Goal: Transaction & Acquisition: Purchase product/service

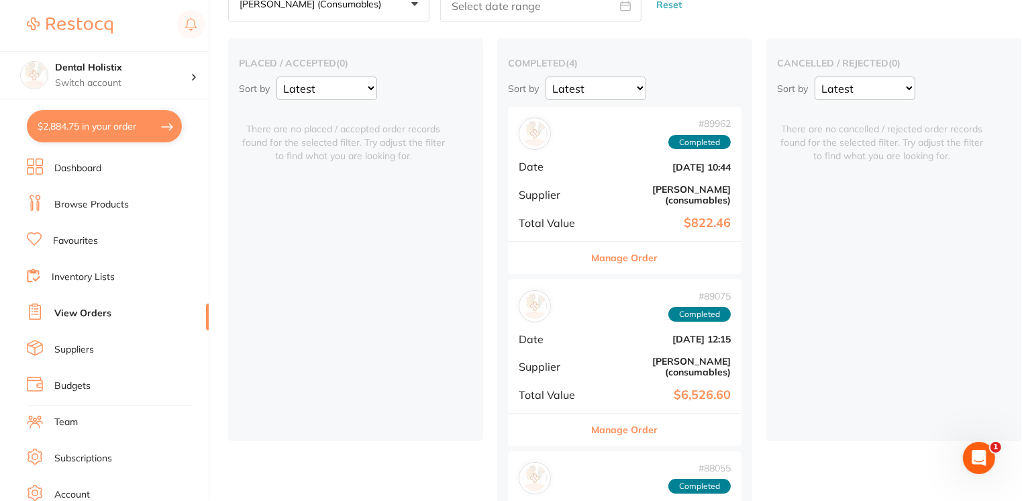
scroll to position [188, 0]
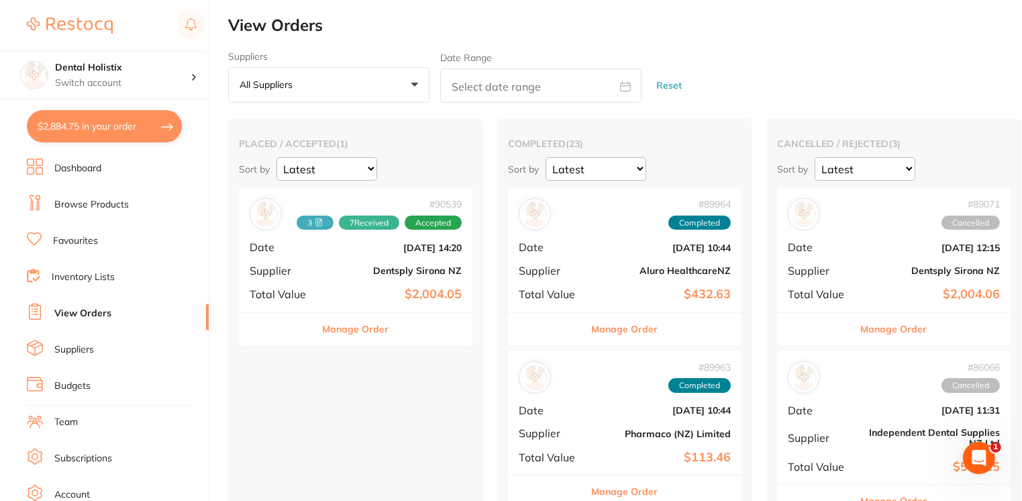
click at [349, 332] on button "Manage Order" at bounding box center [356, 329] width 66 height 32
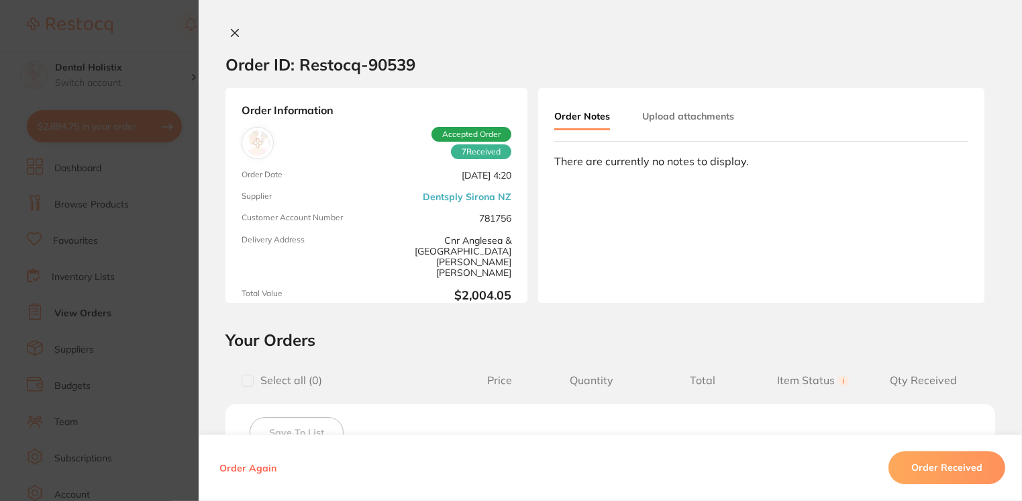
click at [232, 35] on icon at bounding box center [235, 33] width 7 height 7
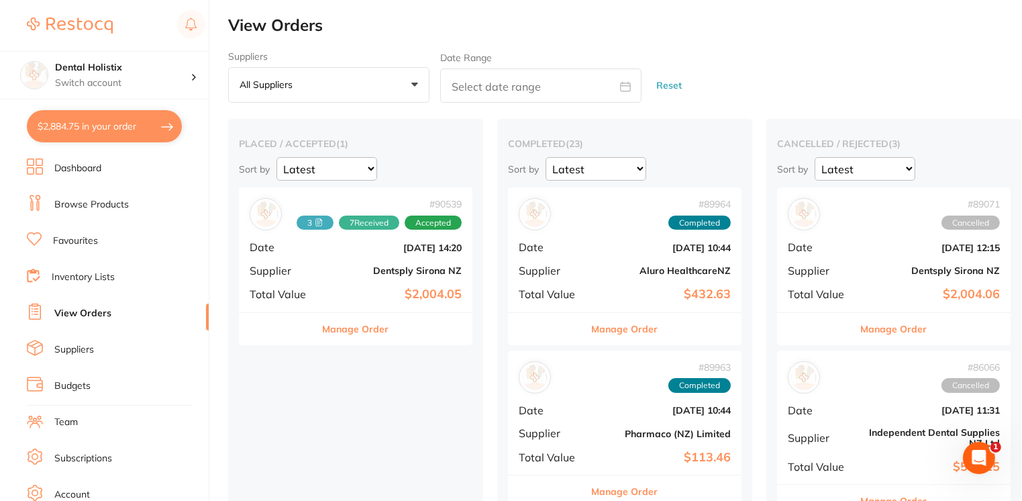
click at [86, 128] on button "$2,884.75 in your order" at bounding box center [104, 126] width 155 height 32
checkbox input "true"
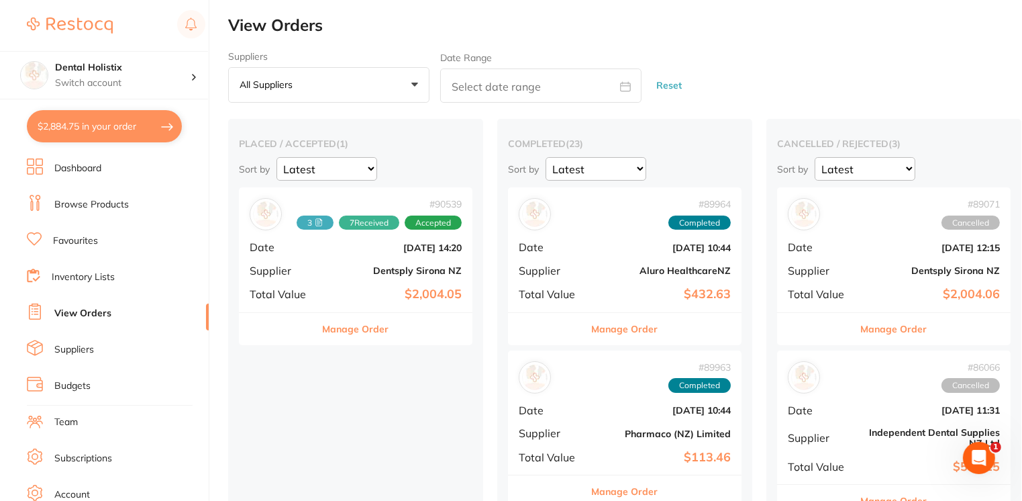
checkbox input "true"
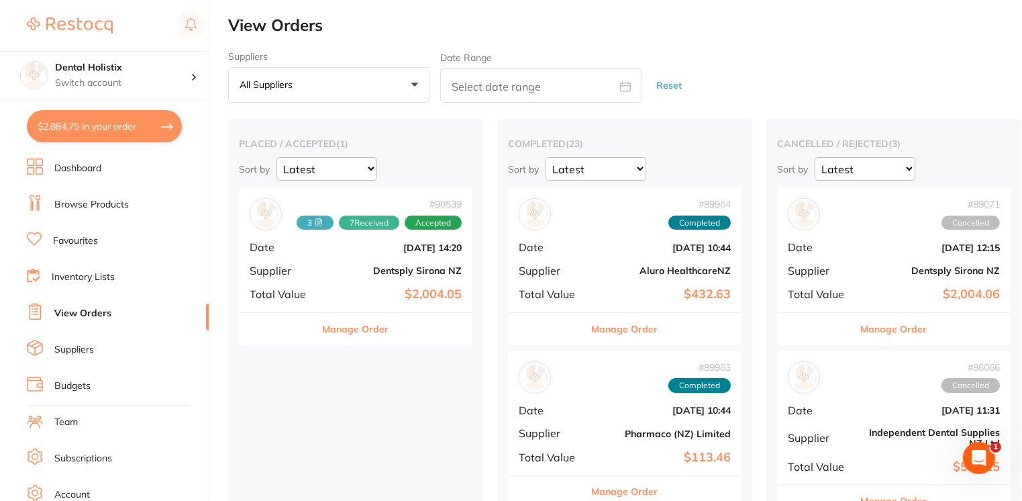
checkbox input "true"
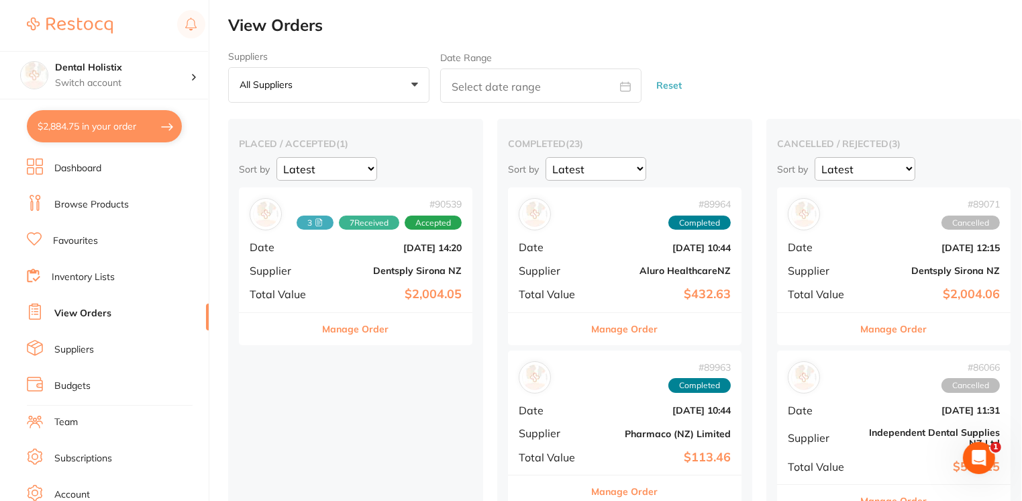
checkbox input "true"
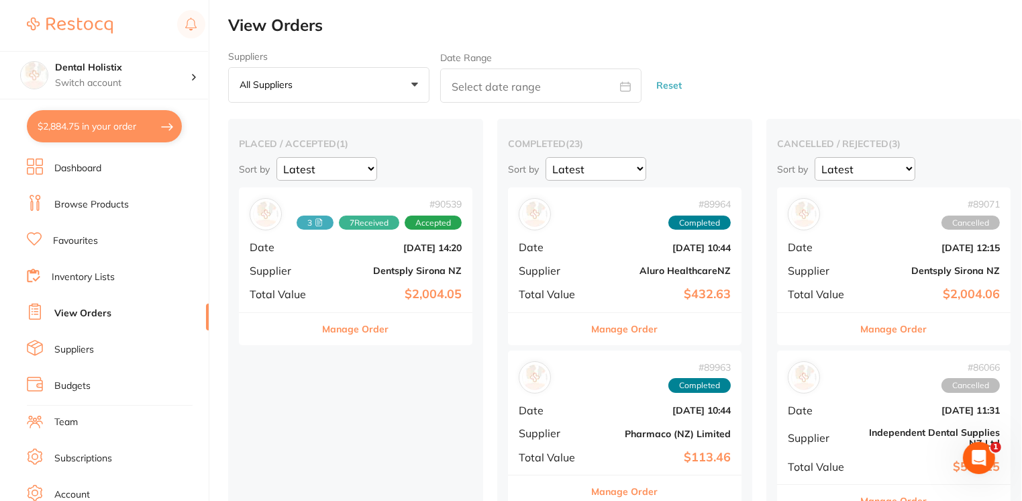
checkbox input "true"
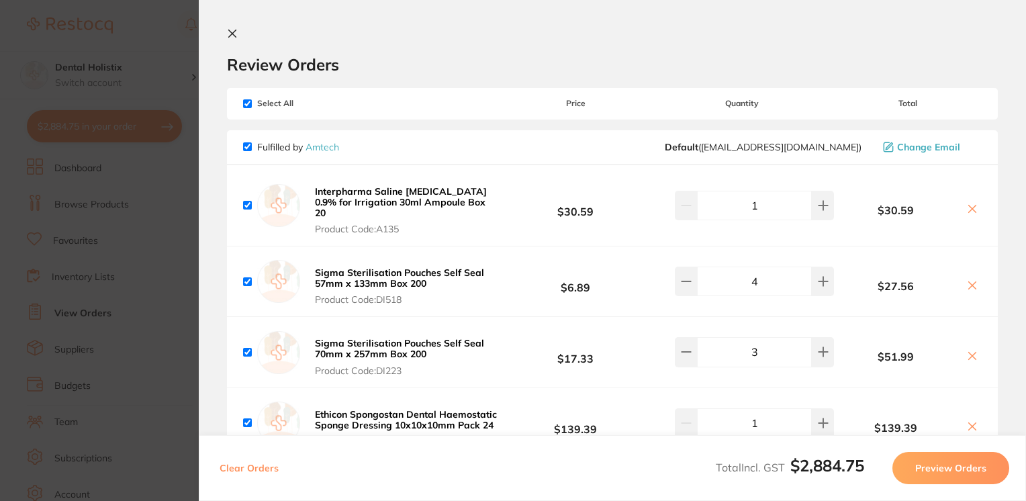
drag, startPoint x: 1022, startPoint y: 89, endPoint x: 1022, endPoint y: 105, distance: 16.1
click at [1022, 105] on section "Review Orders Your orders are being processed and we will notify you once we ha…" at bounding box center [612, 250] width 827 height 501
click at [232, 29] on icon at bounding box center [232, 33] width 11 height 11
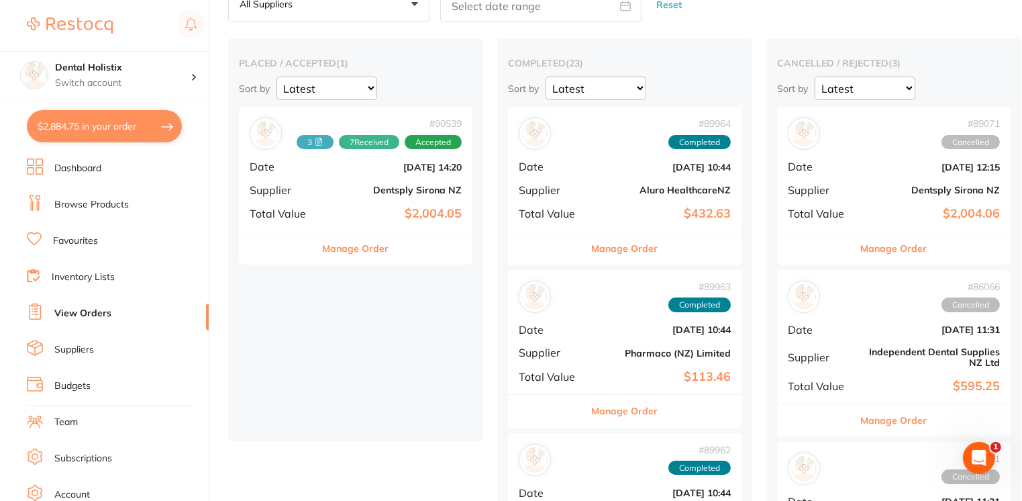
click at [111, 205] on link "Browse Products" at bounding box center [91, 204] width 75 height 13
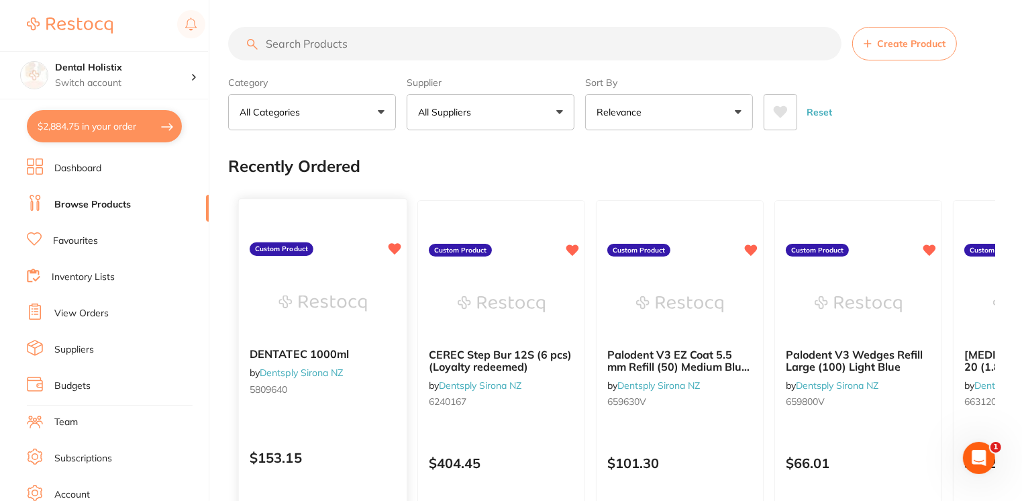
click at [328, 267] on div "DENTATEC 1000ml by Dentsply Sirona NZ 5809640 Custom Product $153.15 Add to car…" at bounding box center [323, 393] width 170 height 390
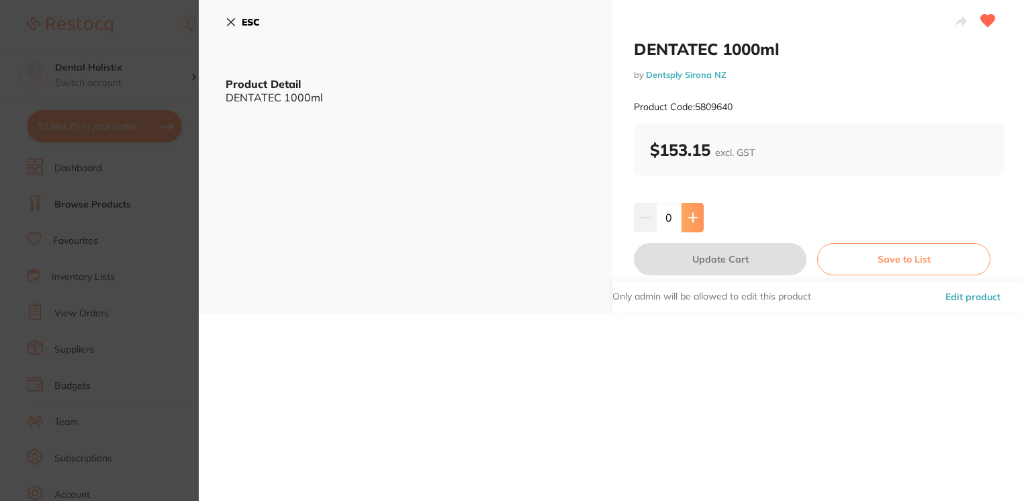
click at [693, 227] on button at bounding box center [692, 218] width 22 height 30
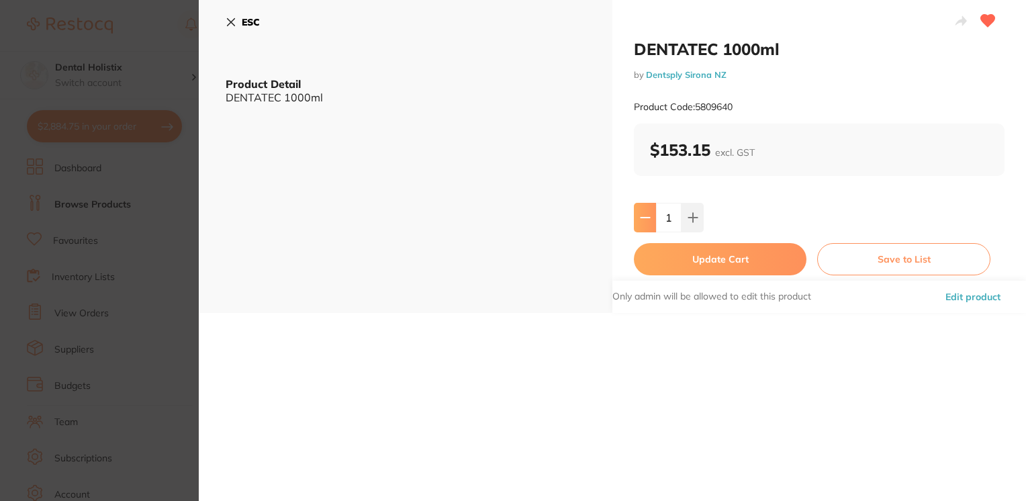
click at [640, 214] on icon at bounding box center [645, 217] width 11 height 11
type input "0"
click at [230, 26] on icon at bounding box center [231, 22] width 11 height 11
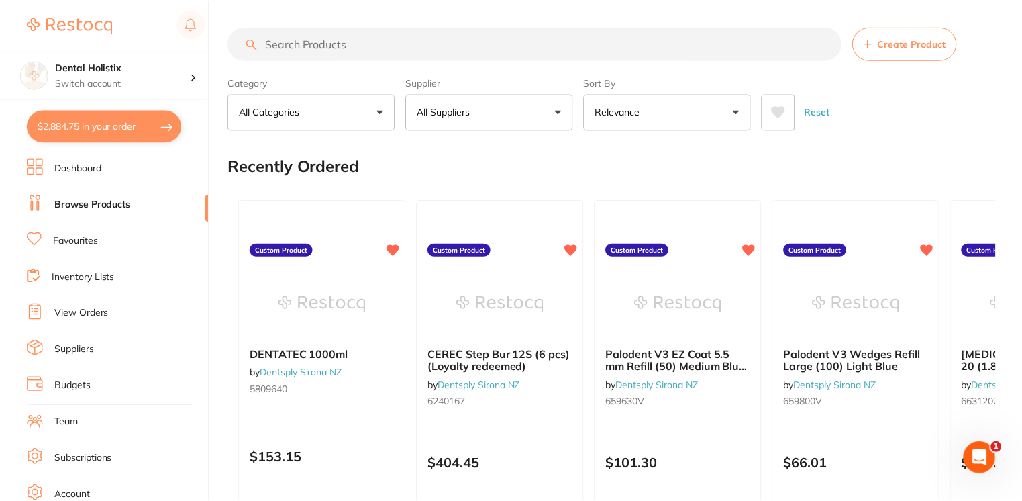
scroll to position [81, 0]
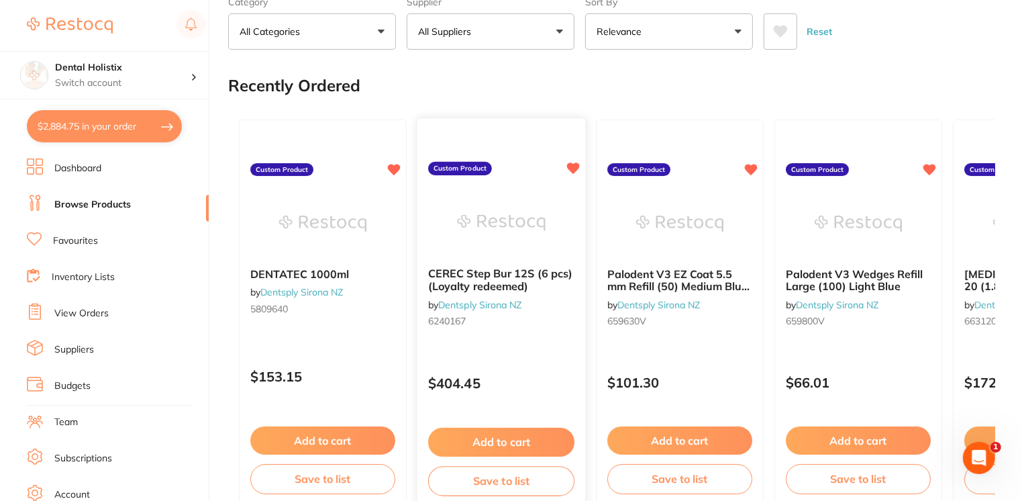
click at [487, 442] on button "Add to cart" at bounding box center [501, 442] width 146 height 29
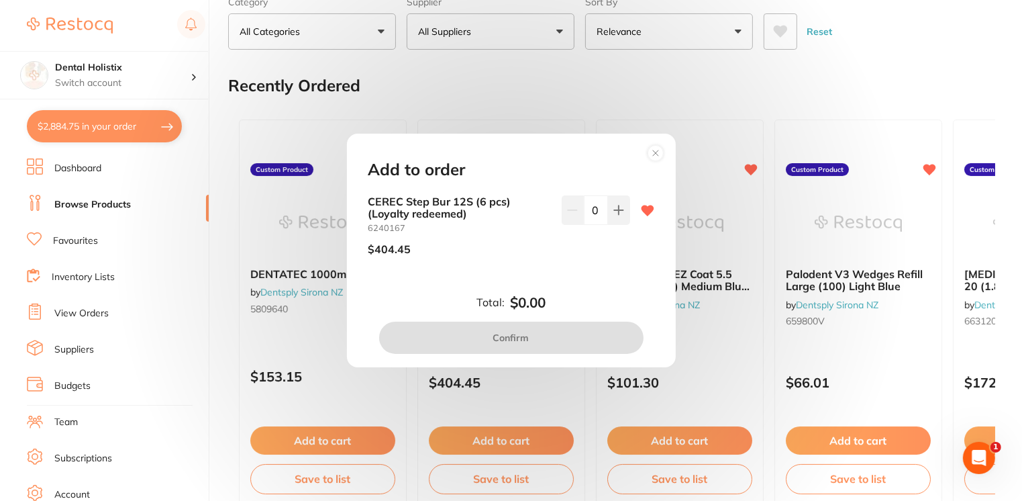
scroll to position [0, 0]
click at [616, 212] on icon at bounding box center [618, 210] width 11 height 11
type input "1"
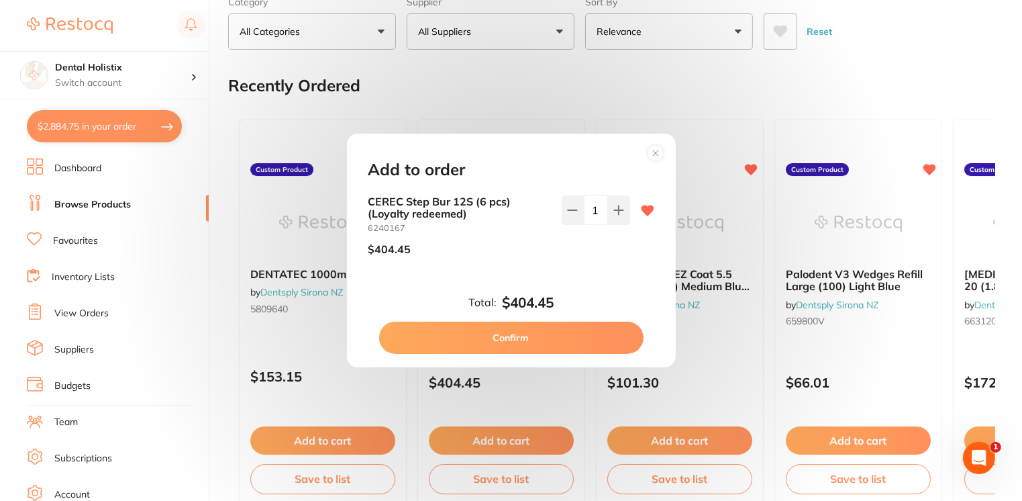
click at [515, 337] on button "Confirm" at bounding box center [511, 338] width 264 height 32
checkbox input "false"
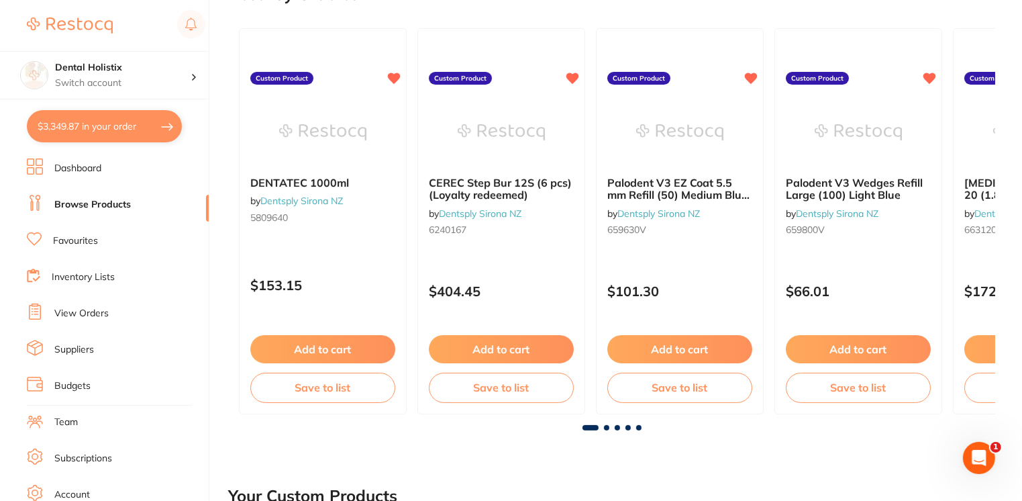
scroll to position [177, 0]
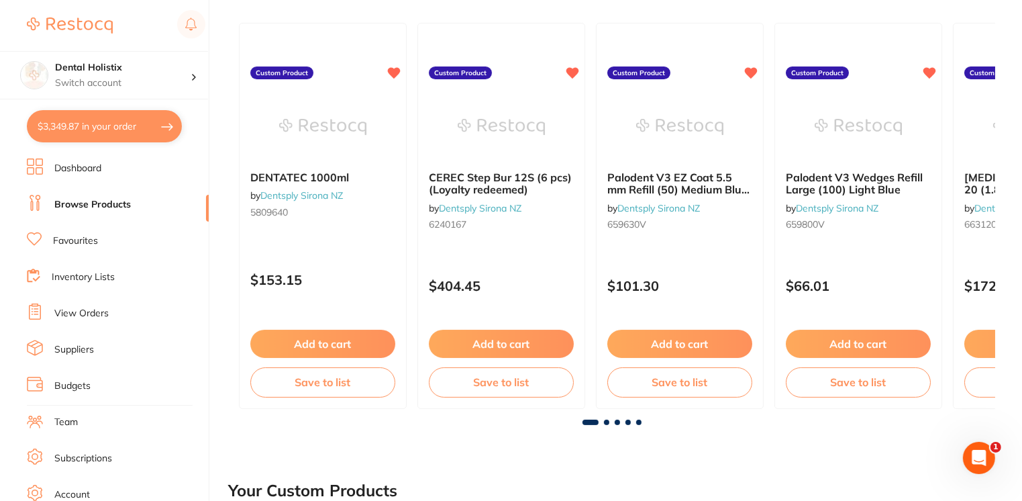
click at [141, 136] on button "$3,349.87 in your order" at bounding box center [104, 126] width 155 height 32
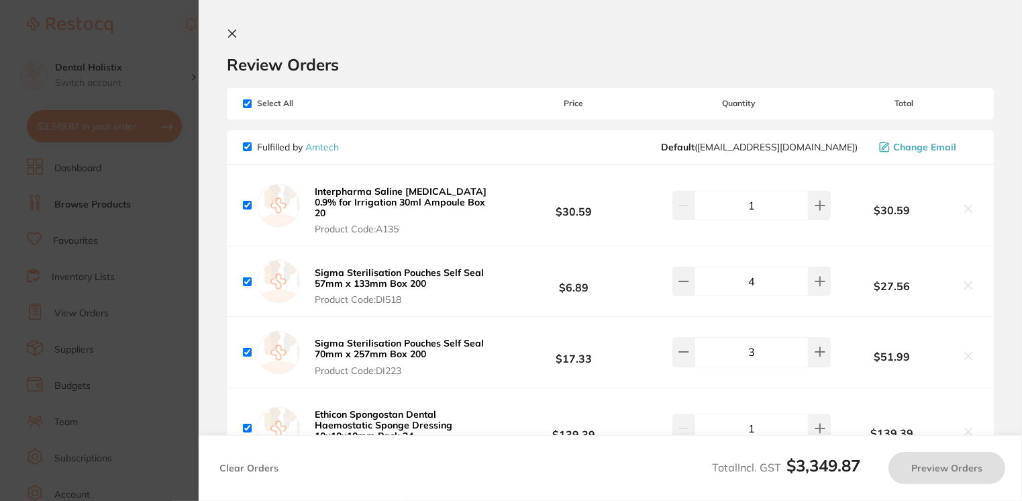
checkbox input "true"
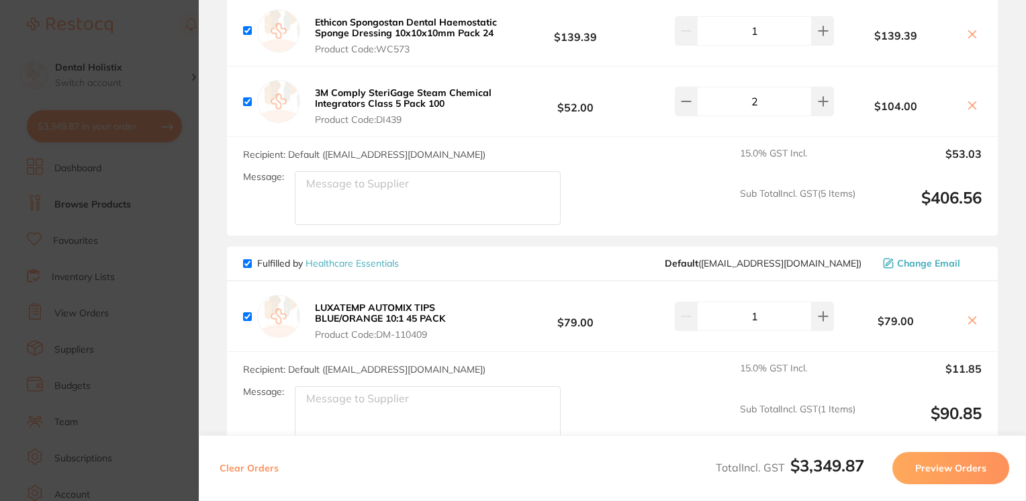
scroll to position [395, 0]
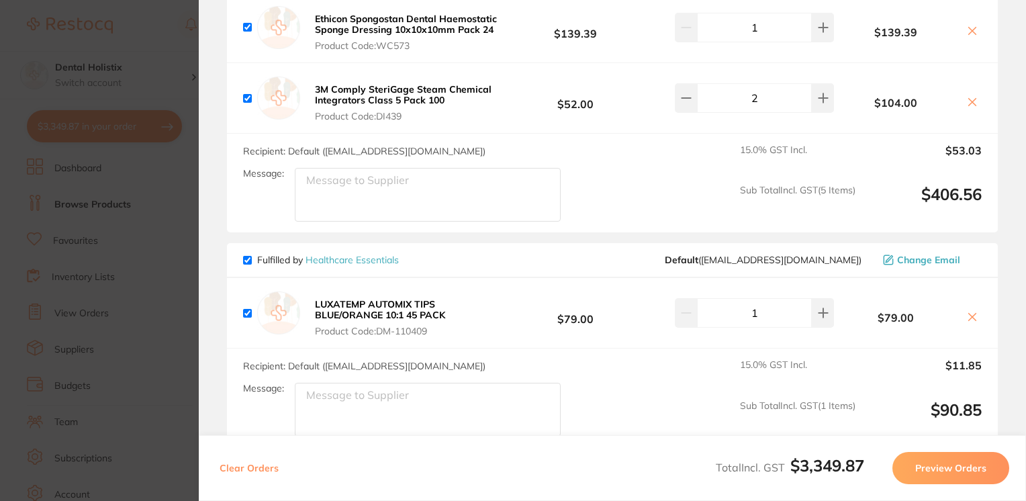
click at [1015, 152] on section "Review Orders Your orders are being processed and we will notify you once we ha…" at bounding box center [612, 250] width 827 height 501
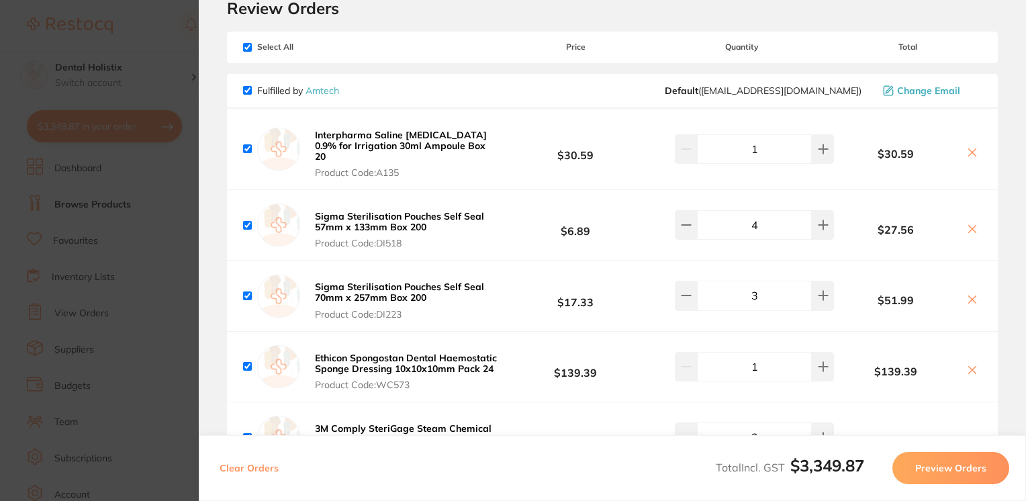
scroll to position [0, 0]
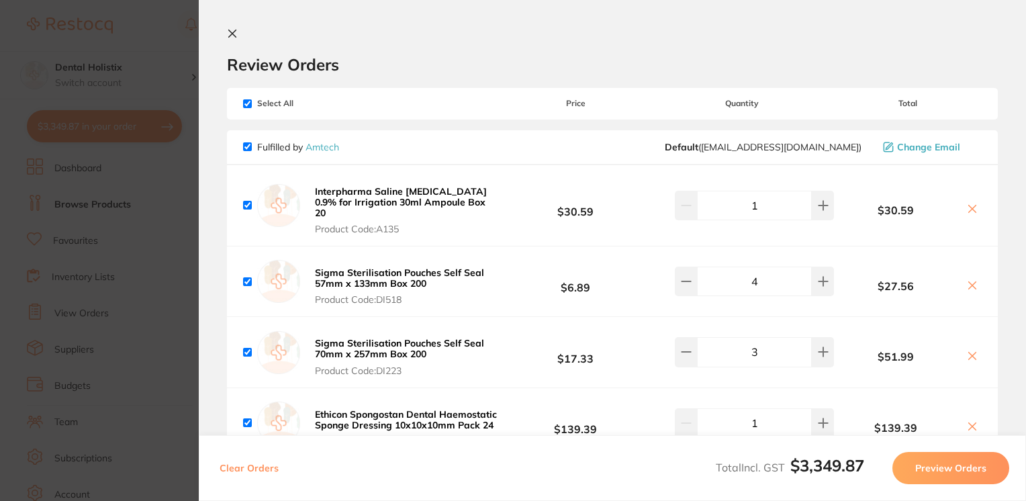
drag, startPoint x: 1016, startPoint y: 85, endPoint x: 516, endPoint y: 303, distance: 545.8
click at [516, 303] on div "Sigma Sterilisation Pouches Self Seal 57mm x 133mm Box 200 Product Code: DI518 …" at bounding box center [612, 281] width 771 height 70
click at [233, 29] on icon at bounding box center [232, 33] width 11 height 11
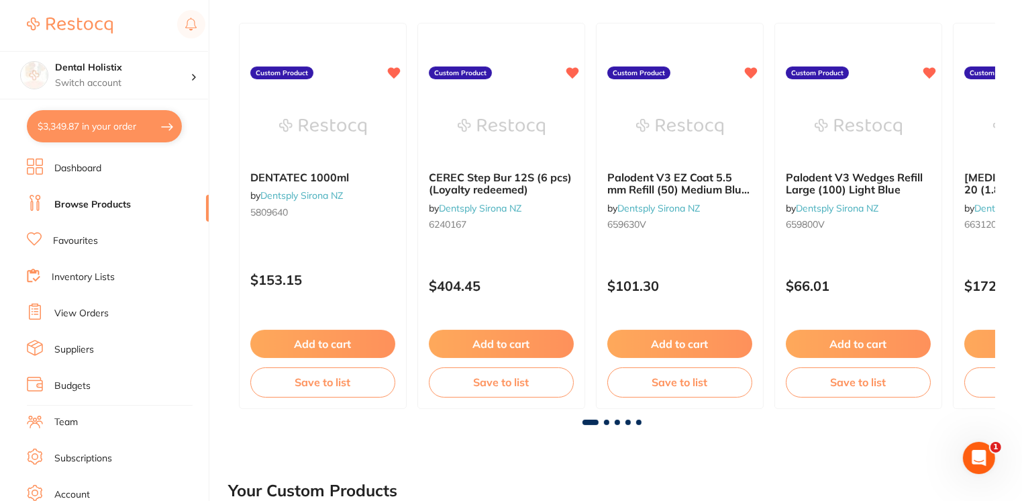
click at [114, 211] on link "Browse Products" at bounding box center [92, 204] width 77 height 13
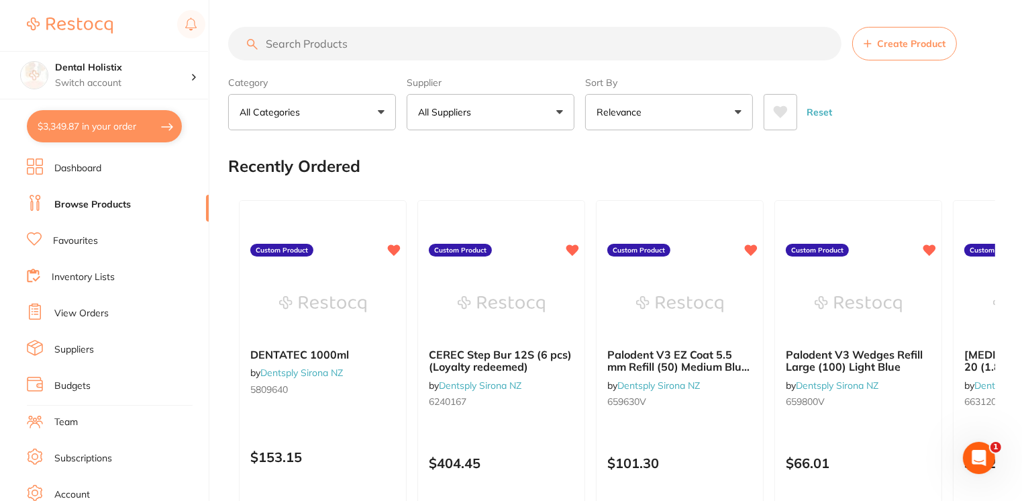
click at [324, 32] on input "search" at bounding box center [534, 44] width 613 height 34
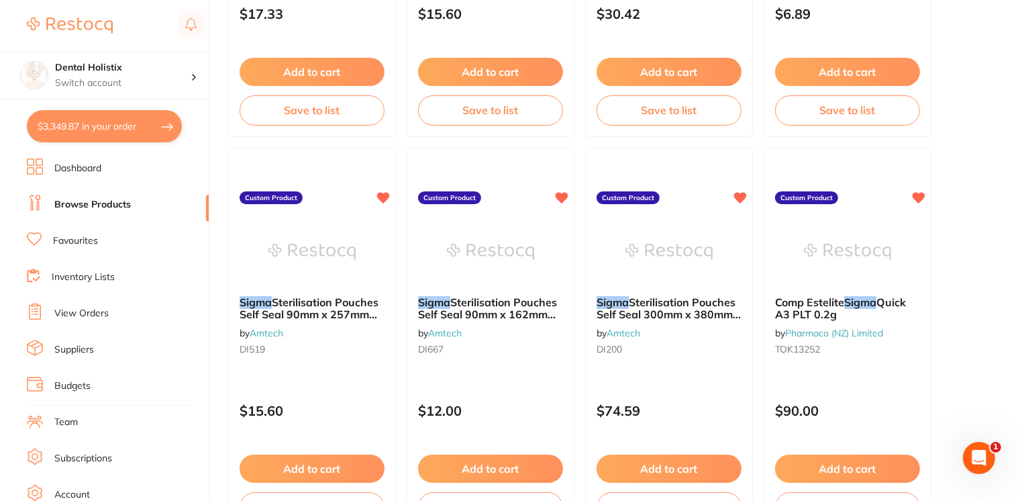
scroll to position [440, 0]
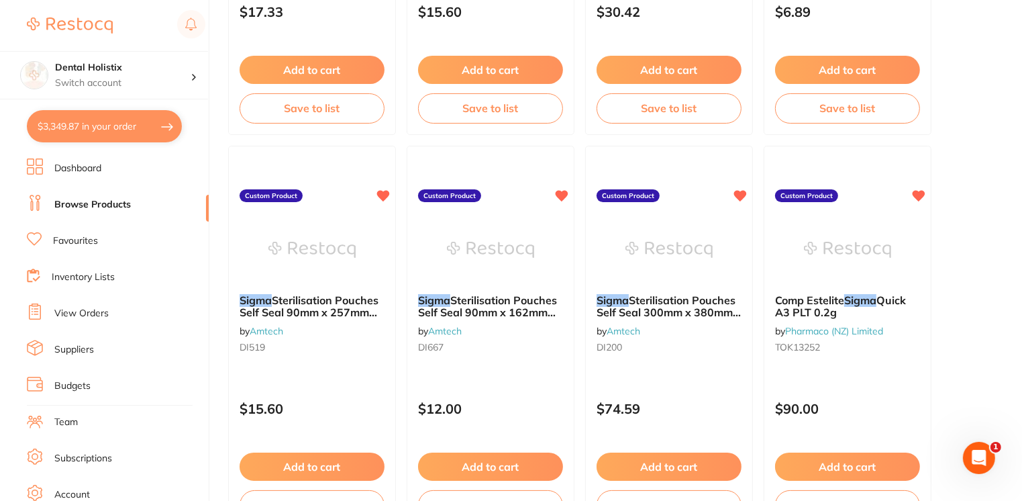
type input "sigma"
click at [1021, 203] on main "sigma Create Product Category All Categories All Categories No categories found…" at bounding box center [625, 477] width 794 height 1835
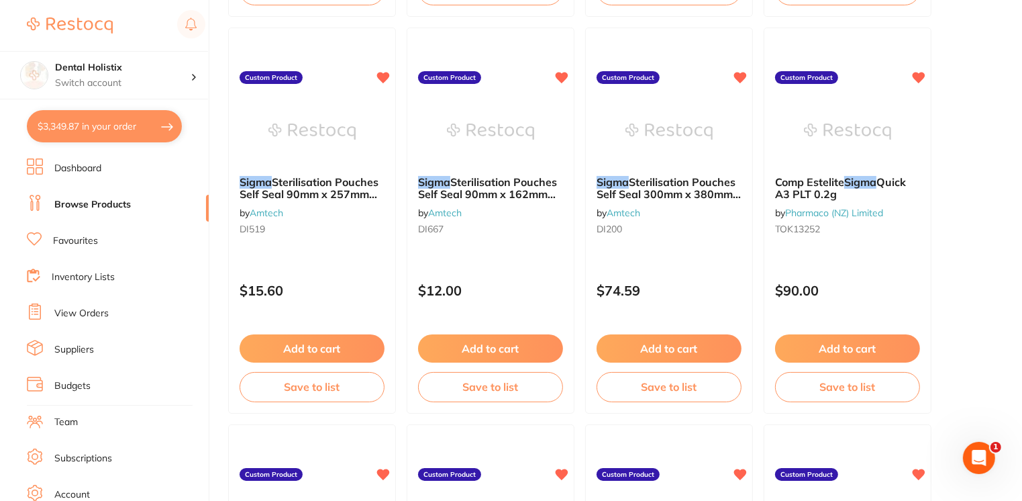
scroll to position [561, 0]
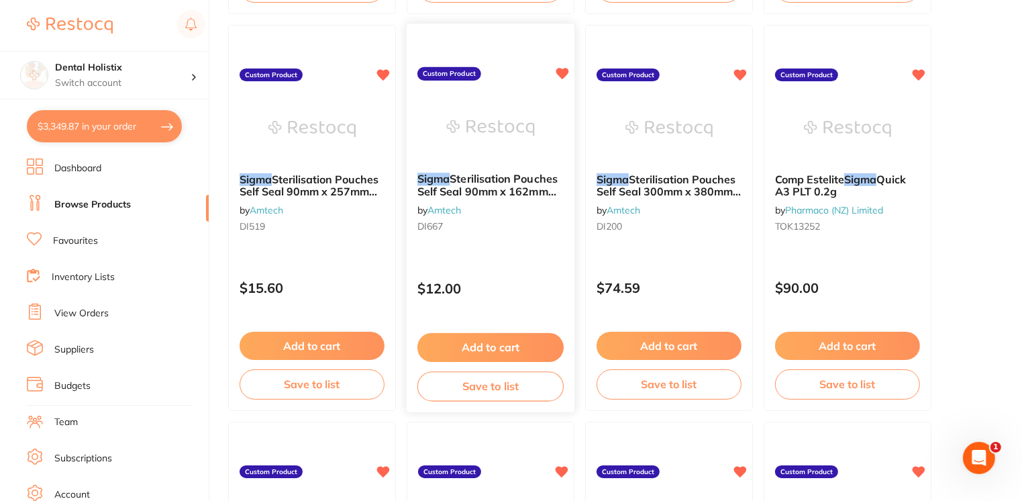
click at [486, 347] on button "Add to cart" at bounding box center [490, 347] width 146 height 29
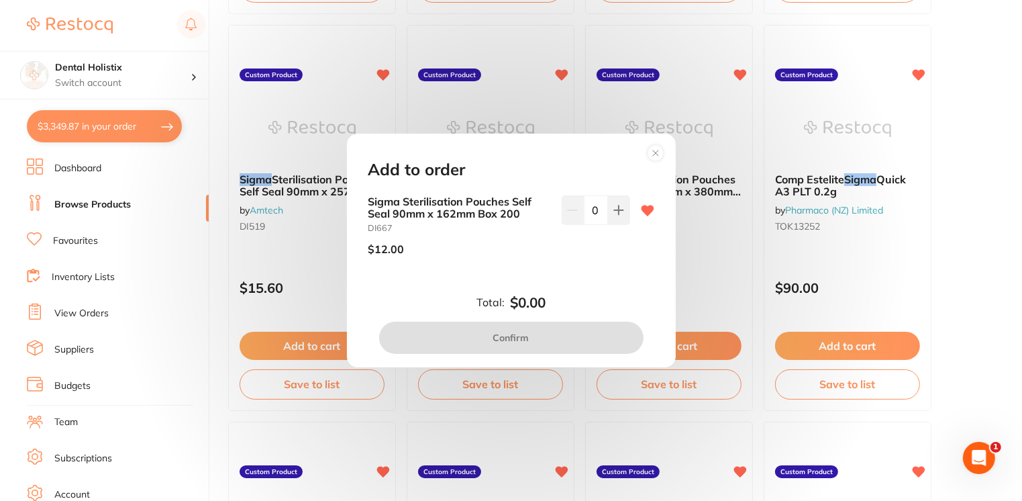
scroll to position [0, 0]
click at [621, 203] on button at bounding box center [619, 210] width 22 height 30
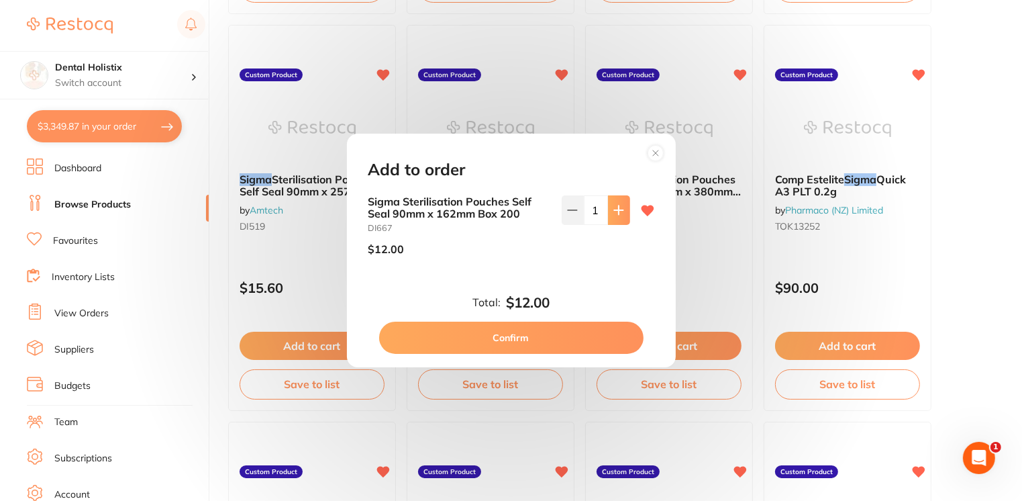
click at [621, 203] on button at bounding box center [619, 210] width 22 height 30
type input "3"
click at [542, 338] on button "Confirm" at bounding box center [511, 338] width 264 height 32
checkbox input "false"
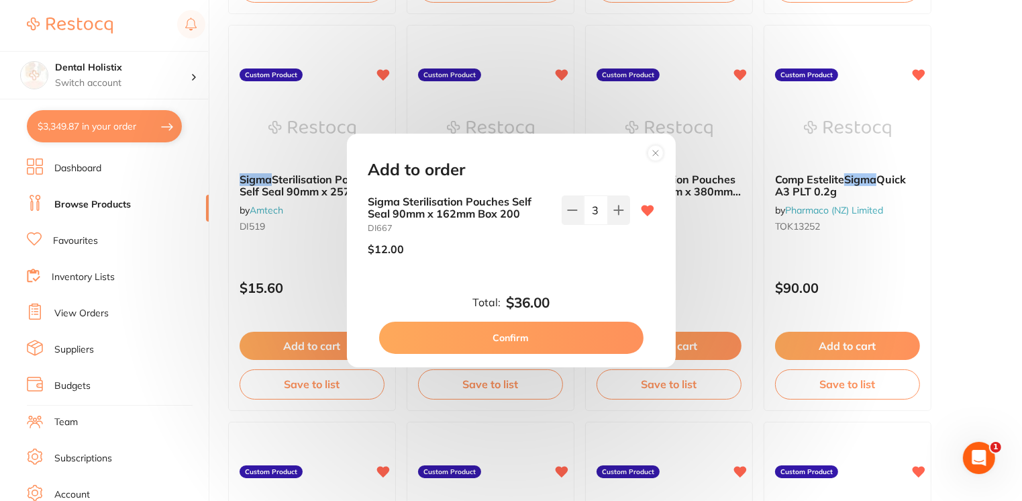
checkbox input "false"
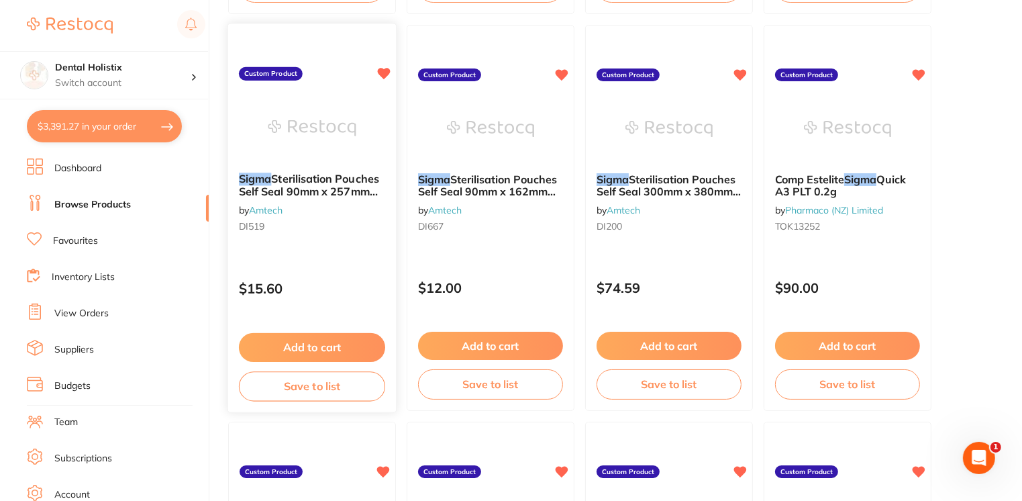
click at [317, 350] on button "Add to cart" at bounding box center [312, 347] width 146 height 29
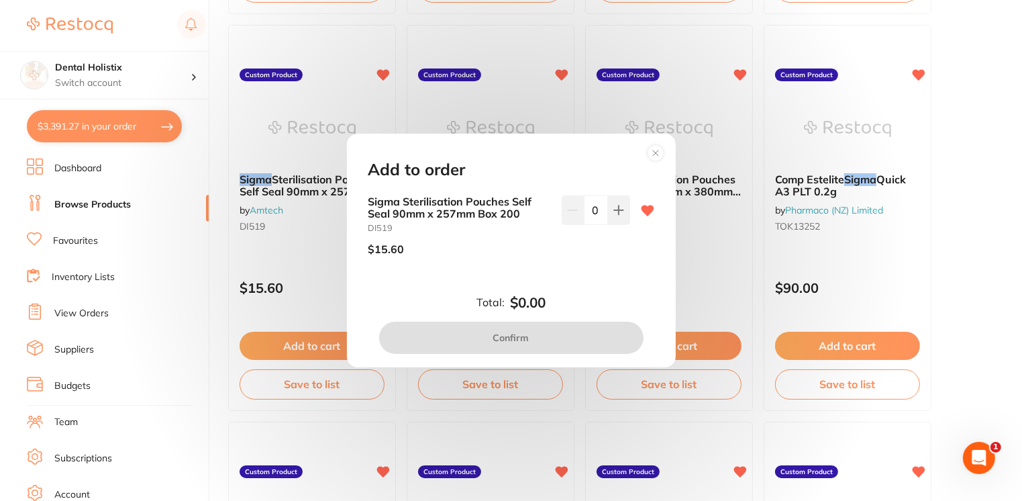
click at [657, 152] on icon at bounding box center [655, 152] width 5 height 5
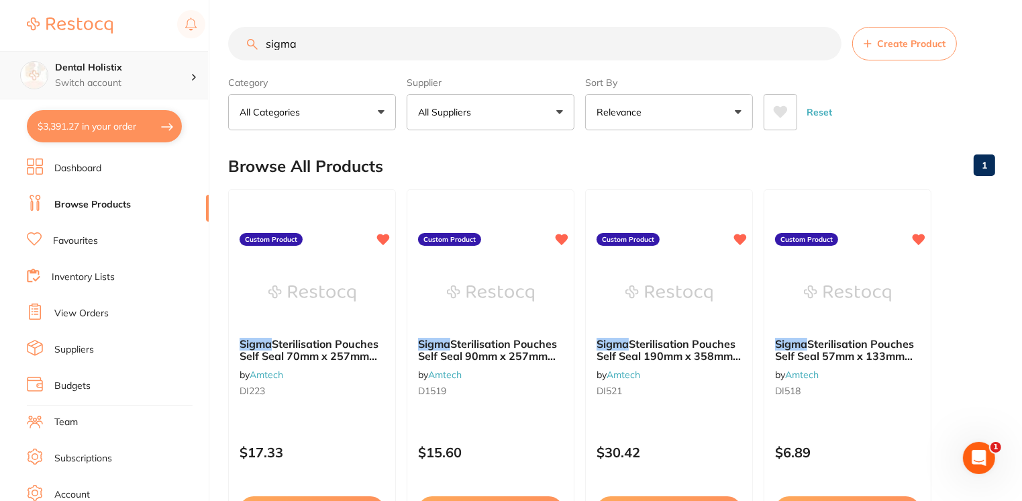
drag, startPoint x: 359, startPoint y: 47, endPoint x: 201, endPoint y: 60, distance: 158.9
click at [201, 60] on div "$3,391.27 Dental Holistix Switch account Dental Holistix $3,391.27 in your orde…" at bounding box center [511, 250] width 1022 height 501
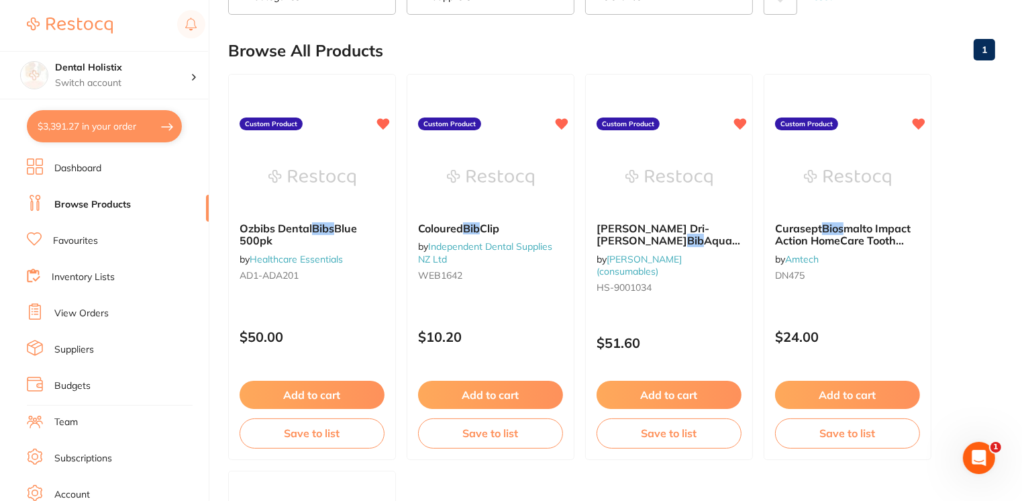
scroll to position [121, 0]
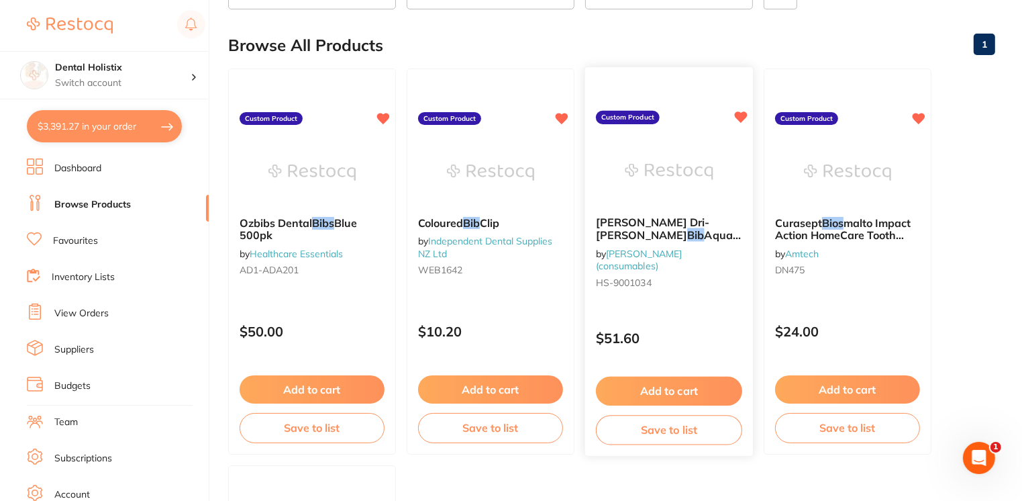
type input "bibs"
click at [693, 391] on button "Add to cart" at bounding box center [669, 391] width 146 height 29
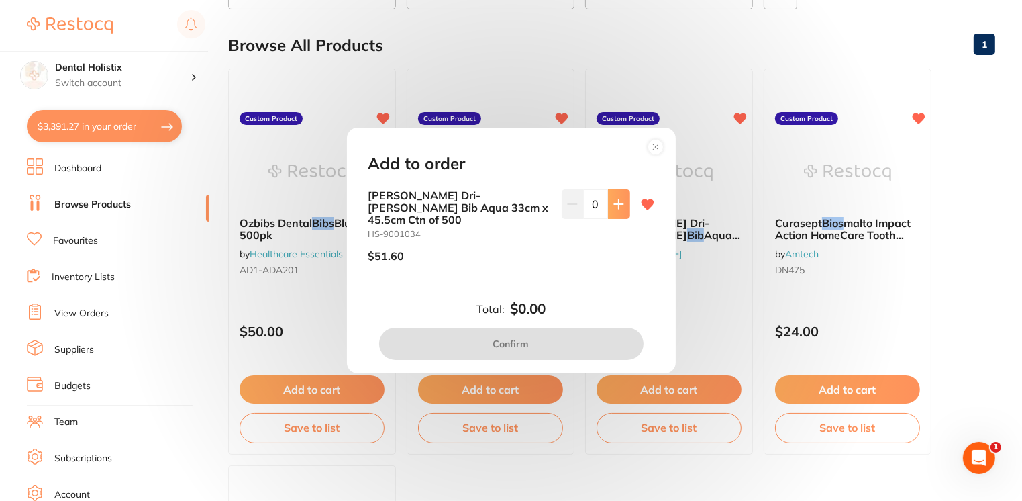
click at [615, 208] on icon at bounding box center [618, 203] width 9 height 9
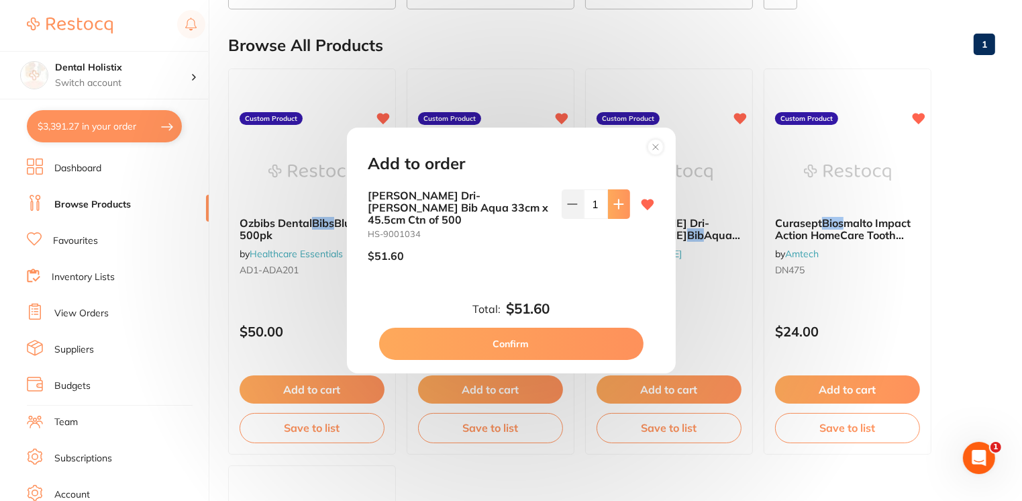
click at [615, 208] on icon at bounding box center [618, 203] width 9 height 9
type input "2"
click at [532, 348] on button "Confirm" at bounding box center [511, 344] width 264 height 32
checkbox input "false"
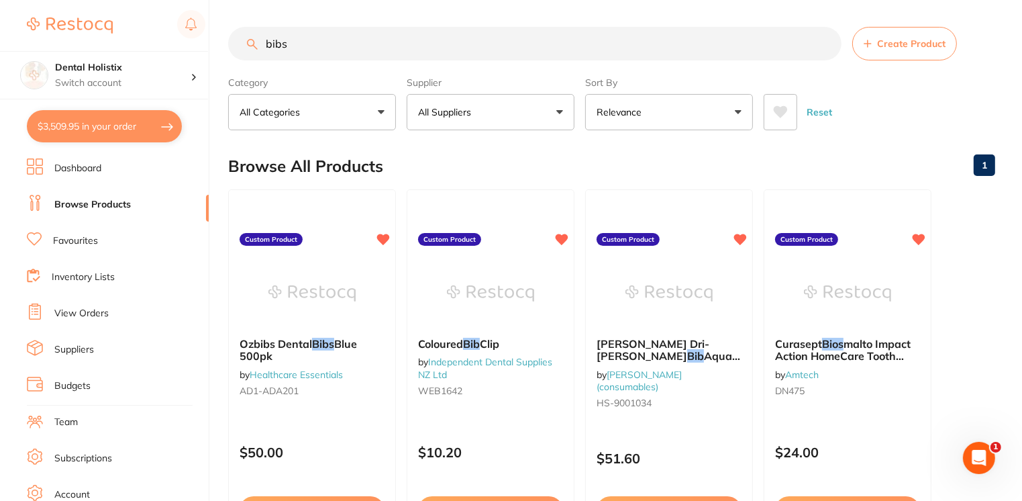
drag, startPoint x: 313, startPoint y: 54, endPoint x: 199, endPoint y: 47, distance: 114.3
click at [199, 47] on div "$3,509.95 Dental Holistix Switch account Dental Holistix $3,509.95 in your orde…" at bounding box center [511, 250] width 1022 height 501
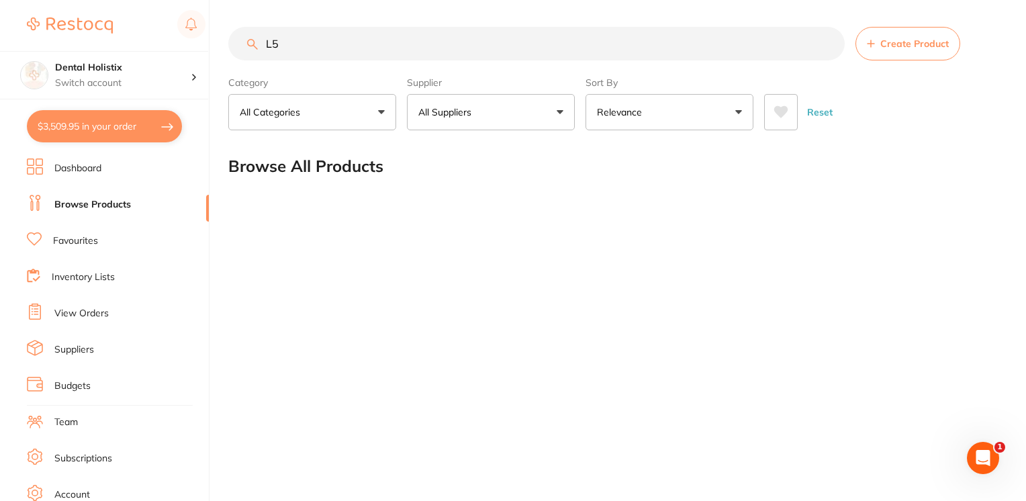
type input "L"
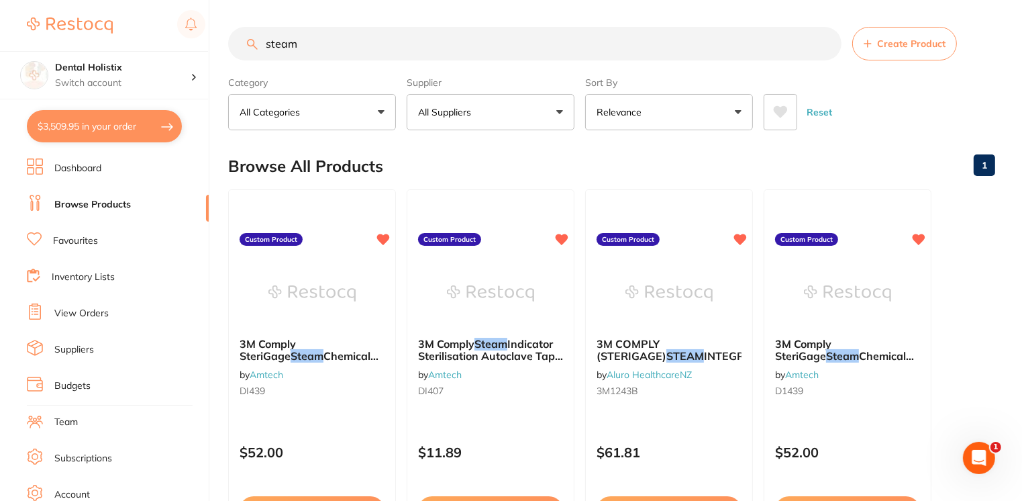
type input "steam"
click at [110, 134] on button "$3,509.95 in your order" at bounding box center [104, 126] width 155 height 32
checkbox input "true"
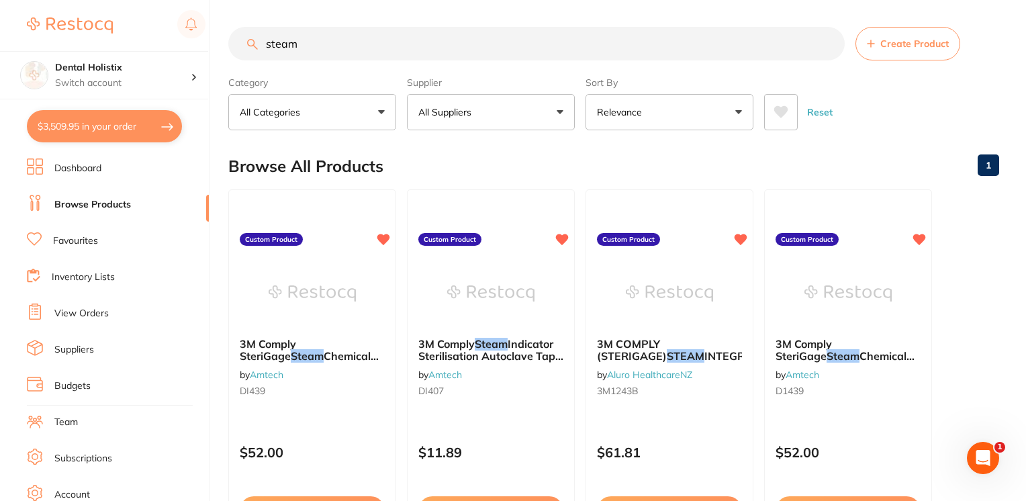
checkbox input "true"
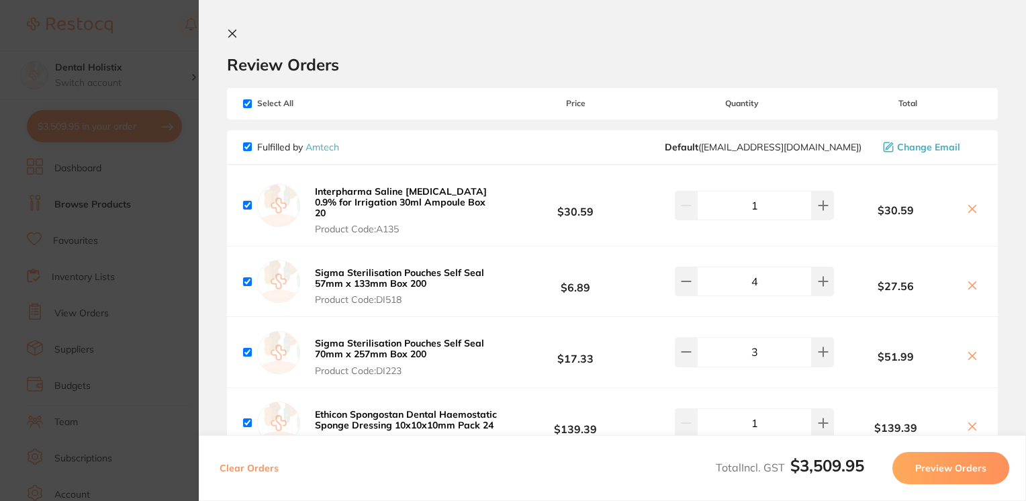
click at [230, 32] on icon at bounding box center [232, 33] width 11 height 11
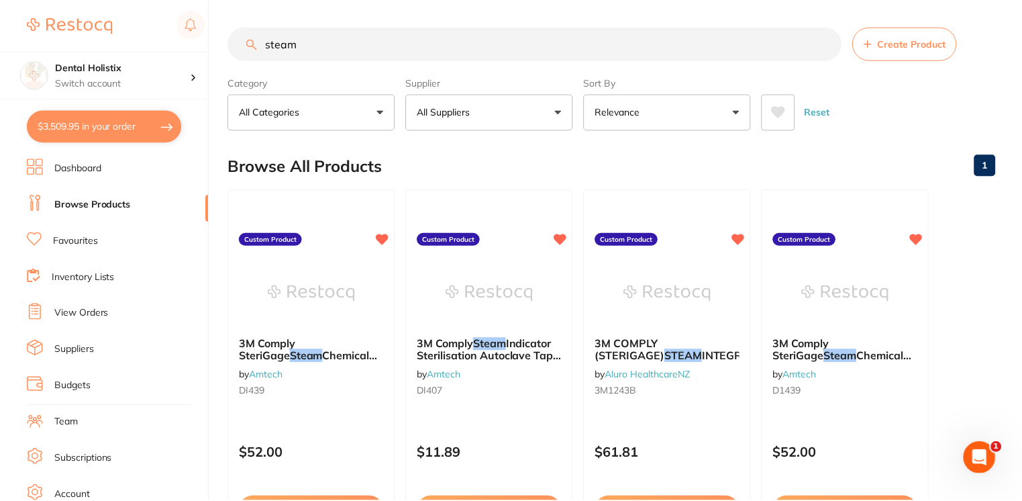
scroll to position [3, 0]
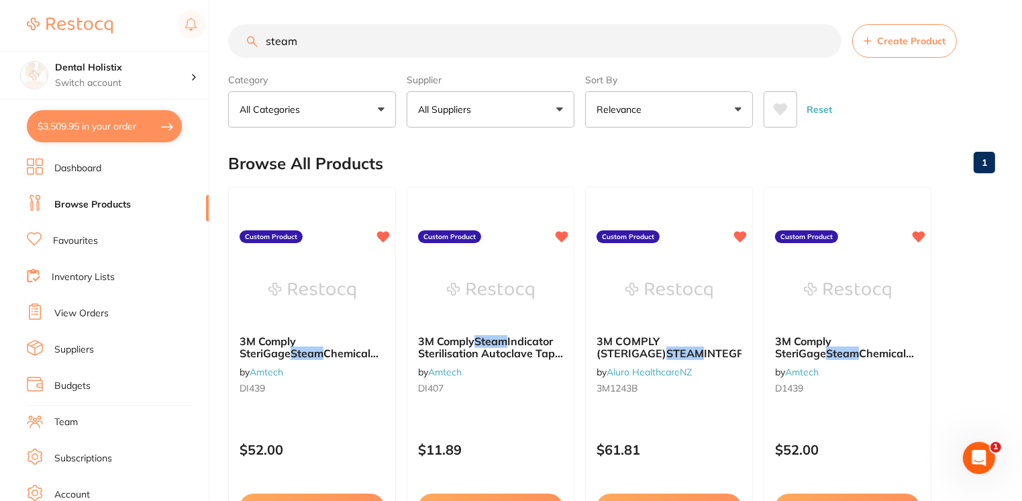
drag, startPoint x: 312, startPoint y: 38, endPoint x: 213, endPoint y: 38, distance: 98.7
click at [213, 38] on div "$3,509.95 Dental Holistix Switch account Dental Holistix $3,509.95 in your orde…" at bounding box center [511, 247] width 1022 height 501
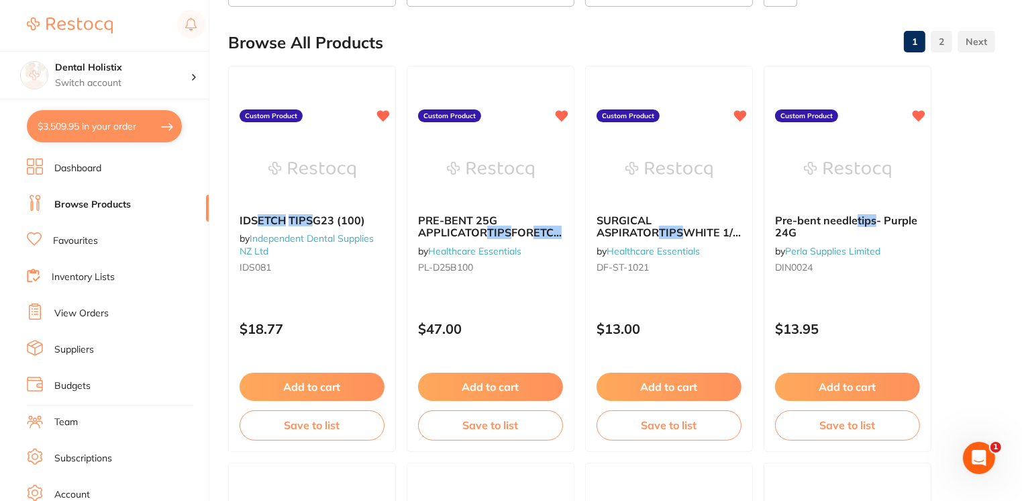
scroll to position [0, 0]
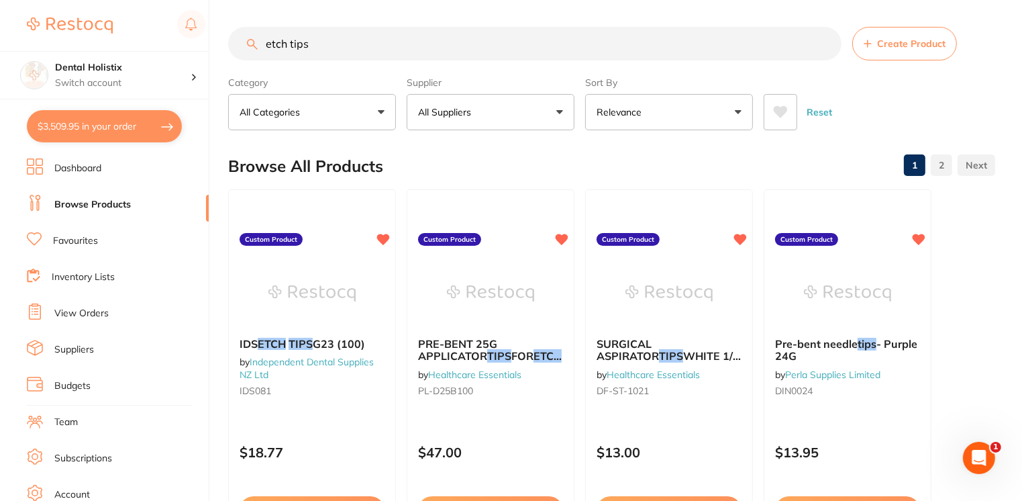
drag, startPoint x: 1022, startPoint y: 34, endPoint x: 1022, endPoint y: 57, distance: 23.5
click at [265, 44] on input "etch tips" at bounding box center [534, 44] width 613 height 34
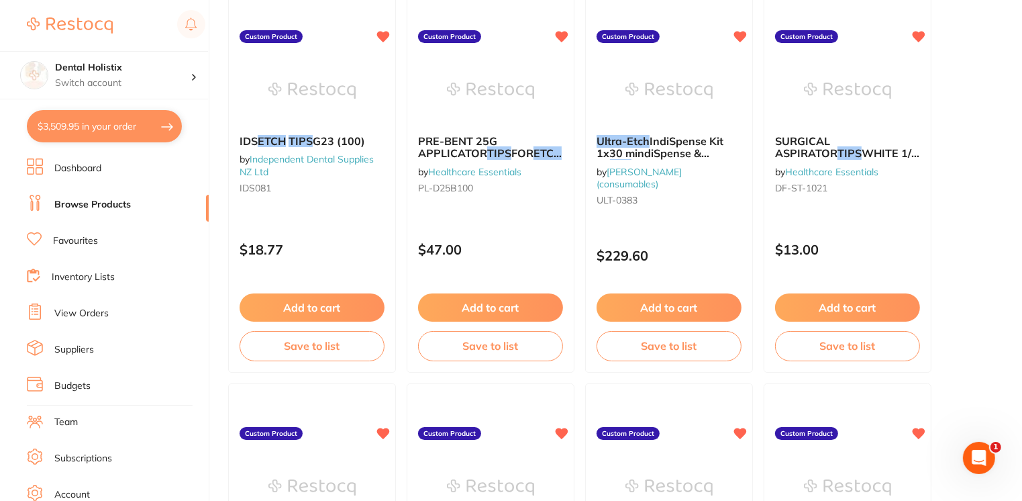
scroll to position [219, 0]
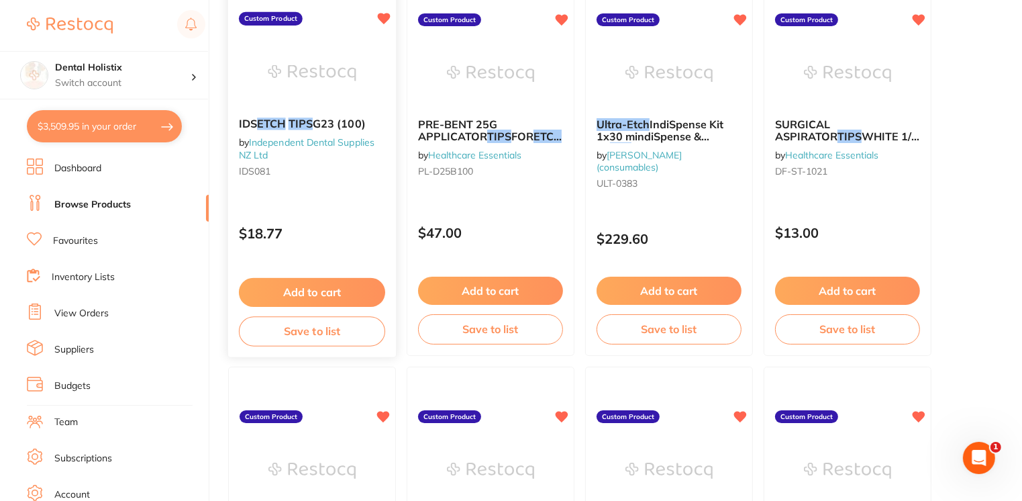
type input "ultra etch tips"
click at [305, 131] on div "IDS ETCH TIPS G23 (100) by Independent Dental Supplies NZ Ltd IDS081" at bounding box center [312, 150] width 168 height 87
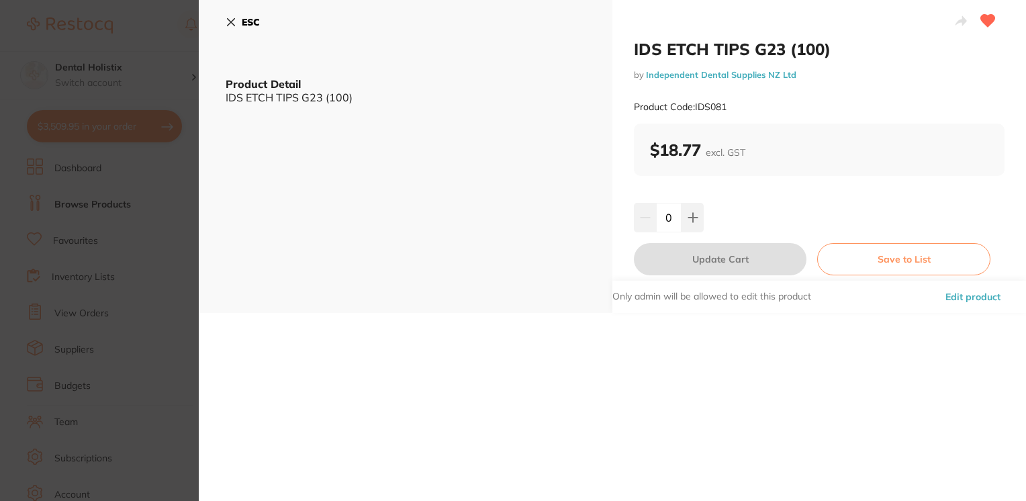
click at [234, 24] on icon at bounding box center [231, 22] width 11 height 11
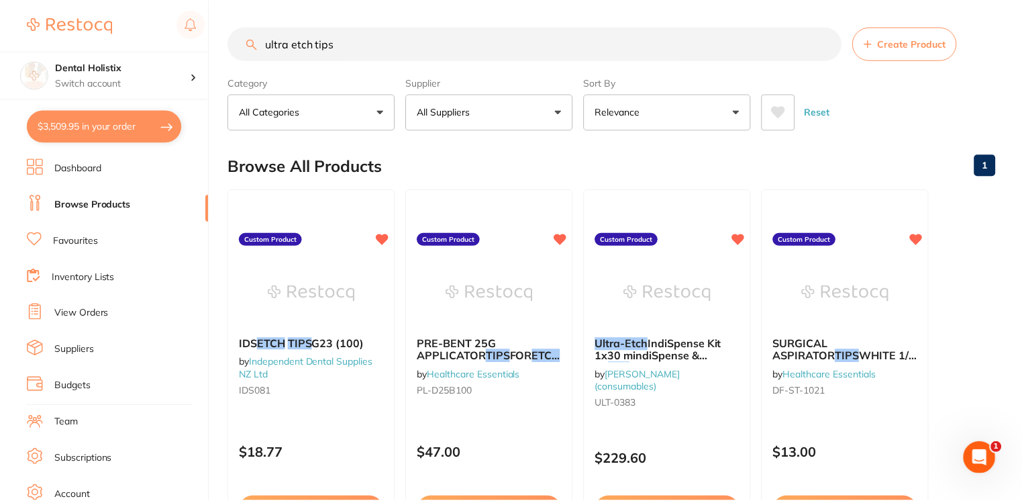
scroll to position [219, 0]
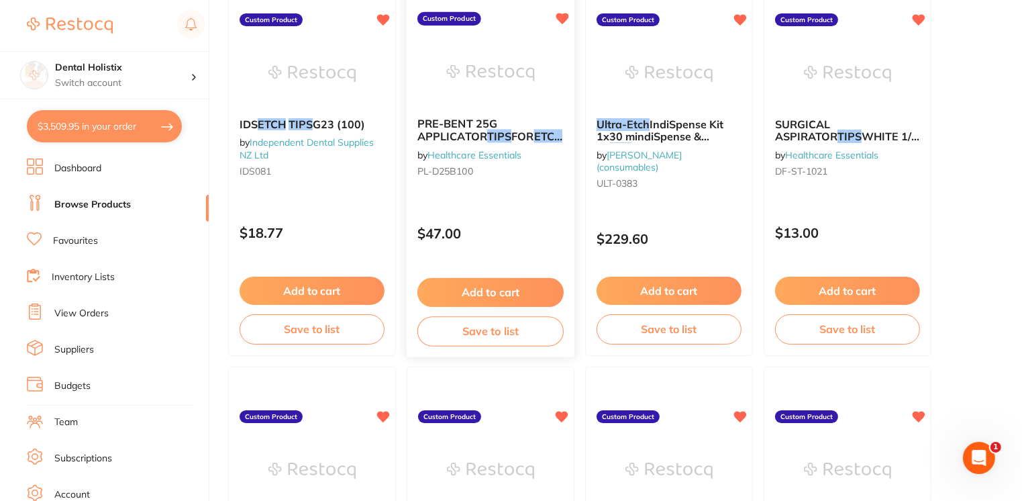
click at [448, 122] on span "PRE-BENT 25G APPLICATOR" at bounding box center [457, 130] width 80 height 26
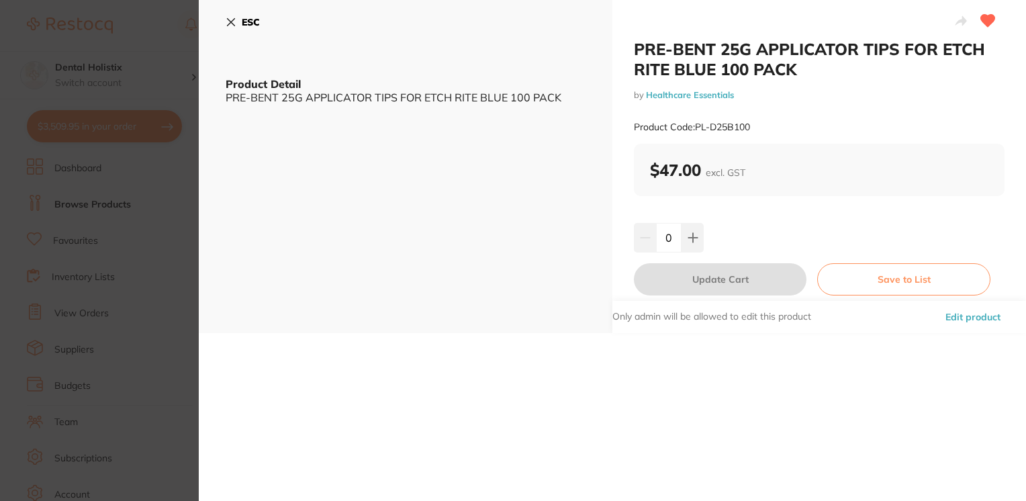
click at [235, 21] on icon at bounding box center [231, 22] width 11 height 11
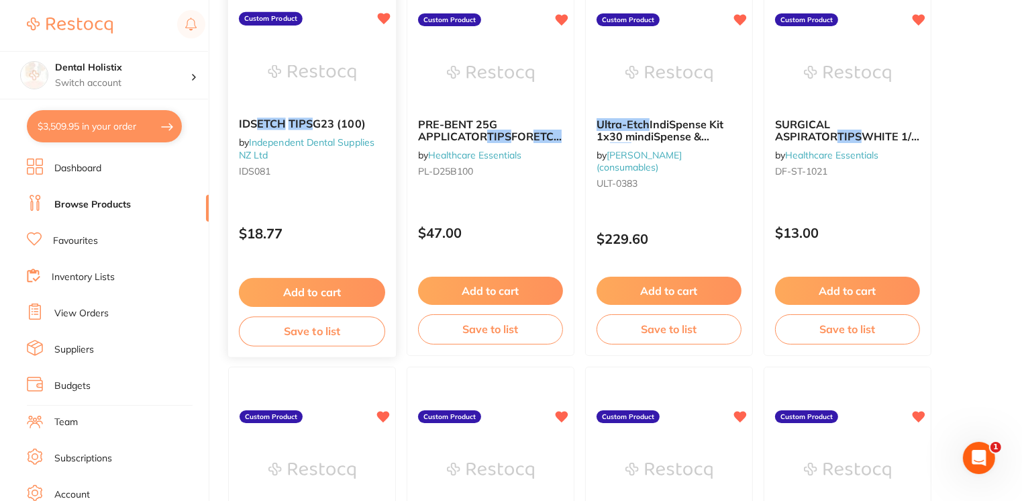
click at [273, 125] on em "ETCH" at bounding box center [271, 123] width 28 height 13
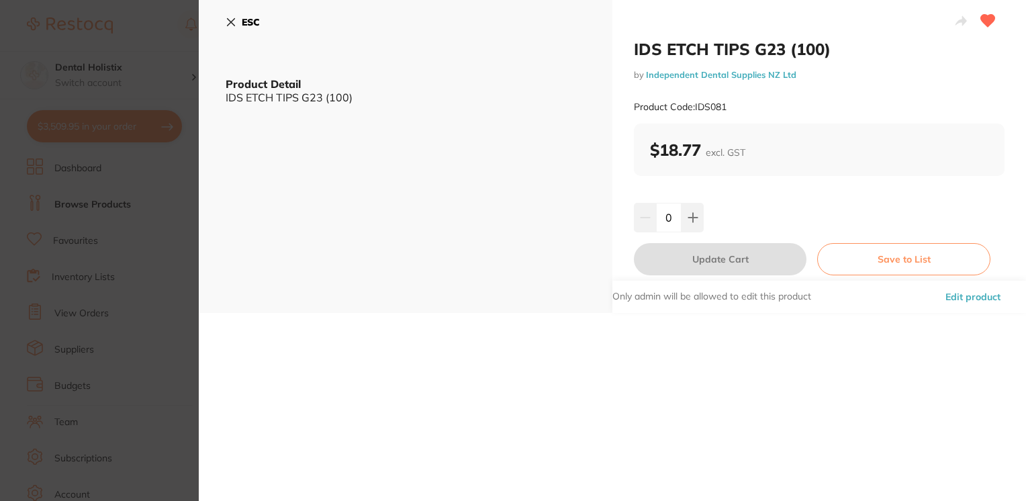
click at [224, 102] on div "ESC Product Detail IDS ETCH TIPS G23 (100)" at bounding box center [405, 156] width 413 height 313
click at [234, 19] on icon at bounding box center [231, 22] width 7 height 7
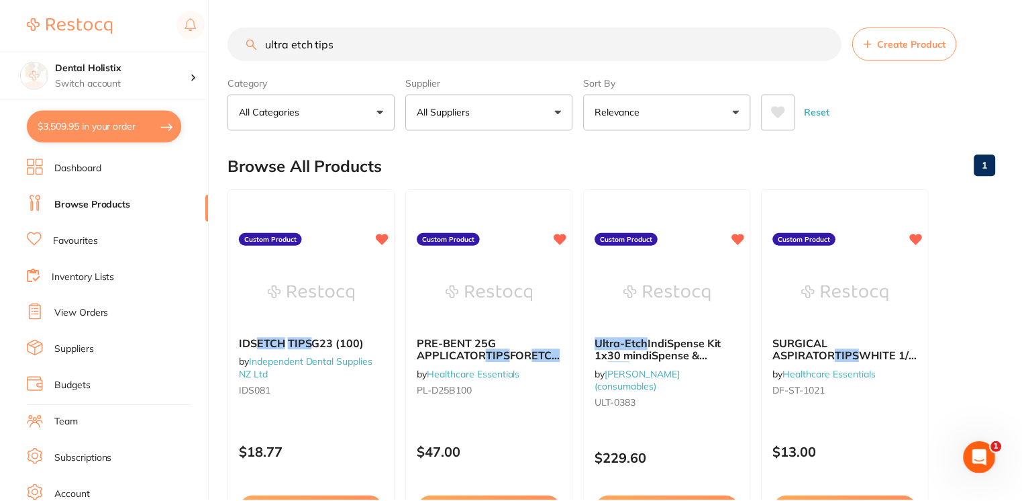
scroll to position [219, 0]
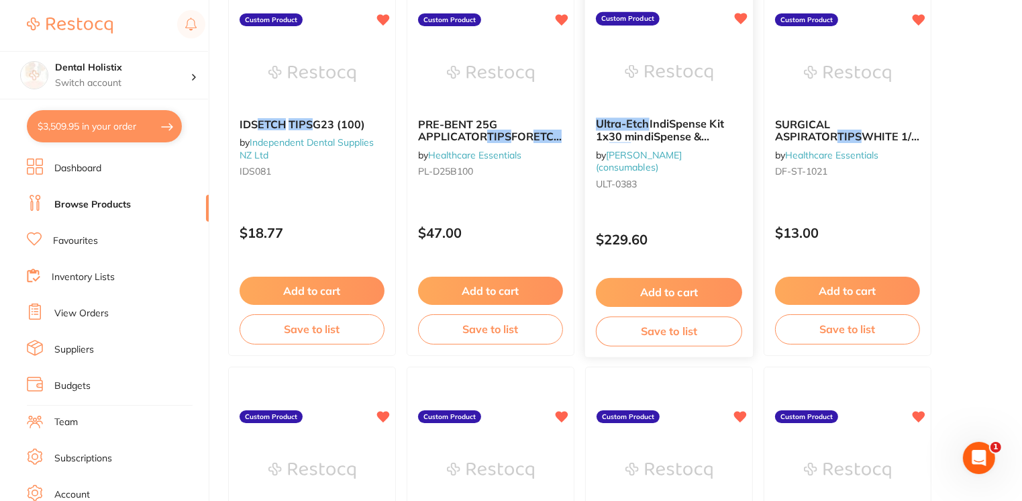
click at [676, 128] on span "IndiSpense Kit 1x30 mindiSpense & 20" at bounding box center [660, 136] width 128 height 38
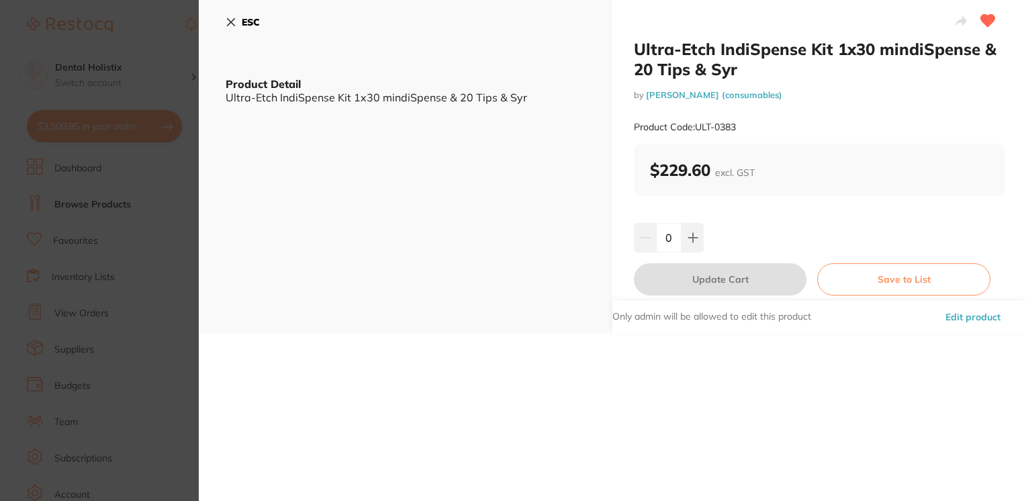
click at [232, 19] on icon at bounding box center [231, 22] width 11 height 11
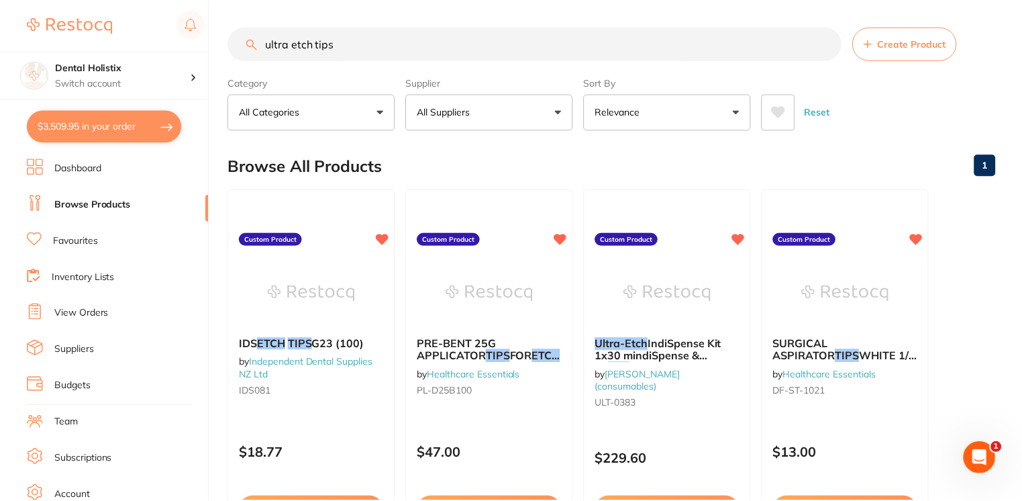
scroll to position [219, 0]
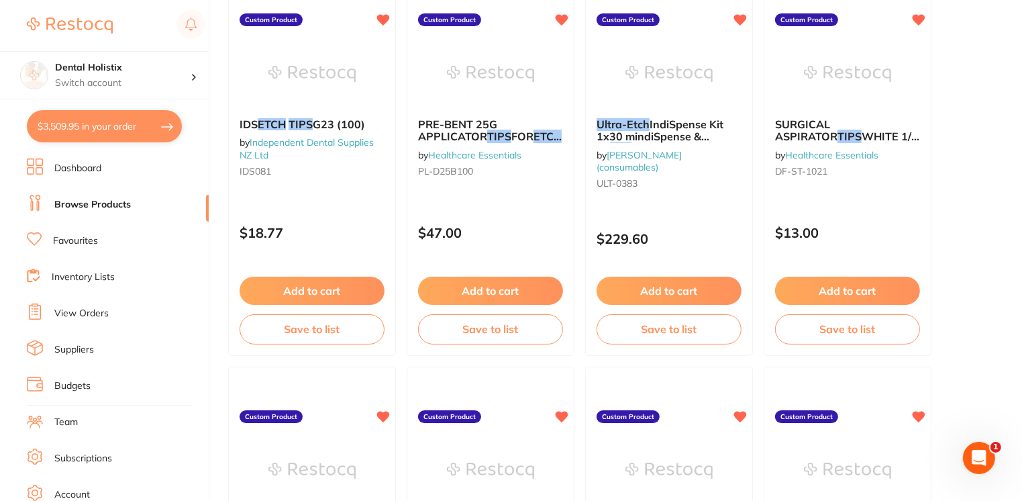
click at [95, 246] on link "Favourites" at bounding box center [75, 240] width 45 height 13
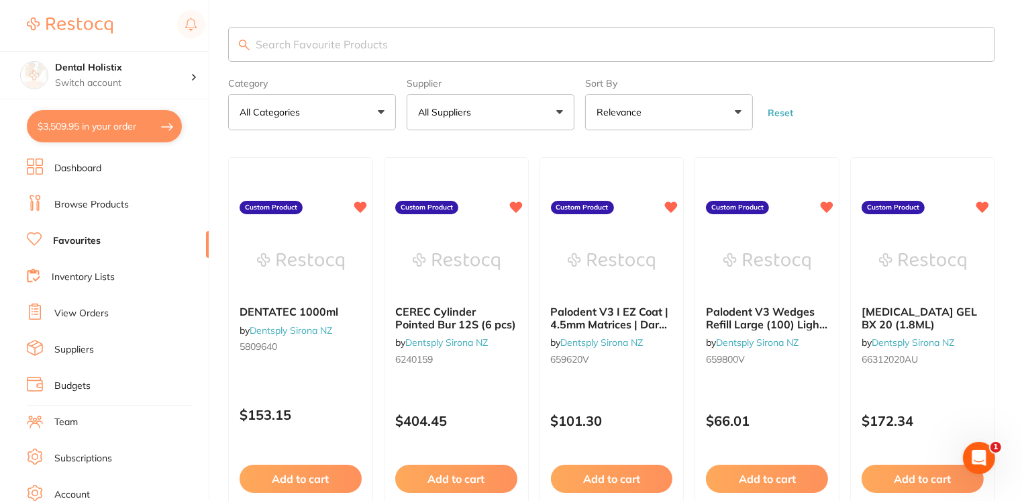
click at [395, 39] on input "search" at bounding box center [611, 44] width 767 height 35
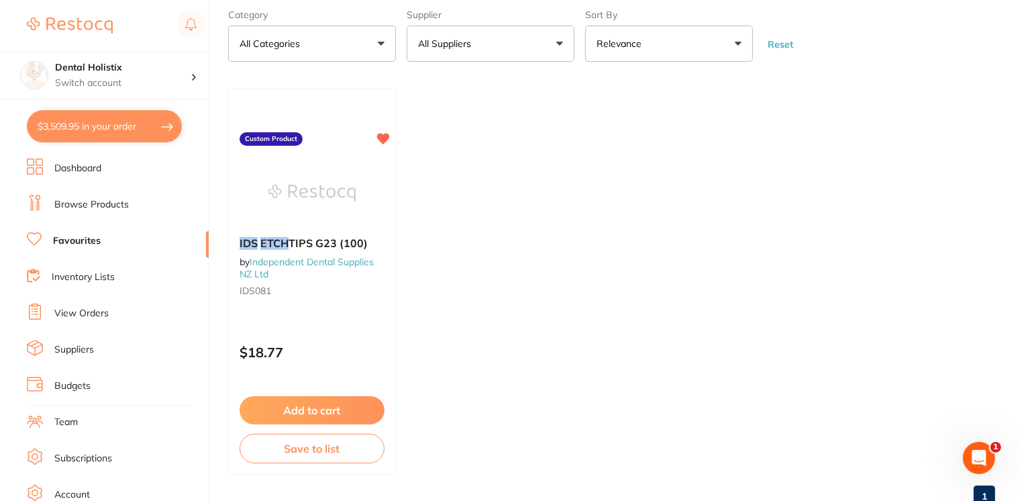
scroll to position [91, 0]
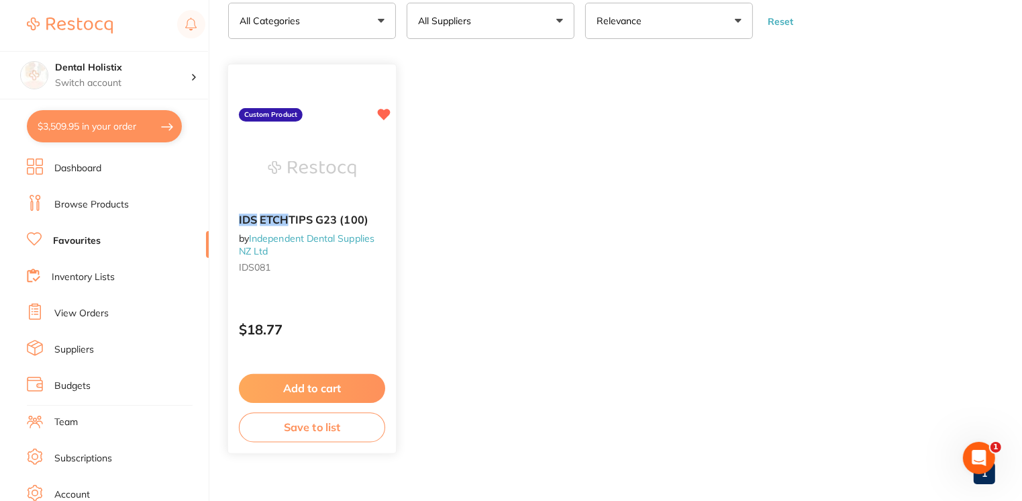
type input "ids etch"
click at [283, 395] on button "Add to cart" at bounding box center [312, 388] width 146 height 29
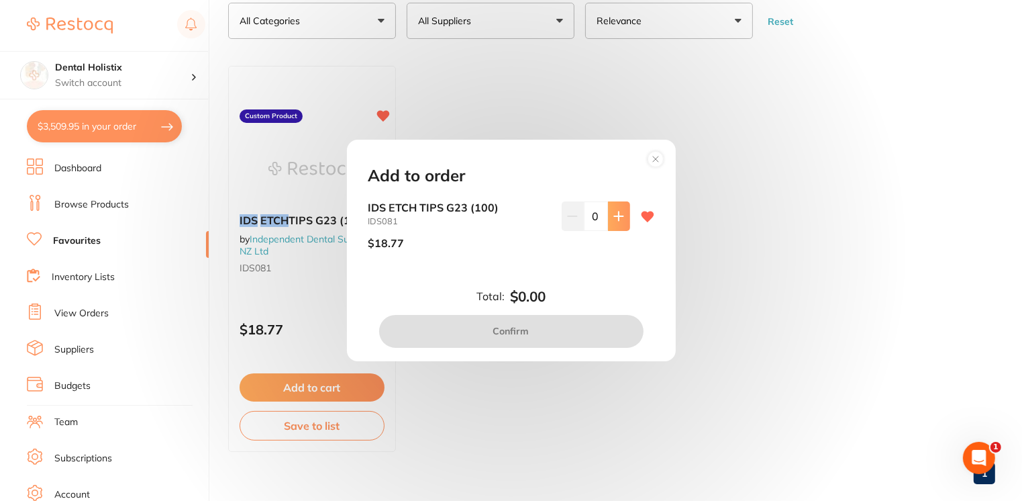
scroll to position [0, 0]
click at [617, 221] on button at bounding box center [619, 216] width 22 height 30
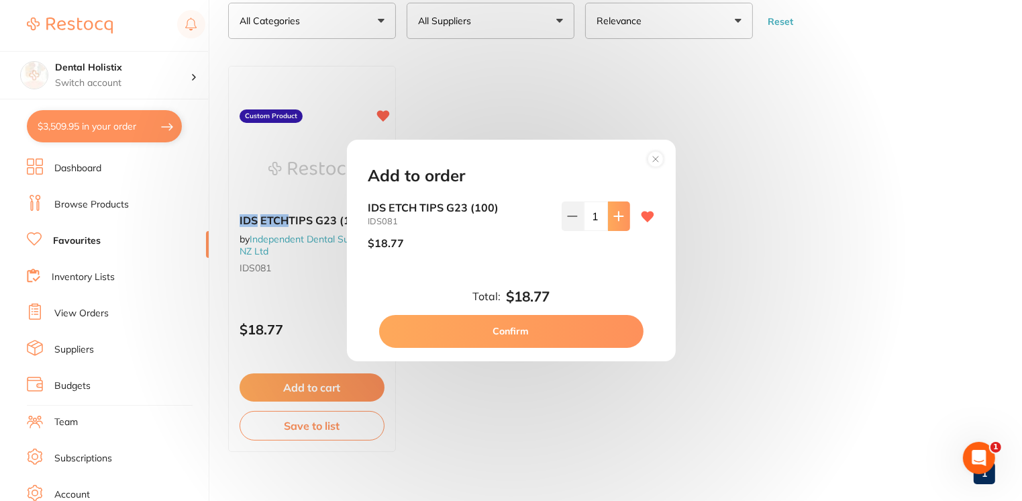
click at [617, 221] on button at bounding box center [619, 216] width 22 height 30
type input "3"
click at [524, 329] on button "Confirm" at bounding box center [511, 331] width 264 height 32
checkbox input "false"
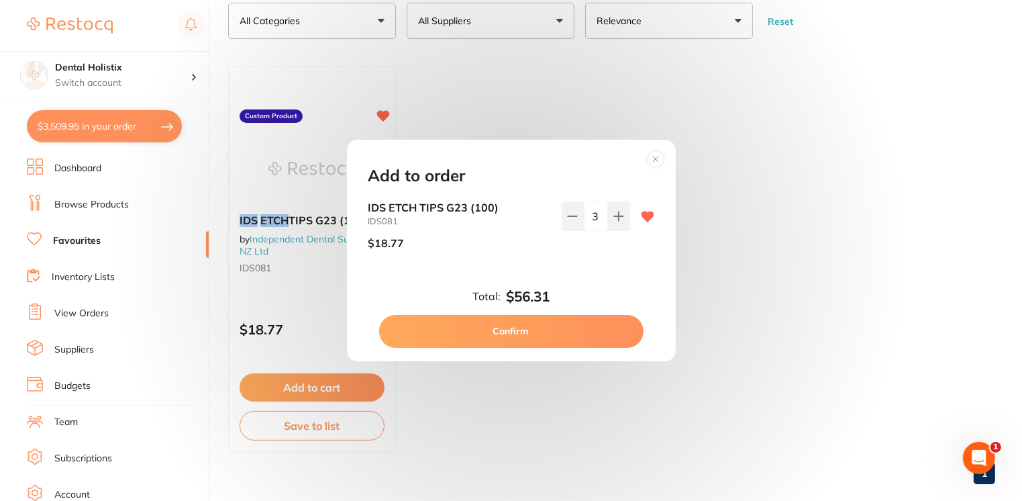
checkbox input "false"
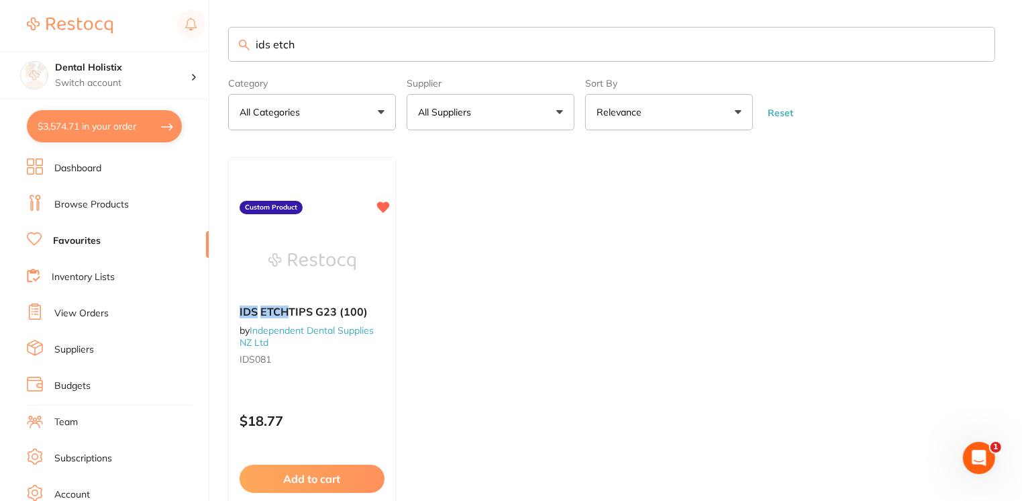
click at [128, 123] on button "$3,574.71 in your order" at bounding box center [104, 126] width 155 height 32
checkbox input "true"
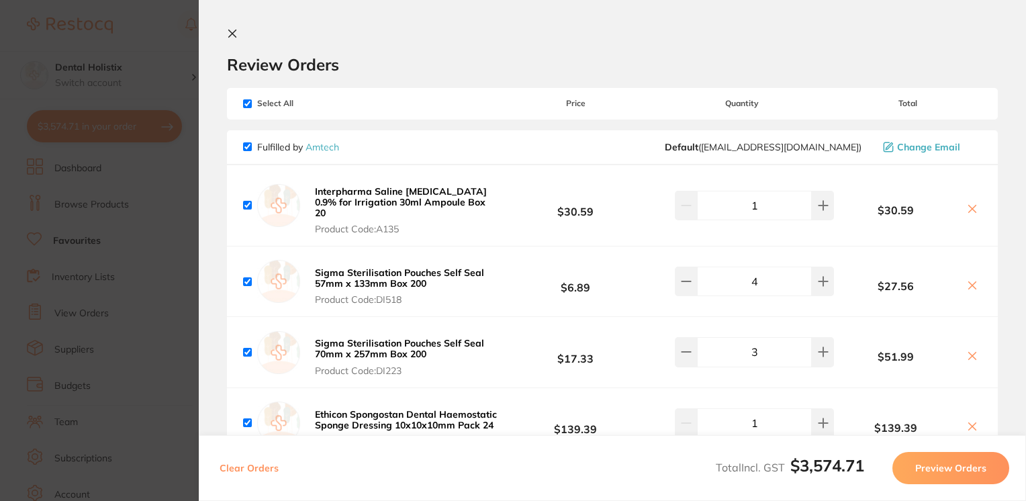
click at [231, 31] on icon at bounding box center [232, 33] width 11 height 11
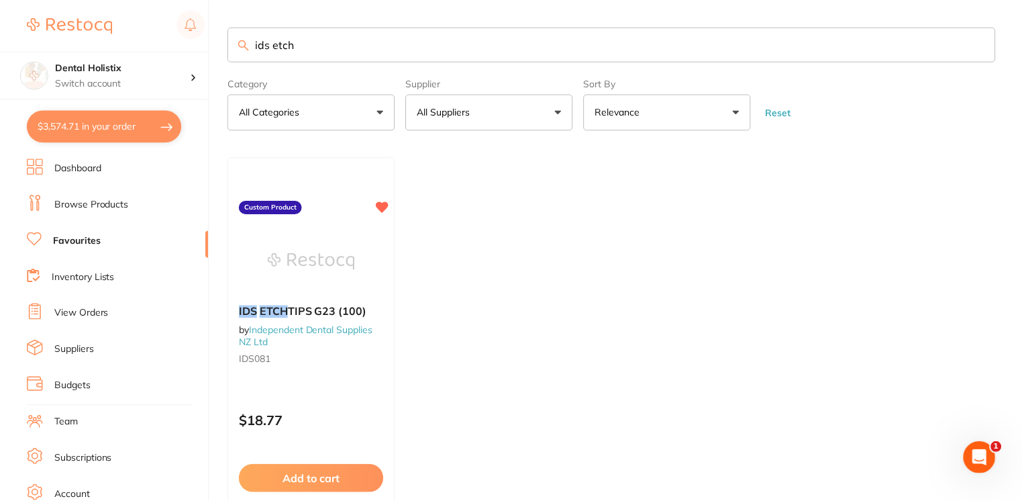
scroll to position [1, 0]
click at [112, 203] on link "Browse Products" at bounding box center [91, 204] width 75 height 13
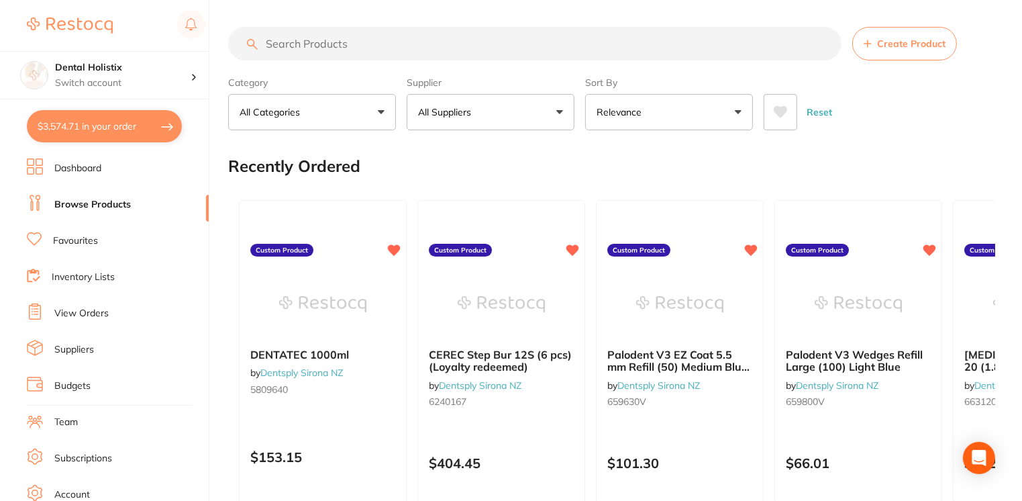
click at [72, 248] on li "Favourites" at bounding box center [118, 241] width 182 height 20
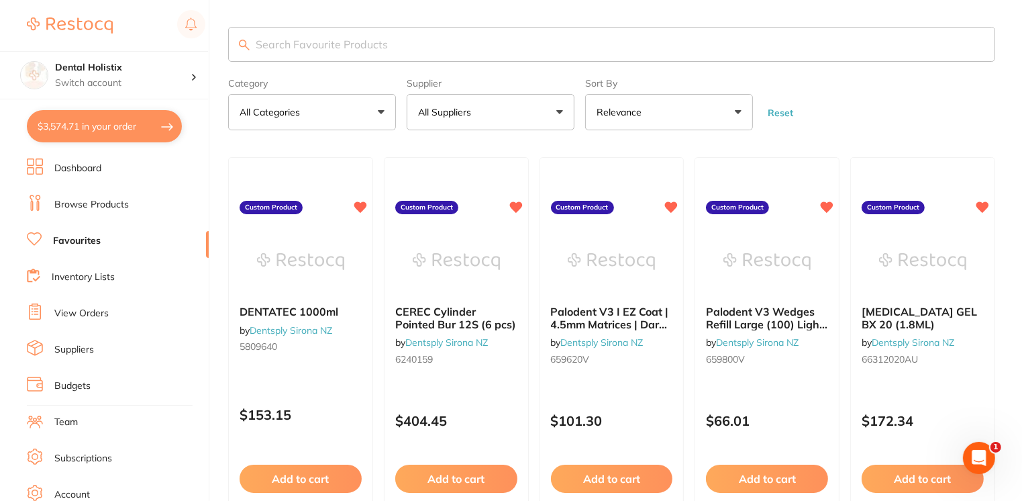
click at [327, 52] on input "search" at bounding box center [611, 44] width 767 height 35
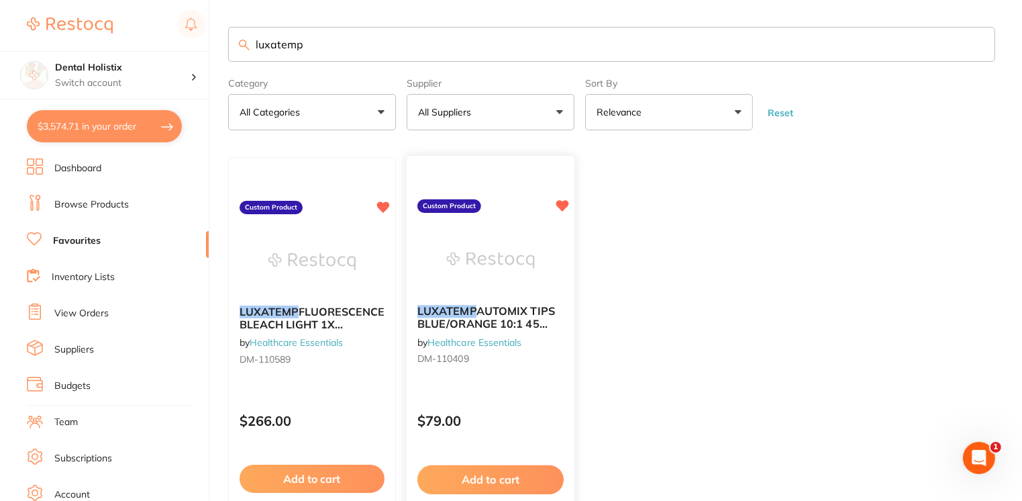
type input "luxatemp"
click at [509, 485] on button "Add to cart" at bounding box center [490, 479] width 146 height 29
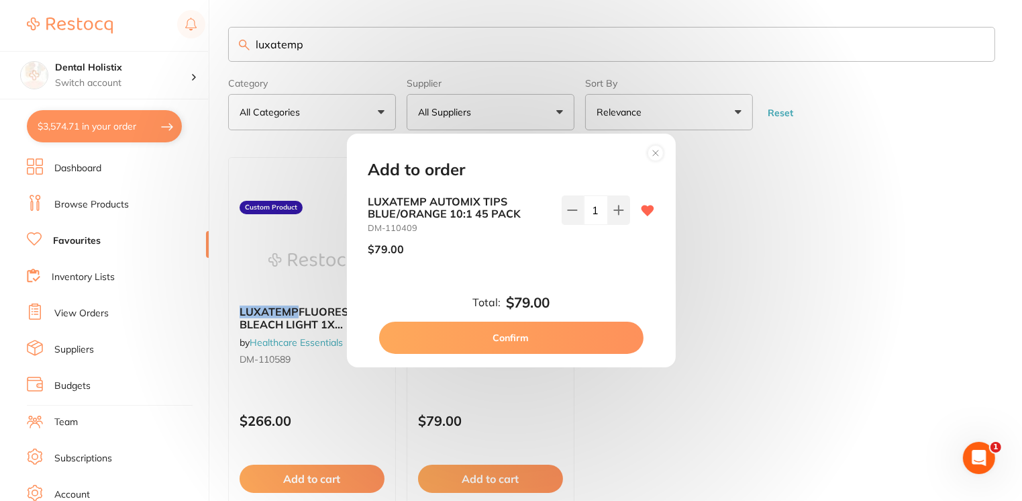
click at [535, 342] on button "Confirm" at bounding box center [511, 338] width 264 height 32
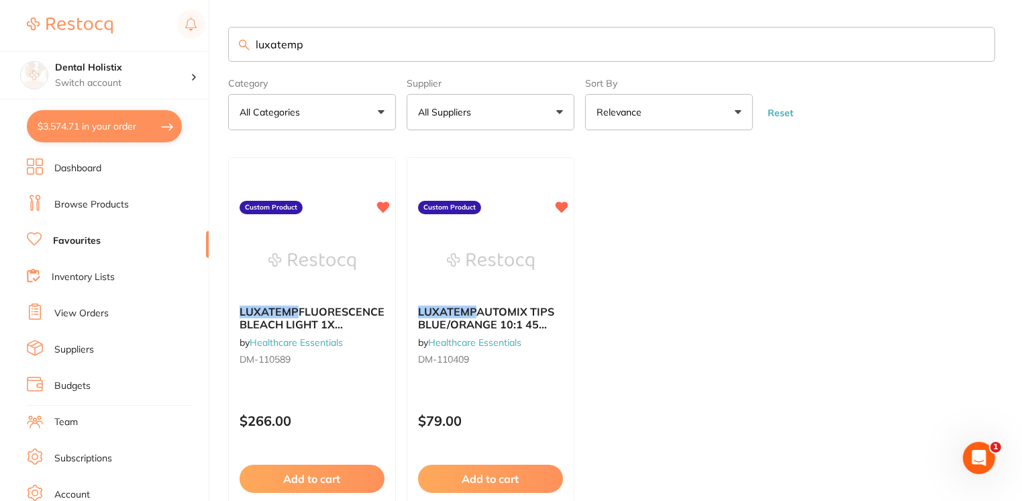
drag, startPoint x: 316, startPoint y: 44, endPoint x: 199, endPoint y: 44, distance: 117.5
click at [199, 44] on div "$3,574.71 Dental Holistix Switch account Dental Holistix $3,574.71 in your orde…" at bounding box center [511, 250] width 1022 height 501
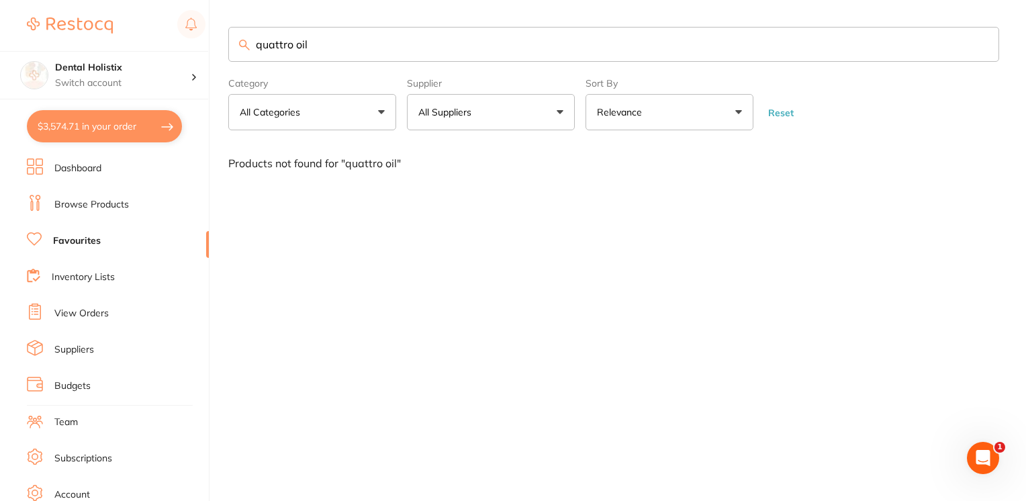
click at [290, 44] on input "quattro oil" at bounding box center [613, 44] width 771 height 35
click at [317, 44] on input "oil" at bounding box center [613, 44] width 771 height 35
type input "o"
type input "h"
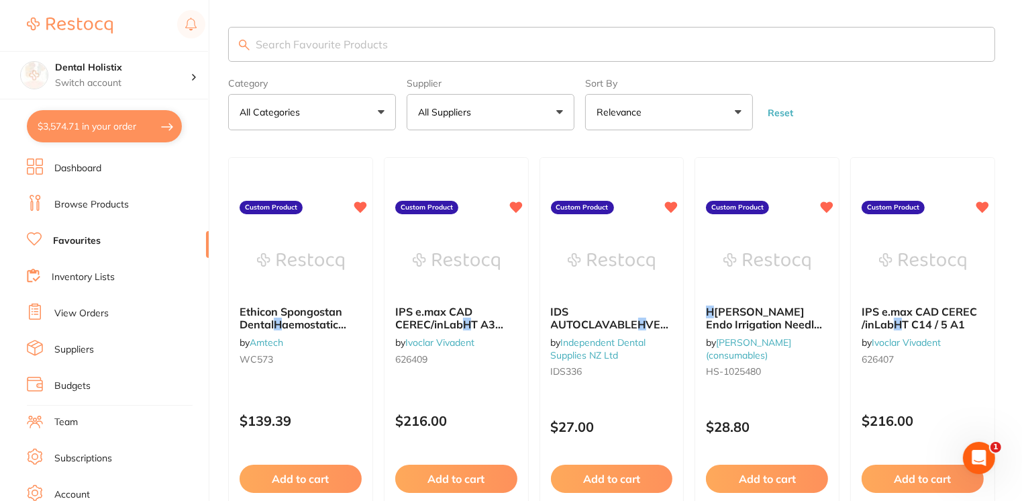
click at [99, 273] on link "Inventory Lists" at bounding box center [83, 276] width 63 height 13
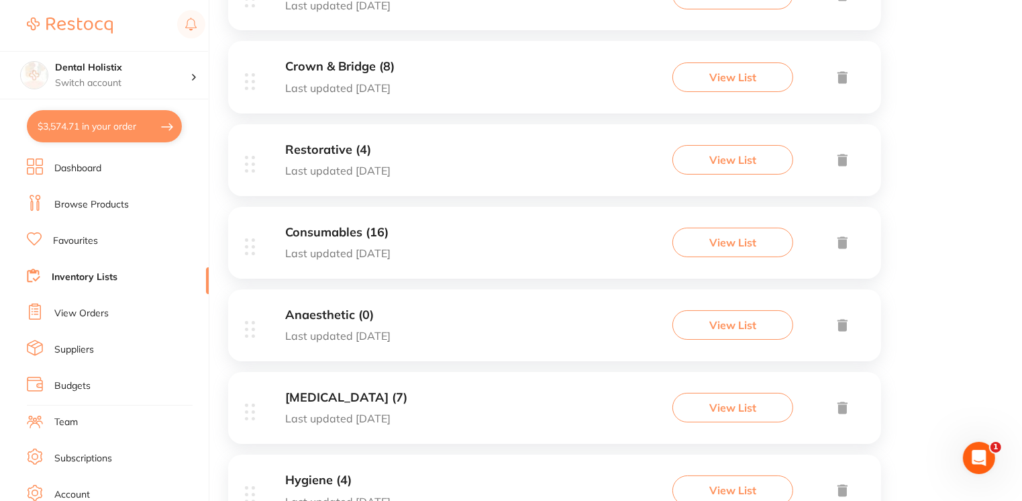
scroll to position [520, 0]
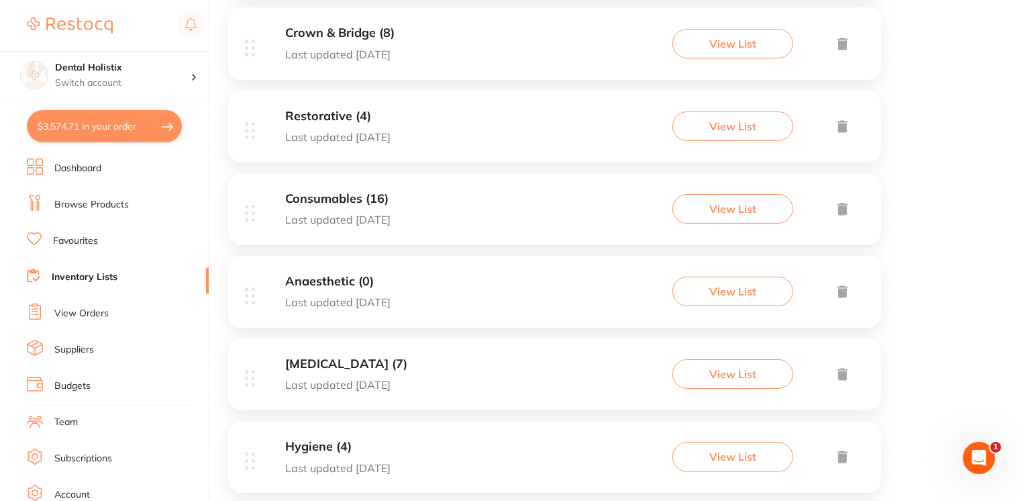
click at [82, 345] on link "Suppliers" at bounding box center [74, 349] width 40 height 13
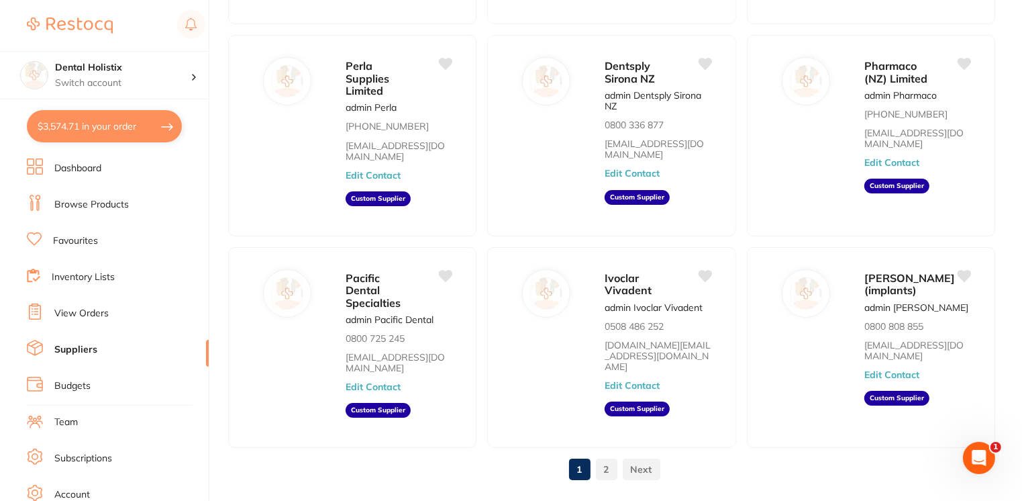
scroll to position [499, 0]
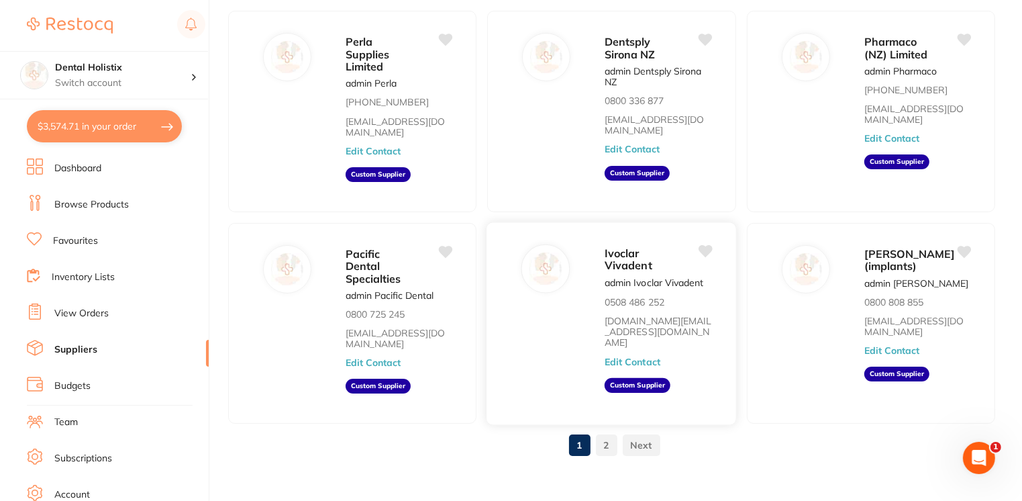
click at [640, 315] on link "[DOMAIN_NAME][EMAIL_ADDRESS][DOMAIN_NAME]" at bounding box center [658, 331] width 107 height 33
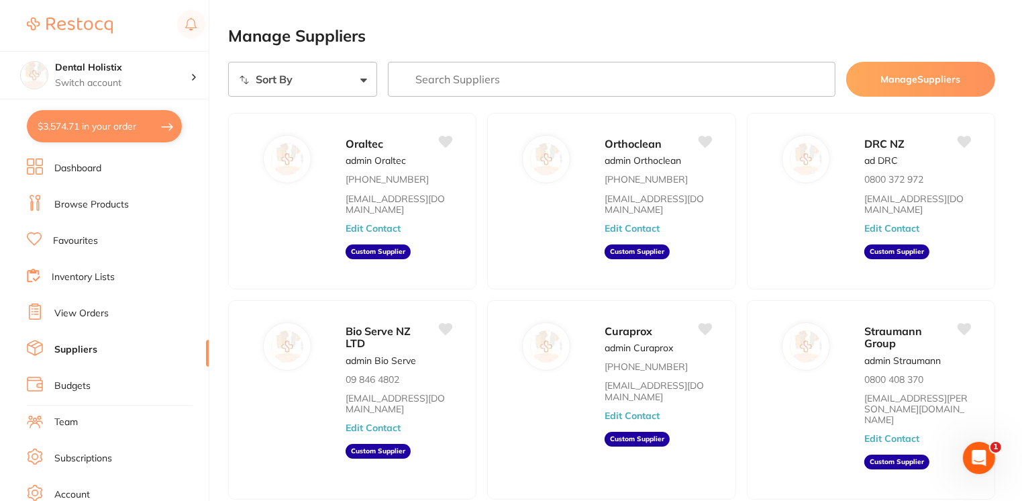
click at [95, 207] on link "Browse Products" at bounding box center [91, 204] width 75 height 13
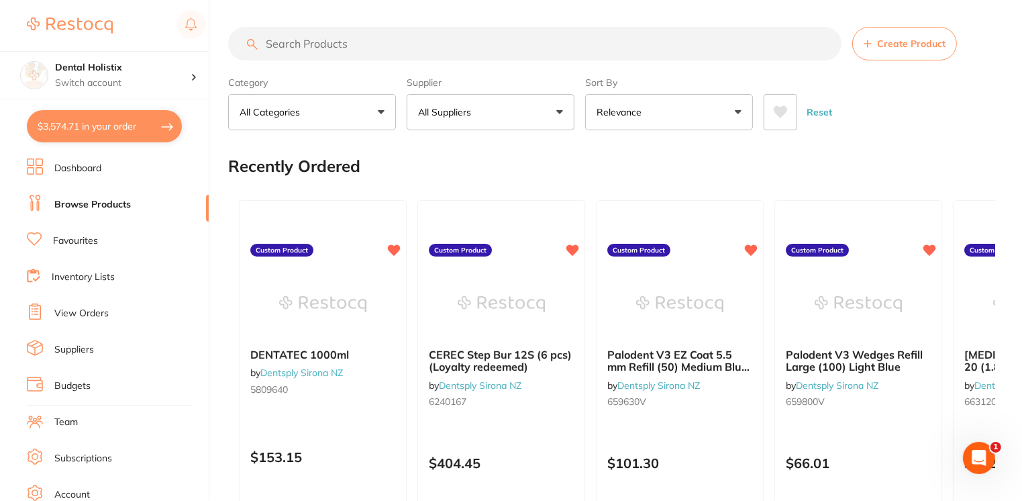
click at [428, 37] on input "search" at bounding box center [534, 44] width 613 height 34
click at [524, 32] on input "search" at bounding box center [534, 44] width 613 height 34
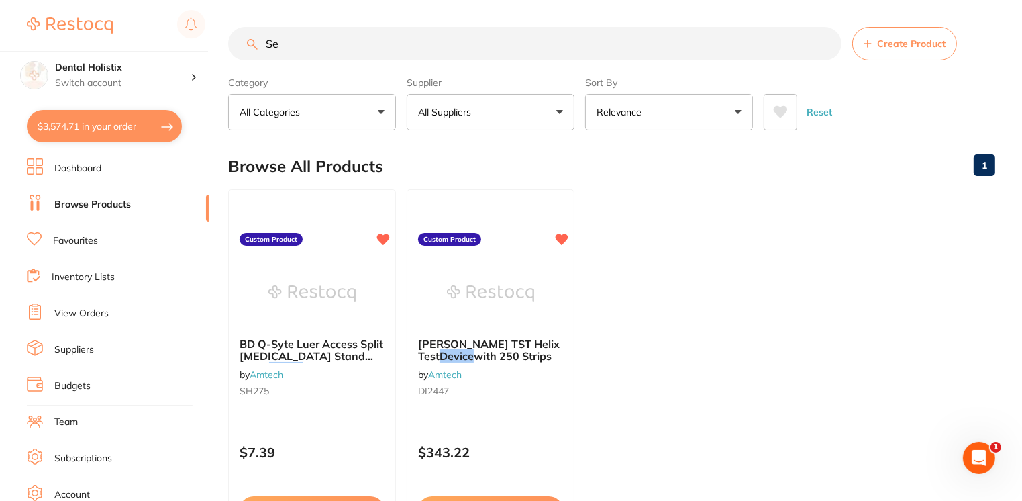
type input "S"
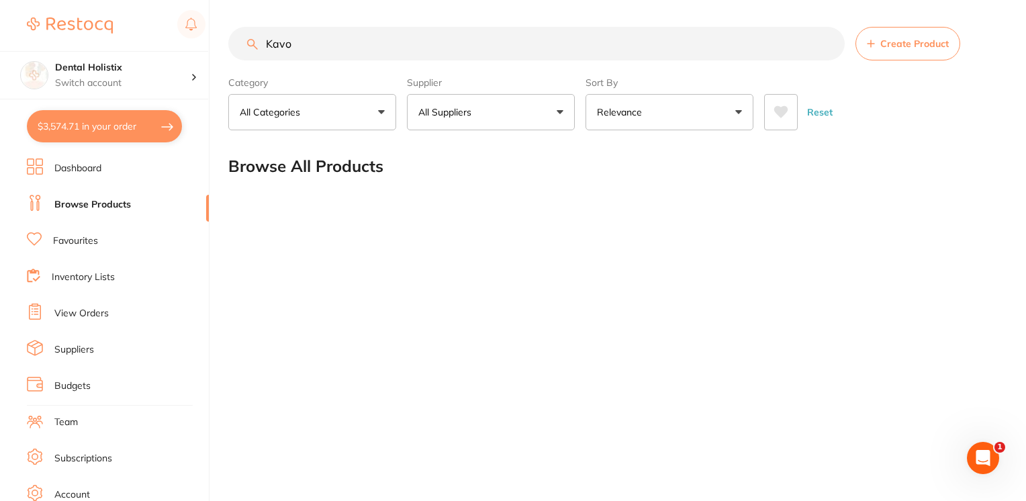
drag, startPoint x: 297, startPoint y: 47, endPoint x: 260, endPoint y: 54, distance: 37.0
click at [260, 54] on input "Kavo" at bounding box center [536, 44] width 616 height 34
paste input "KaVo KaVo QUATTROcare Plus Spray"
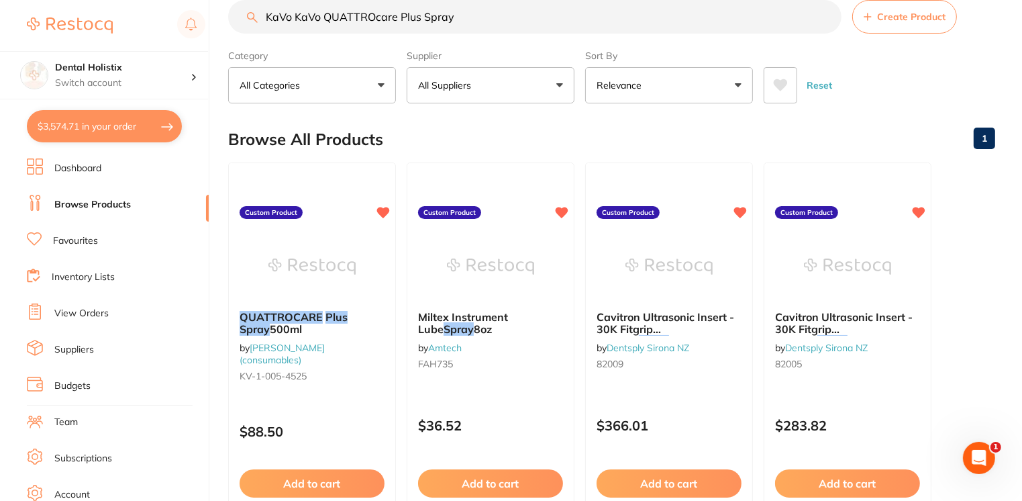
scroll to position [28, 0]
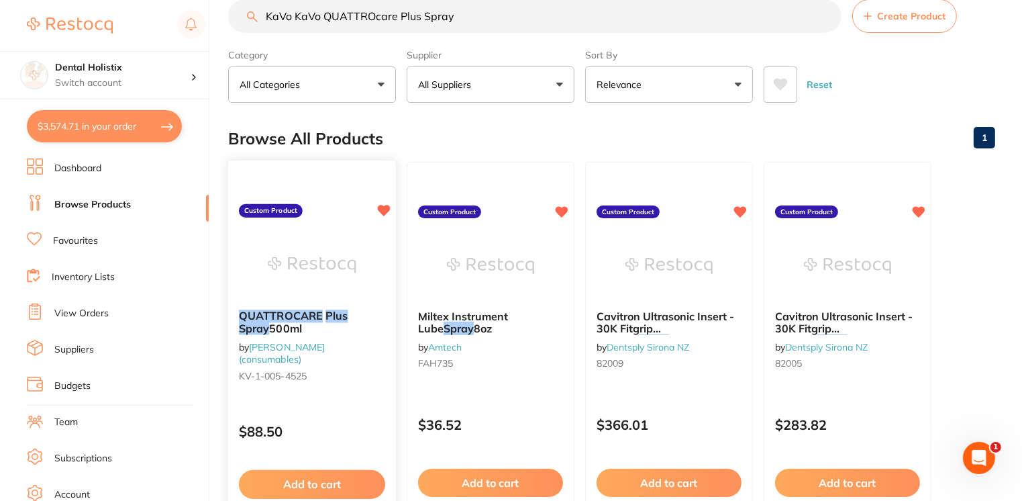
type input "KaVo KaVo QUATTROcare Plus Spray"
click at [296, 485] on button "Add to cart" at bounding box center [312, 484] width 146 height 29
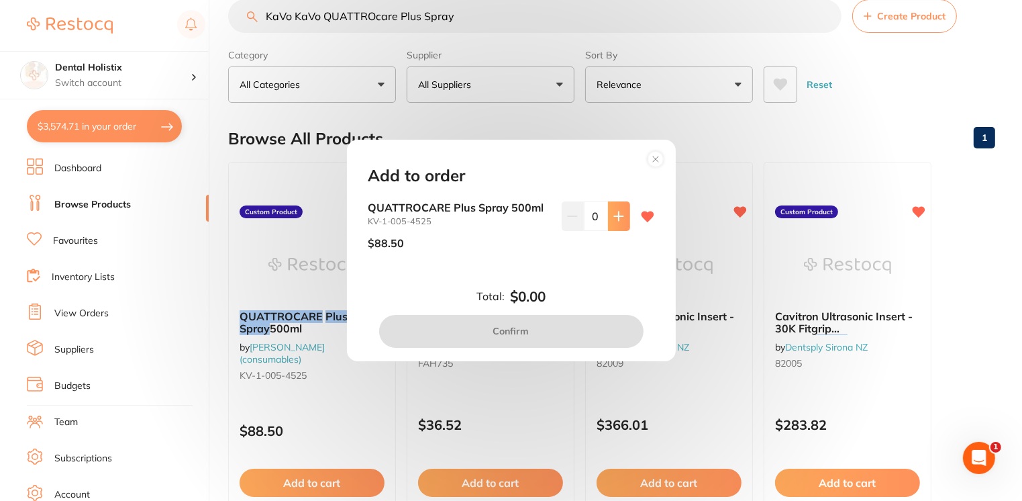
click at [617, 224] on button at bounding box center [619, 216] width 22 height 30
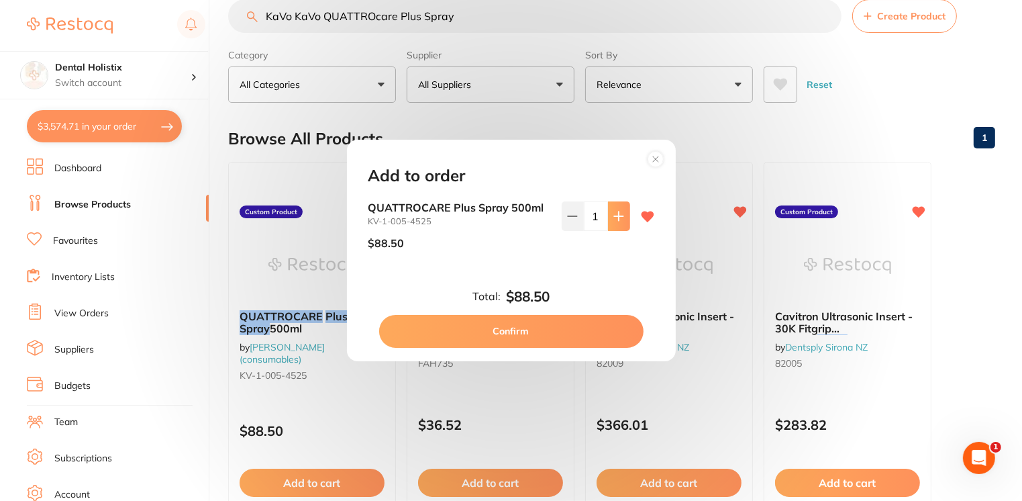
click at [617, 224] on button at bounding box center [619, 216] width 22 height 30
type input "2"
click at [550, 336] on button "Confirm" at bounding box center [511, 331] width 264 height 32
checkbox input "false"
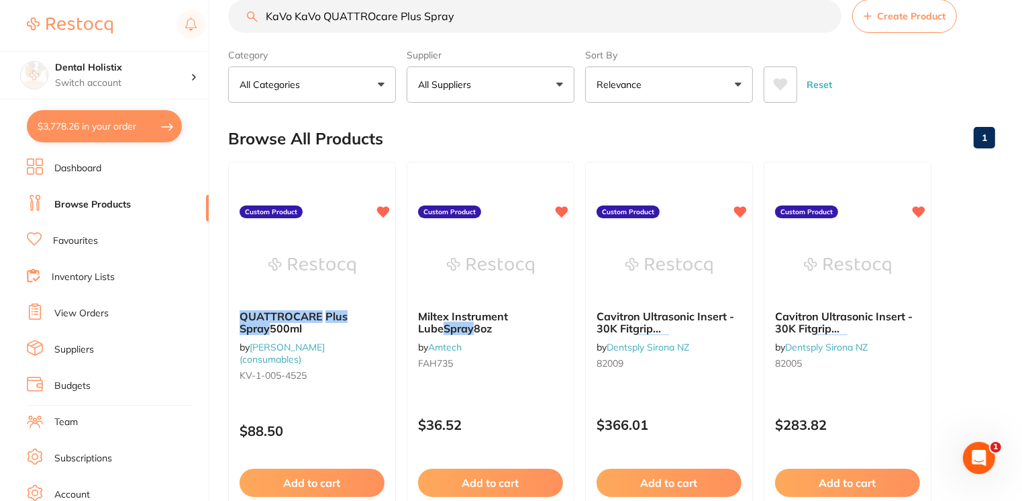
drag, startPoint x: 524, startPoint y: 9, endPoint x: 207, endPoint y: 19, distance: 317.7
click at [207, 19] on div "$3,778.26 Dental Holistix Switch account Dental Holistix $3,778.26 in your orde…" at bounding box center [511, 222] width 1022 height 501
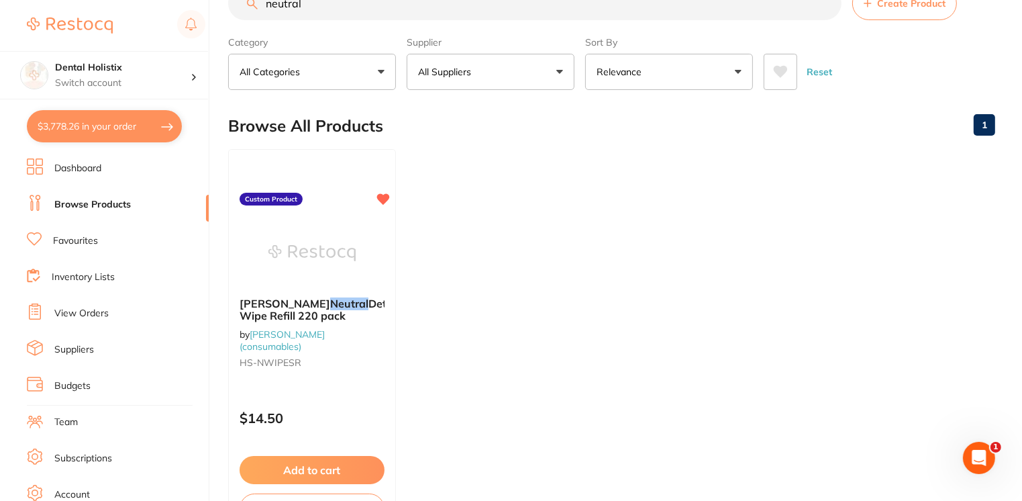
scroll to position [86, 0]
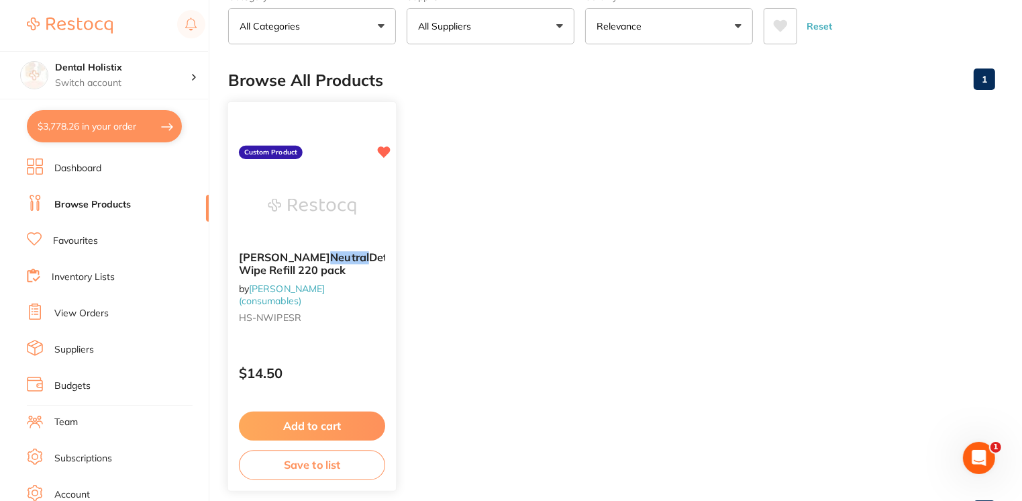
type input "neutral"
click at [315, 423] on button "Add to cart" at bounding box center [312, 425] width 146 height 29
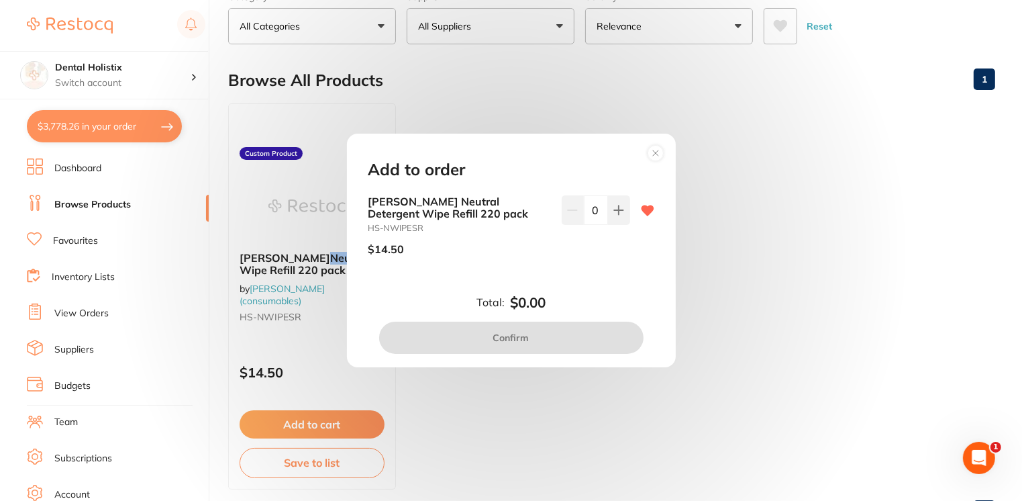
scroll to position [0, 0]
click at [617, 215] on button at bounding box center [619, 210] width 22 height 30
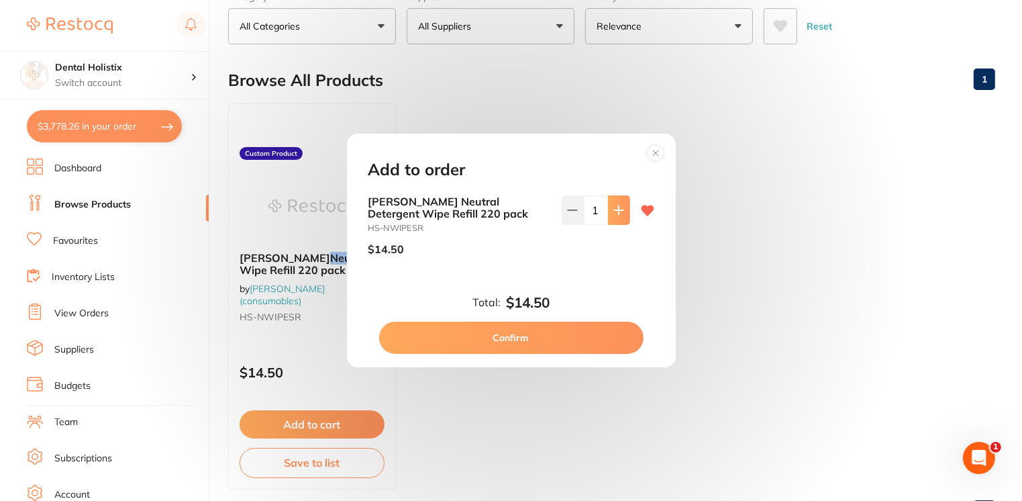
click at [617, 215] on button at bounding box center [619, 210] width 22 height 30
type input "3"
click at [537, 336] on button "Confirm" at bounding box center [511, 338] width 264 height 32
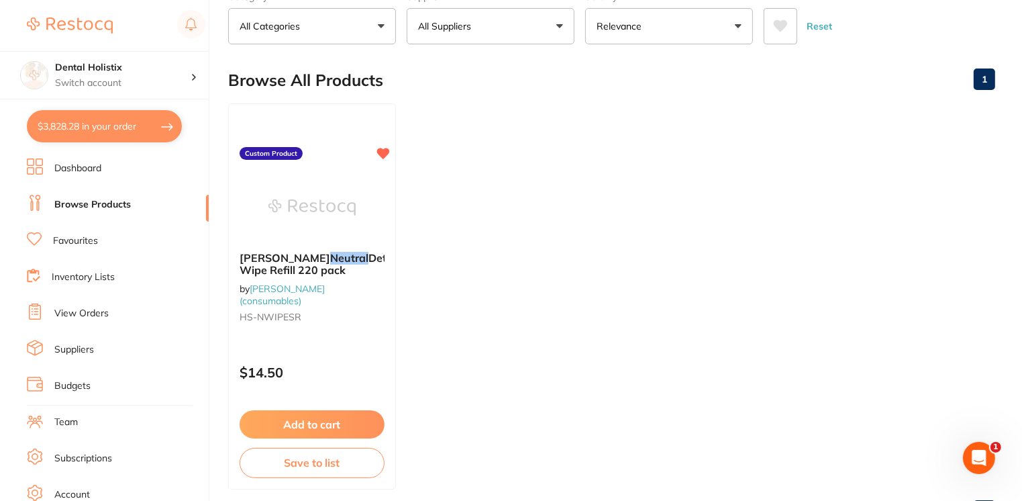
click at [124, 122] on button "$3,828.28 in your order" at bounding box center [104, 126] width 155 height 32
checkbox input "true"
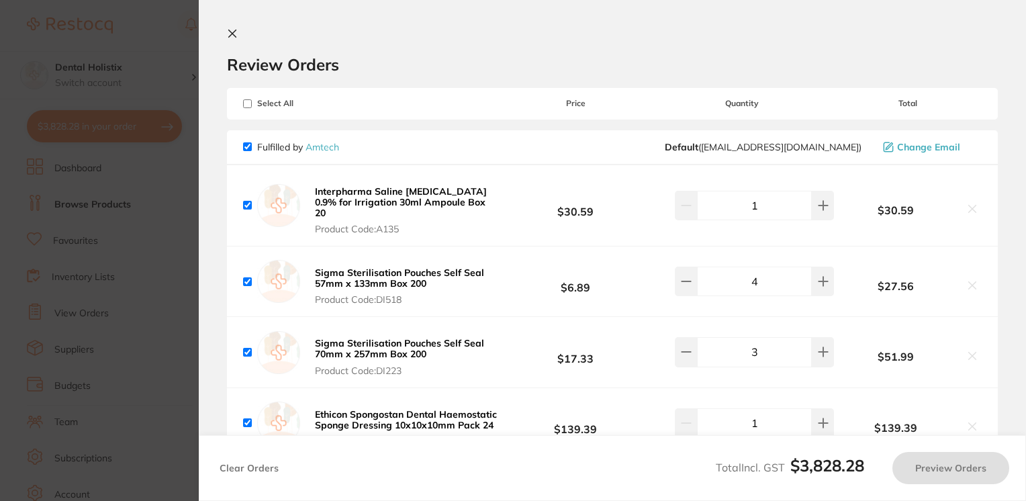
checkbox input "true"
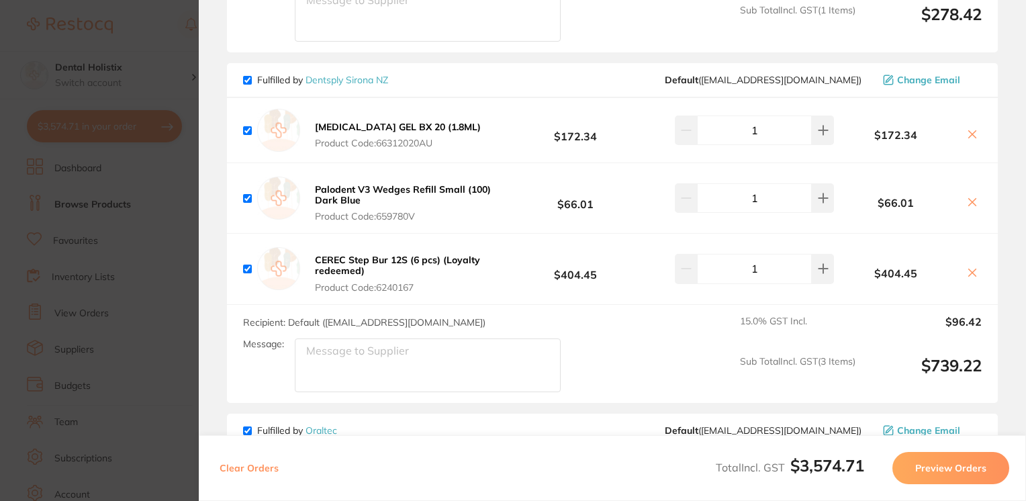
scroll to position [1874, 0]
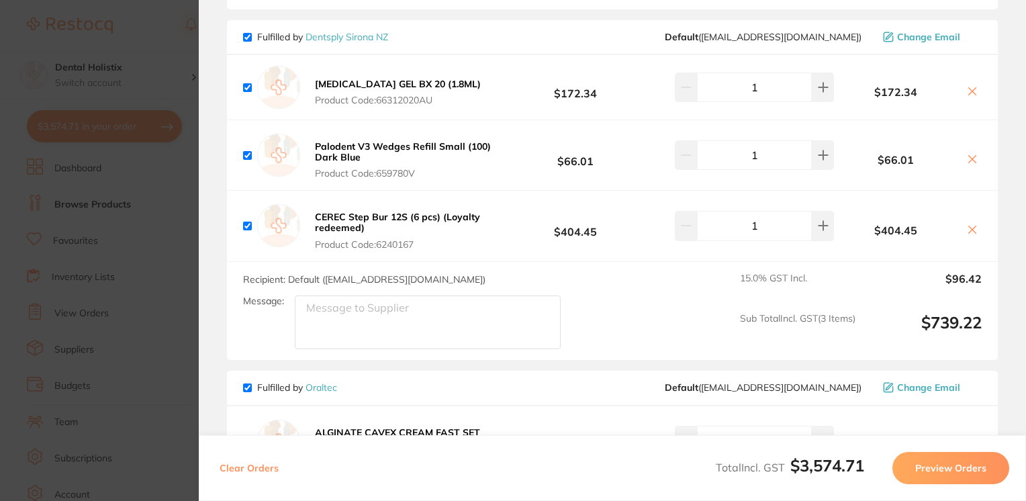
drag, startPoint x: 1022, startPoint y: 369, endPoint x: 1016, endPoint y: 395, distance: 26.7
click at [1016, 395] on section "Review Orders Your orders are being processed and we will notify you once we ha…" at bounding box center [612, 250] width 827 height 501
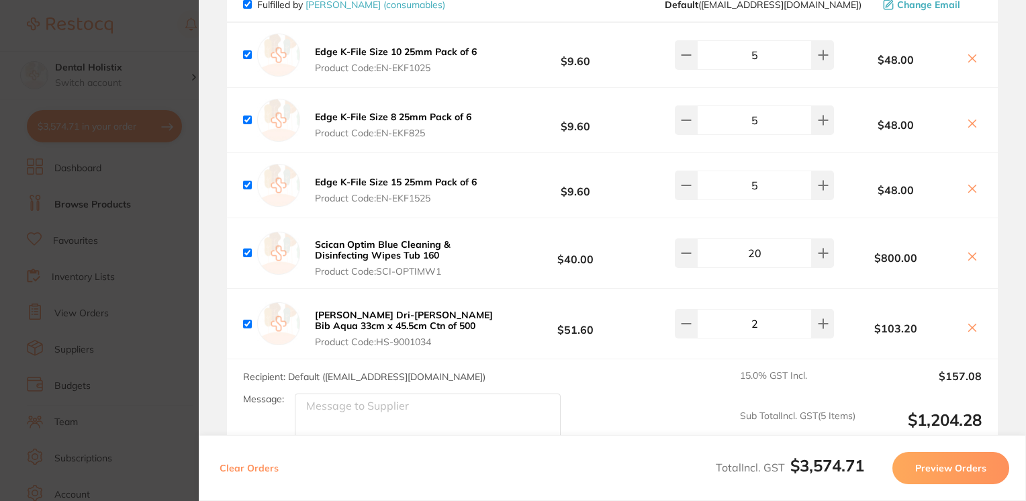
scroll to position [1219, 0]
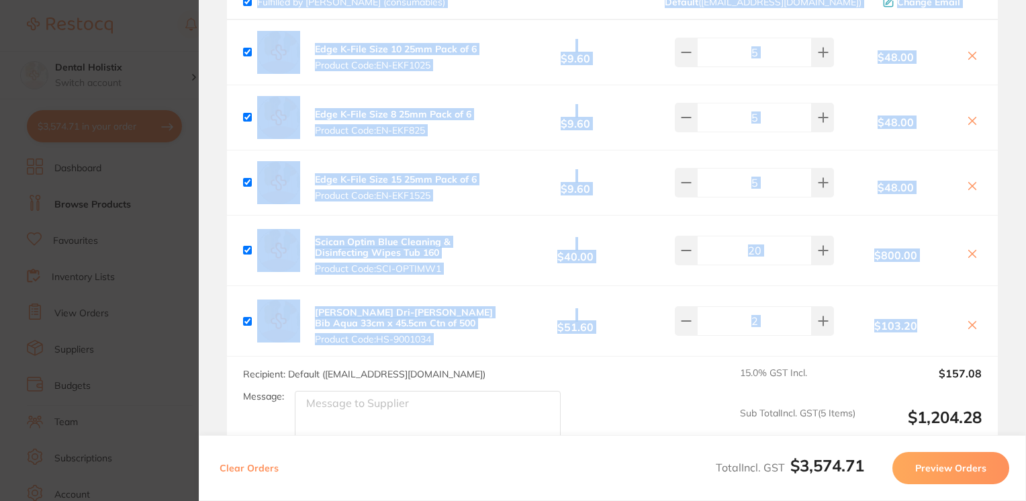
drag, startPoint x: 1020, startPoint y: 294, endPoint x: 1026, endPoint y: 326, distance: 32.0
click at [1022, 326] on html "$3,574.71 Dental Holistix Switch account Dental Holistix $3,574.71 in your orde…" at bounding box center [513, 250] width 1026 height 501
drag, startPoint x: 1026, startPoint y: 326, endPoint x: 1022, endPoint y: 360, distance: 35.1
click at [1022, 360] on section "Review Orders Your orders are being processed and we will notify you once we ha…" at bounding box center [612, 250] width 827 height 501
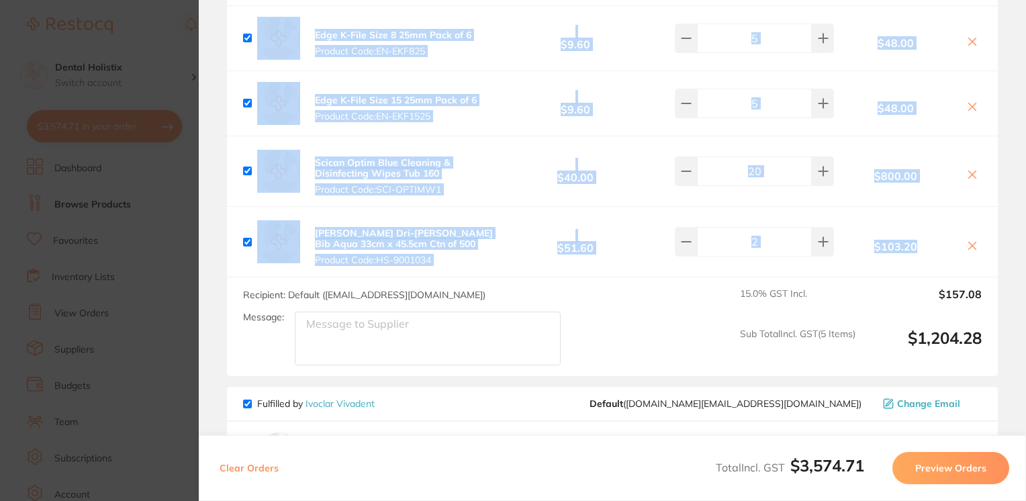
scroll to position [1292, 0]
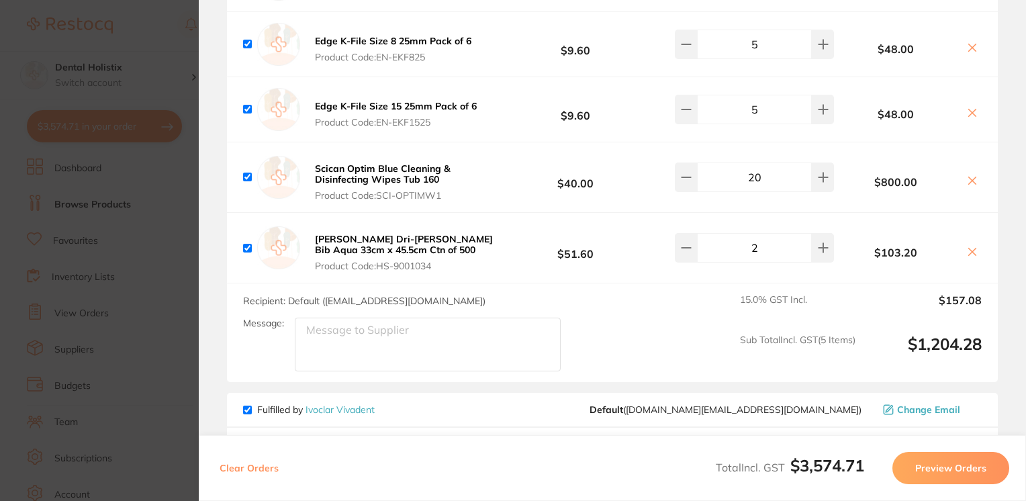
click at [499, 299] on div "Recipient: Default ( info@henryschein.co.nz ) Message: 15.0 % GST Incl. $157.08…" at bounding box center [612, 332] width 771 height 99
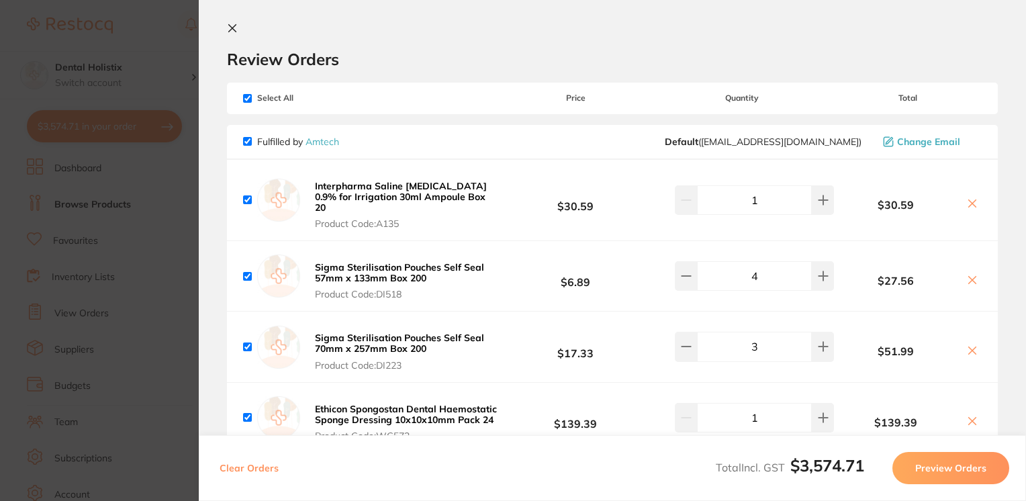
scroll to position [0, 0]
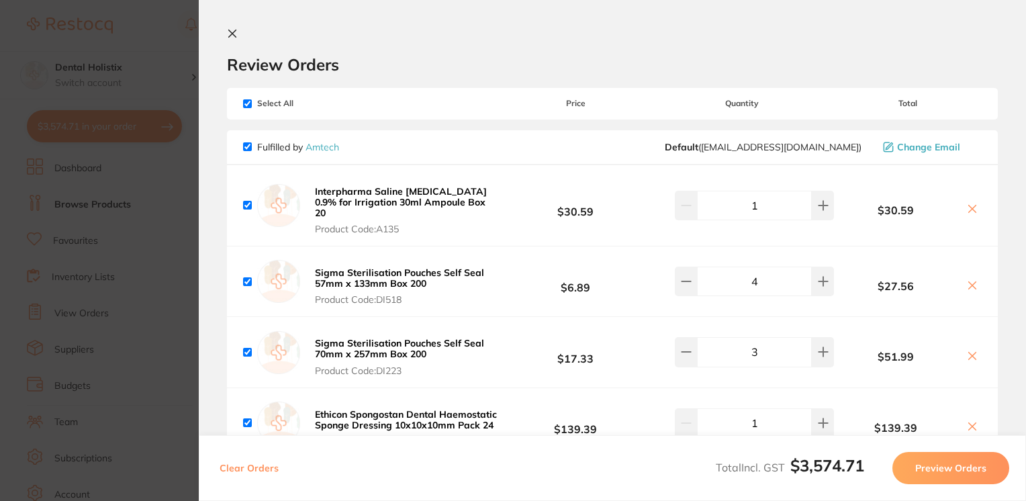
click at [231, 39] on button at bounding box center [235, 34] width 16 height 13
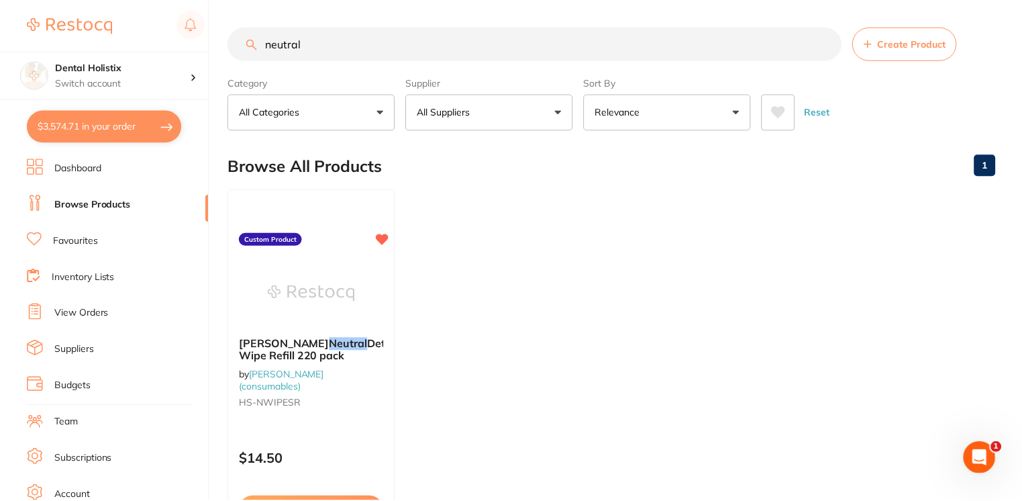
scroll to position [86, 0]
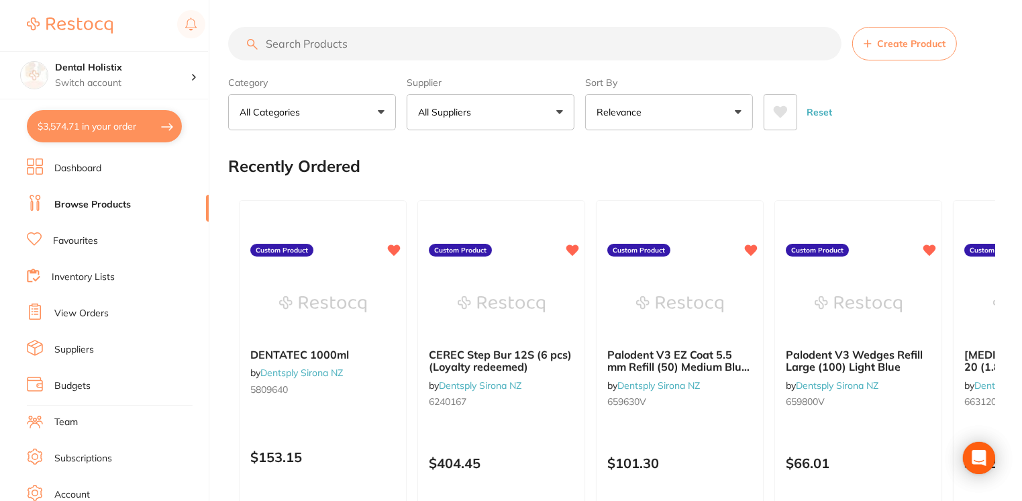
click at [67, 129] on button "$3,574.71 in your order" at bounding box center [104, 126] width 155 height 32
checkbox input "true"
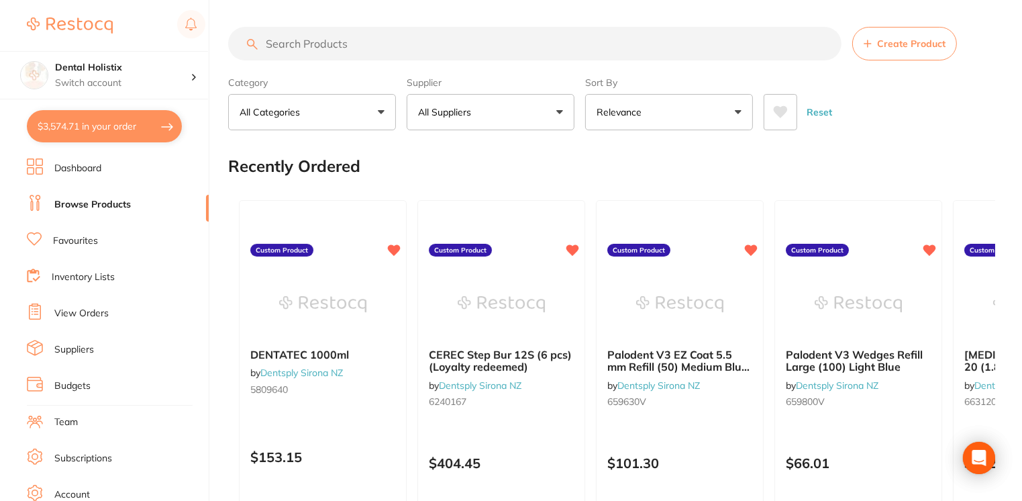
checkbox input "true"
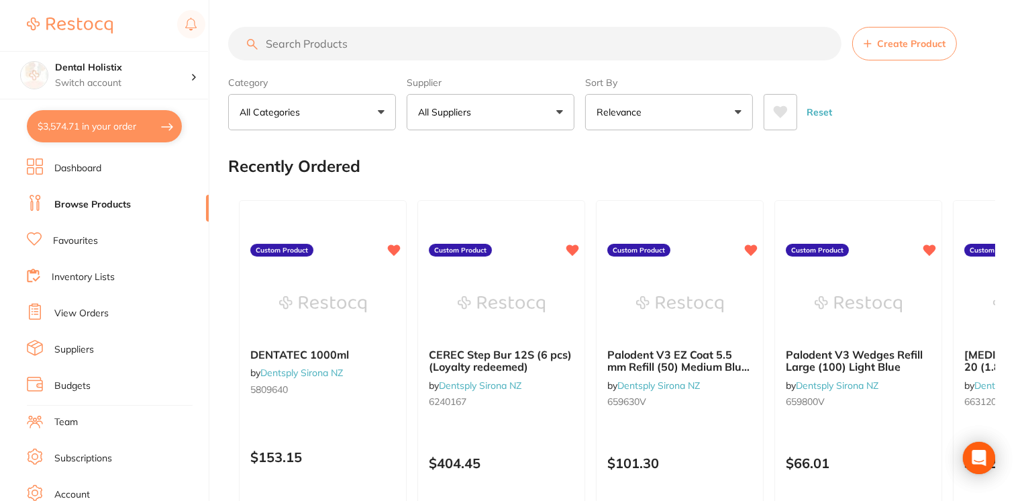
checkbox input "true"
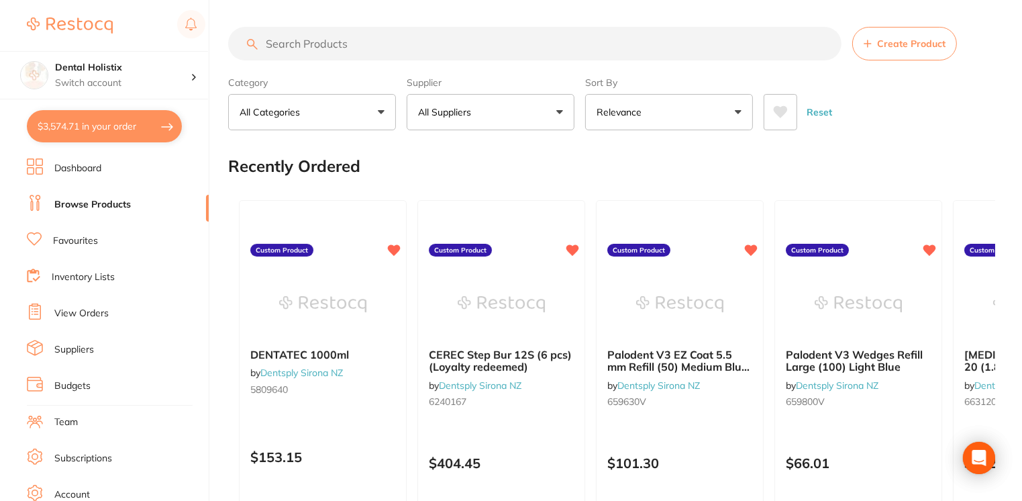
checkbox input "true"
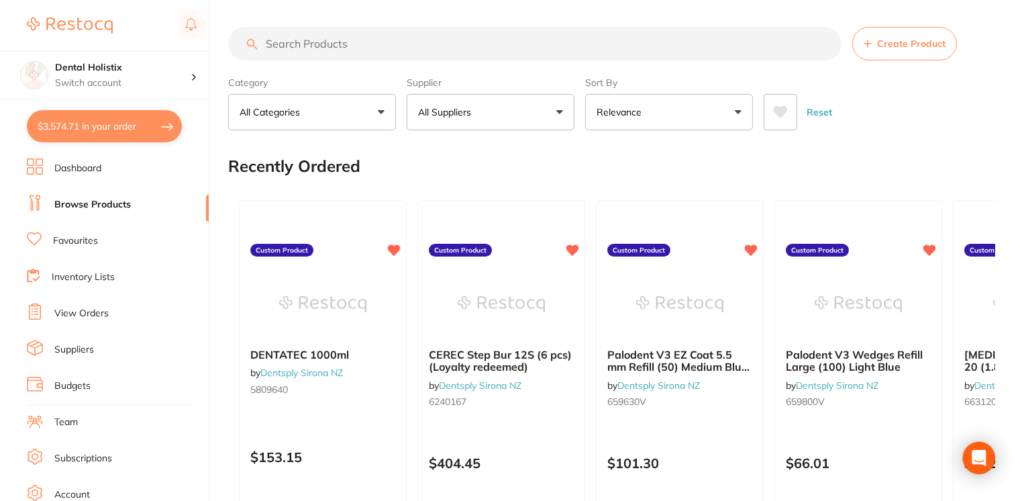
checkbox input "true"
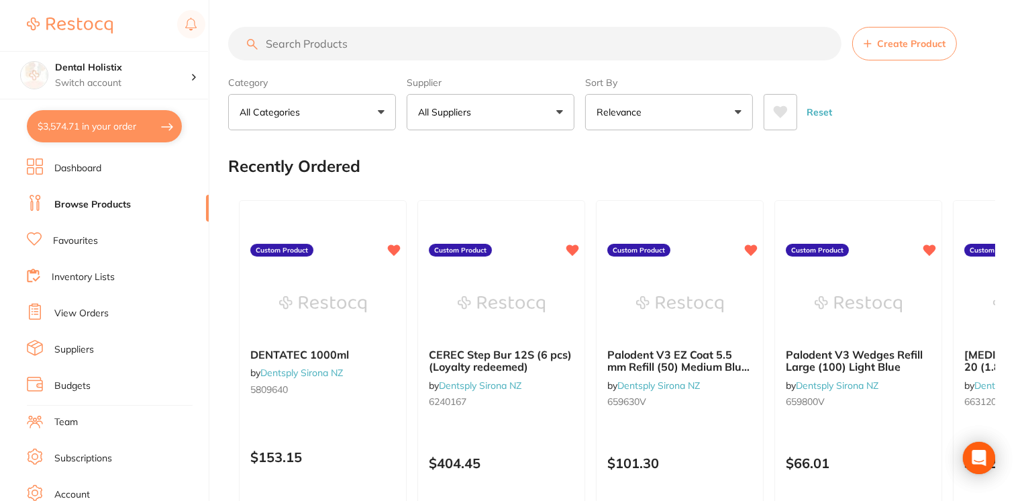
checkbox input "true"
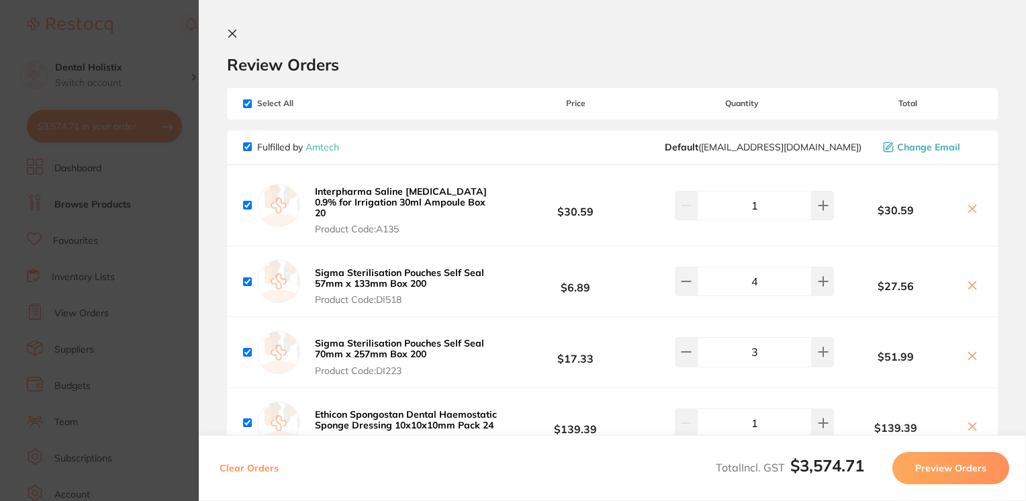
click at [234, 34] on icon at bounding box center [232, 33] width 11 height 11
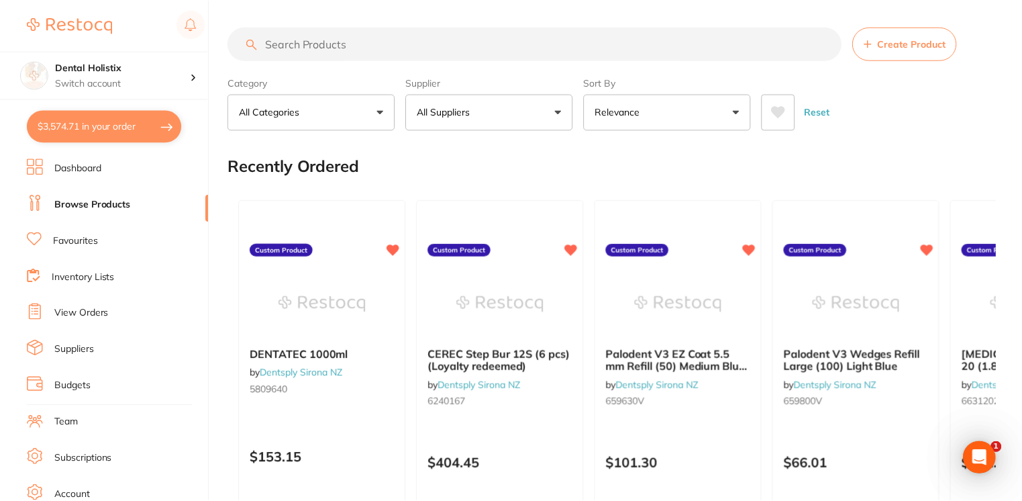
scroll to position [86, 0]
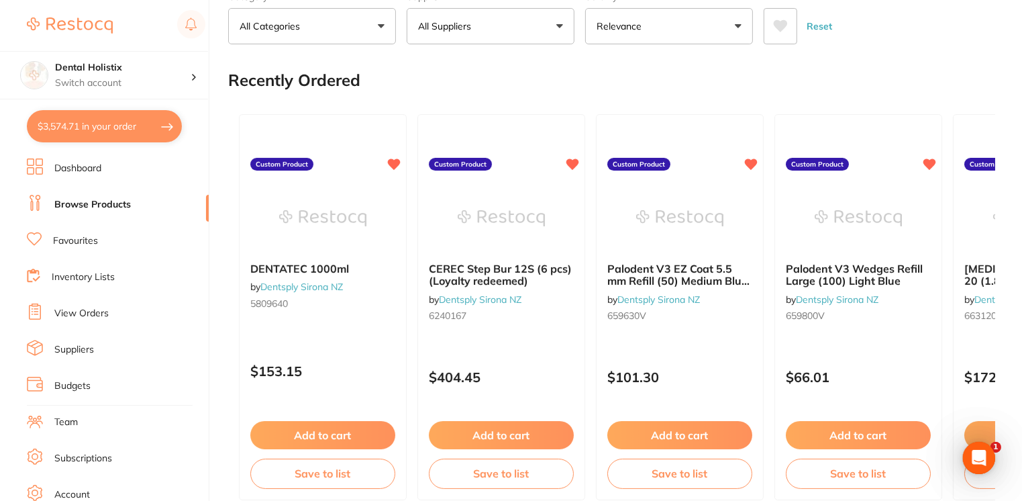
click at [67, 246] on link "Favourites" at bounding box center [75, 240] width 45 height 13
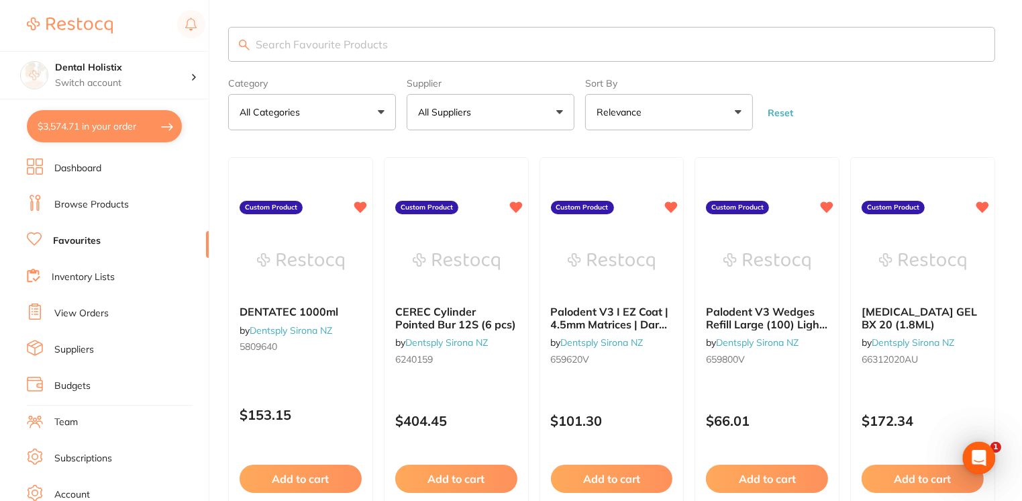
click at [338, 45] on input "search" at bounding box center [611, 44] width 767 height 35
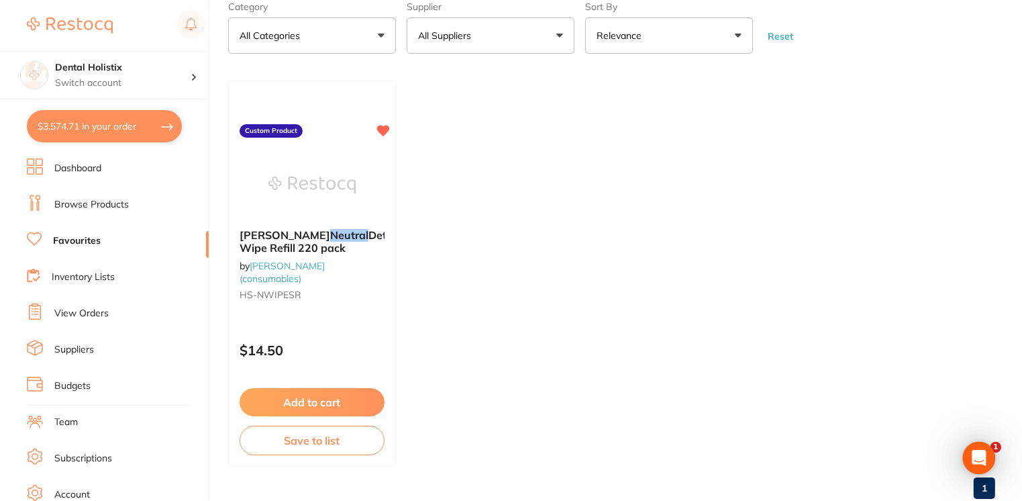
scroll to position [95, 0]
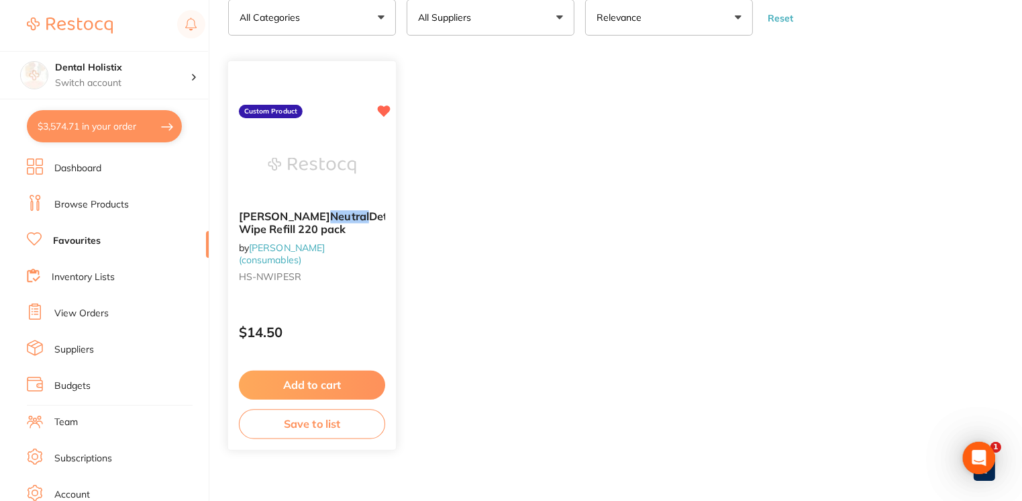
type input "neutral"
click at [322, 375] on button "Add to cart" at bounding box center [312, 384] width 146 height 29
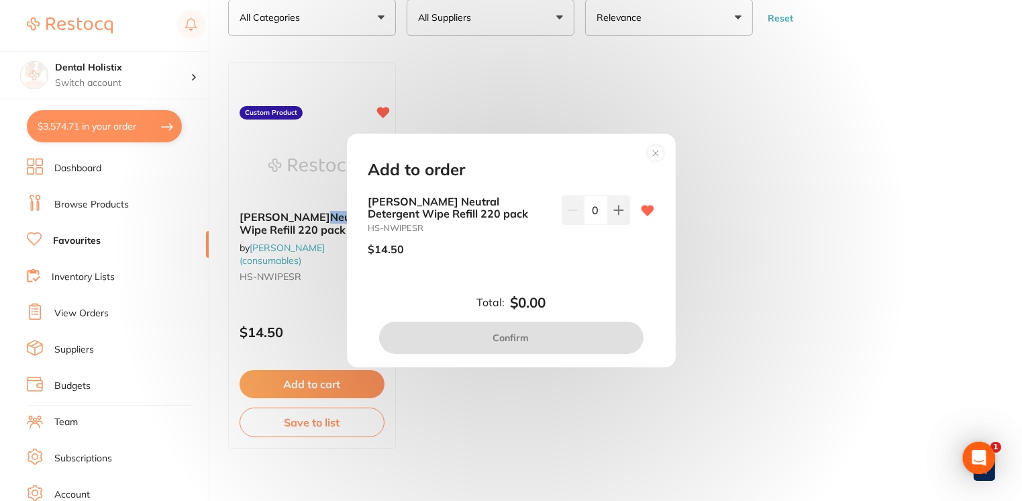
scroll to position [0, 0]
click at [615, 203] on button at bounding box center [619, 210] width 22 height 30
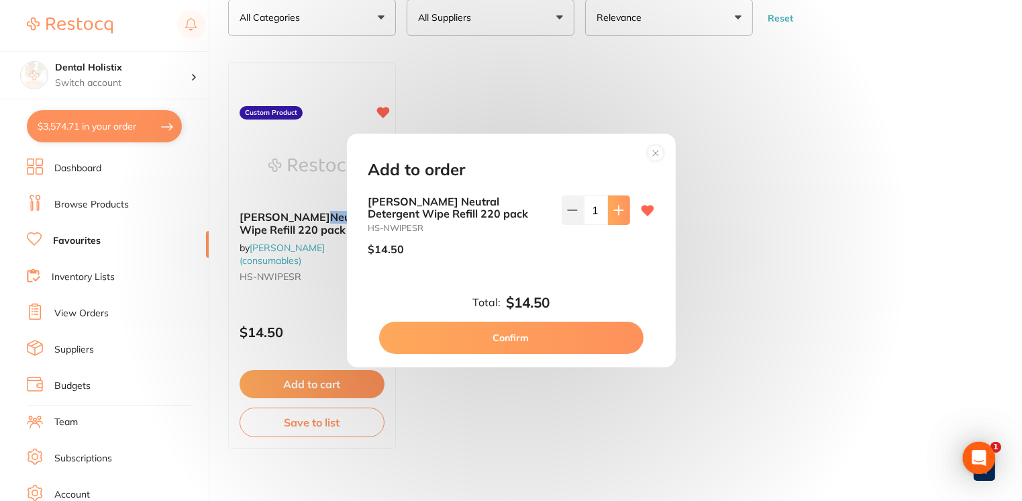
click at [615, 203] on button at bounding box center [619, 210] width 22 height 30
type input "2"
click at [530, 348] on button "Confirm" at bounding box center [511, 338] width 264 height 32
checkbox input "false"
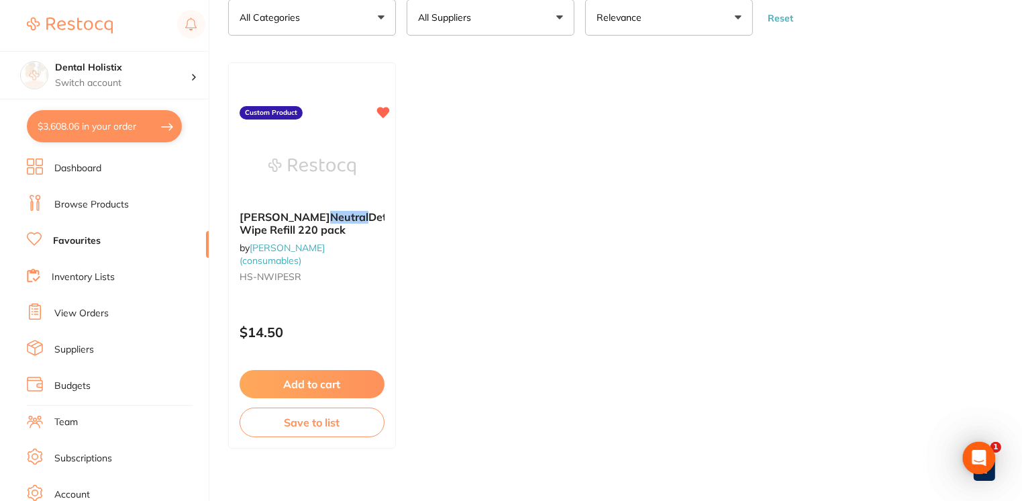
click at [52, 128] on button "$3,608.06 in your order" at bounding box center [104, 126] width 155 height 32
checkbox input "true"
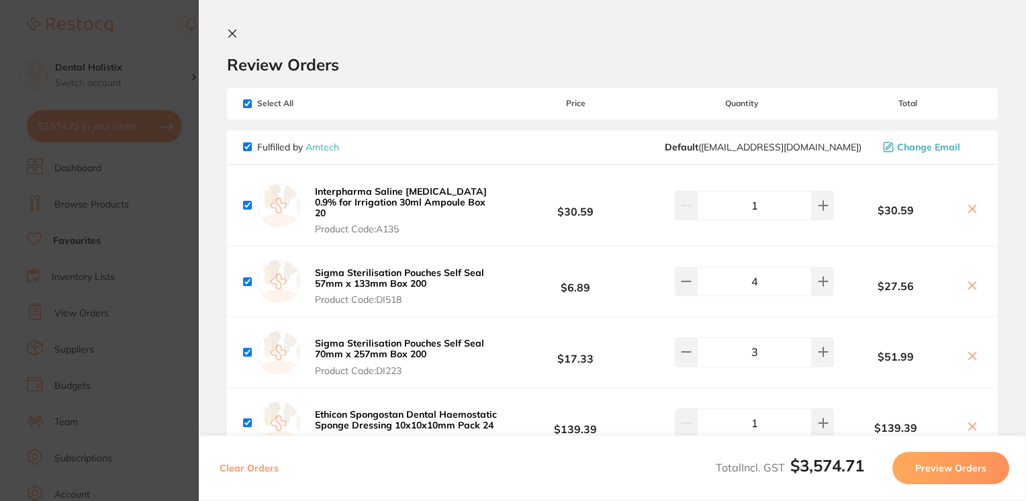
drag, startPoint x: 1021, startPoint y: 82, endPoint x: 1016, endPoint y: 115, distance: 33.9
click at [1016, 115] on section "Review Orders Your orders are being processed and we will notify you once we ha…" at bounding box center [612, 250] width 827 height 501
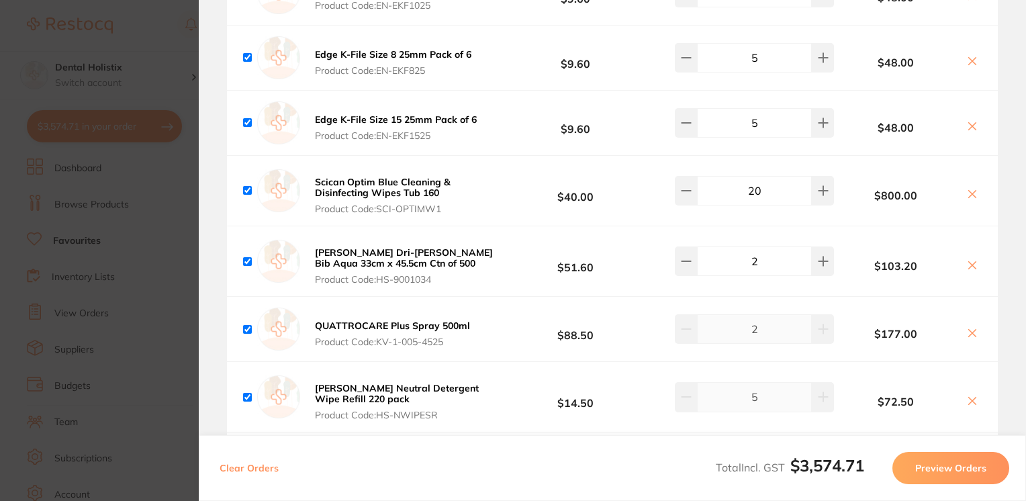
checkbox input "true"
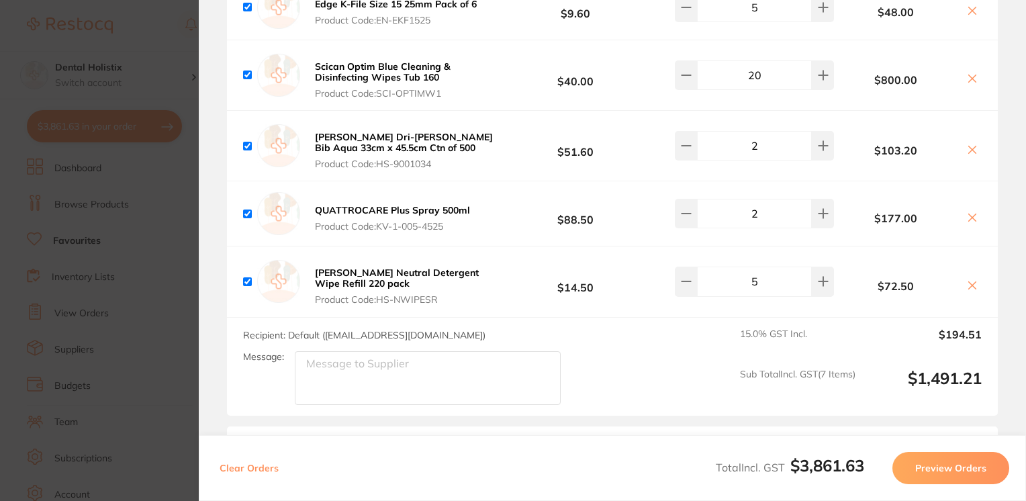
scroll to position [1352, 0]
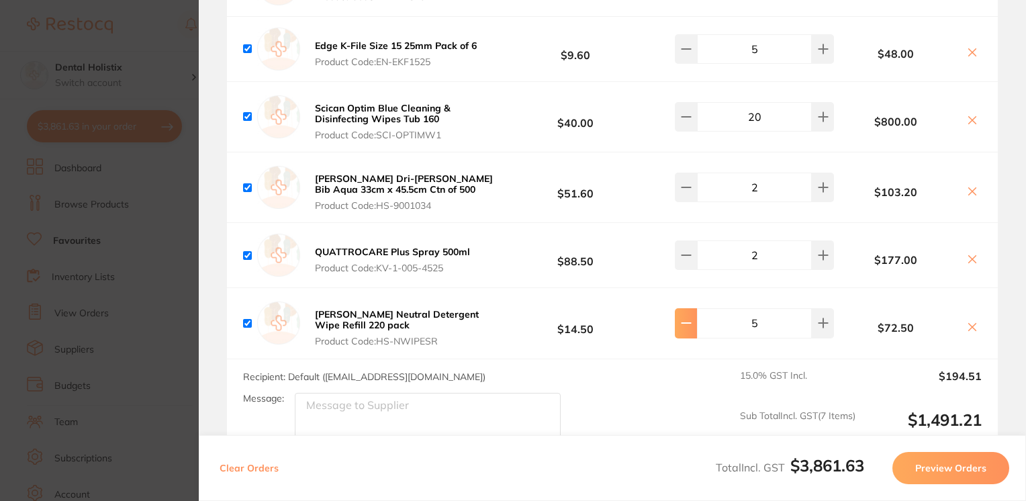
click at [681, 328] on icon at bounding box center [686, 322] width 11 height 11
click at [679, 338] on button at bounding box center [686, 323] width 22 height 30
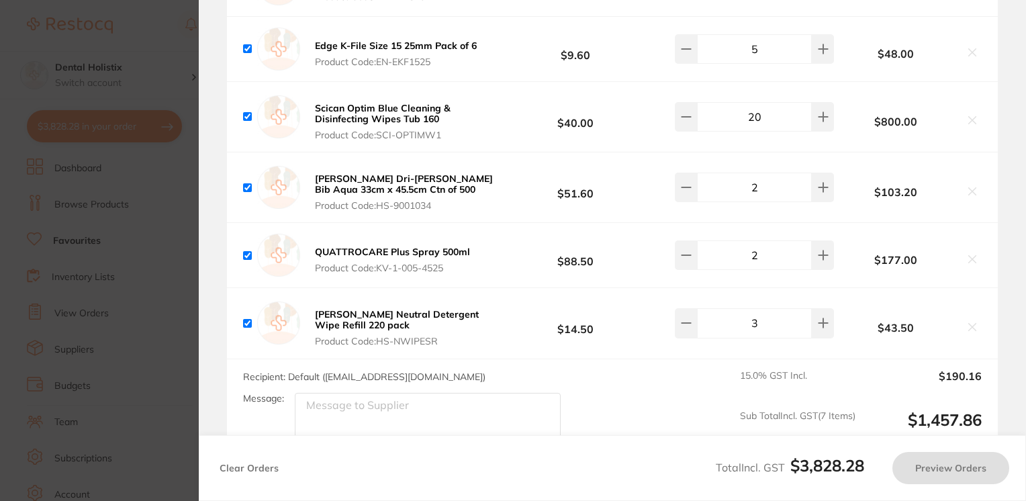
type input "2"
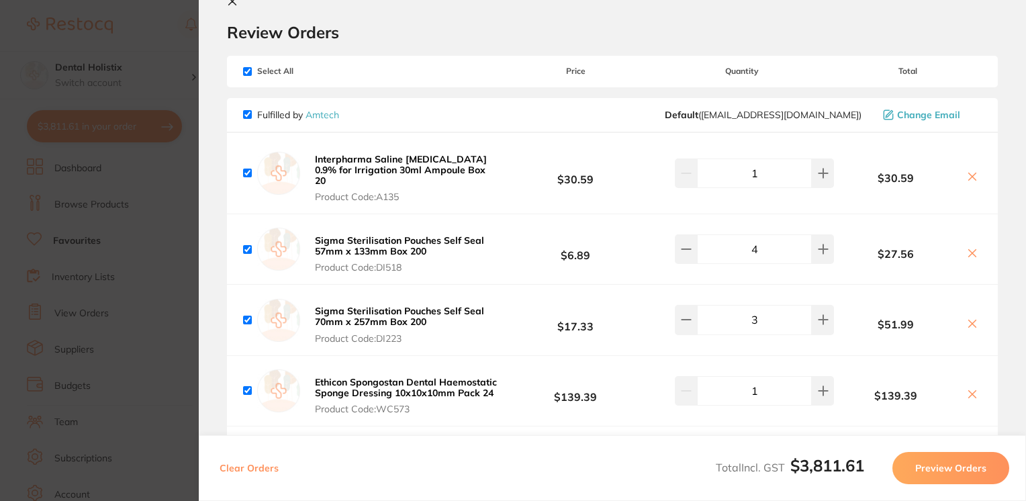
scroll to position [0, 0]
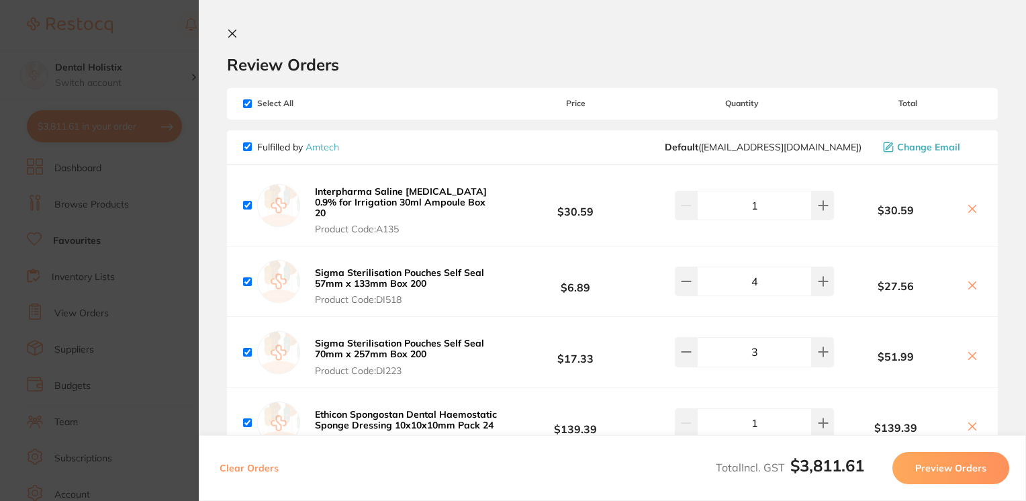
click at [232, 36] on icon at bounding box center [232, 33] width 11 height 11
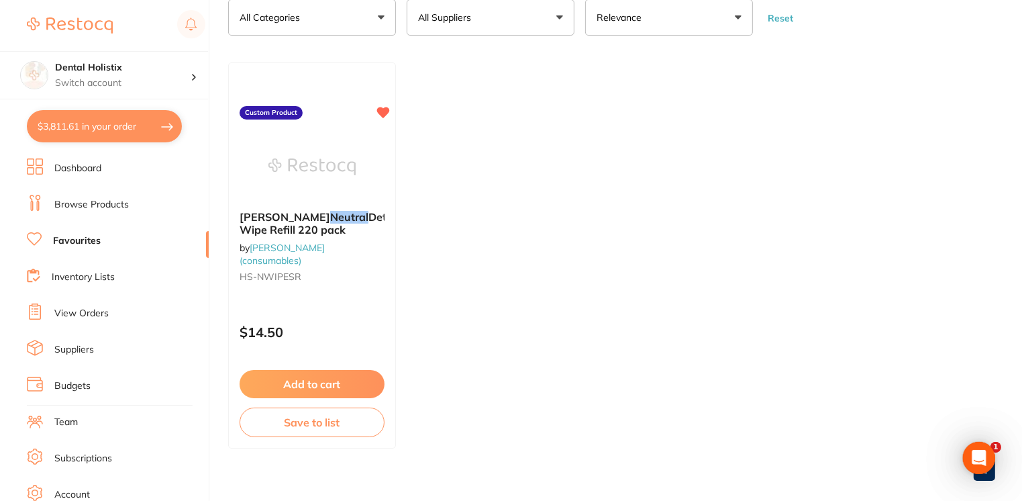
drag, startPoint x: 1022, startPoint y: 262, endPoint x: 1025, endPoint y: 89, distance: 173.2
click at [1022, 89] on html "$3,811.61 Dental Holistix Switch account Dental Holistix $3,811.61 in your orde…" at bounding box center [511, 155] width 1022 height 501
click at [98, 121] on button "$3,811.61 in your order" at bounding box center [104, 126] width 155 height 32
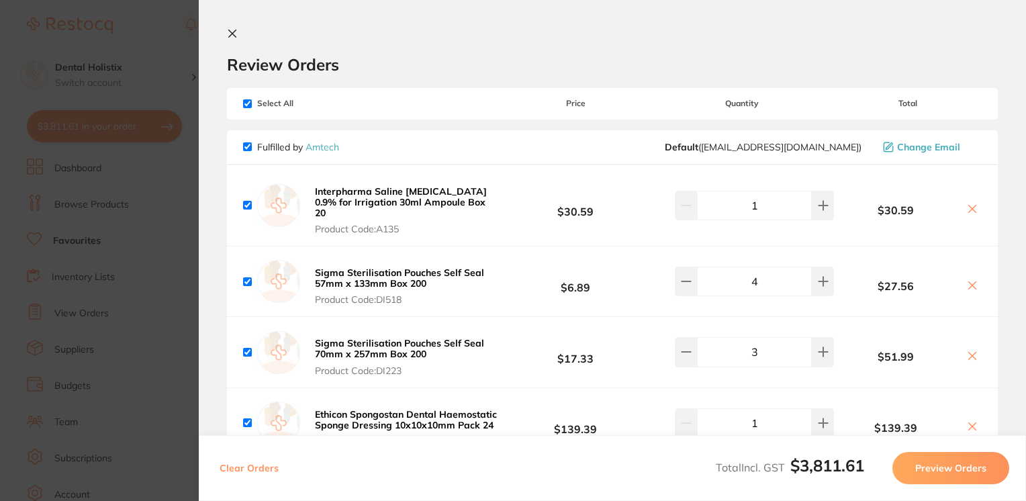
click at [232, 32] on icon at bounding box center [232, 33] width 11 height 11
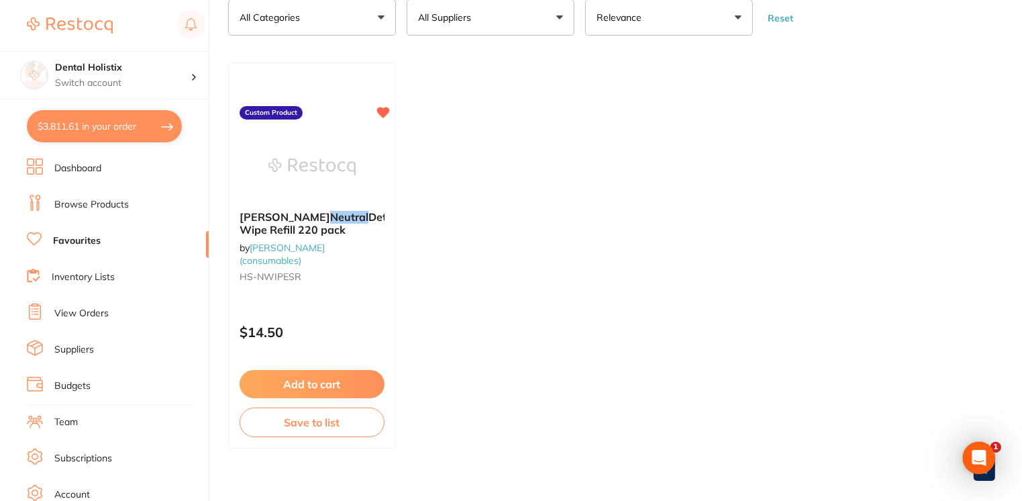
click at [75, 240] on link "Favourites" at bounding box center [77, 240] width 48 height 13
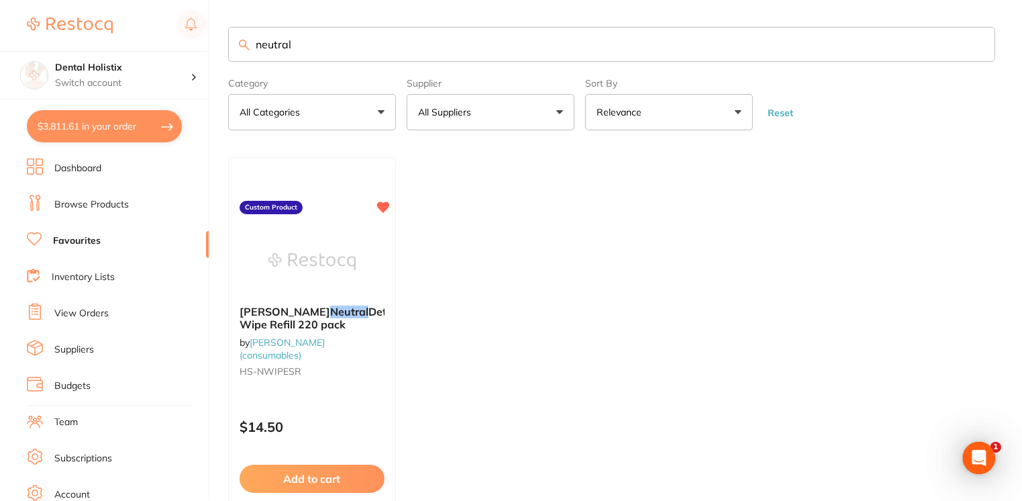
scroll to position [0, 0]
drag, startPoint x: 301, startPoint y: 42, endPoint x: 200, endPoint y: 36, distance: 101.5
click at [200, 36] on div "$3,811.61 Dental Holistix Switch account Dental Holistix $3,811.61 in your orde…" at bounding box center [511, 250] width 1022 height 501
type input "n"
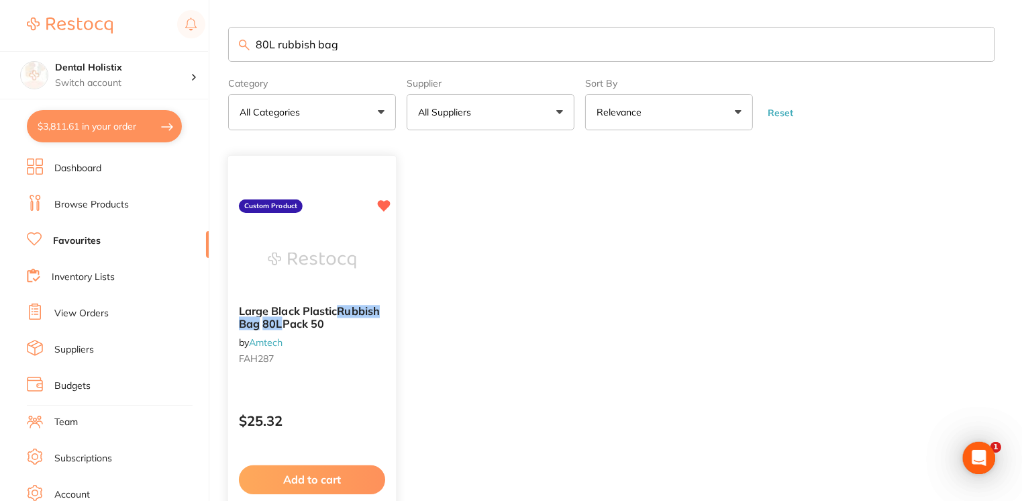
type input "80L rubbish bag"
click at [299, 479] on button "Add to cart" at bounding box center [312, 479] width 146 height 29
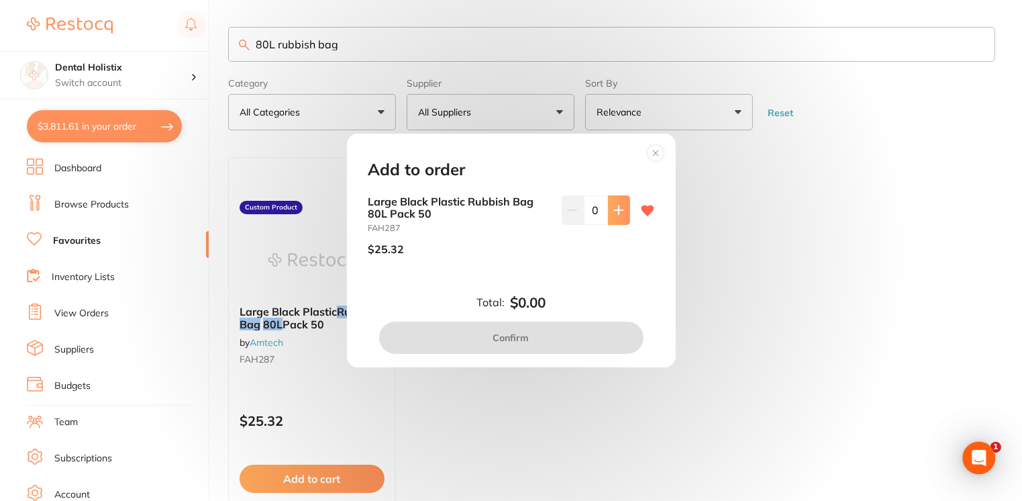
click at [624, 215] on button at bounding box center [619, 210] width 22 height 30
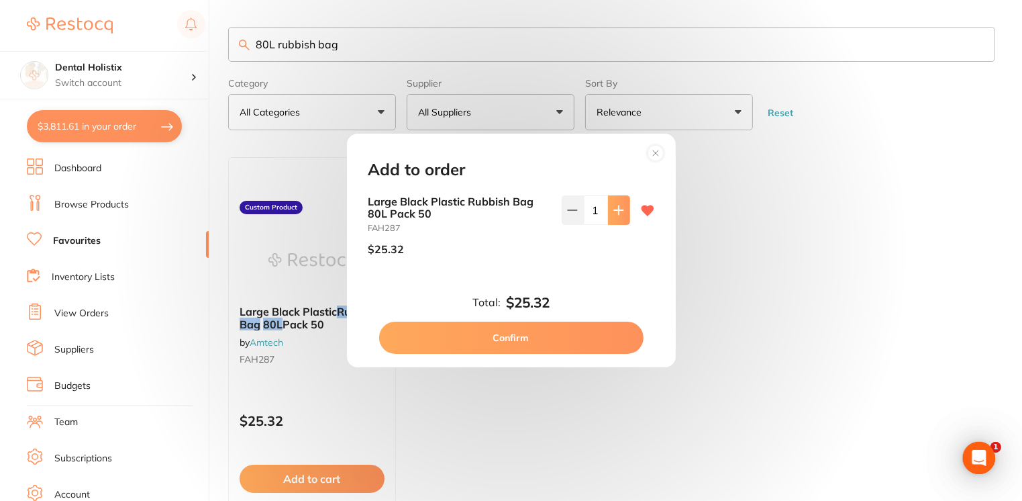
click at [624, 215] on button at bounding box center [619, 210] width 22 height 30
type input "2"
click at [499, 342] on button "Confirm" at bounding box center [511, 338] width 264 height 32
checkbox input "false"
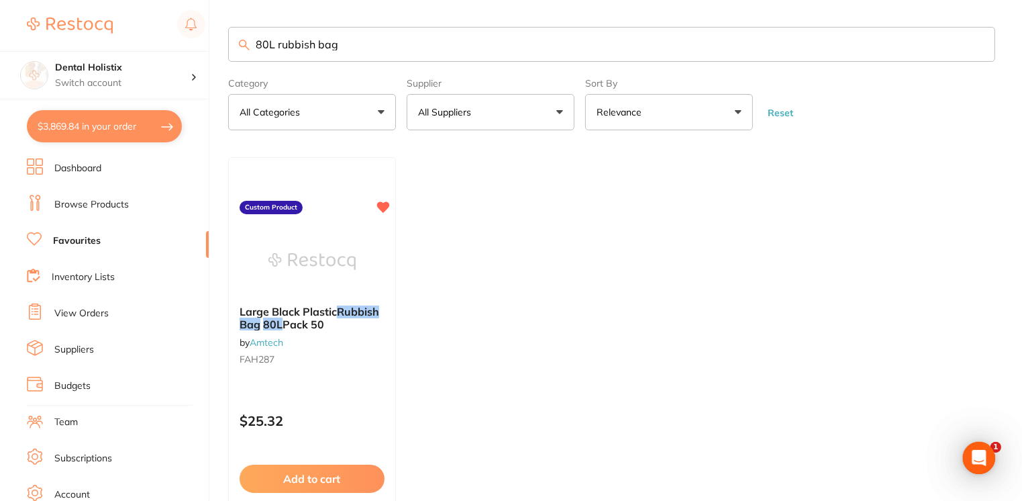
drag, startPoint x: 352, startPoint y: 48, endPoint x: 170, endPoint y: 47, distance: 181.9
click at [170, 47] on div "$3,869.84 Dental Holistix Switch account Dental Holistix $3,869.84 in your orde…" at bounding box center [511, 250] width 1022 height 501
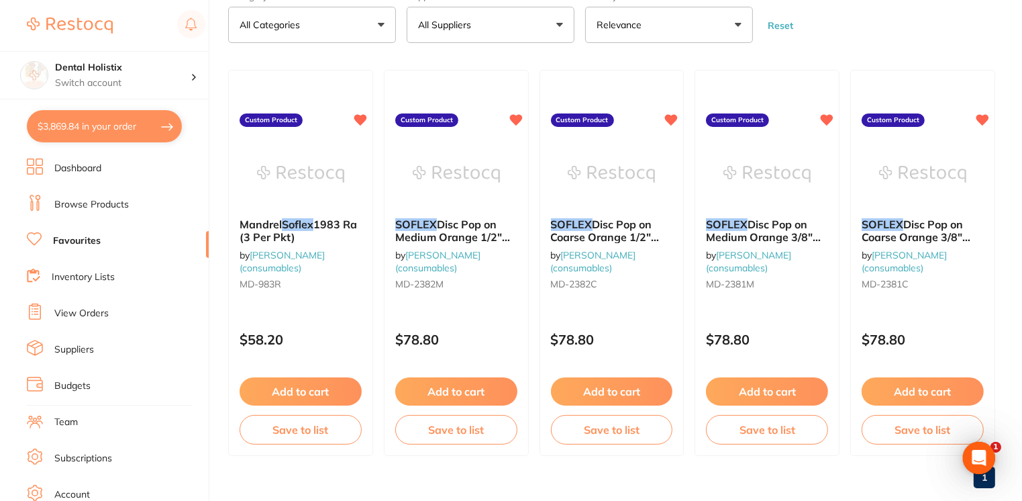
scroll to position [111, 0]
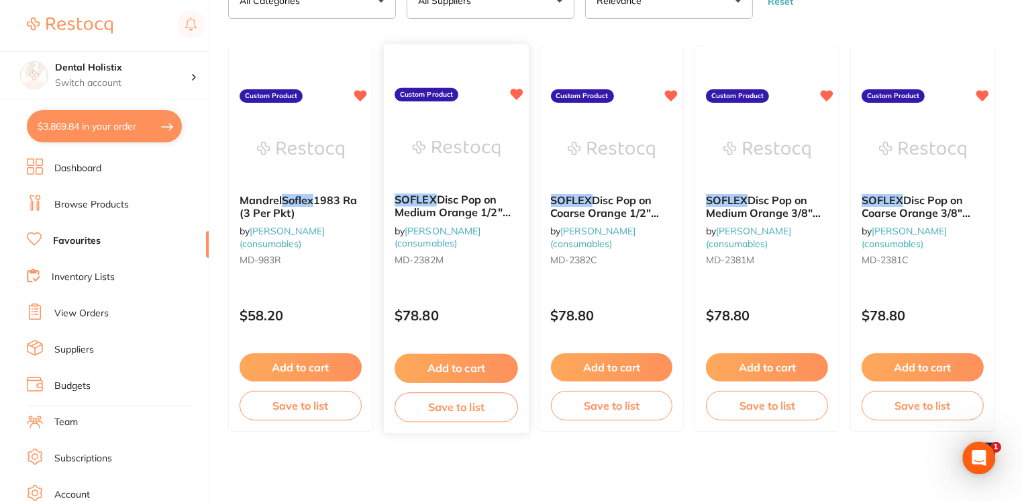
type input "softlex"
click at [464, 376] on button "Add to cart" at bounding box center [456, 368] width 123 height 29
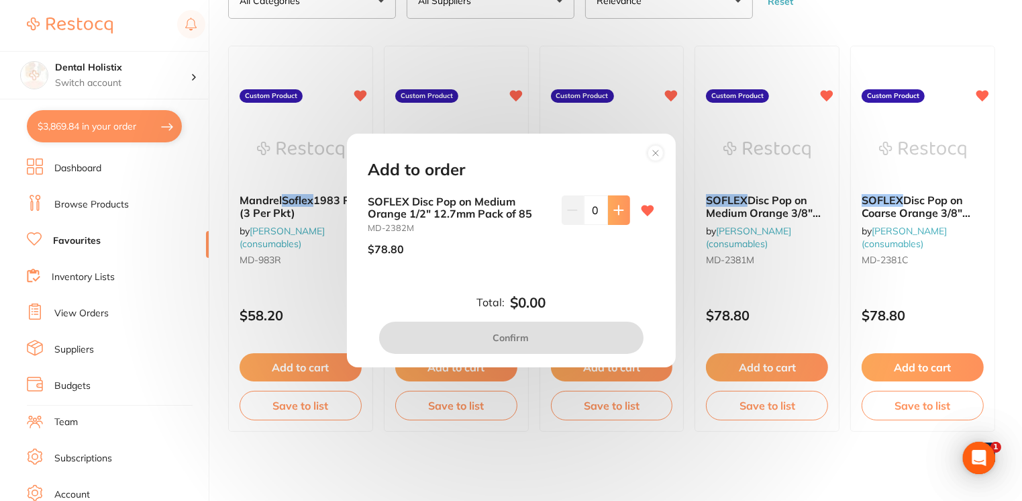
scroll to position [0, 0]
click at [620, 211] on icon at bounding box center [618, 210] width 11 height 11
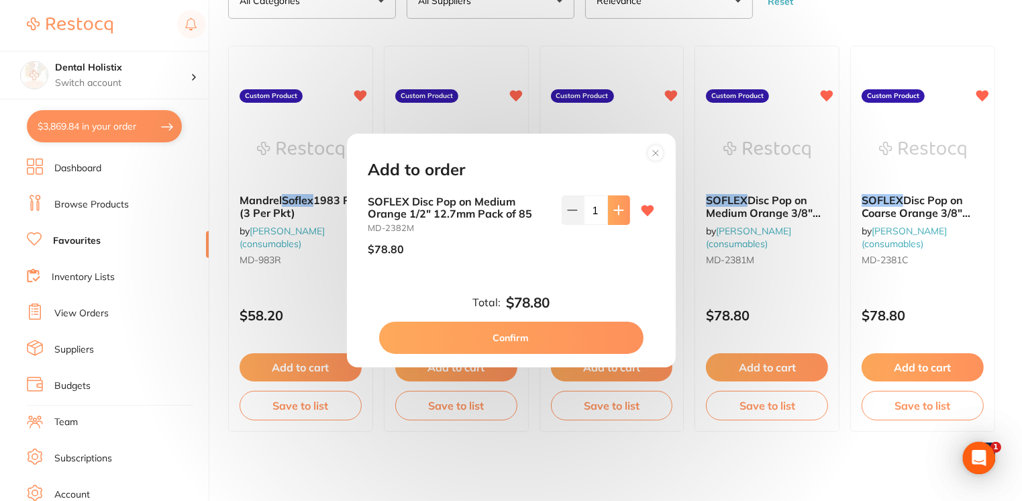
click at [620, 211] on icon at bounding box center [618, 210] width 11 height 11
type input "2"
click at [540, 337] on button "Confirm" at bounding box center [511, 338] width 264 height 32
checkbox input "false"
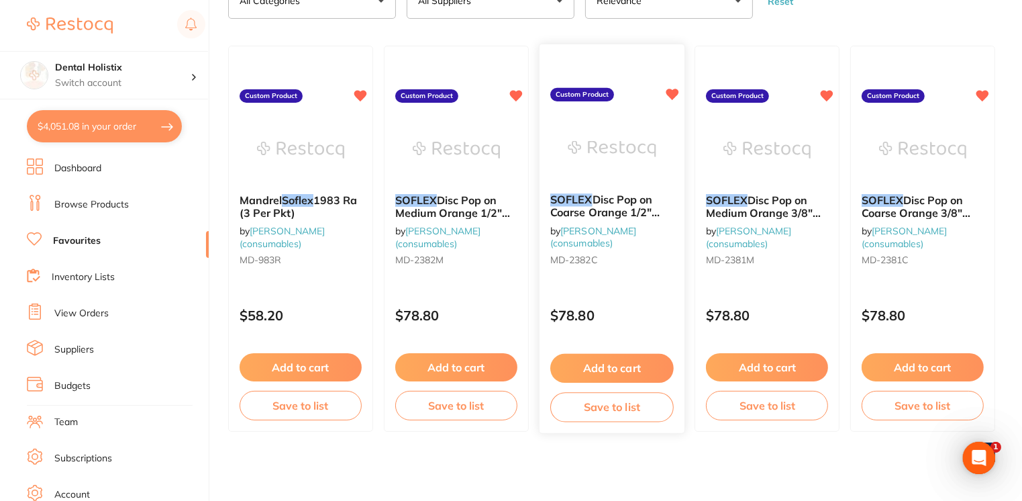
click at [592, 366] on button "Add to cart" at bounding box center [611, 368] width 123 height 29
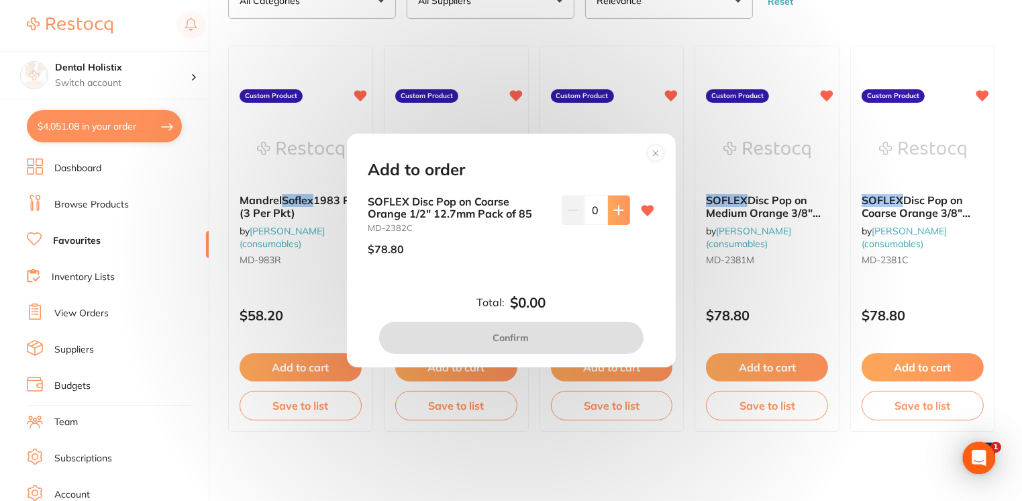
click at [617, 213] on icon at bounding box center [618, 210] width 11 height 11
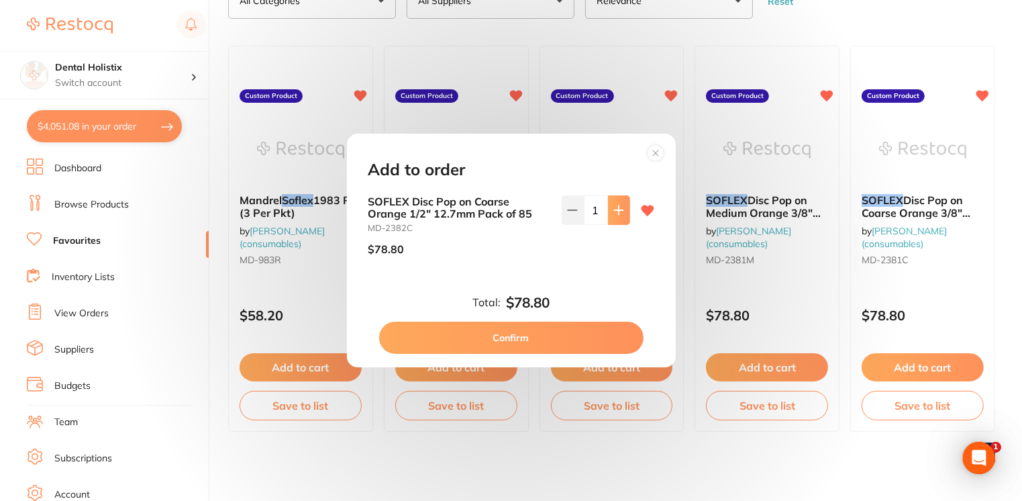
click at [617, 213] on icon at bounding box center [618, 210] width 11 height 11
type input "2"
click at [553, 337] on button "Confirm" at bounding box center [511, 338] width 264 height 32
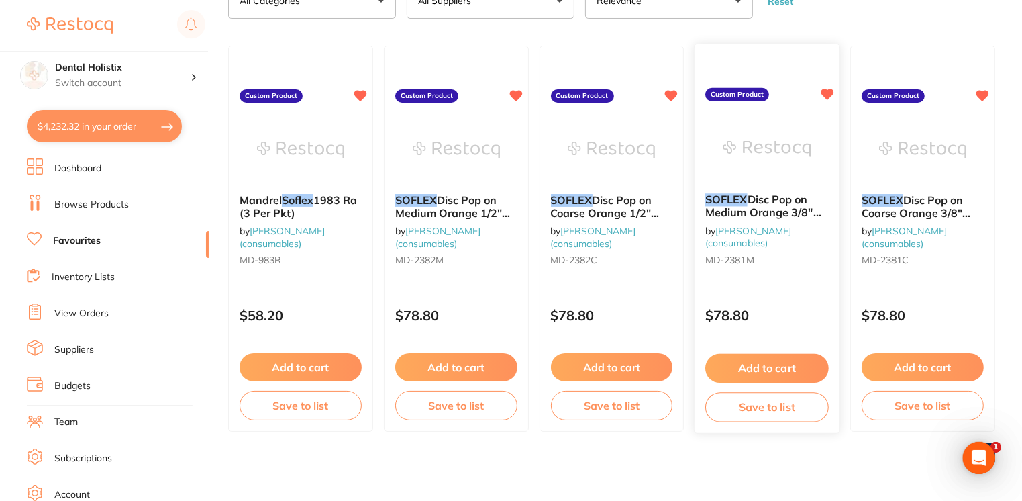
click at [764, 375] on button "Add to cart" at bounding box center [766, 368] width 123 height 29
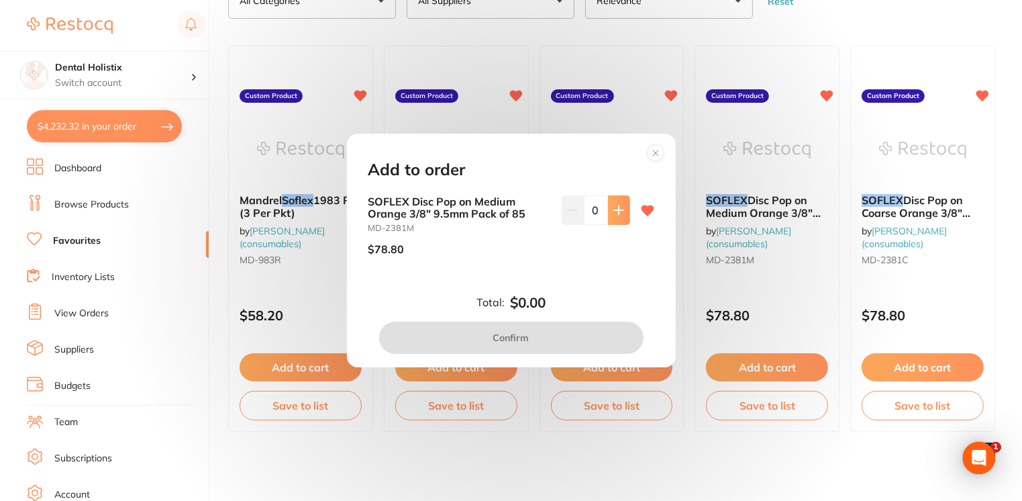
click at [622, 208] on button at bounding box center [619, 210] width 22 height 30
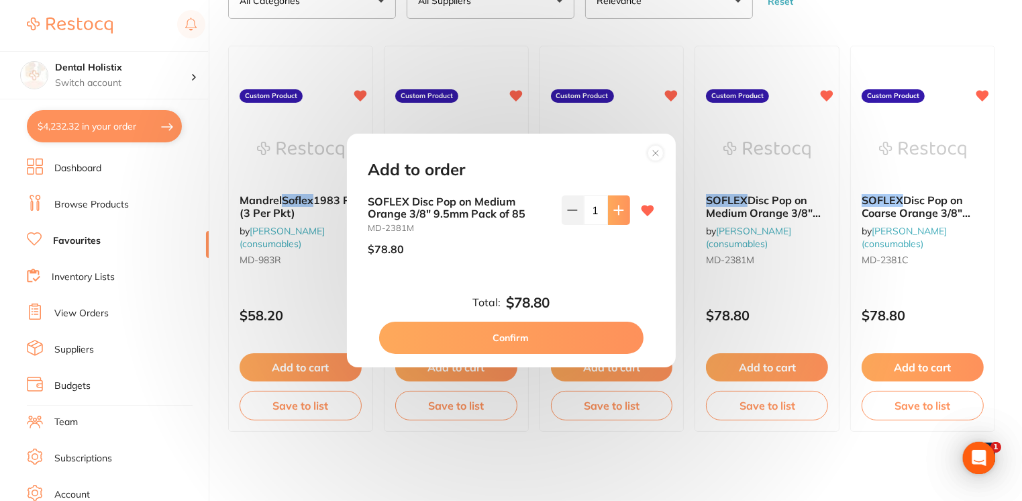
click at [622, 208] on button at bounding box center [619, 210] width 22 height 30
type input "2"
click at [581, 347] on button "Confirm" at bounding box center [511, 338] width 264 height 32
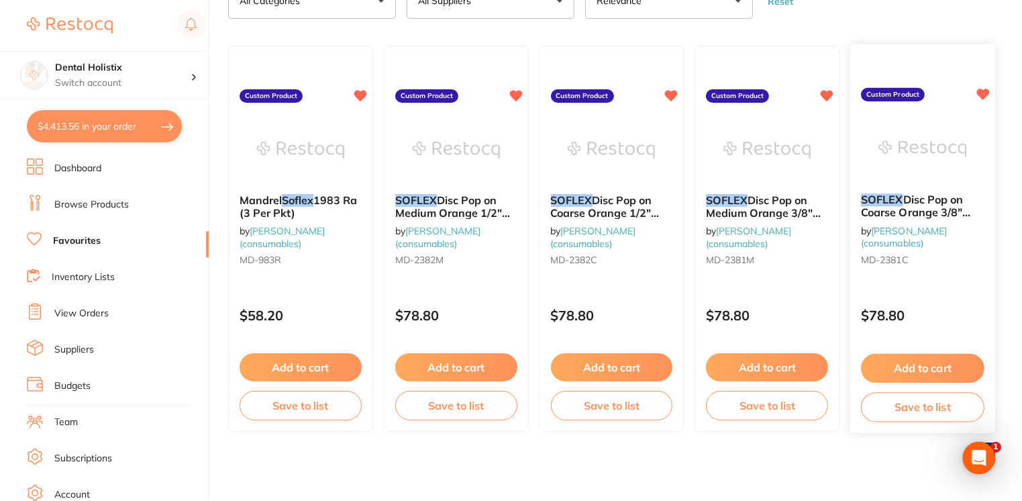
click at [939, 356] on button "Add to cart" at bounding box center [922, 368] width 123 height 29
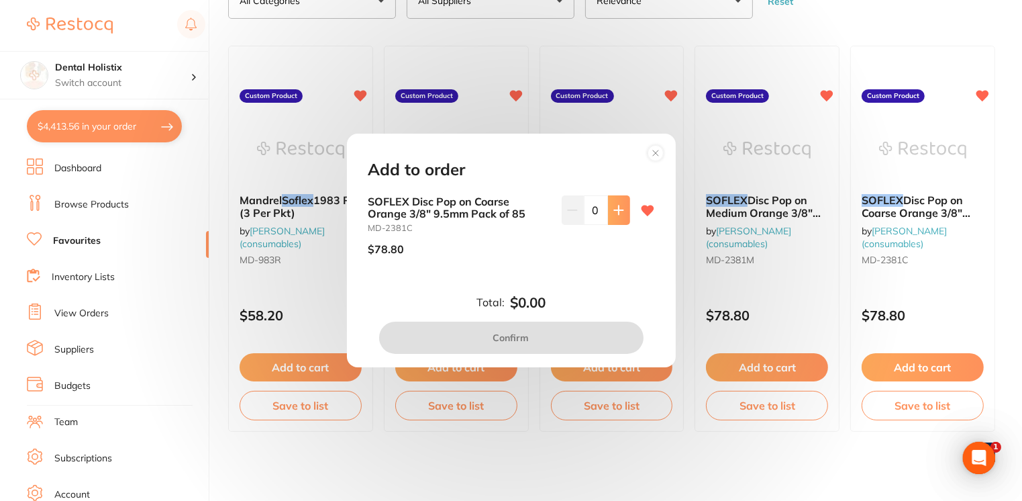
click at [619, 221] on button at bounding box center [619, 210] width 22 height 30
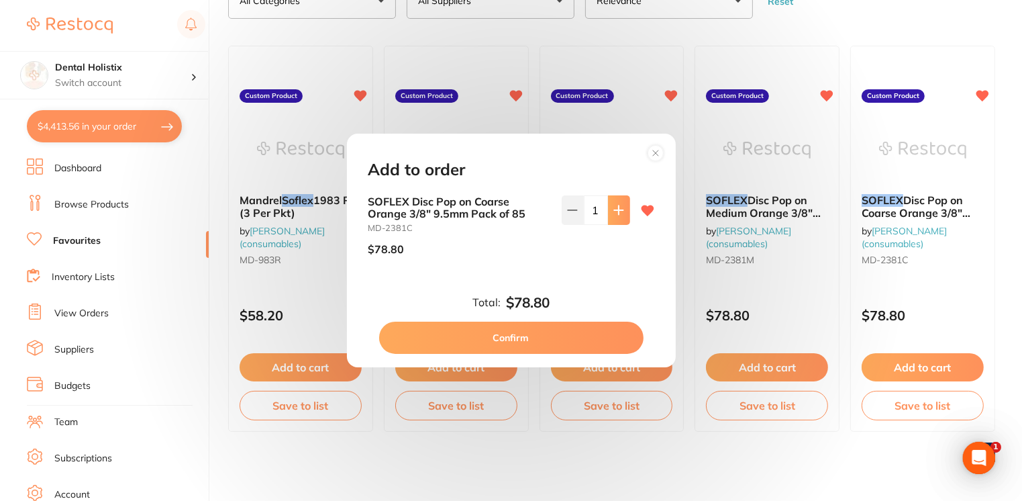
click at [619, 221] on button at bounding box center [619, 210] width 22 height 30
type input "2"
click at [558, 336] on button "Confirm" at bounding box center [511, 338] width 264 height 32
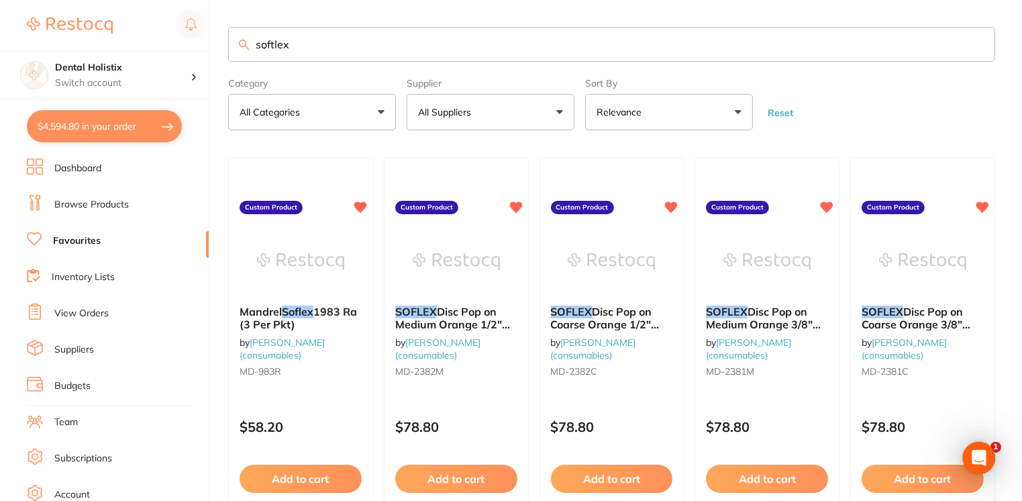
drag, startPoint x: 330, startPoint y: 40, endPoint x: 179, endPoint y: 44, distance: 151.7
click at [179, 44] on div "$4,594.80 Dental Holistix Switch account Dental Holistix $4,594.80 in your orde…" at bounding box center [511, 250] width 1022 height 501
type input "g"
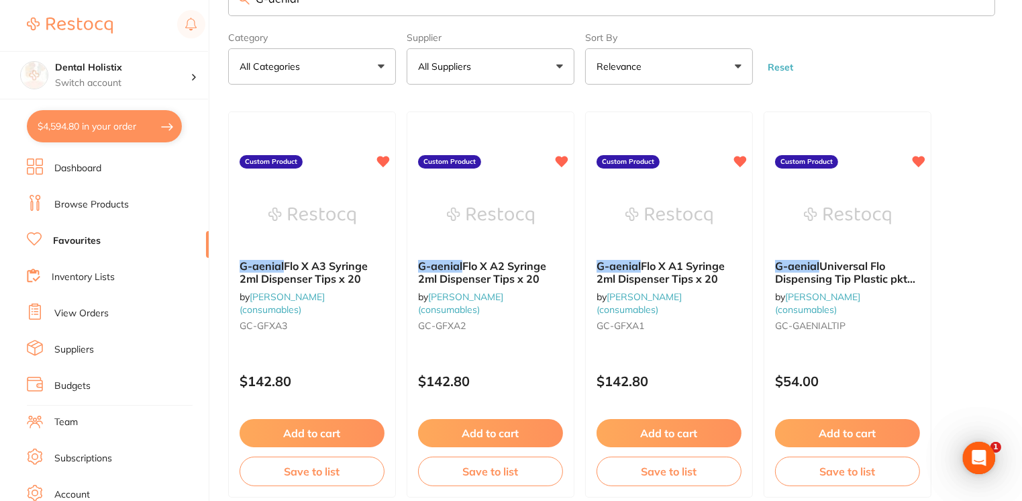
scroll to position [48, 0]
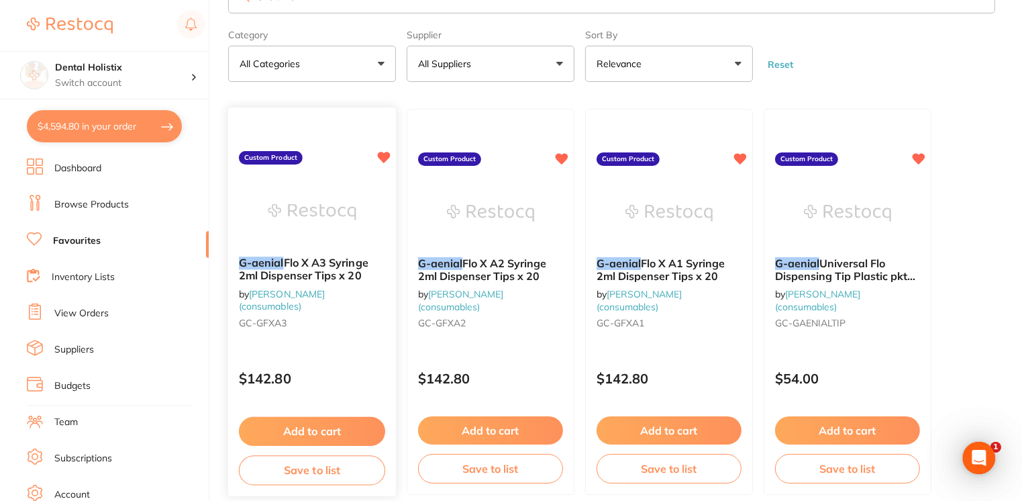
type input "G-aenial"
click at [307, 420] on button "Add to cart" at bounding box center [312, 431] width 146 height 29
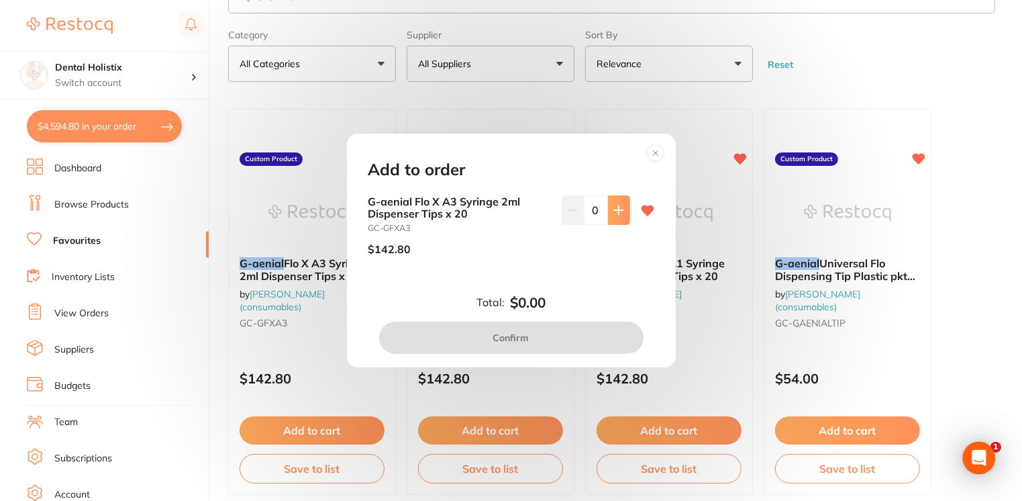
scroll to position [0, 0]
click at [620, 217] on button at bounding box center [619, 210] width 22 height 30
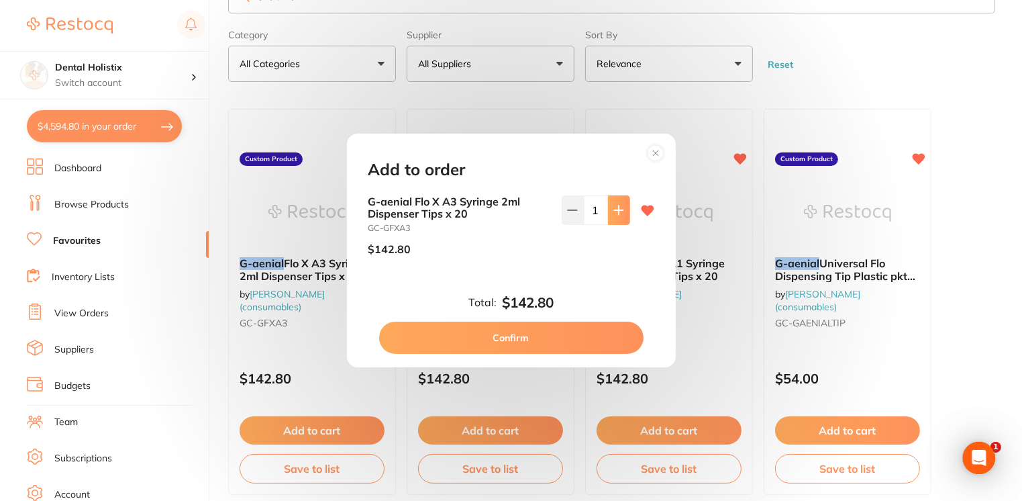
click at [620, 217] on button at bounding box center [619, 210] width 22 height 30
type input "2"
click at [556, 339] on button "Confirm" at bounding box center [511, 338] width 264 height 32
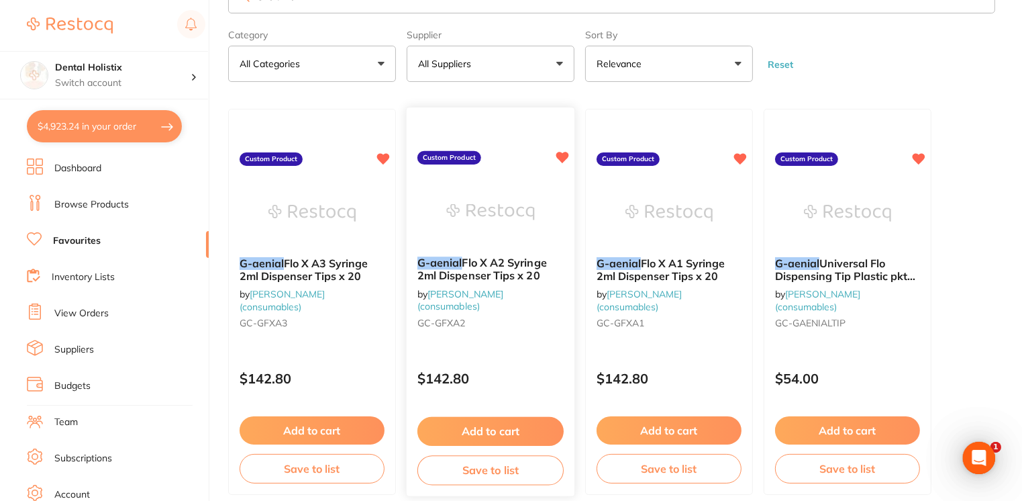
click at [511, 432] on button "Add to cart" at bounding box center [490, 431] width 146 height 29
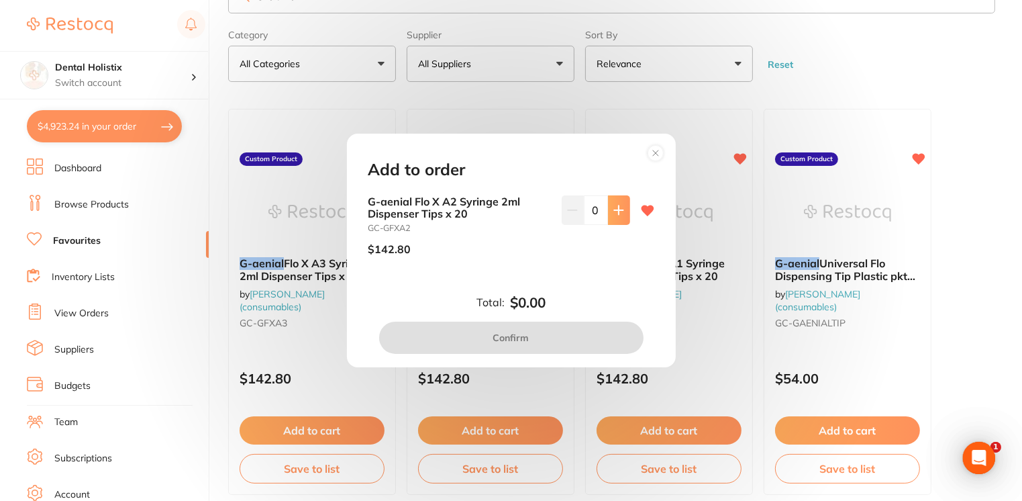
click at [617, 217] on button at bounding box center [619, 210] width 22 height 30
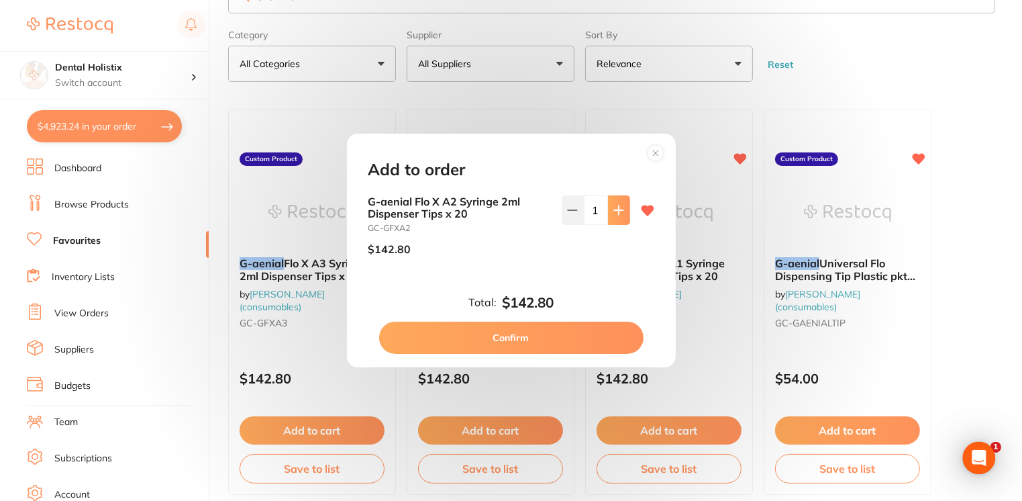
click at [617, 217] on button at bounding box center [619, 210] width 22 height 30
type input "2"
click at [492, 329] on button "Confirm" at bounding box center [511, 338] width 264 height 32
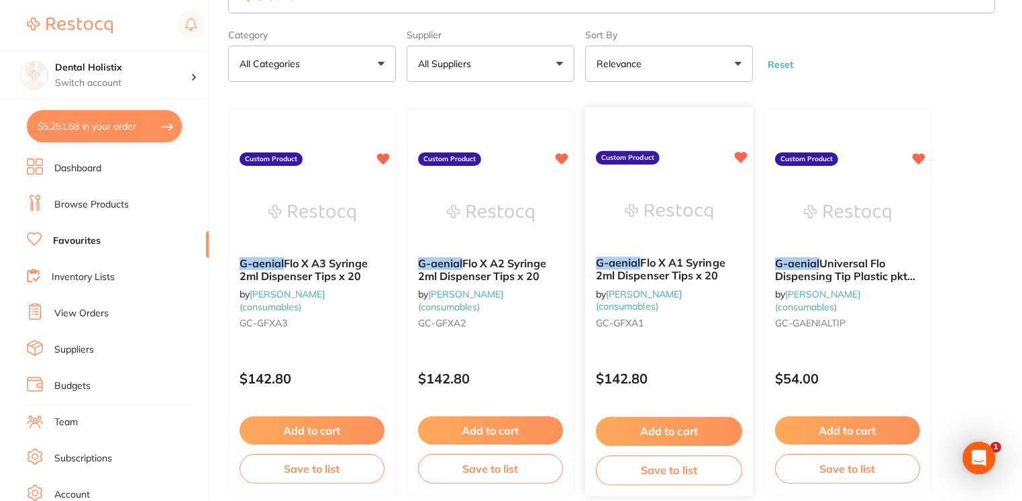
click at [677, 428] on button "Add to cart" at bounding box center [669, 431] width 146 height 29
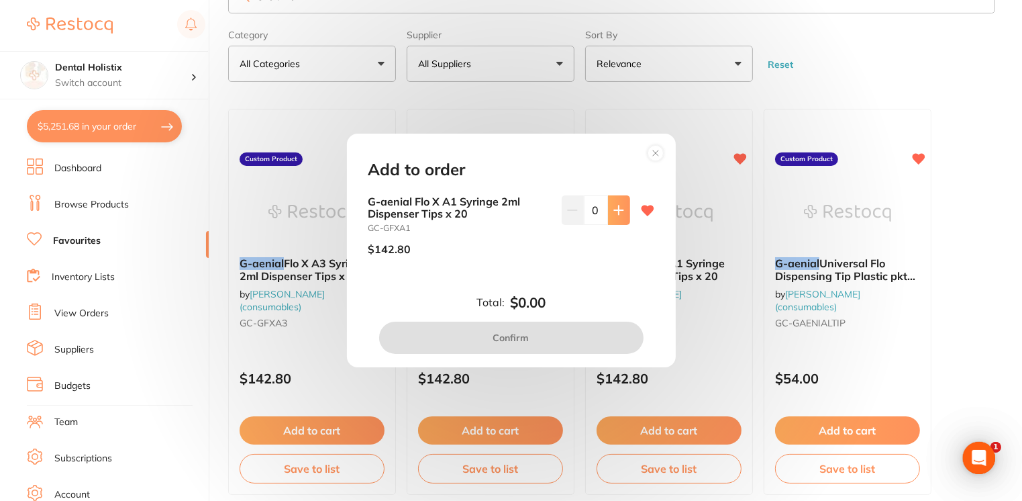
click at [611, 217] on button at bounding box center [619, 210] width 22 height 30
type input "1"
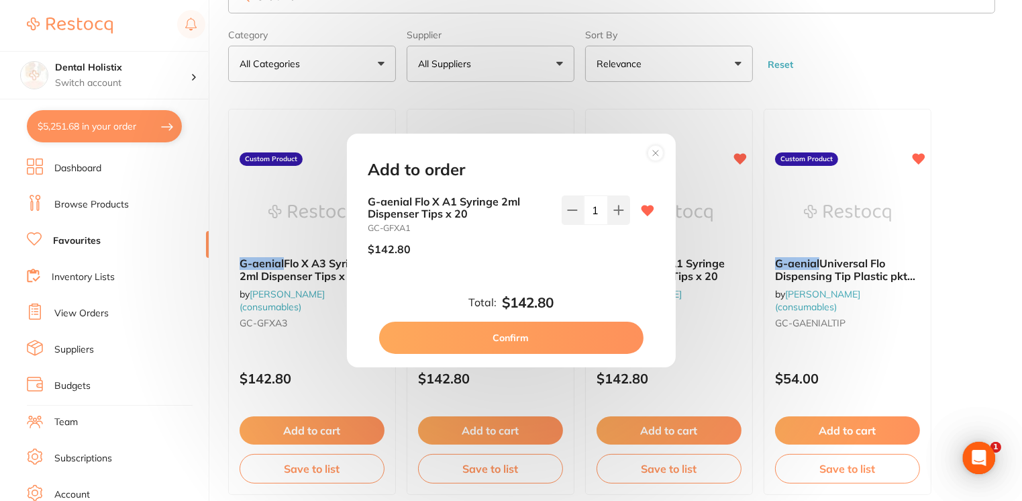
click at [511, 337] on button "Confirm" at bounding box center [511, 338] width 264 height 32
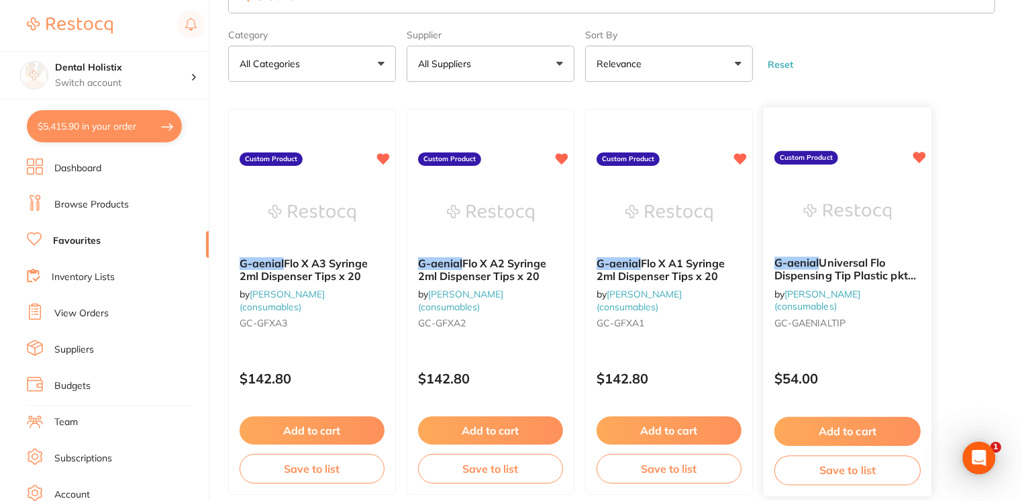
click at [820, 432] on button "Add to cart" at bounding box center [848, 431] width 146 height 29
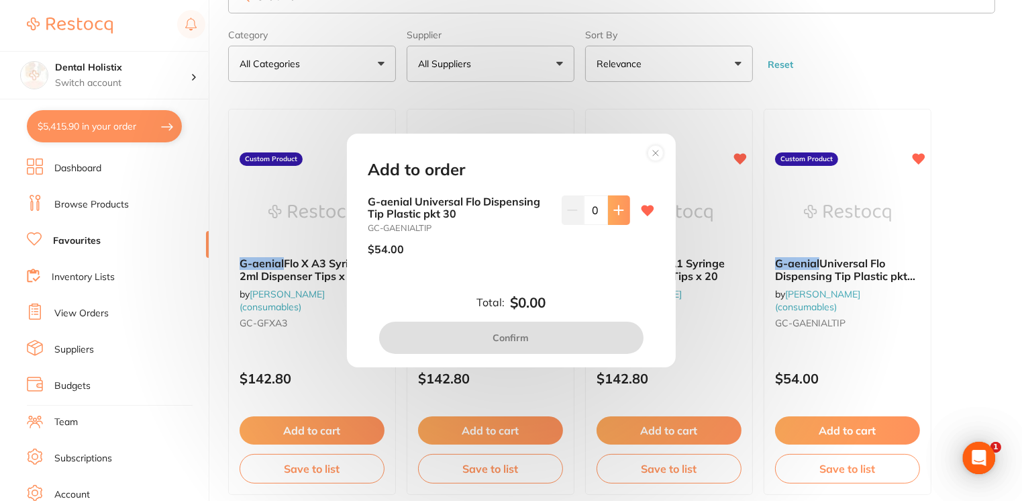
click at [617, 208] on icon at bounding box center [618, 210] width 11 height 11
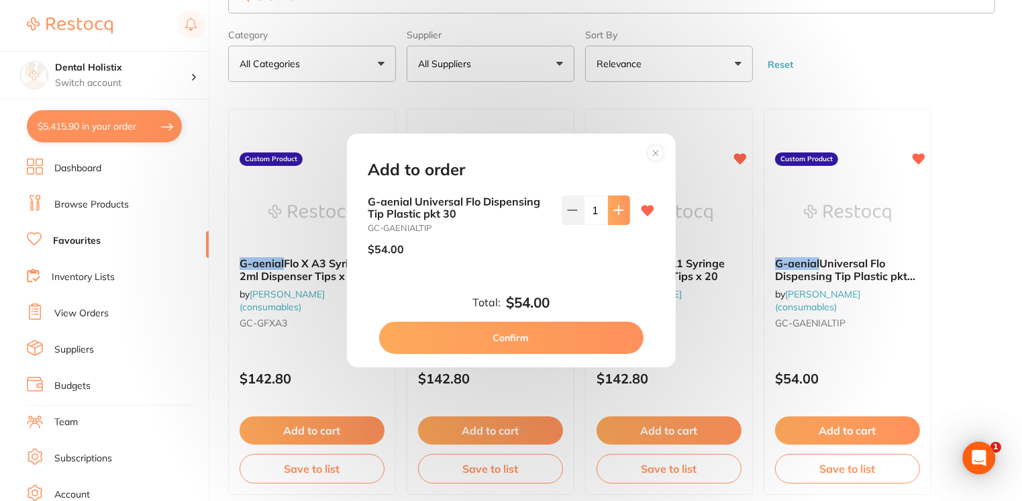
click at [617, 208] on icon at bounding box center [618, 210] width 11 height 11
type input "2"
click at [544, 345] on button "Confirm" at bounding box center [511, 338] width 264 height 32
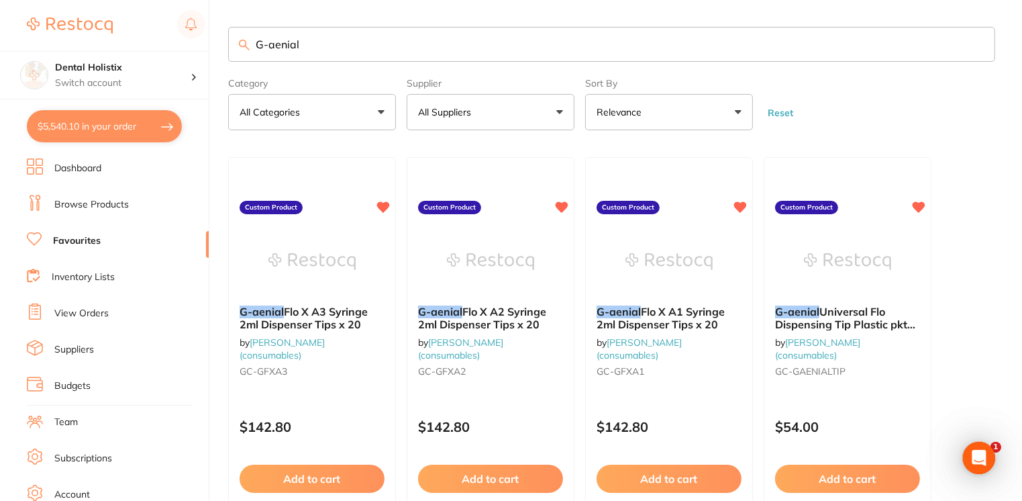
drag, startPoint x: 343, startPoint y: 47, endPoint x: 221, endPoint y: 62, distance: 122.4
click at [221, 62] on div "$5,540.10 Dental Holistix Switch account Dental Holistix $5,540.10 in your orde…" at bounding box center [511, 250] width 1022 height 501
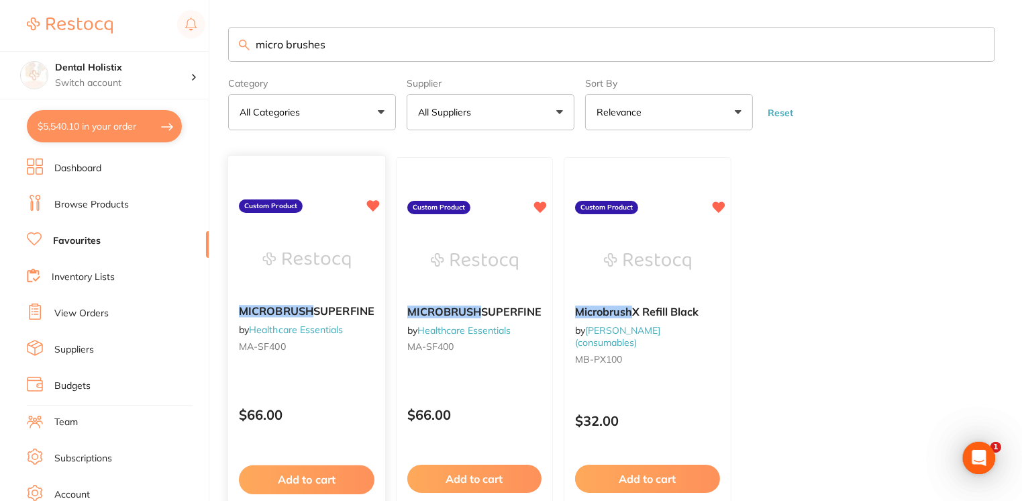
type input "micro brushes"
click at [300, 322] on div "MICROBRUSH SUPERFINE by Healthcare Essentials MA-SF400" at bounding box center [306, 332] width 157 height 74
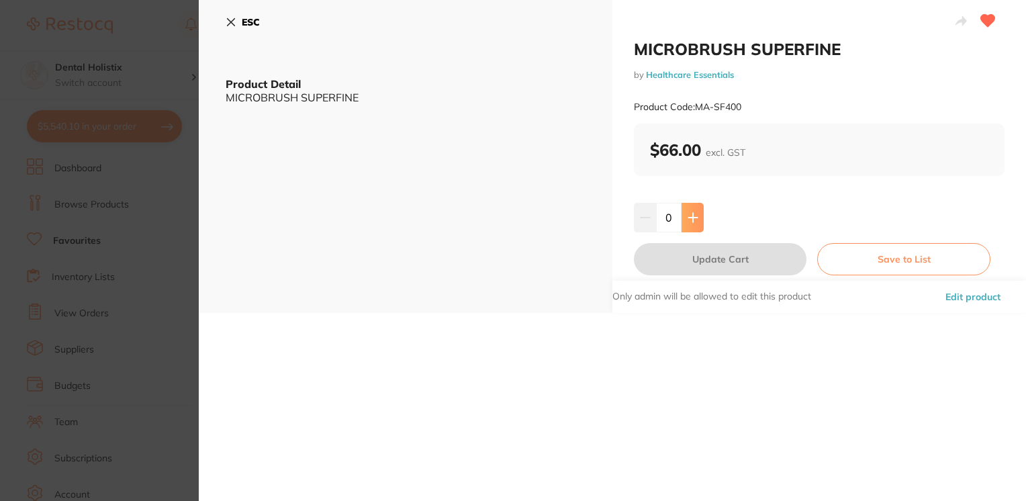
click at [689, 208] on button at bounding box center [692, 218] width 22 height 30
type input "1"
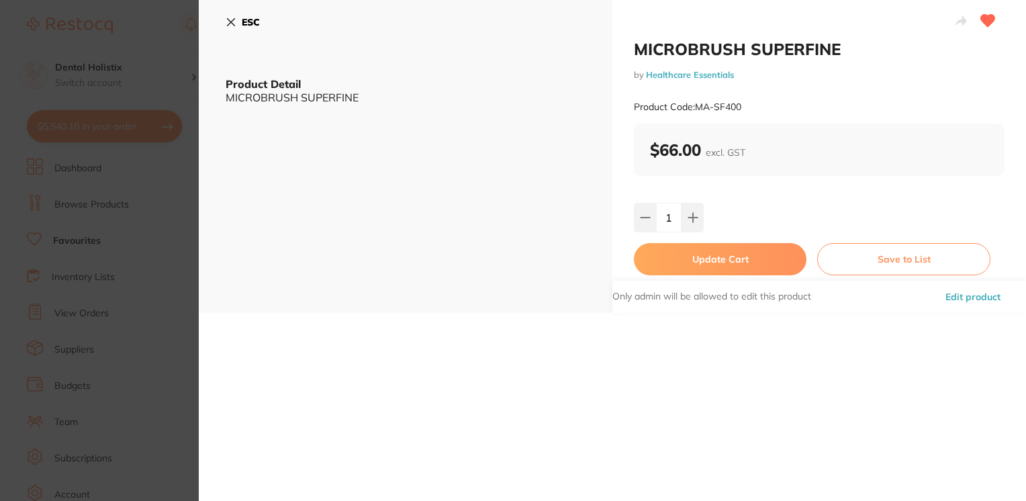
click at [773, 256] on button "Update Cart" at bounding box center [720, 259] width 172 height 32
checkbox input "false"
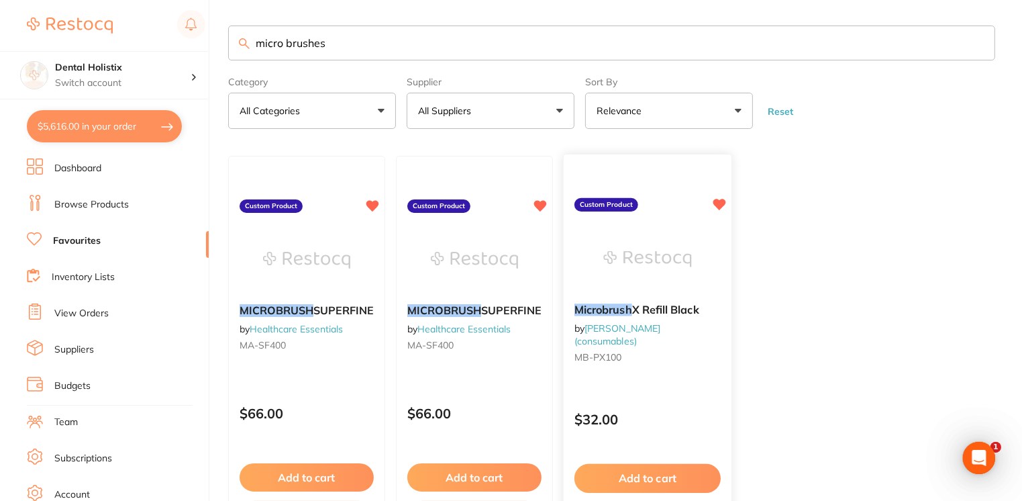
click at [596, 329] on link "[PERSON_NAME] (consumables)" at bounding box center [618, 334] width 86 height 25
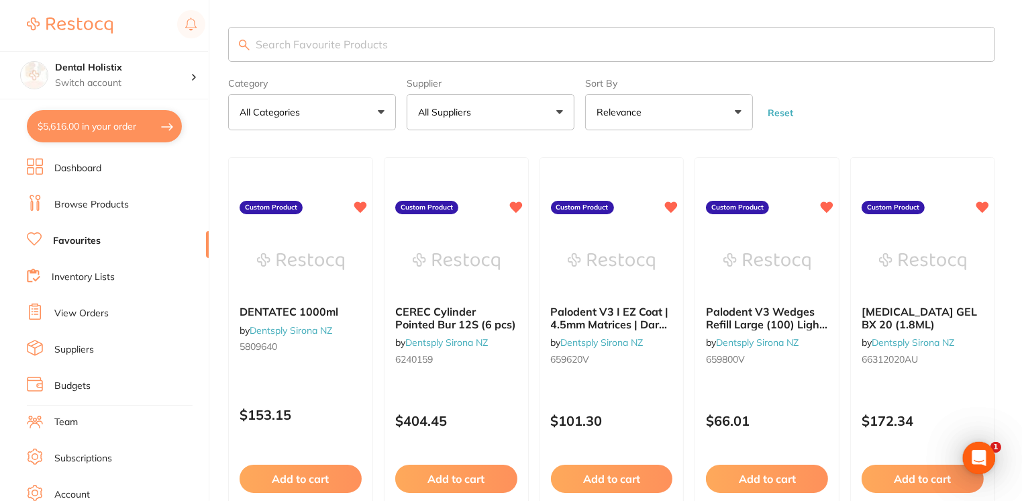
click at [299, 53] on input "search" at bounding box center [611, 44] width 767 height 35
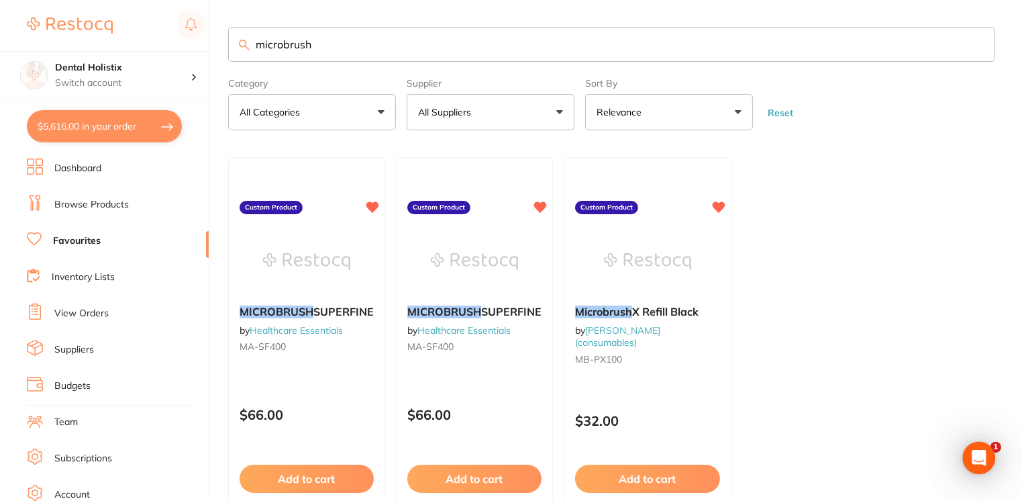
type input "microbrush"
click at [102, 205] on link "Browse Products" at bounding box center [91, 204] width 75 height 13
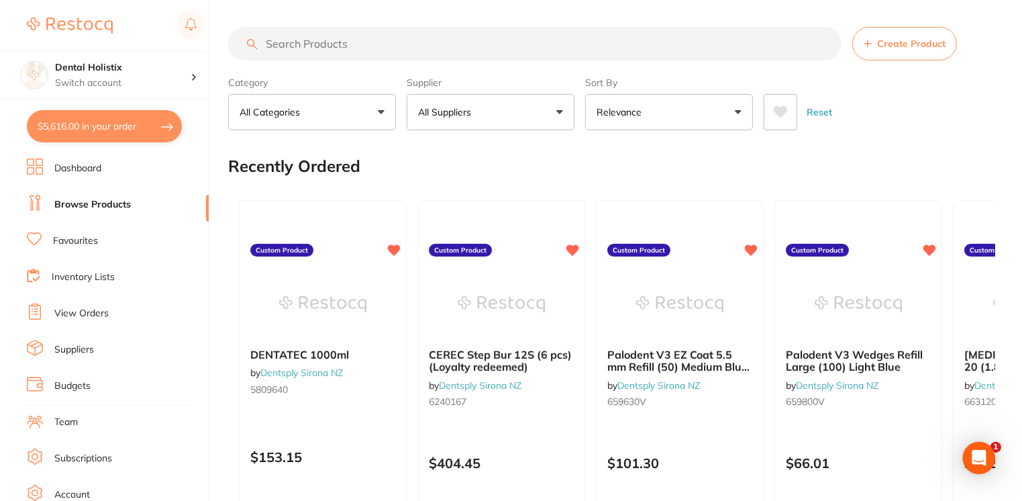
click at [352, 48] on input "search" at bounding box center [534, 44] width 613 height 34
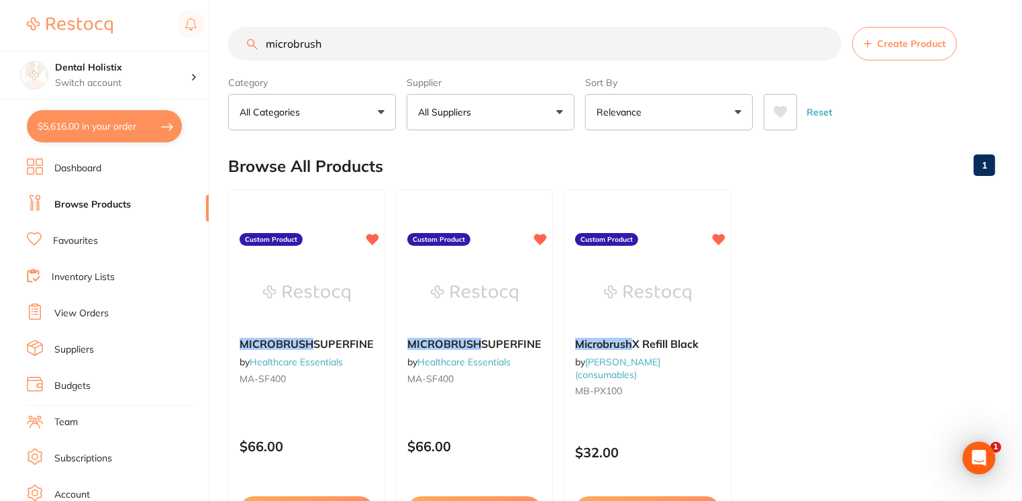
type input "microbrush"
click at [515, 350] on div "MICROBRUSH SUPERFINE by Healthcare Essentials MA-SF400" at bounding box center [474, 363] width 157 height 74
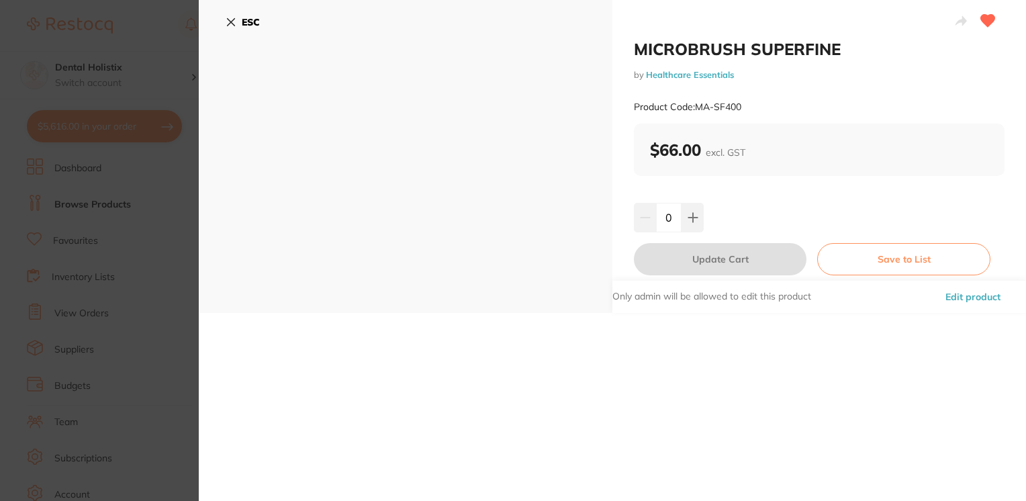
click at [232, 24] on icon at bounding box center [231, 22] width 7 height 7
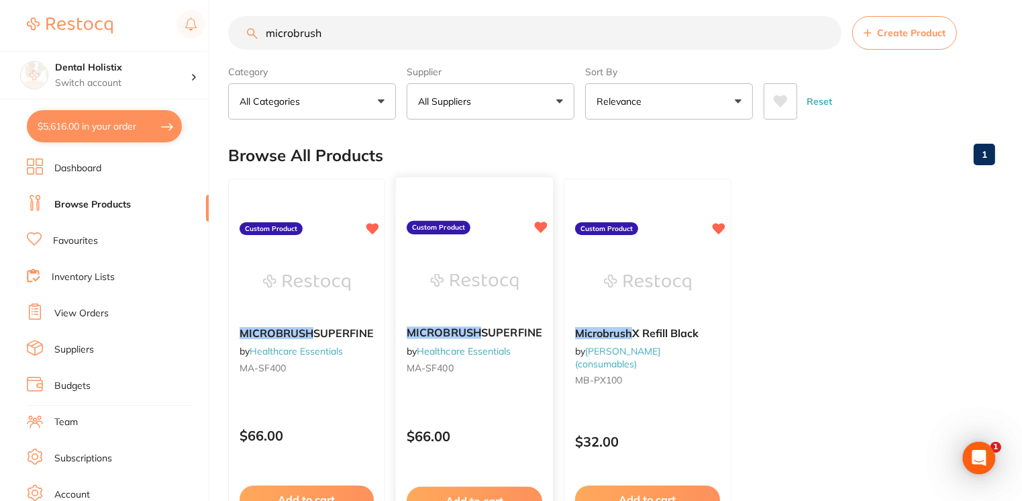
click at [445, 328] on em "MICROBRUSH" at bounding box center [444, 332] width 75 height 13
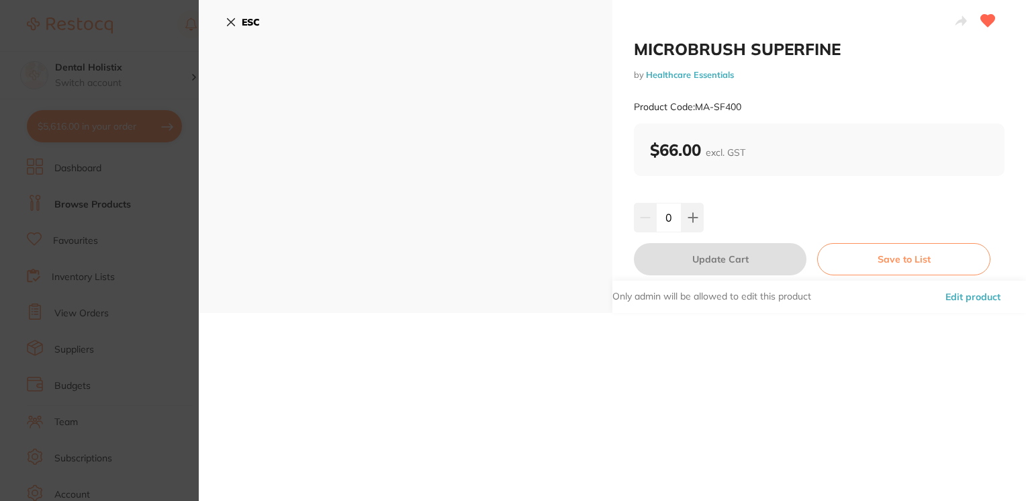
click at [228, 17] on icon at bounding box center [231, 22] width 11 height 11
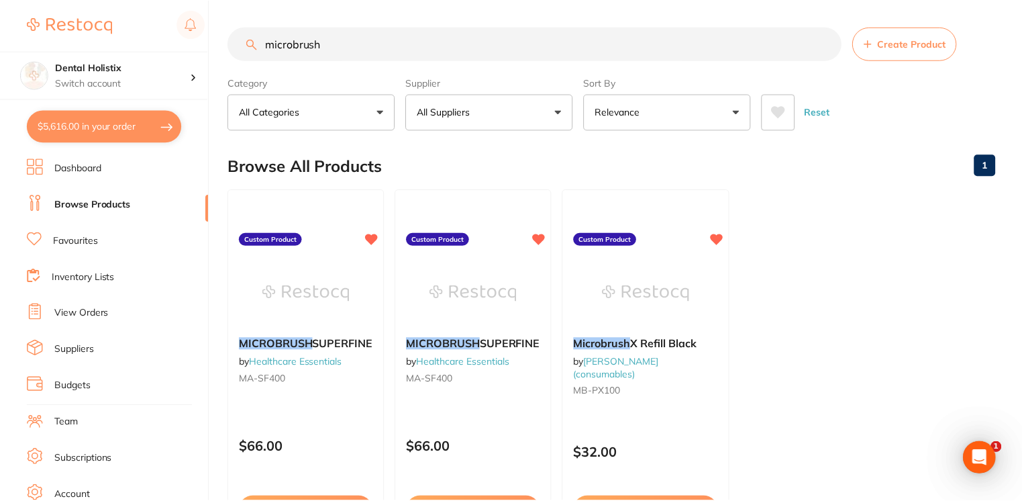
scroll to position [11, 0]
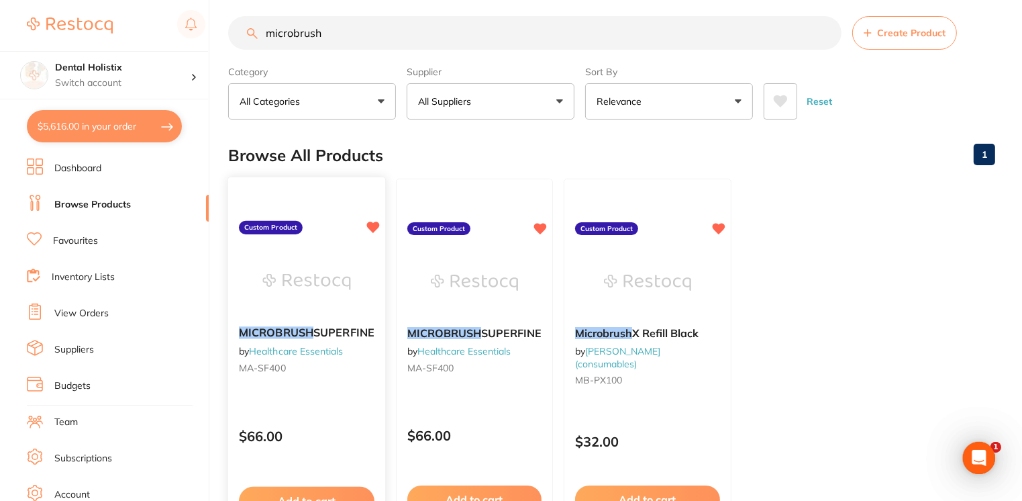
click at [266, 354] on link "Healthcare Essentials" at bounding box center [296, 351] width 94 height 12
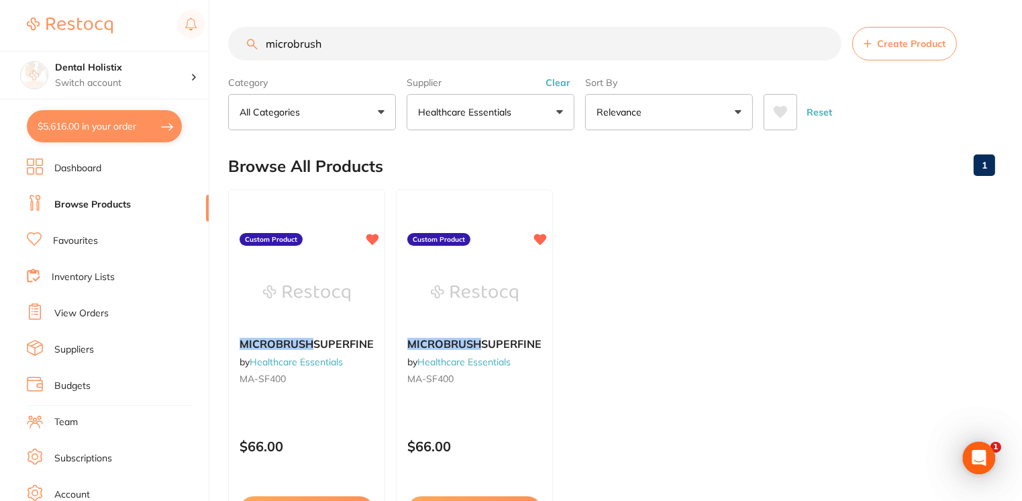
click at [266, 354] on div "MICROBRUSH SUPERFINE by Healthcare Essentials MA-SF400" at bounding box center [307, 363] width 156 height 73
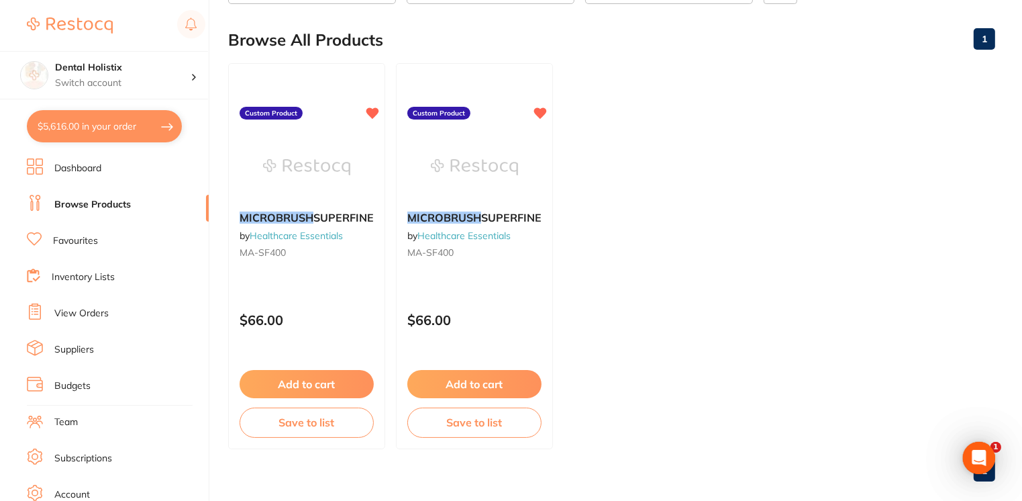
scroll to position [144, 0]
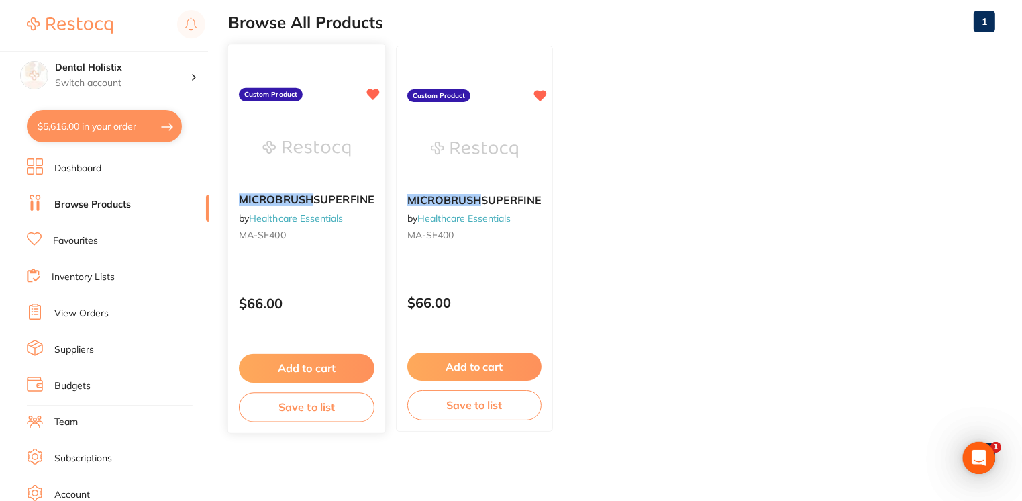
click at [309, 204] on em "MICROBRUSH" at bounding box center [276, 199] width 75 height 13
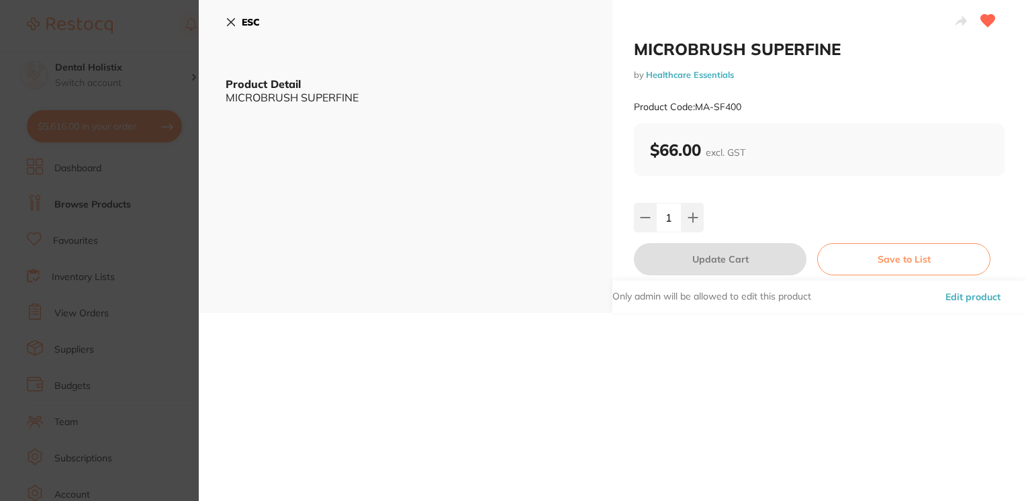
click at [231, 23] on icon at bounding box center [231, 22] width 7 height 7
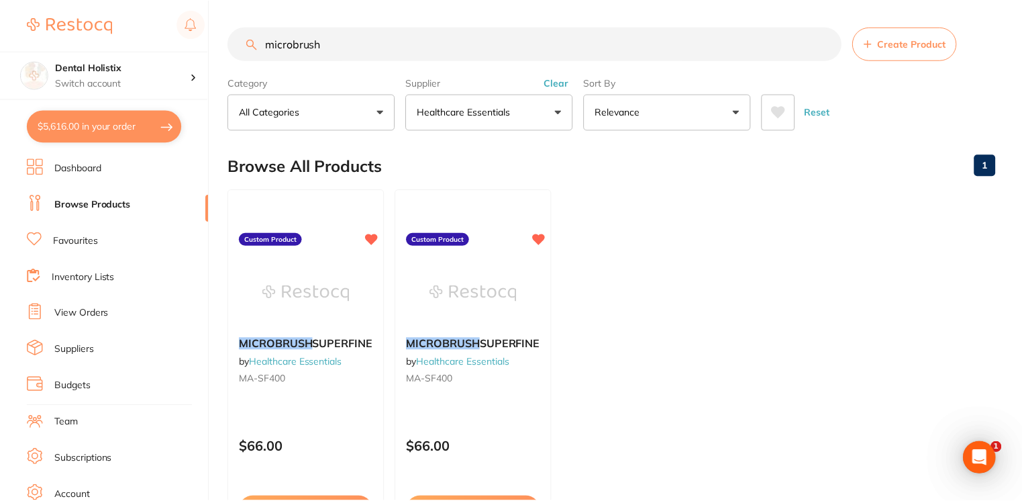
scroll to position [144, 0]
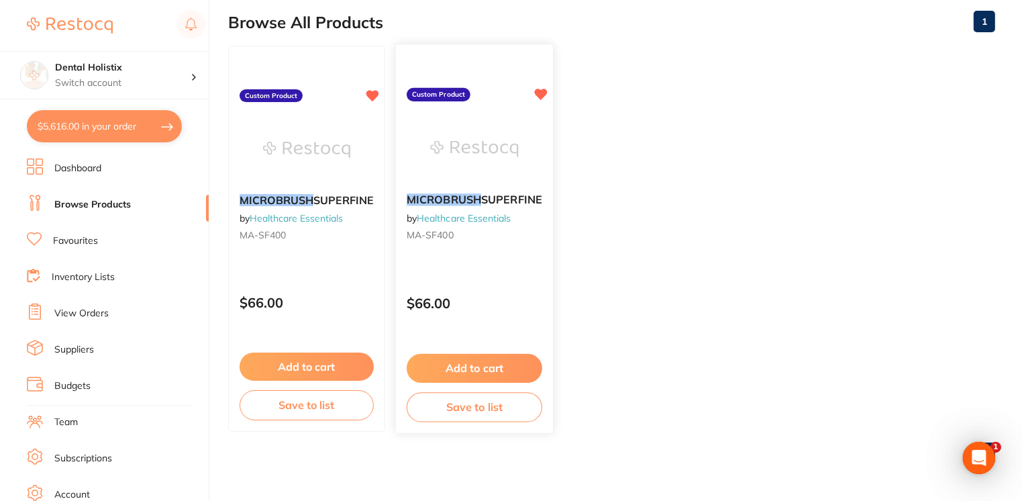
click at [468, 187] on div "MICROBRUSH SUPERFINE by Healthcare Essentials MA-SF400" at bounding box center [474, 220] width 157 height 74
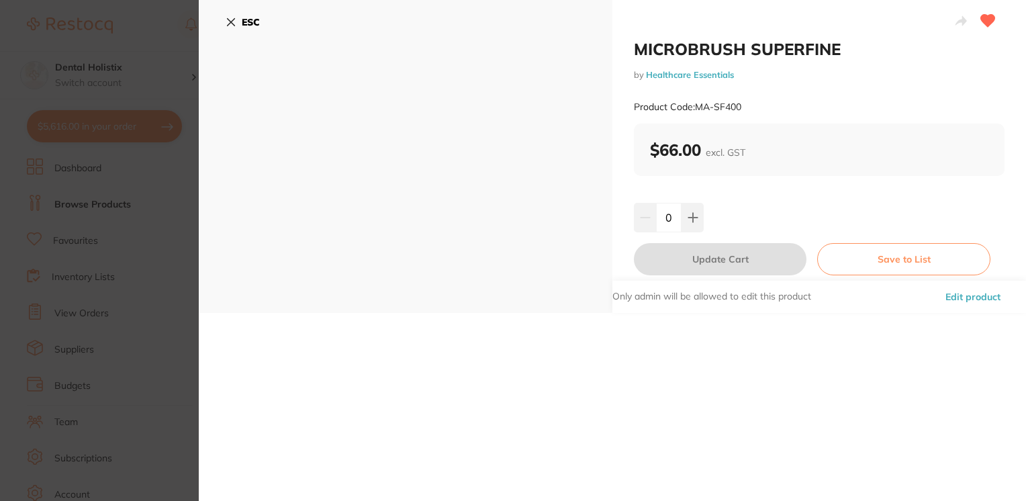
click at [227, 21] on icon at bounding box center [231, 22] width 11 height 11
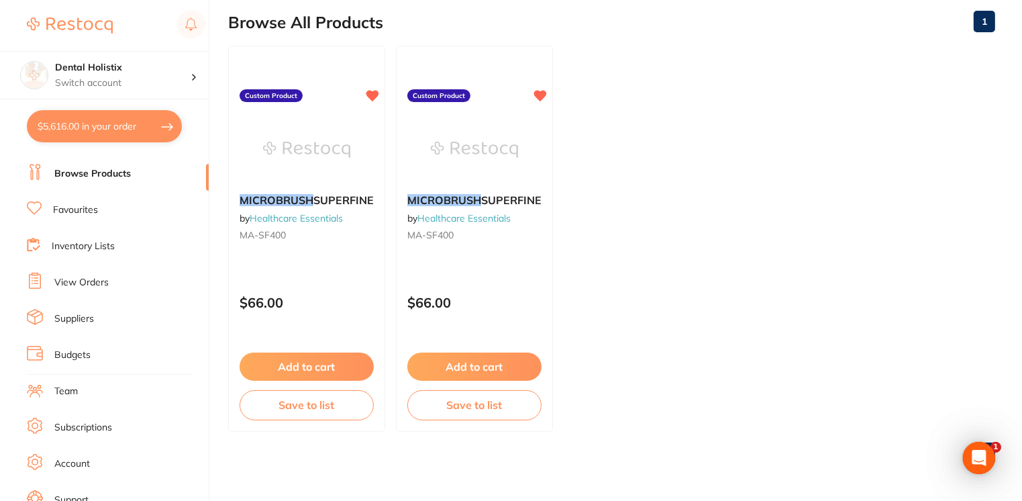
scroll to position [29, 0]
click at [76, 243] on link "Inventory Lists" at bounding box center [83, 248] width 63 height 13
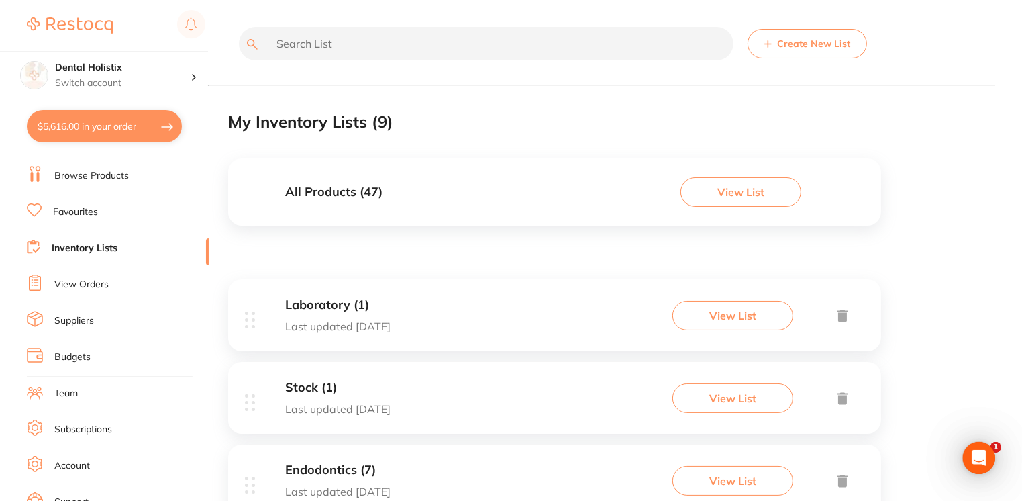
click at [719, 198] on button "View List" at bounding box center [741, 192] width 121 height 30
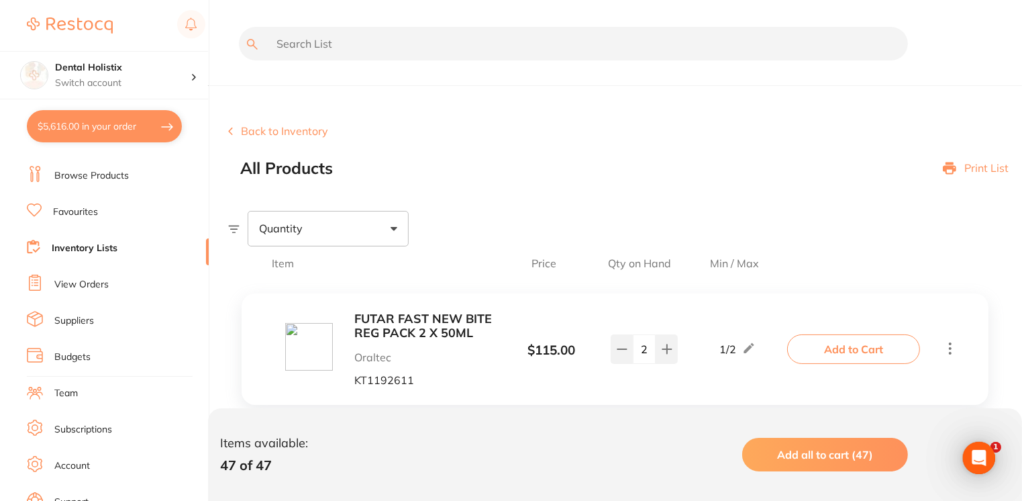
click at [510, 28] on input "text" at bounding box center [573, 44] width 669 height 34
type input "m"
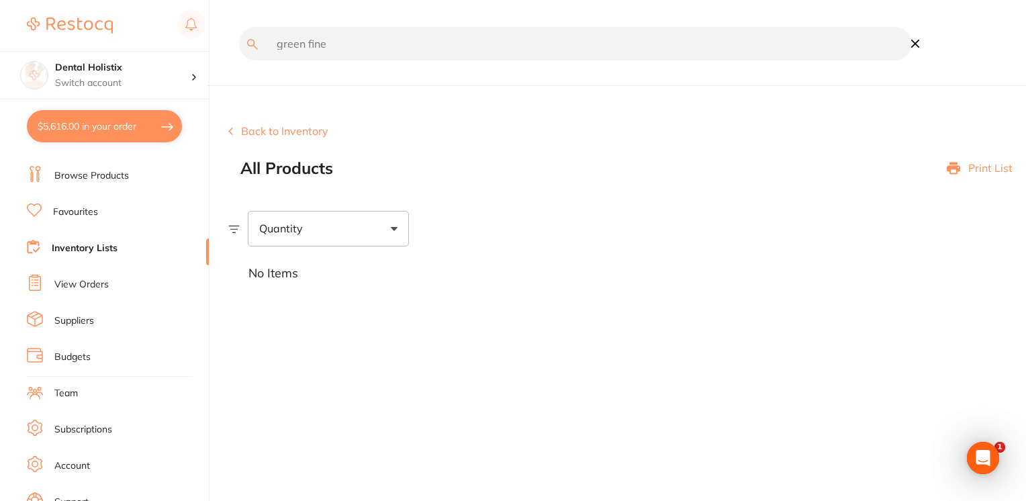
type input "green fine"
click at [123, 131] on button "$5,616.00 in your order" at bounding box center [104, 126] width 155 height 32
checkbox input "true"
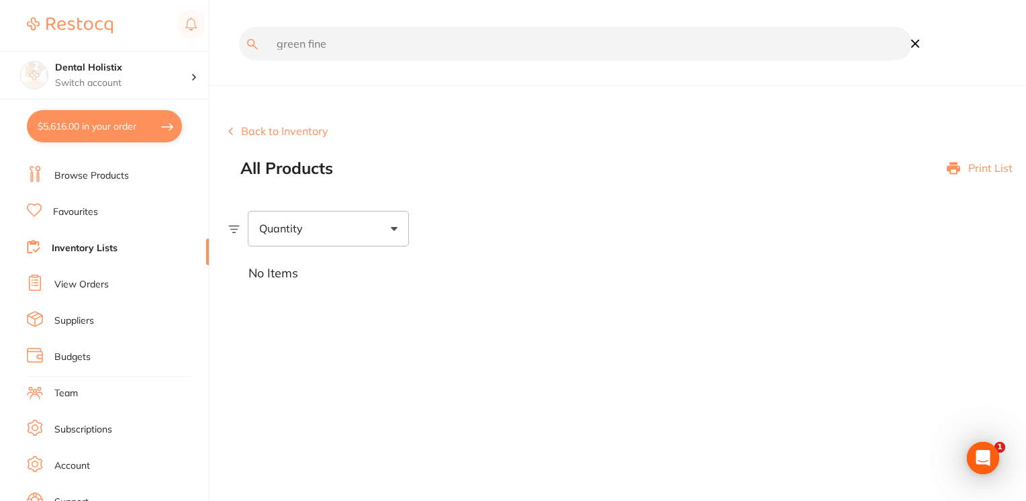
checkbox input "true"
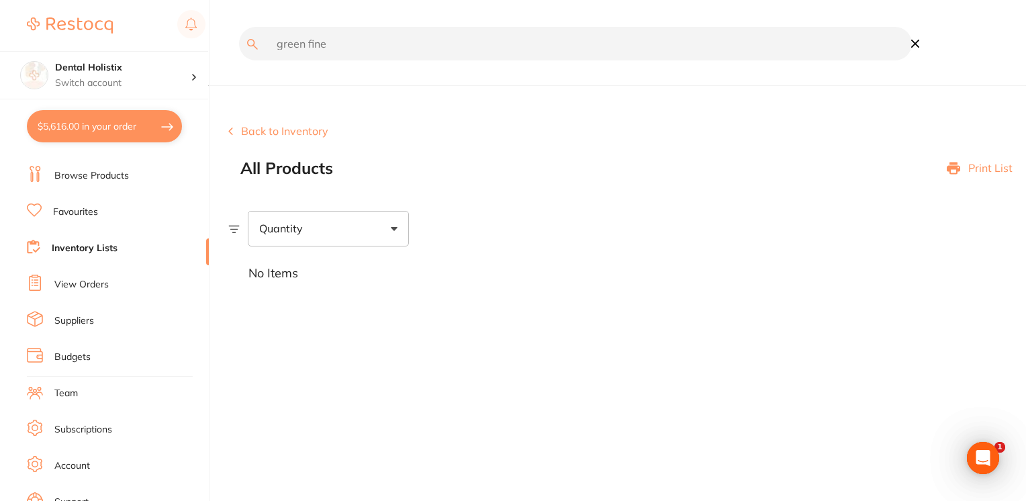
checkbox input "true"
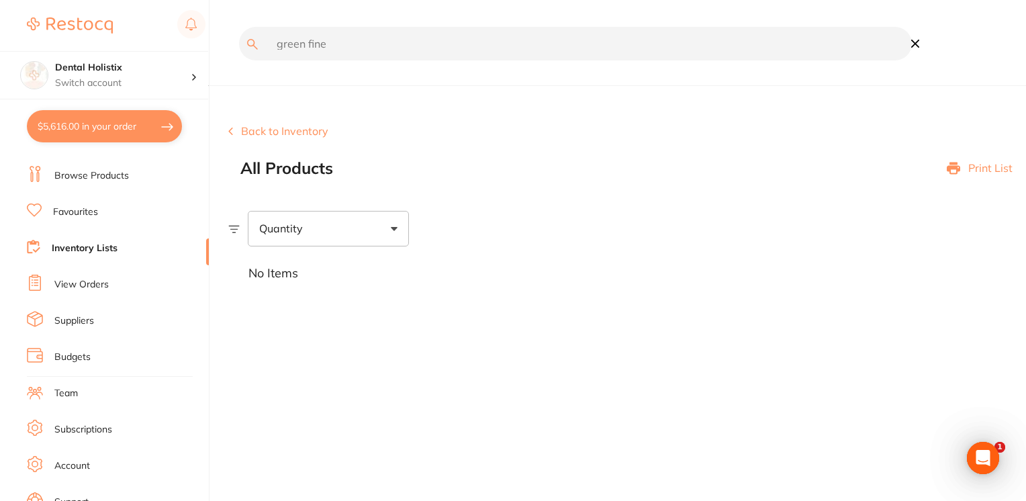
checkbox input "true"
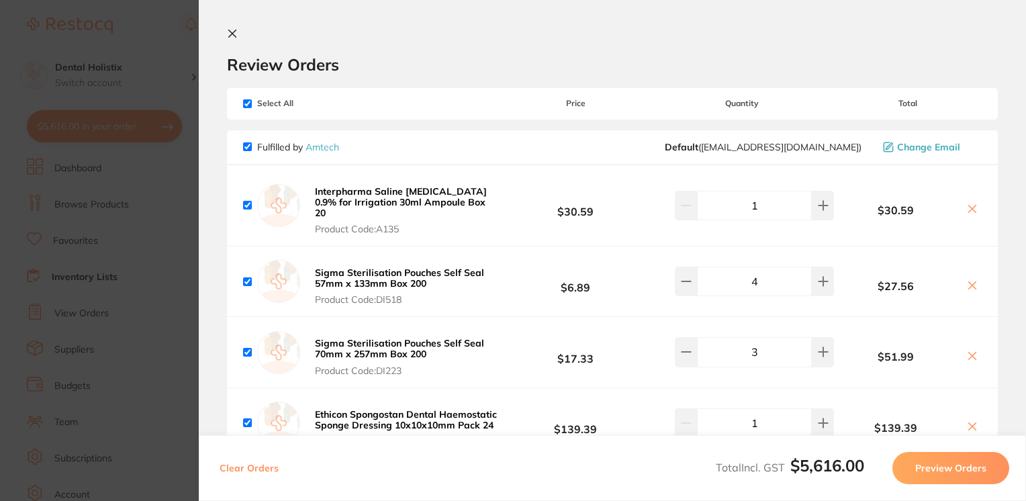
scroll to position [29, 0]
click at [238, 34] on button at bounding box center [235, 34] width 16 height 13
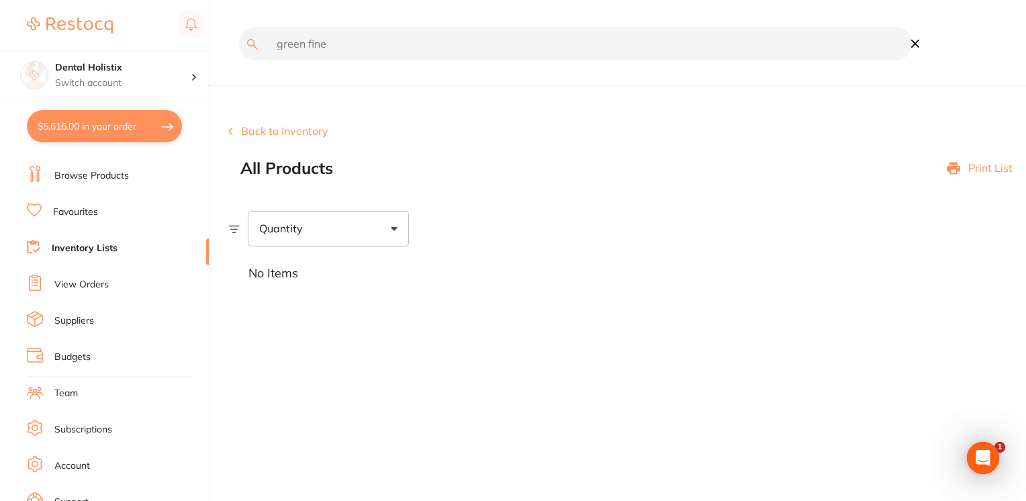
click at [86, 185] on li "Browse Products" at bounding box center [118, 176] width 182 height 20
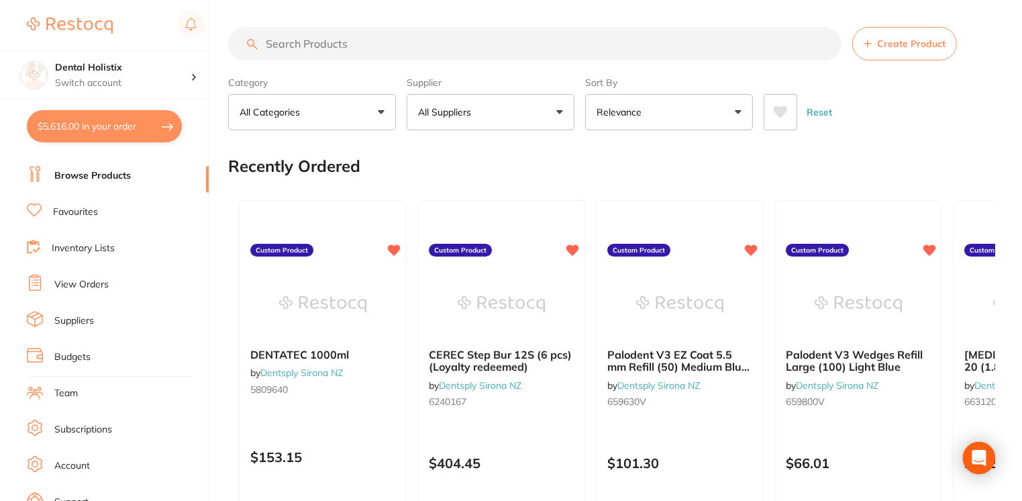
click at [319, 40] on input "search" at bounding box center [534, 44] width 613 height 34
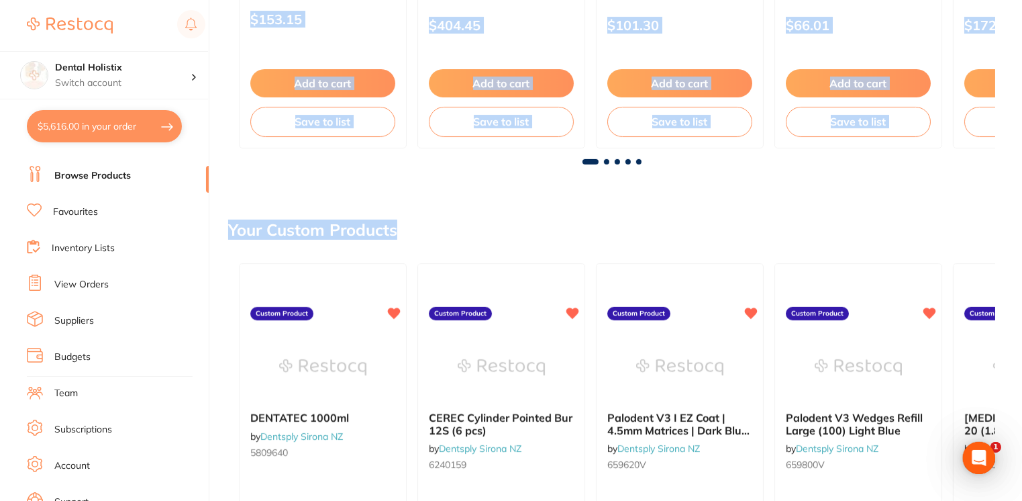
drag, startPoint x: 1020, startPoint y: 168, endPoint x: 1027, endPoint y: 111, distance: 56.9
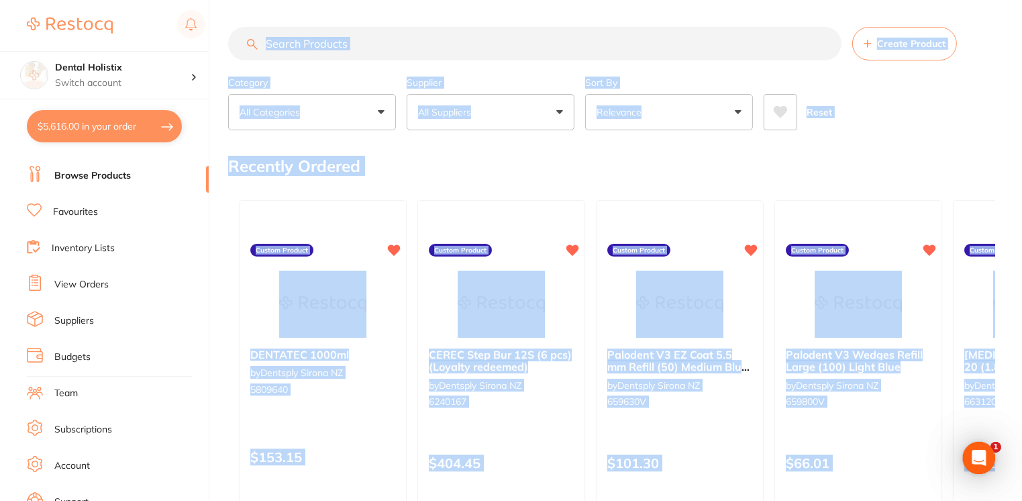
click at [542, 37] on input "search" at bounding box center [534, 44] width 613 height 34
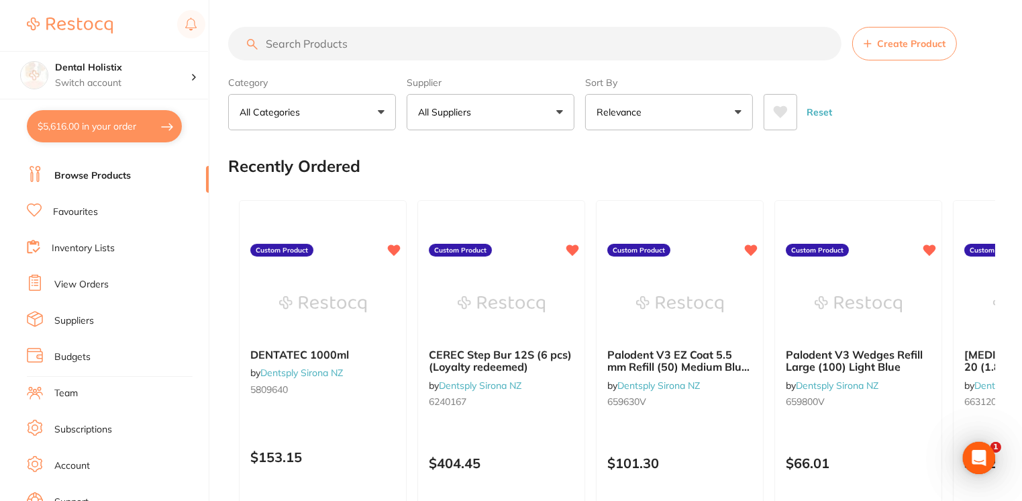
click at [542, 37] on input "search" at bounding box center [534, 44] width 613 height 34
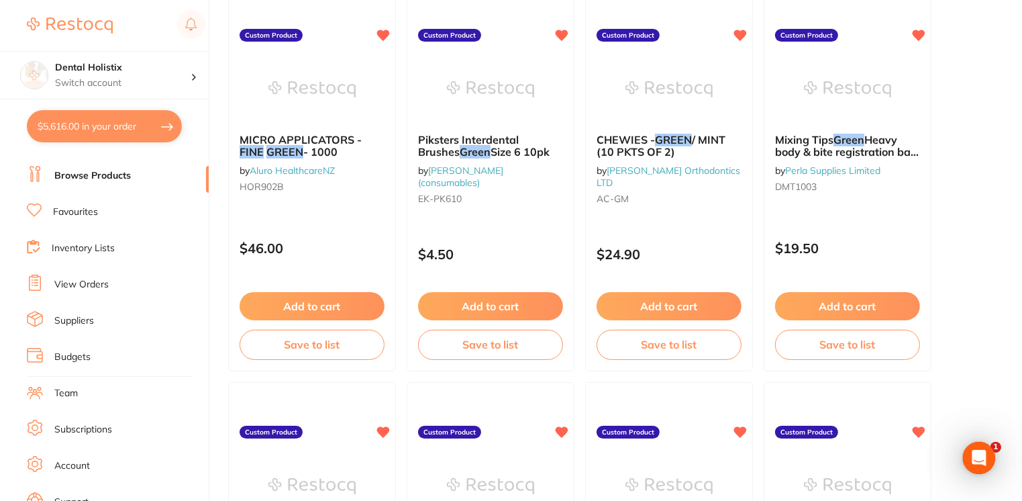
scroll to position [200, 0]
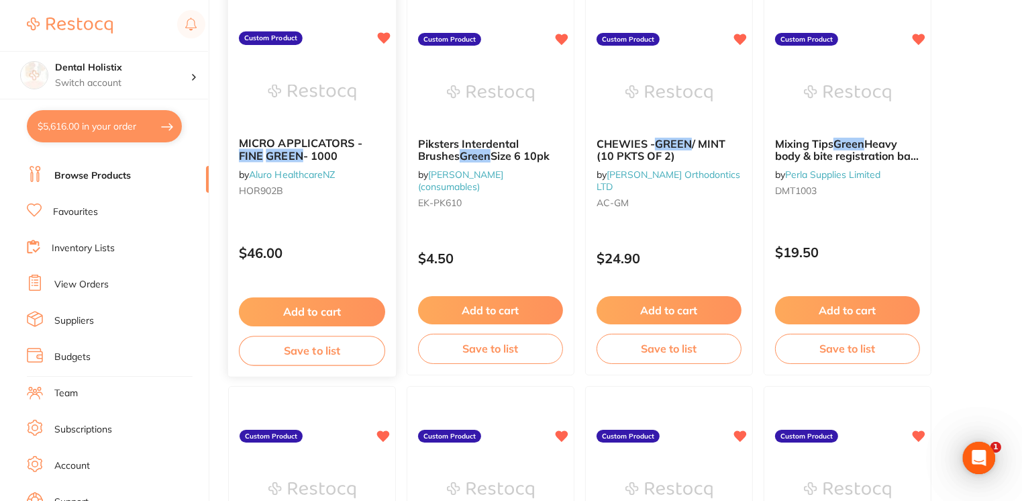
type input "green fine"
click at [338, 302] on button "Add to cart" at bounding box center [312, 311] width 146 height 29
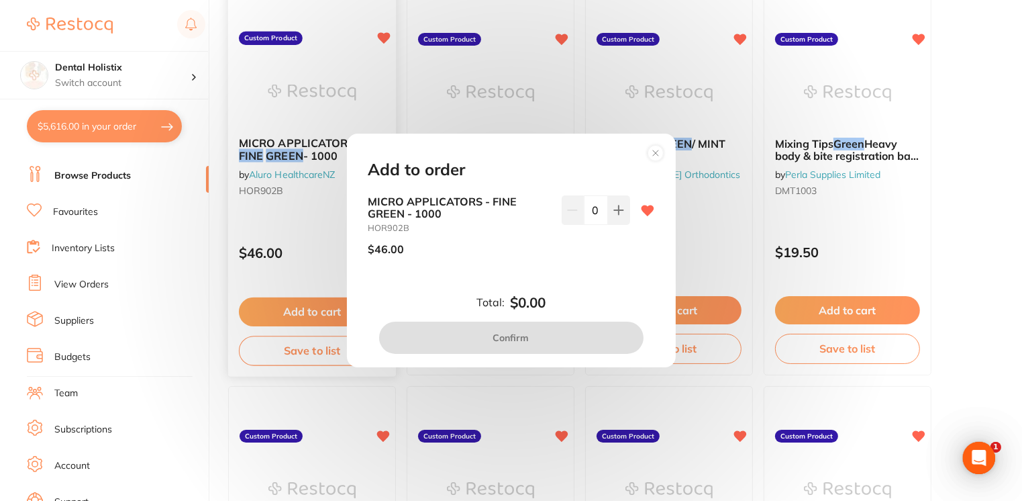
scroll to position [0, 0]
click at [620, 216] on button at bounding box center [619, 210] width 22 height 30
type input "1"
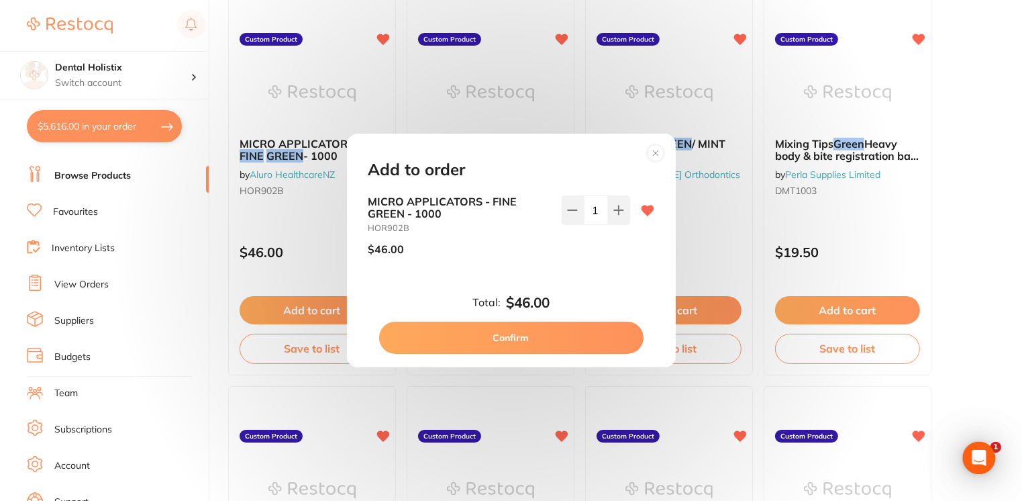
click at [543, 335] on button "Confirm" at bounding box center [511, 338] width 264 height 32
checkbox input "false"
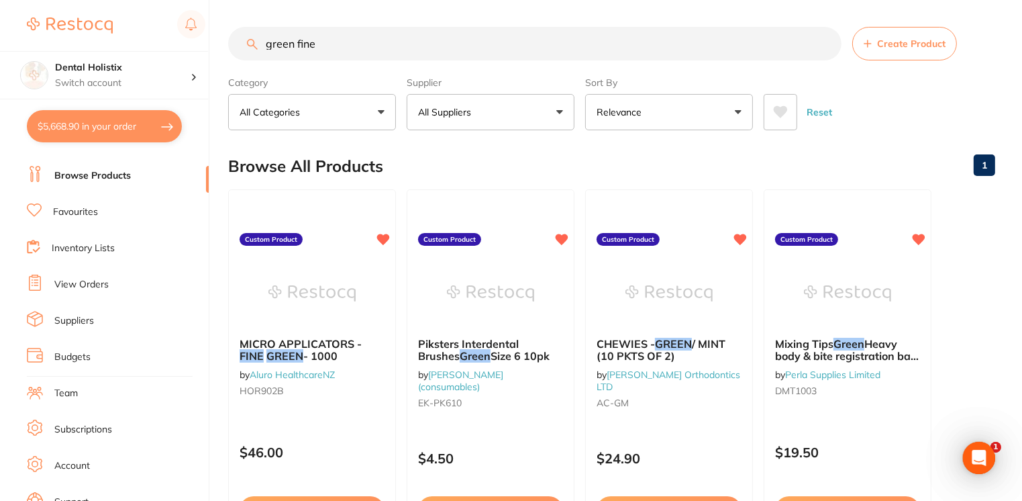
drag, startPoint x: 293, startPoint y: 44, endPoint x: 240, endPoint y: 50, distance: 54.0
click at [240, 50] on input "green fine" at bounding box center [534, 44] width 613 height 34
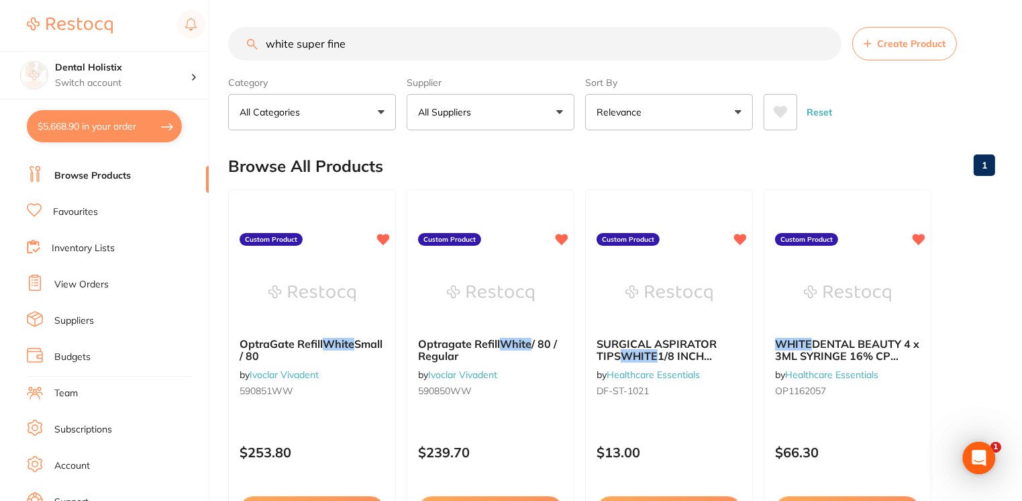
click at [262, 41] on input "white super fine" at bounding box center [534, 44] width 613 height 34
click at [367, 47] on input "white super fine" at bounding box center [534, 44] width 613 height 34
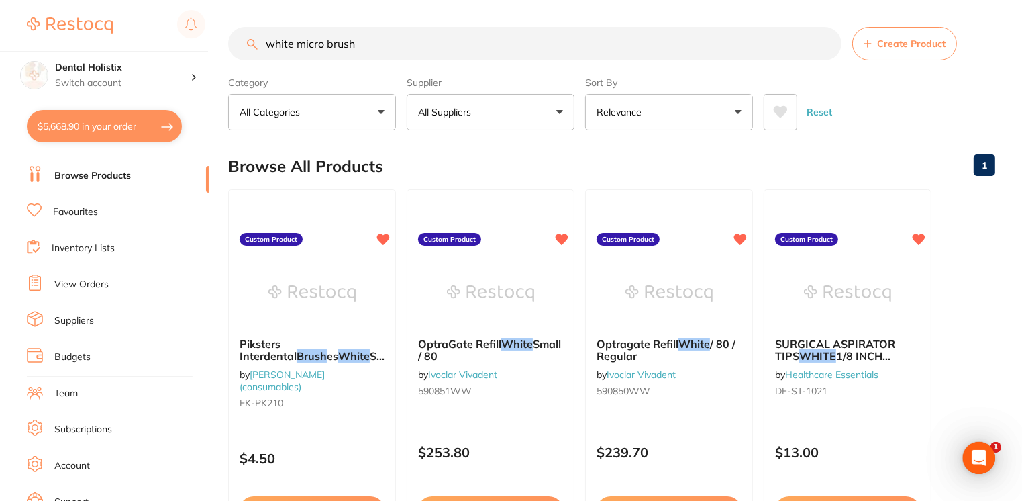
drag, startPoint x: 369, startPoint y: 38, endPoint x: 243, endPoint y: 43, distance: 126.3
click at [243, 43] on input "white micro brush" at bounding box center [534, 44] width 613 height 34
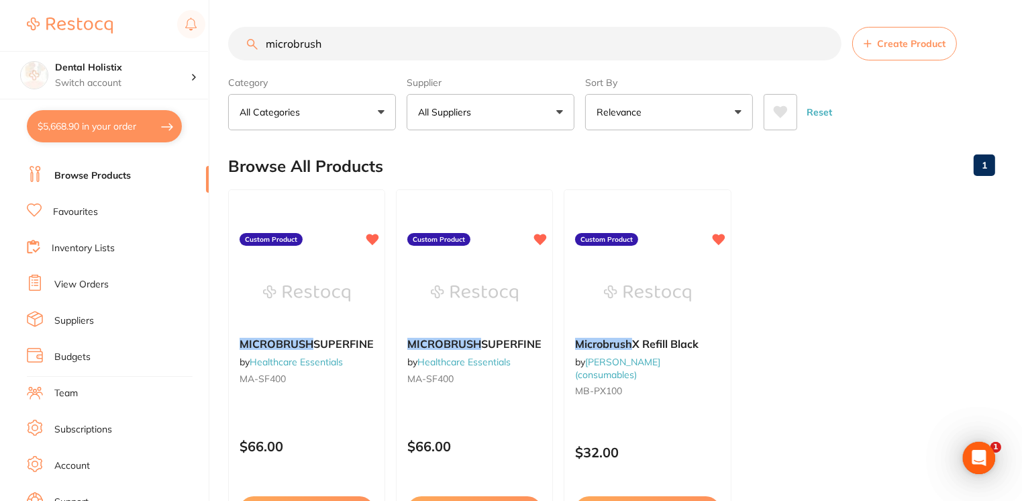
type input "microbrush"
click at [108, 122] on button "$5,668.90 in your order" at bounding box center [104, 126] width 155 height 32
checkbox input "true"
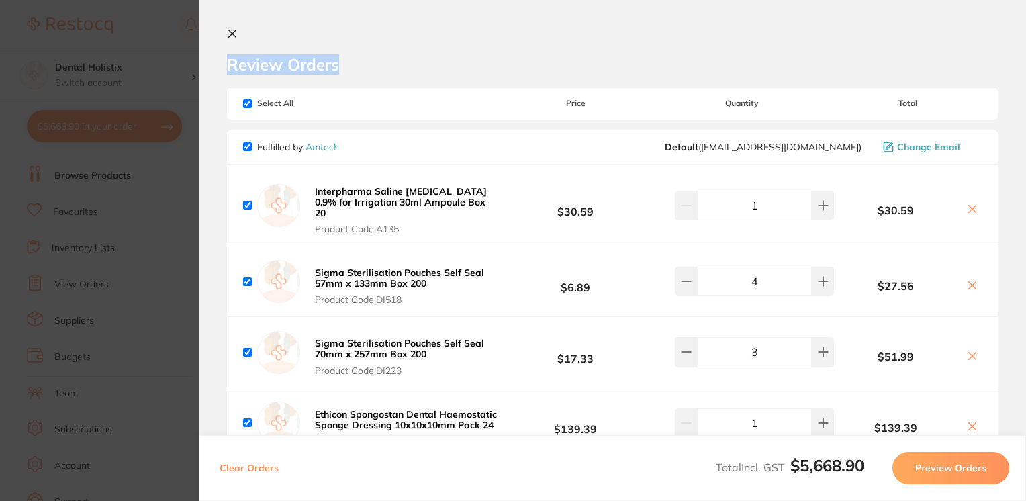
drag, startPoint x: 1020, startPoint y: 38, endPoint x: 1020, endPoint y: 59, distance: 21.5
click at [1020, 59] on section "Review Orders Your orders are being processed and we will notify you once we ha…" at bounding box center [612, 250] width 827 height 501
click at [235, 35] on icon at bounding box center [232, 33] width 11 height 11
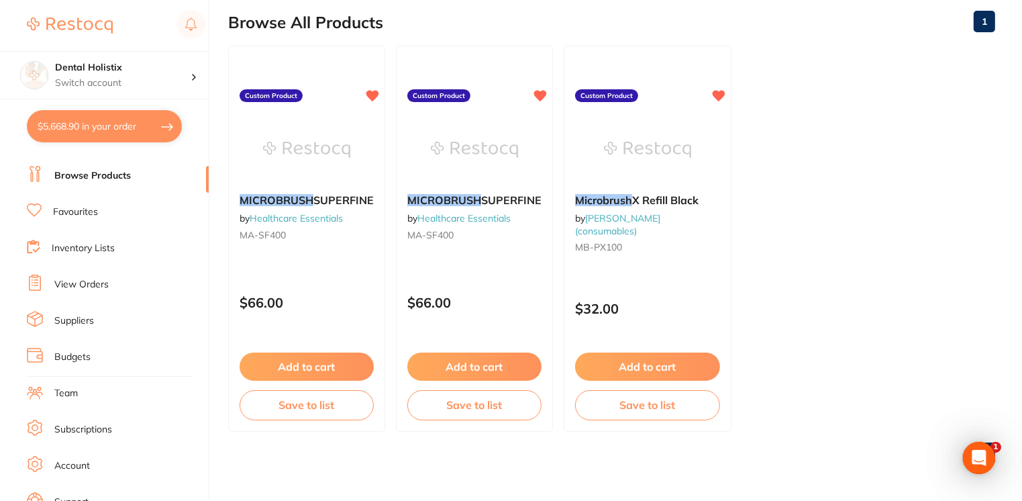
click at [88, 176] on link "Browse Products" at bounding box center [92, 175] width 77 height 13
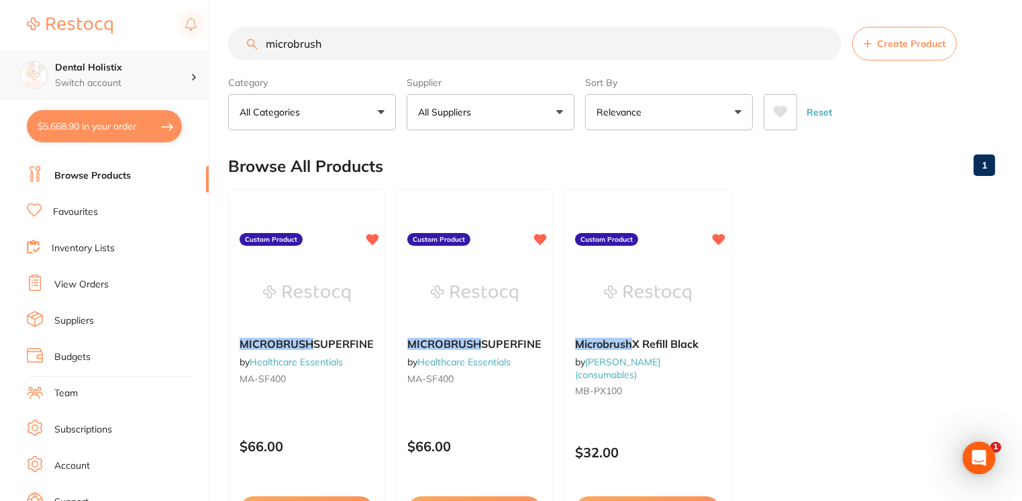
drag, startPoint x: 338, startPoint y: 36, endPoint x: 160, endPoint y: 70, distance: 181.9
drag, startPoint x: 160, startPoint y: 70, endPoint x: 331, endPoint y: 53, distance: 172.0
drag, startPoint x: 336, startPoint y: 42, endPoint x: 213, endPoint y: 47, distance: 123.6
click at [213, 47] on div "$5,668.90 Dental Holistix Switch account Dental Holistix $5,668.90 in your orde…" at bounding box center [511, 250] width 1022 height 501
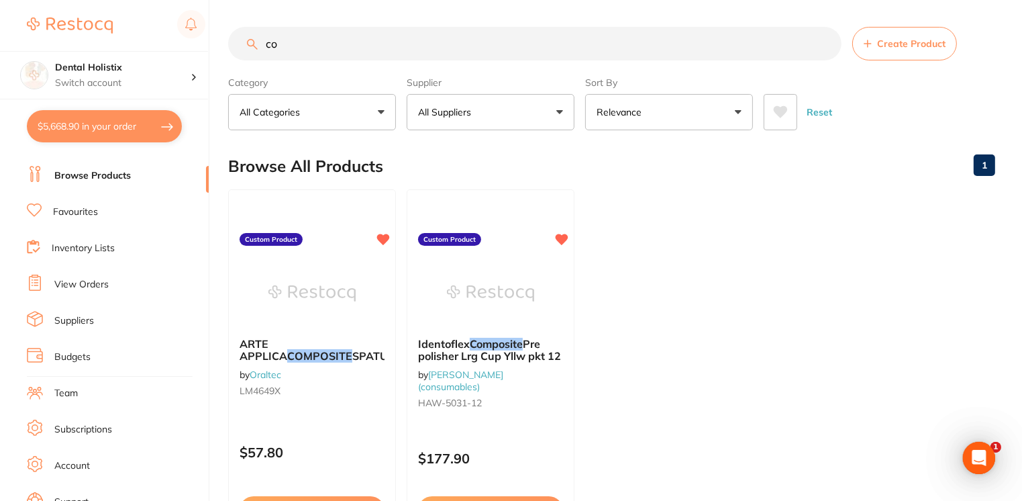
type input "c"
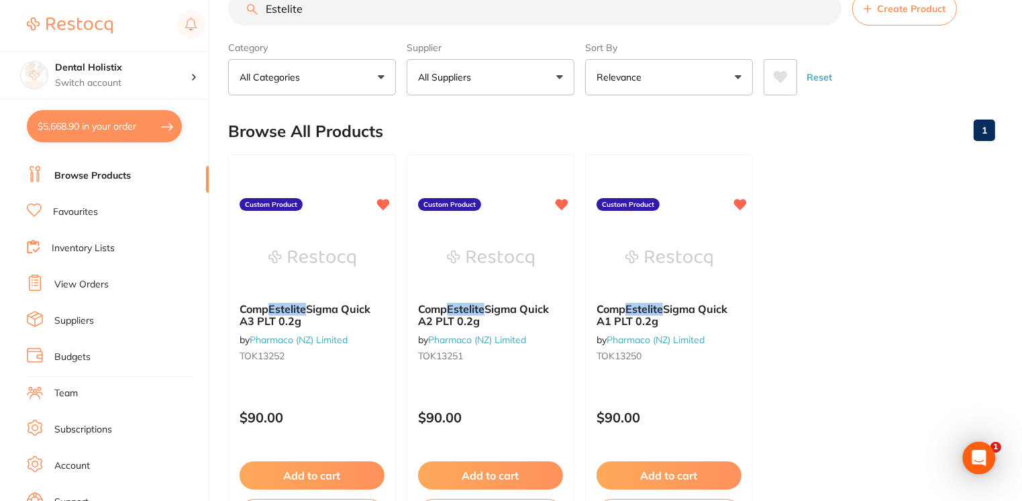
scroll to position [38, 0]
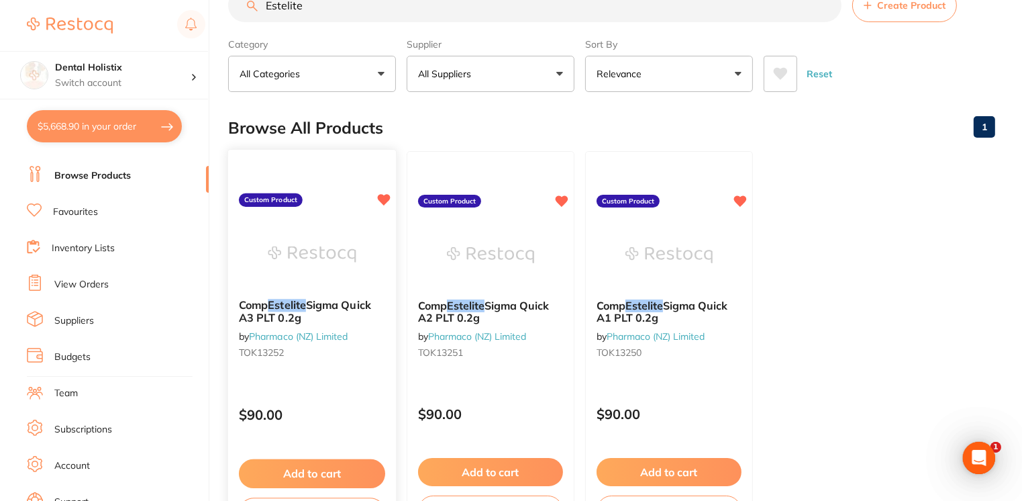
type input "Estelite"
click at [295, 471] on button "Add to cart" at bounding box center [312, 473] width 146 height 29
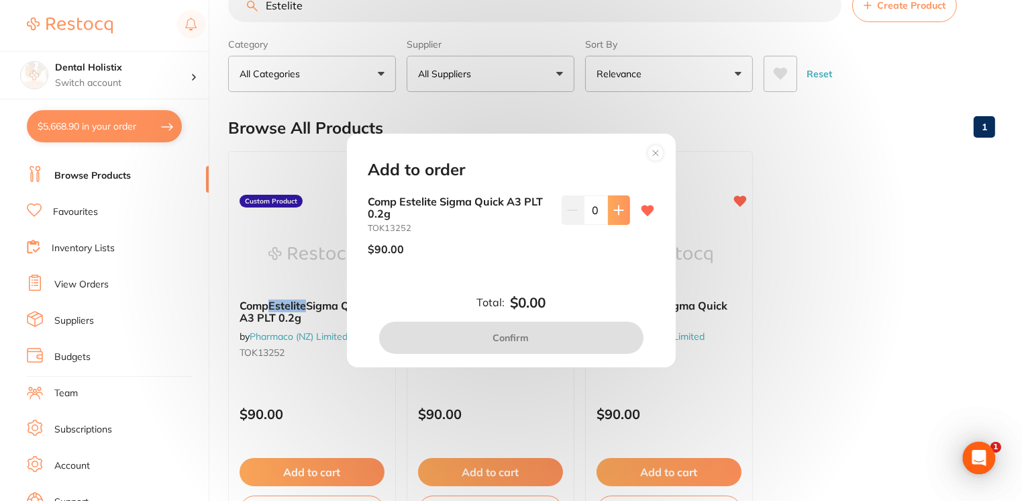
scroll to position [0, 0]
click at [608, 208] on button at bounding box center [619, 210] width 22 height 30
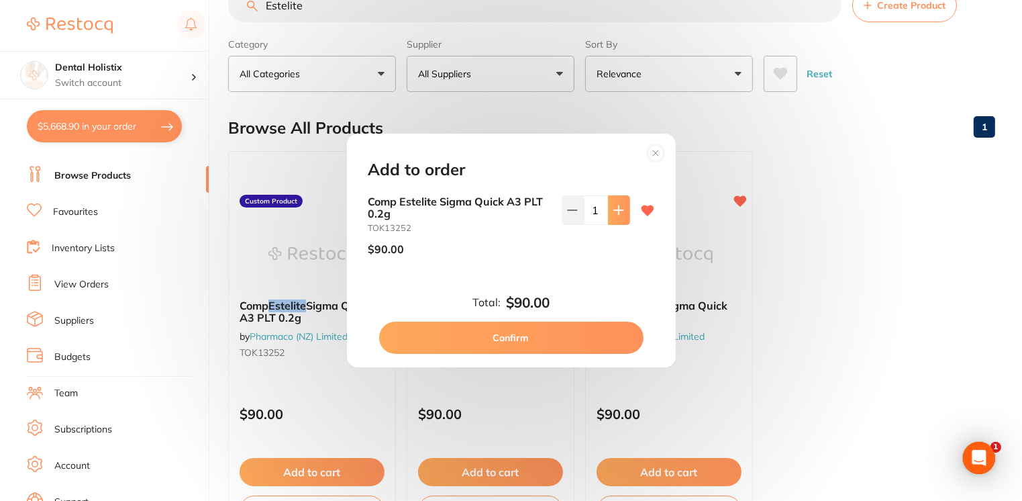
click at [608, 208] on button at bounding box center [619, 210] width 22 height 30
type input "3"
click at [531, 338] on button "Confirm" at bounding box center [511, 338] width 264 height 32
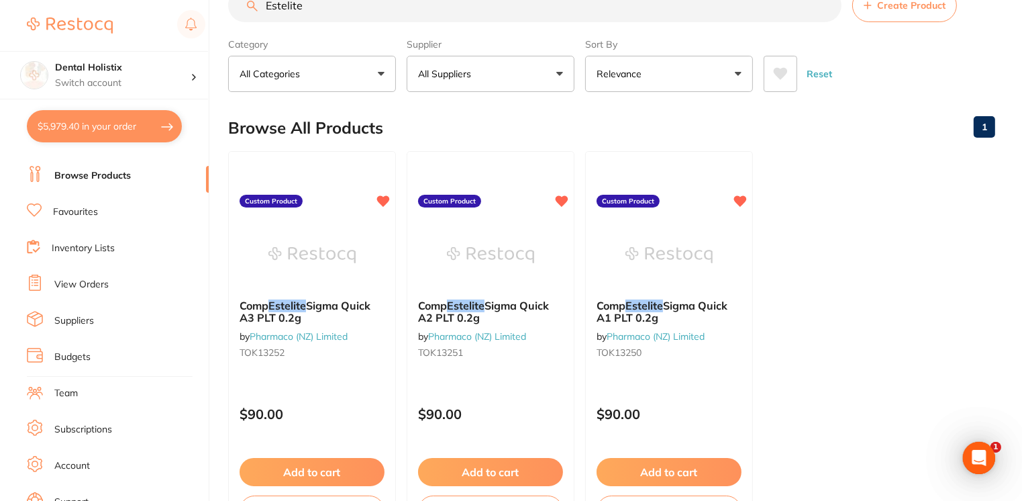
checkbox input "false"
click at [469, 468] on button "Add to cart" at bounding box center [490, 473] width 146 height 29
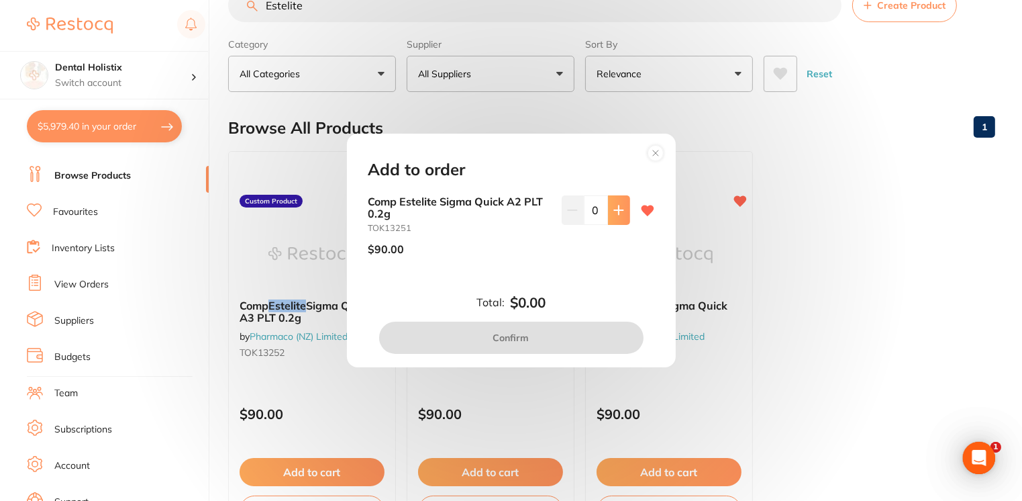
click at [611, 218] on button at bounding box center [619, 210] width 22 height 30
type input "1"
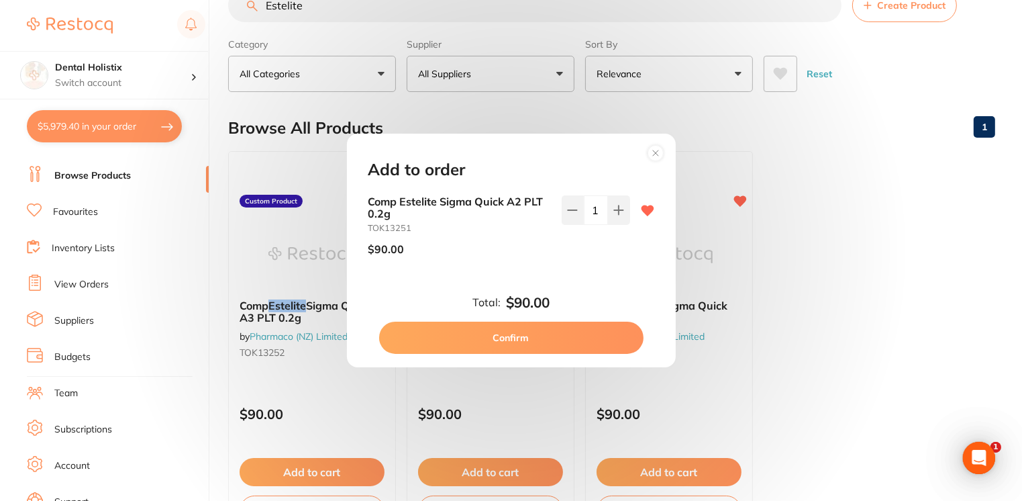
click at [508, 349] on button "Confirm" at bounding box center [511, 338] width 264 height 32
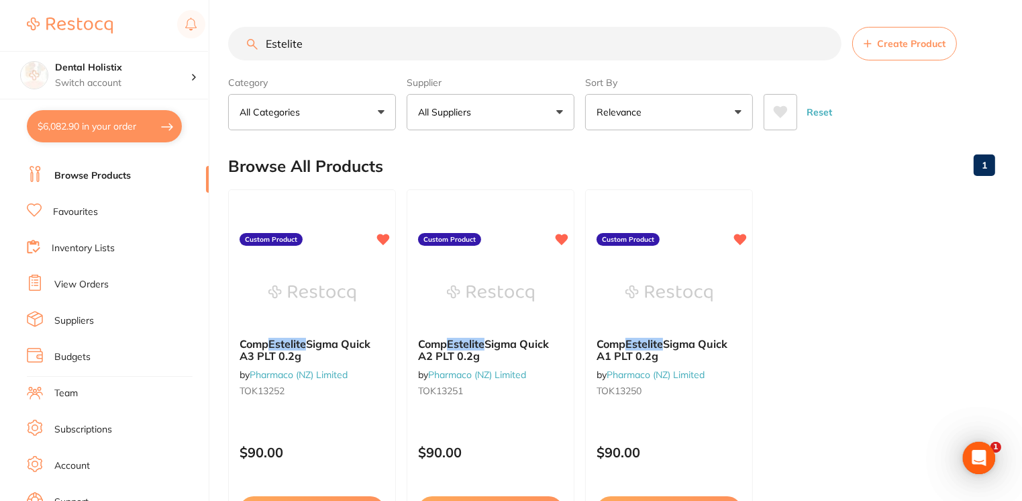
drag, startPoint x: 330, startPoint y: 44, endPoint x: 160, endPoint y: 48, distance: 169.2
click at [160, 48] on div "$6,082.90 Dental Holistix Switch account Dental Holistix $6,082.90 in your orde…" at bounding box center [511, 250] width 1022 height 501
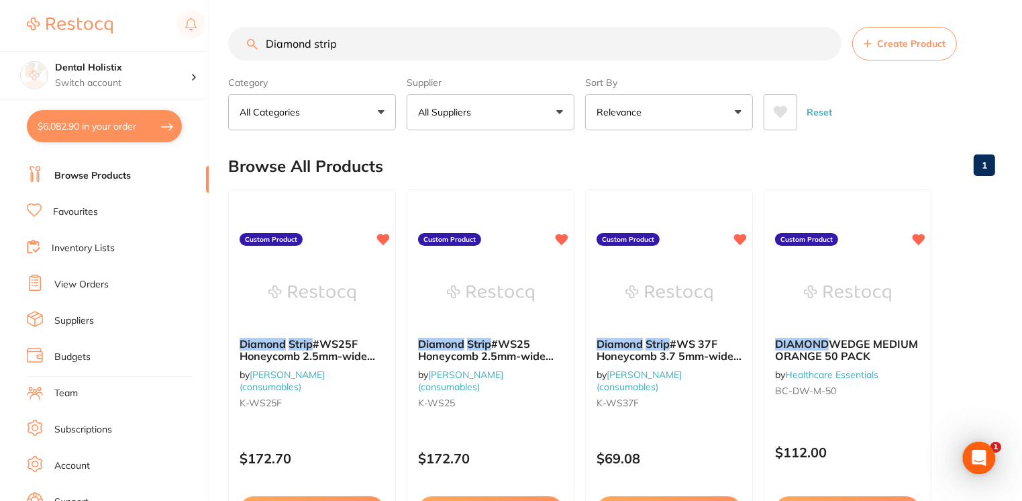
type input "Diamond strip"
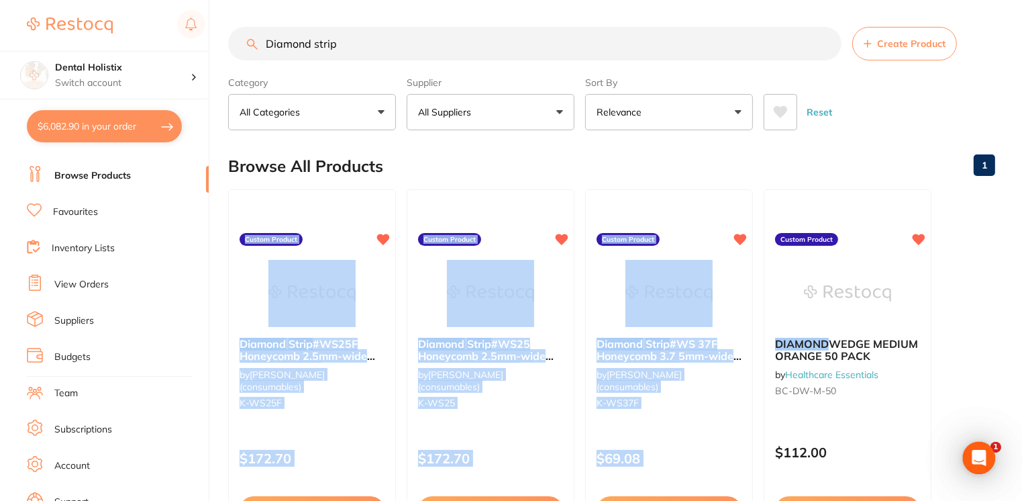
drag, startPoint x: 1021, startPoint y: 158, endPoint x: 1020, endPoint y: 191, distance: 32.2
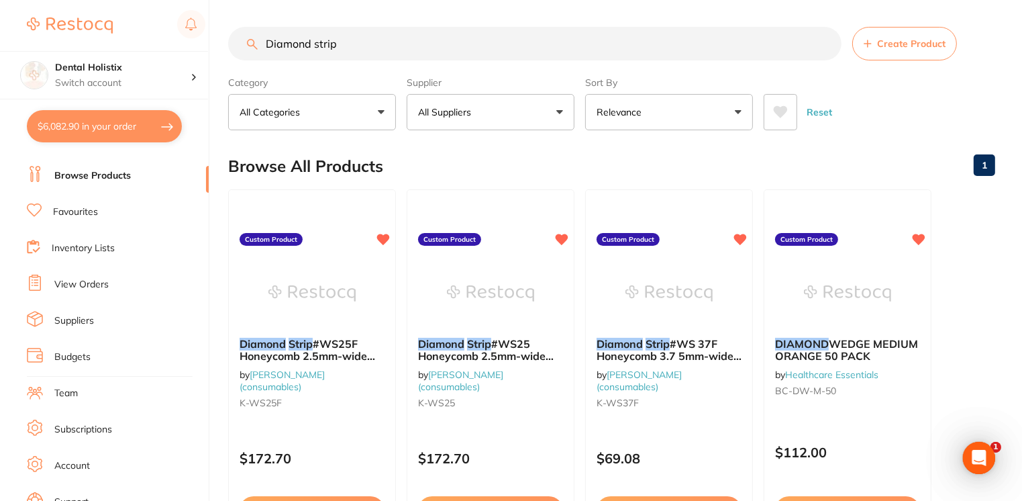
drag, startPoint x: 1020, startPoint y: 191, endPoint x: 1000, endPoint y: 47, distance: 145.0
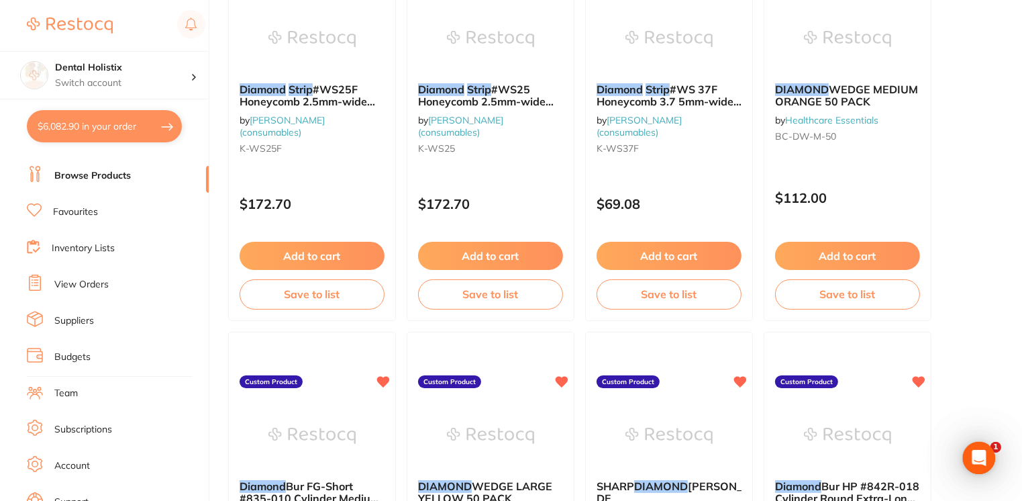
scroll to position [262, 0]
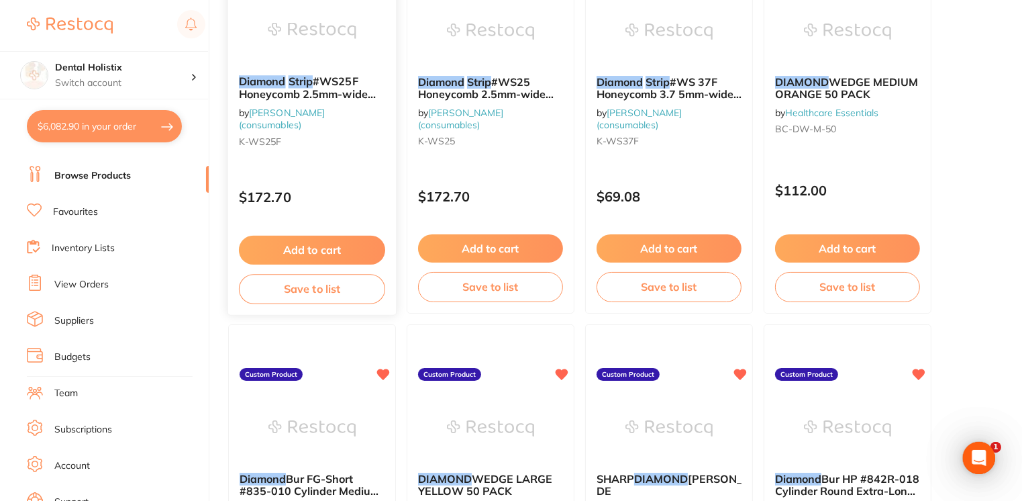
click at [313, 245] on button "Add to cart" at bounding box center [312, 250] width 146 height 29
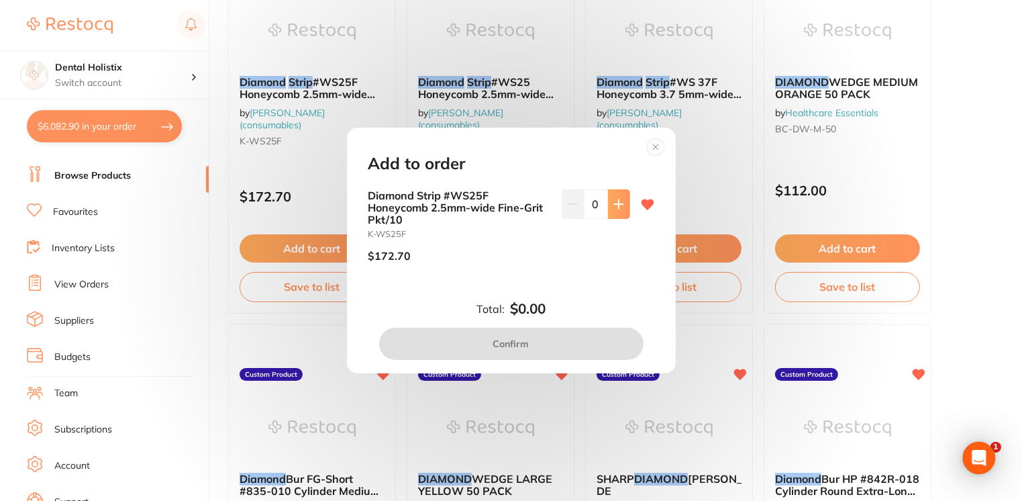
scroll to position [0, 0]
click at [613, 209] on icon at bounding box center [618, 204] width 11 height 11
type input "1"
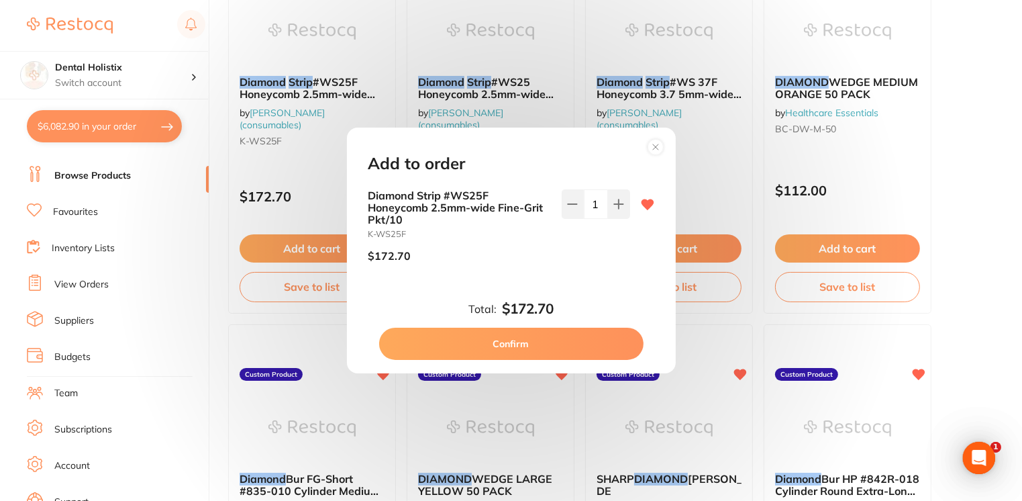
click at [513, 343] on button "Confirm" at bounding box center [511, 344] width 264 height 32
checkbox input "false"
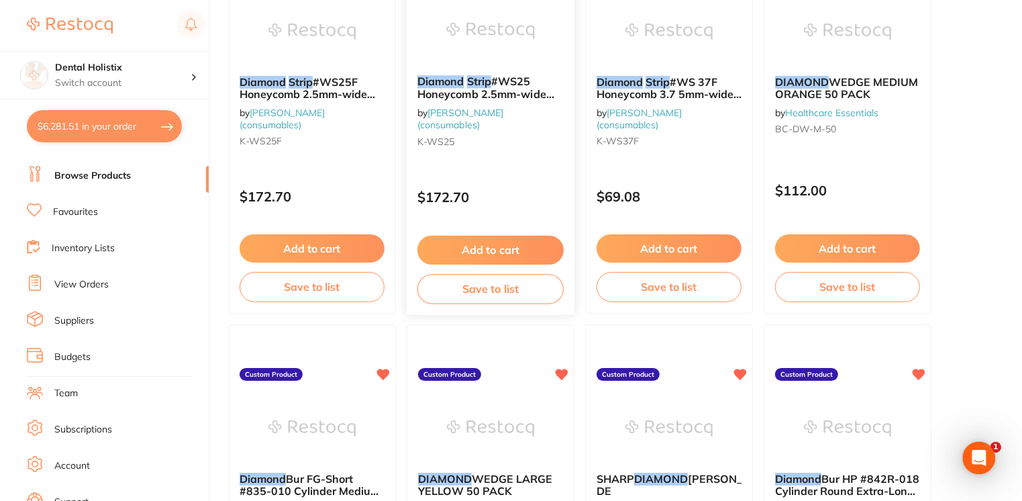
click at [518, 255] on button "Add to cart" at bounding box center [490, 250] width 146 height 29
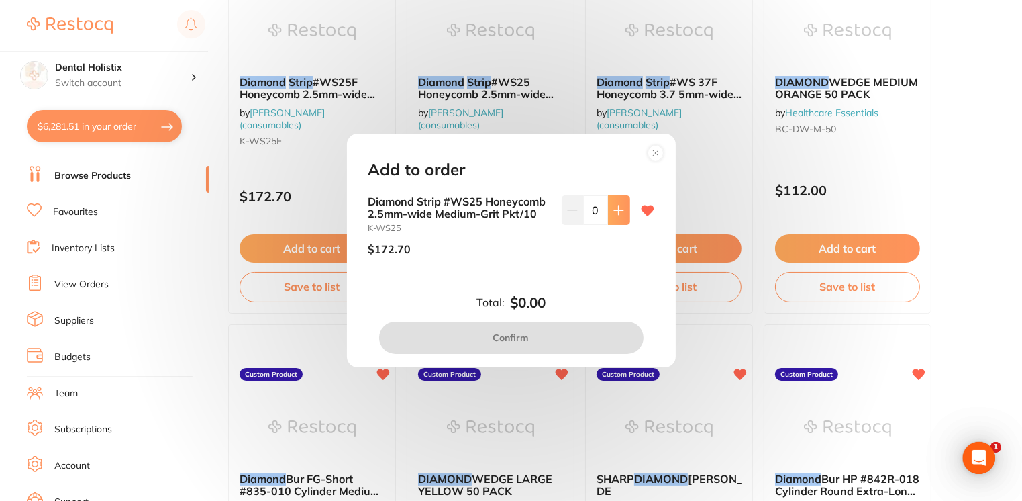
click at [614, 208] on icon at bounding box center [618, 210] width 11 height 11
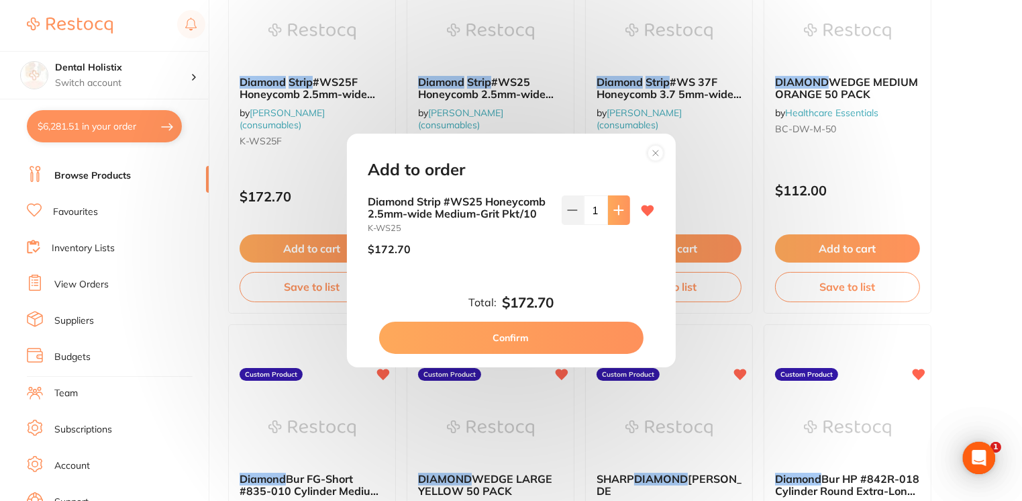
type input "1"
click at [526, 340] on button "Confirm" at bounding box center [511, 338] width 264 height 32
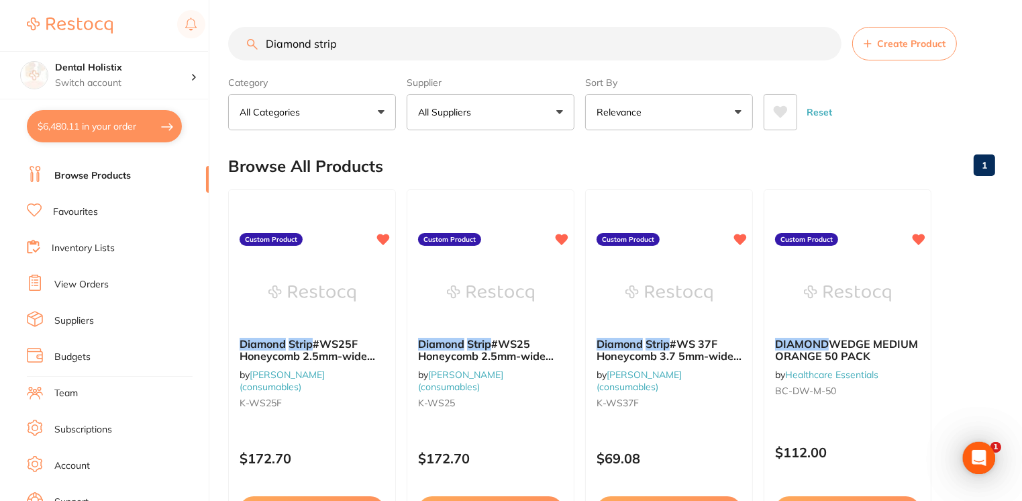
scroll to position [1, 0]
drag, startPoint x: 350, startPoint y: 47, endPoint x: 239, endPoint y: 42, distance: 111.5
click at [239, 42] on input "Diamond strip" at bounding box center [534, 43] width 613 height 34
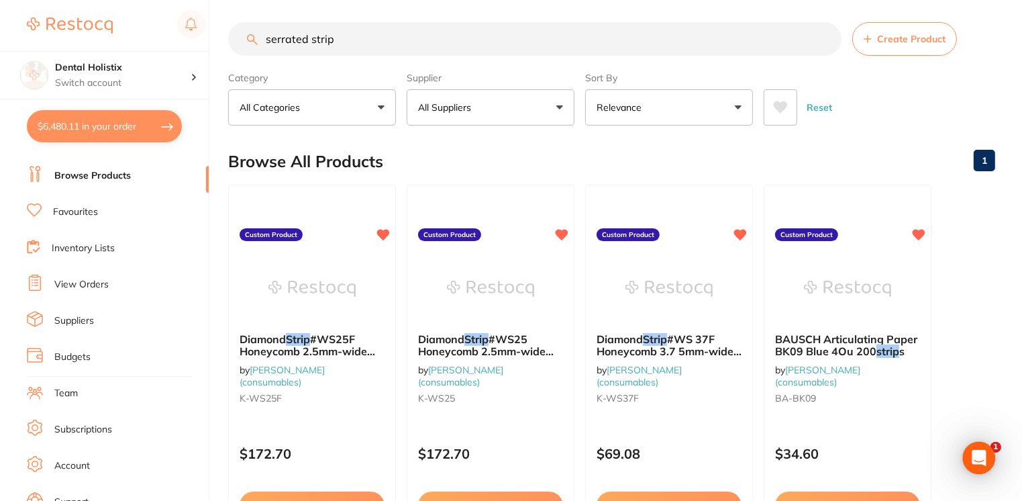
scroll to position [3, 0]
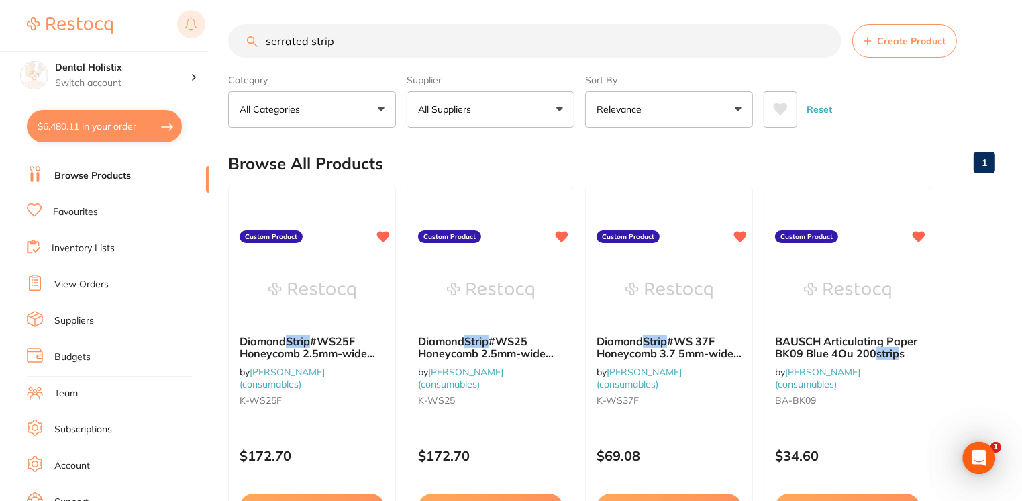
drag, startPoint x: 362, startPoint y: 42, endPoint x: 179, endPoint y: 40, distance: 183.2
click at [179, 40] on div "$6,480.11 Dental Holistix Switch account Dental Holistix $6,480.11 in your orde…" at bounding box center [511, 247] width 1022 height 501
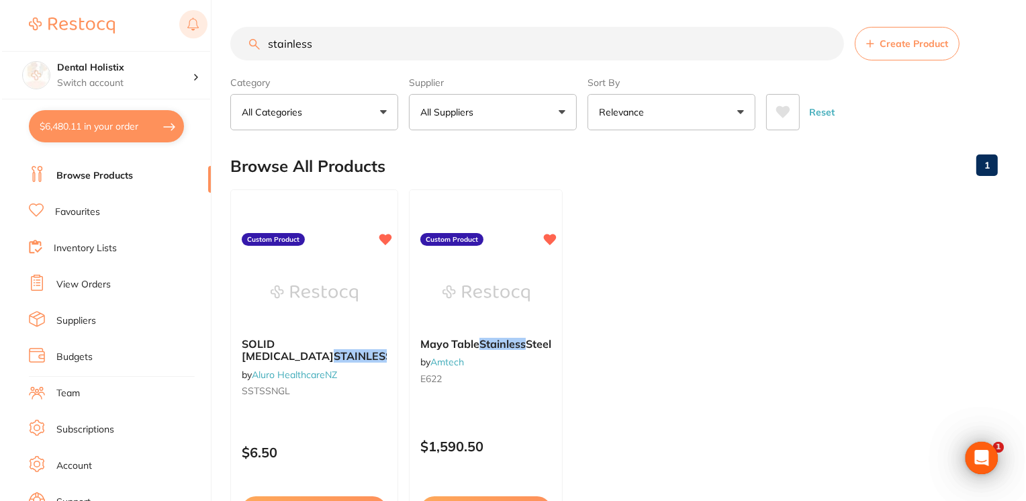
scroll to position [0, 0]
drag, startPoint x: 362, startPoint y: 40, endPoint x: 204, endPoint y: 28, distance: 158.2
click at [204, 28] on div "$6,480.11 Dental Holistix Switch account Dental Holistix $6,480.11 in your orde…" at bounding box center [511, 250] width 1022 height 501
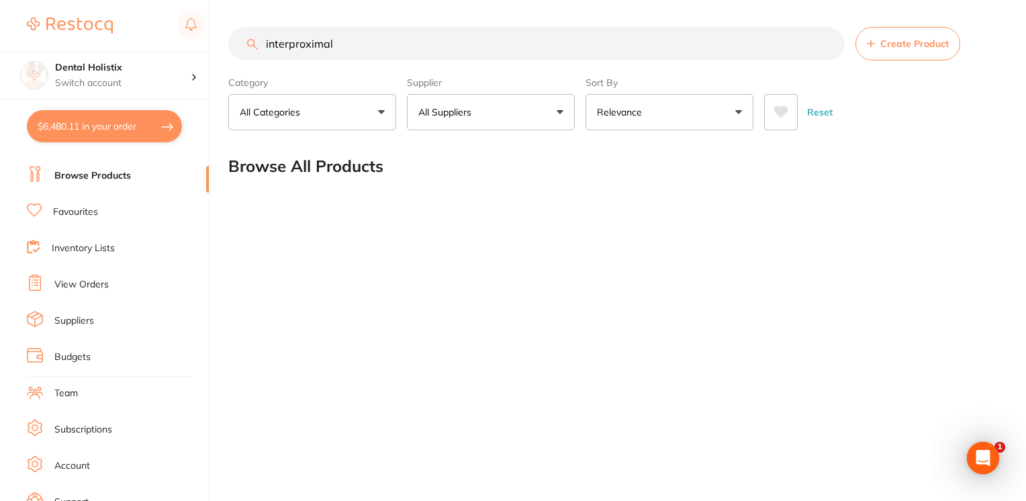
drag, startPoint x: 357, startPoint y: 48, endPoint x: 209, endPoint y: 44, distance: 147.7
click at [209, 44] on div "$6,480.11 Dental Holistix Switch account Dental Holistix $6,480.11 in your orde…" at bounding box center [513, 250] width 1026 height 501
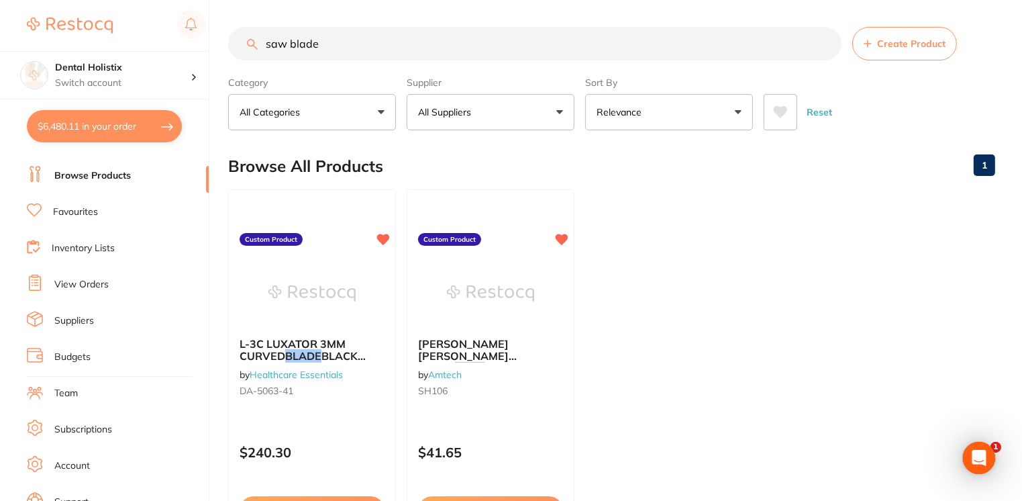
drag, startPoint x: 340, startPoint y: 47, endPoint x: 191, endPoint y: 46, distance: 149.7
click at [191, 46] on div "$6,480.11 Dental Holistix Switch account Dental Holistix $6,480.11 in your orde…" at bounding box center [511, 250] width 1022 height 501
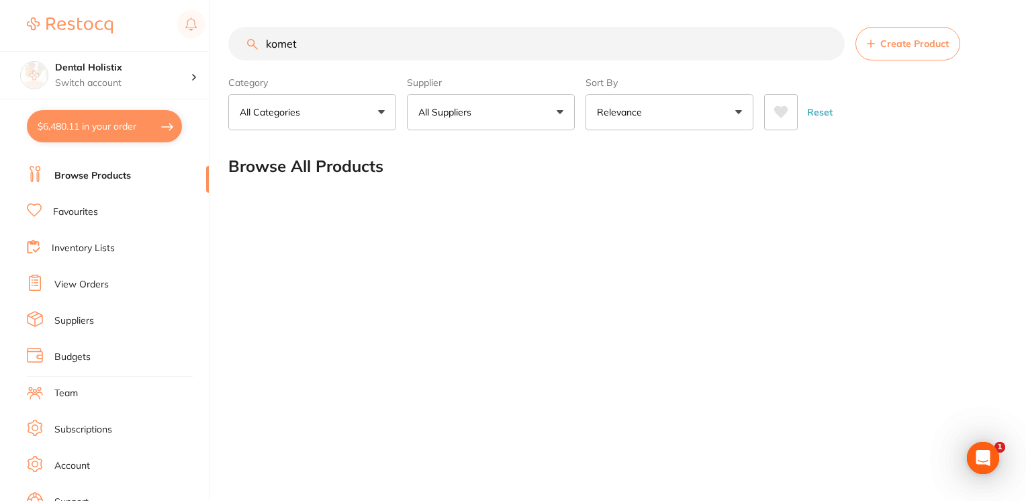
drag, startPoint x: 315, startPoint y: 44, endPoint x: 231, endPoint y: 52, distance: 84.3
click at [231, 52] on input "komet" at bounding box center [536, 44] width 616 height 34
paste input "9816"
click at [268, 48] on input "9816" at bounding box center [536, 44] width 616 height 34
click at [99, 182] on link "Browse Products" at bounding box center [92, 175] width 77 height 13
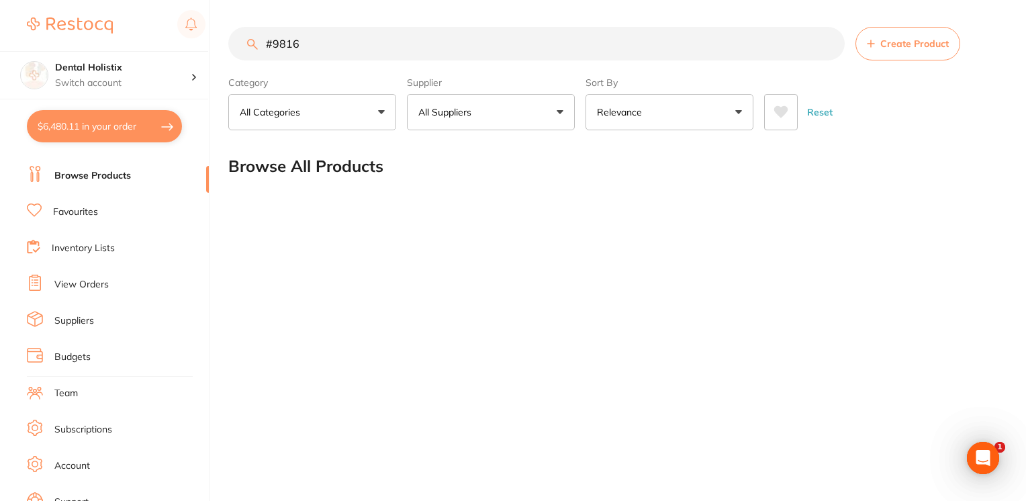
drag, startPoint x: 305, startPoint y: 42, endPoint x: 191, endPoint y: 43, distance: 114.1
click at [191, 43] on div "$6,480.11 Dental Holistix Switch account Dental Holistix $6,480.11 in your orde…" at bounding box center [513, 250] width 1026 height 501
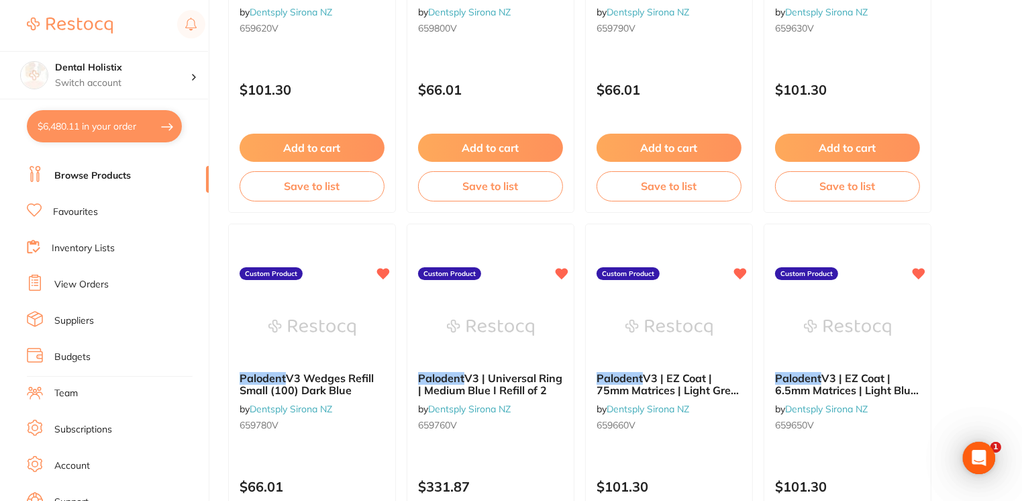
scroll to position [264, 0]
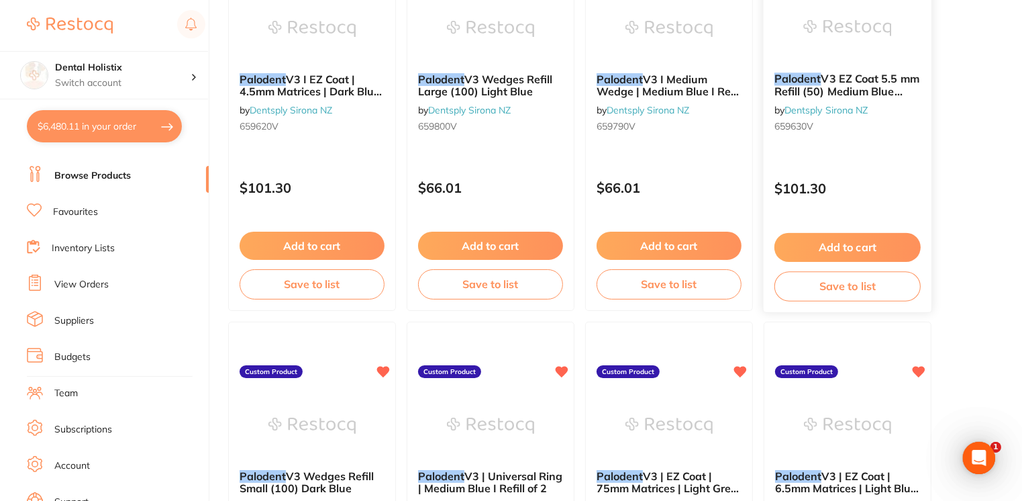
type input "palodent"
click at [846, 81] on span "V3 EZ Coat 5.5 mm Refill (50) Medium Blue replaces Triodent SuperCurve Matrix 5…" at bounding box center [847, 103] width 145 height 63
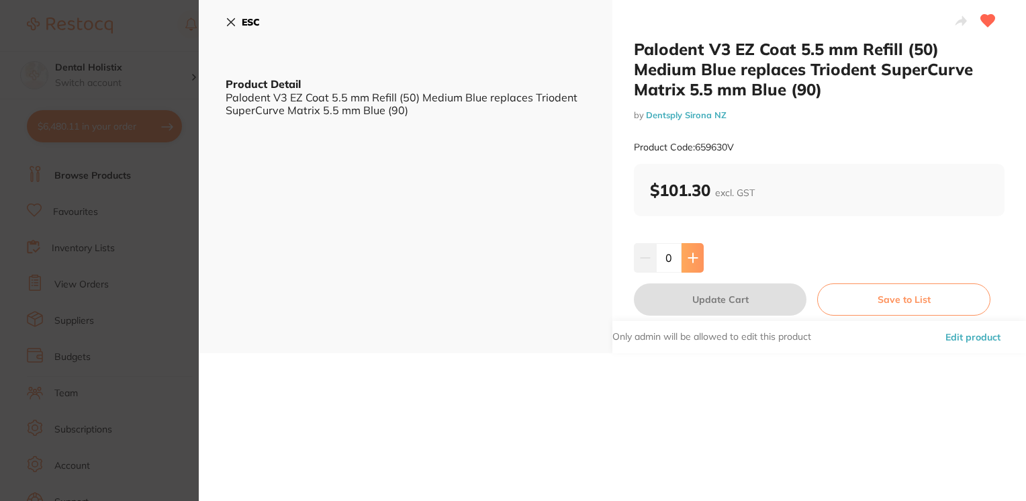
click at [695, 254] on icon at bounding box center [692, 257] width 11 height 11
type input "2"
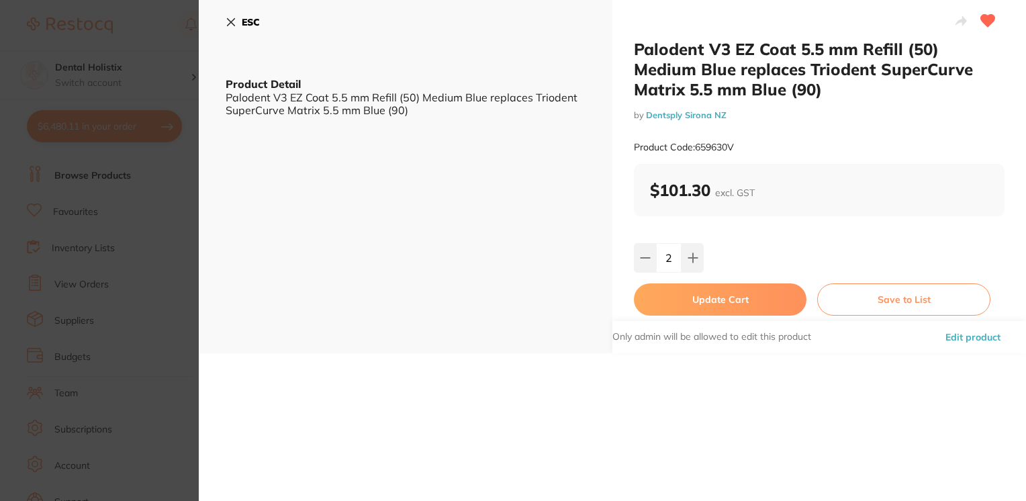
click at [699, 307] on button "Update Cart" at bounding box center [720, 299] width 172 height 32
checkbox input "false"
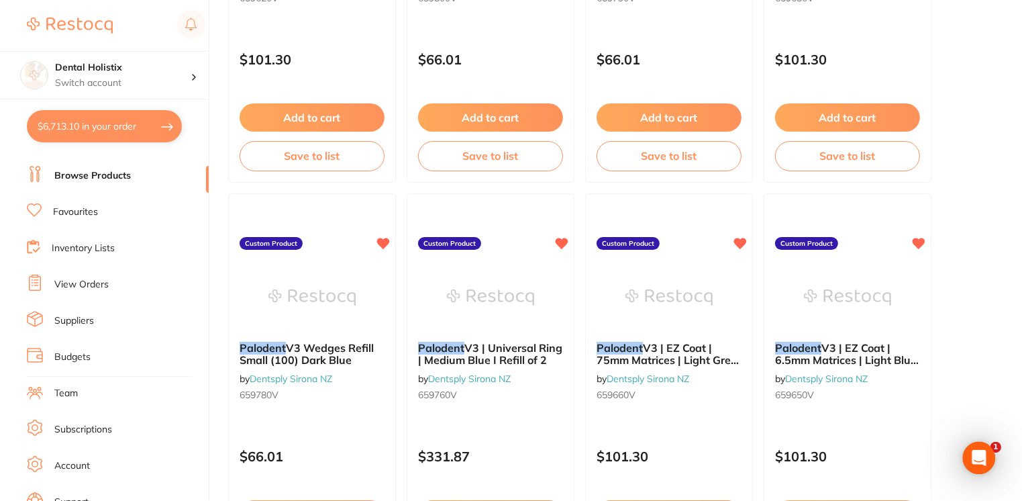
scroll to position [402, 0]
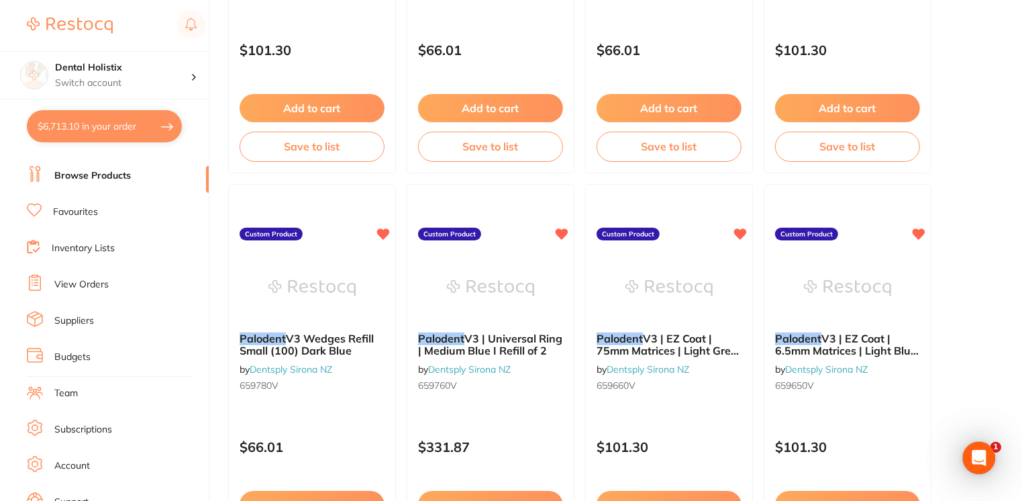
drag, startPoint x: 1021, startPoint y: 185, endPoint x: 1018, endPoint y: 222, distance: 37.1
click at [1018, 222] on main "palodent Create Product Category All Categories All Categories No categories fo…" at bounding box center [625, 317] width 794 height 1438
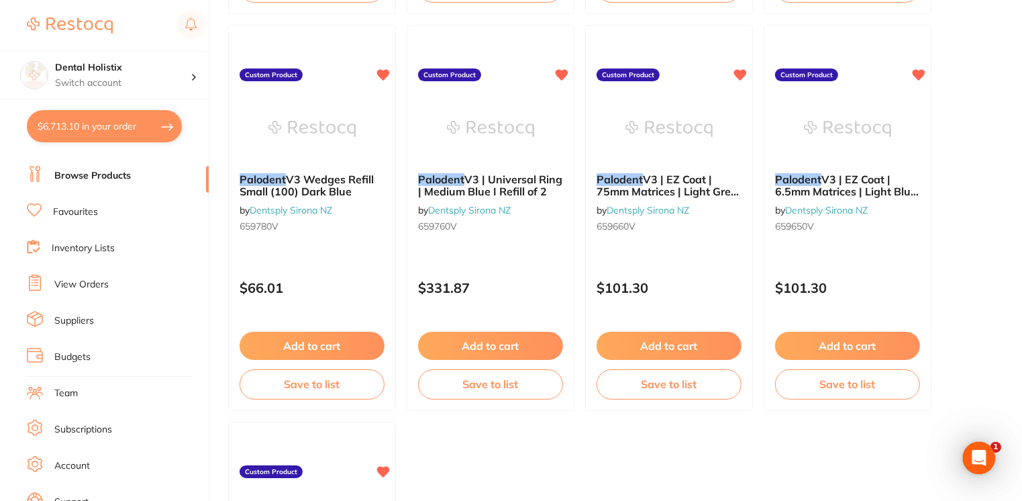
scroll to position [564, 0]
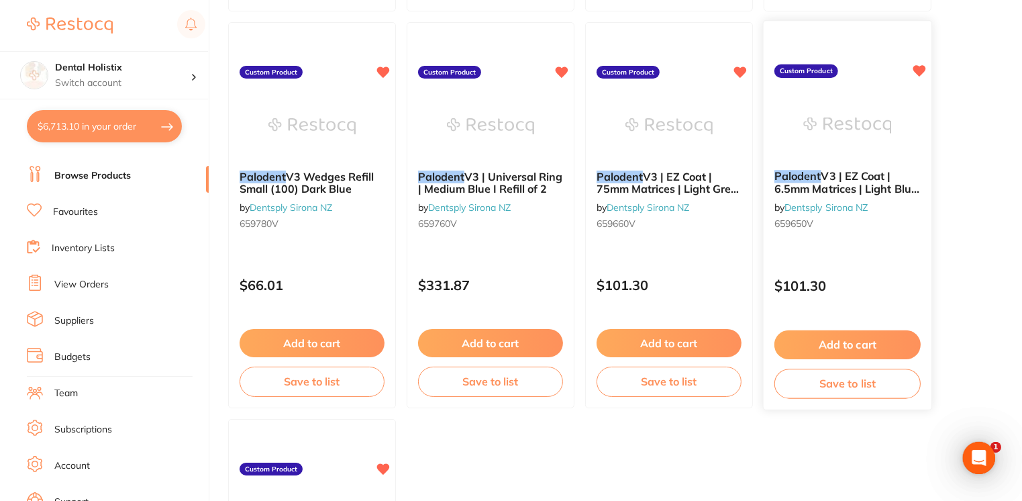
click at [870, 345] on button "Add to cart" at bounding box center [848, 344] width 146 height 29
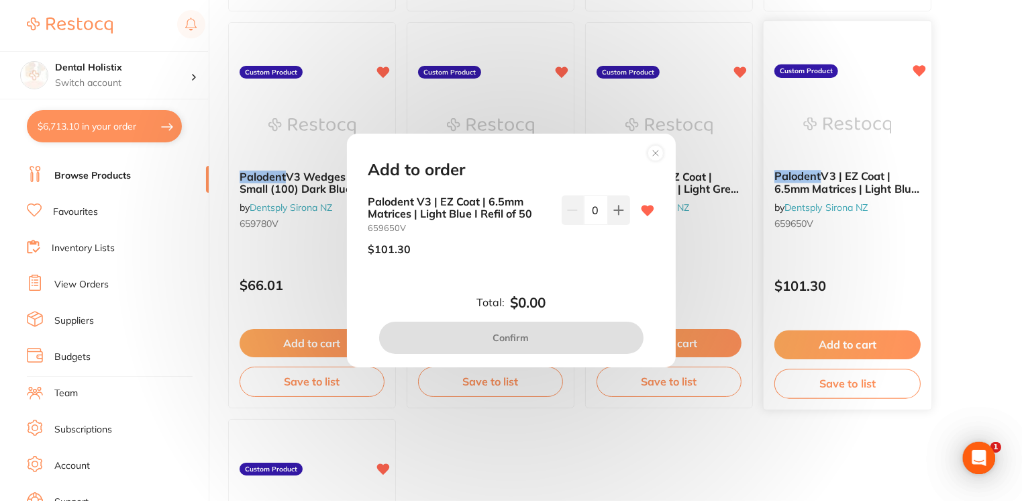
scroll to position [0, 0]
click at [613, 214] on icon at bounding box center [618, 210] width 11 height 11
type input "1"
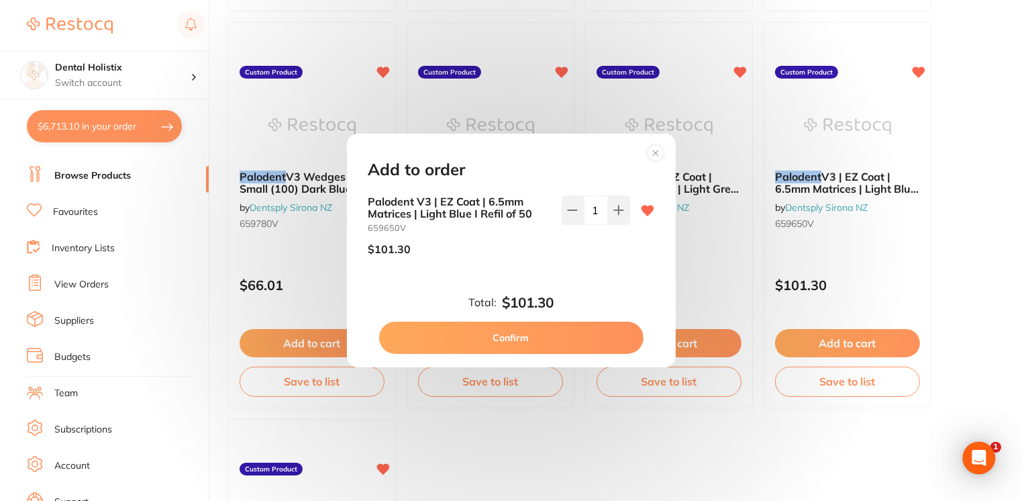
click at [530, 336] on button "Confirm" at bounding box center [511, 338] width 264 height 32
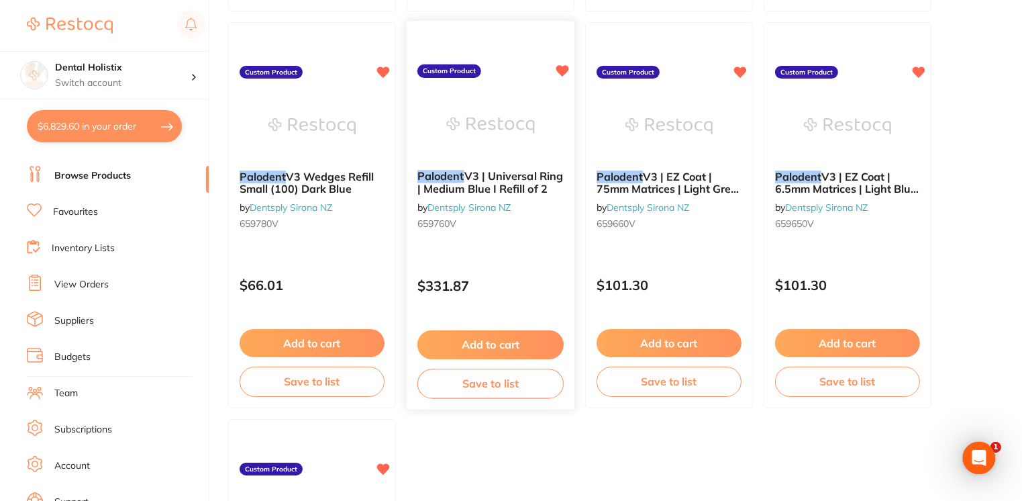
click at [489, 192] on span "V3 | Universal Ring | Medium Blue I Refill of 2" at bounding box center [490, 182] width 146 height 26
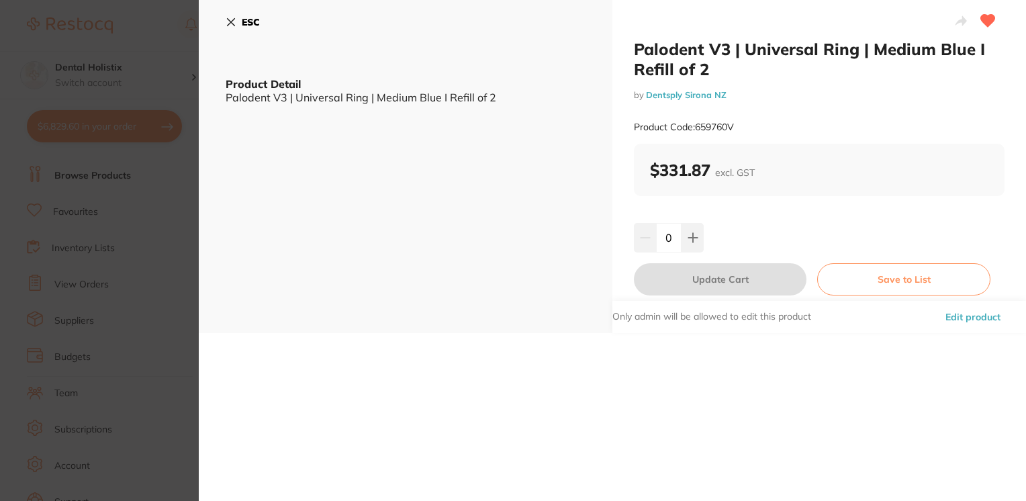
click at [234, 21] on icon at bounding box center [231, 22] width 11 height 11
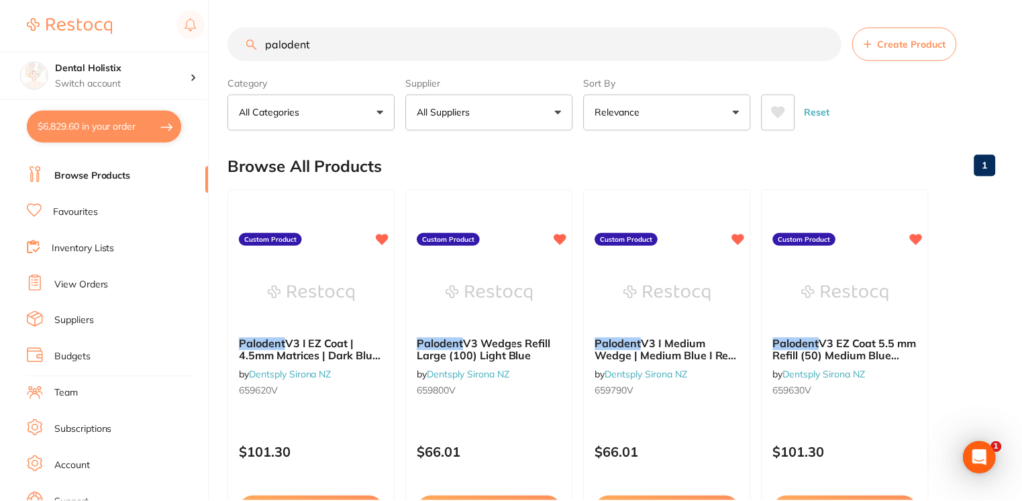
scroll to position [564, 0]
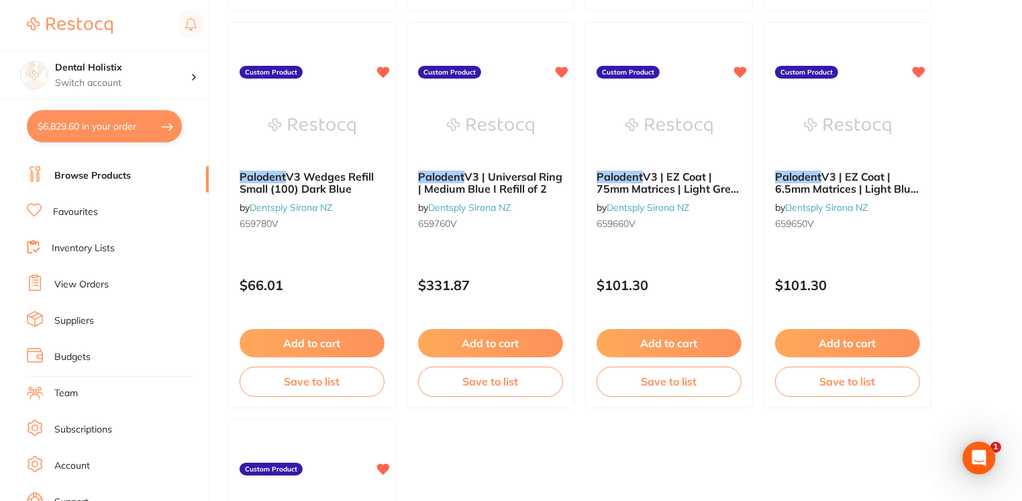
drag, startPoint x: 1024, startPoint y: 275, endPoint x: 1000, endPoint y: 95, distance: 181.4
click at [1000, 95] on main "palodent Create Product Category All Categories All Categories No categories fo…" at bounding box center [625, 155] width 794 height 1438
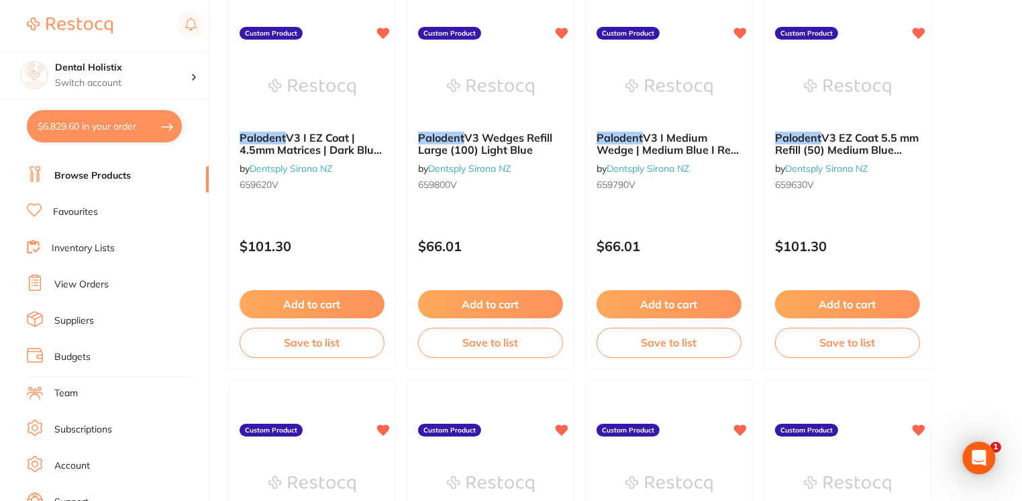
scroll to position [203, 0]
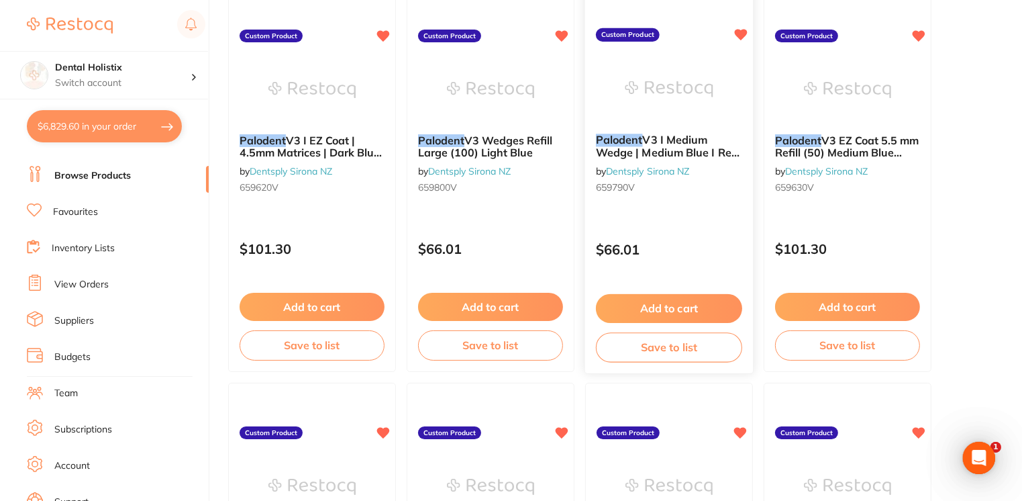
click at [669, 156] on span "V3 I Medium Wedge | Medium Blue I Refil of 100" at bounding box center [668, 152] width 145 height 38
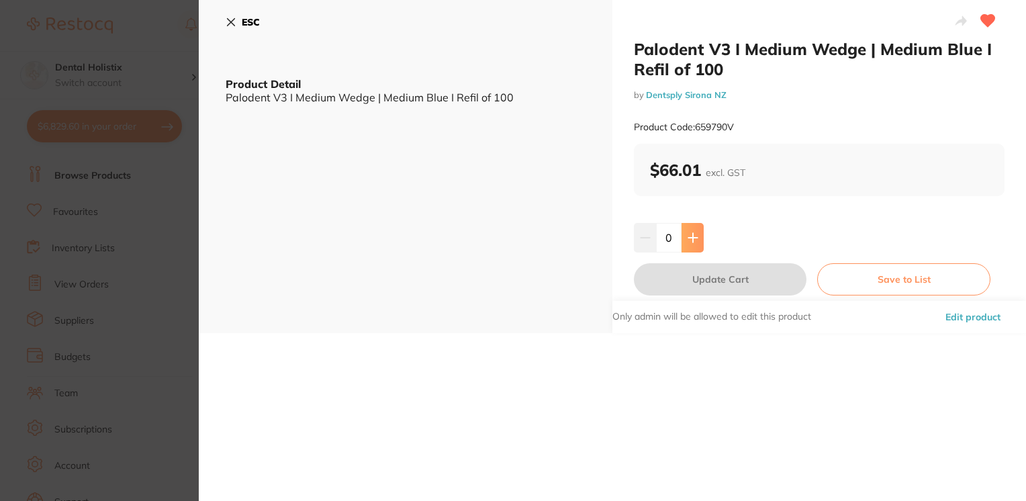
click at [687, 238] on icon at bounding box center [692, 237] width 11 height 11
type input "2"
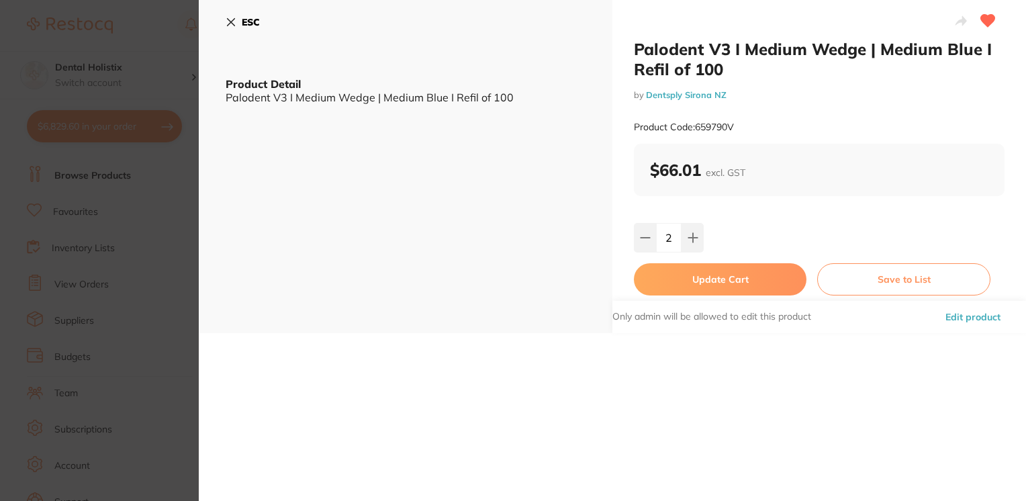
click at [689, 275] on button "Update Cart" at bounding box center [720, 279] width 172 height 32
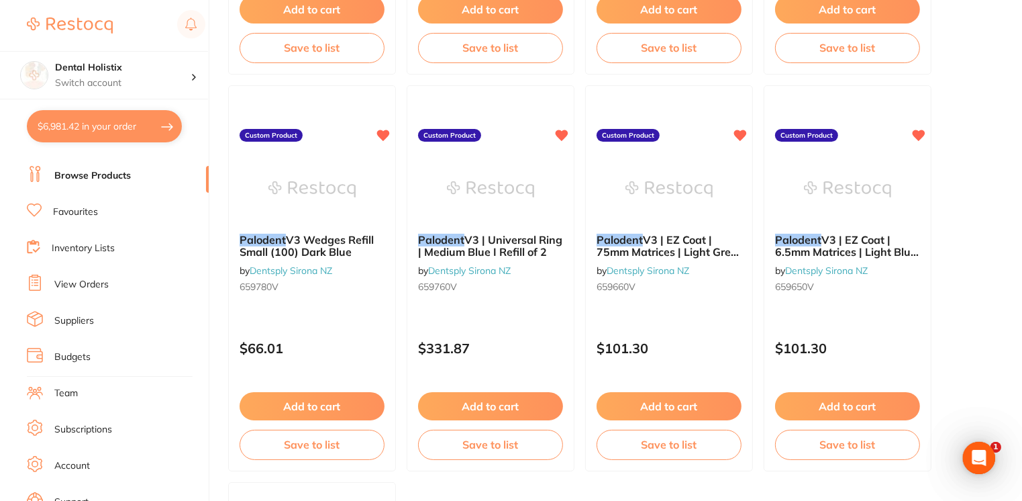
scroll to position [525, 0]
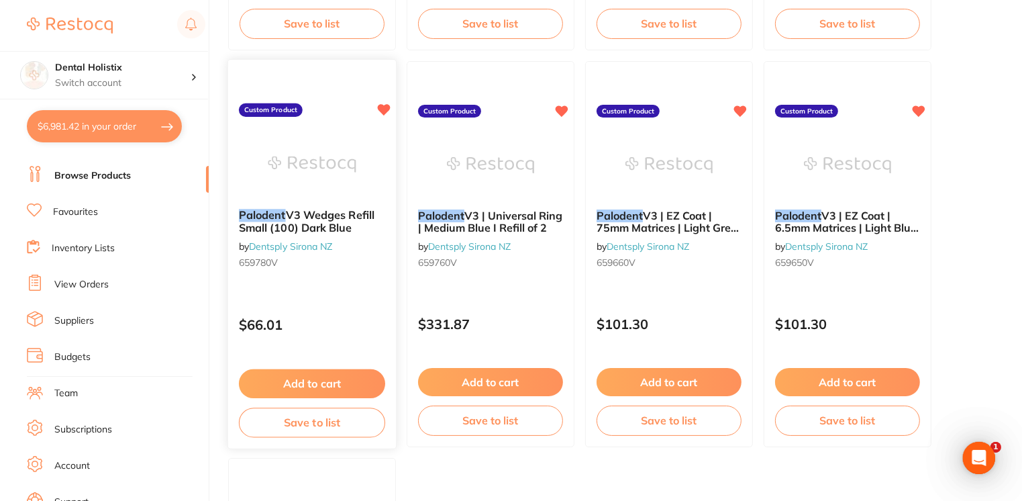
click at [301, 230] on span "V3 Wedges Refill Small (100) Dark Blue" at bounding box center [307, 221] width 136 height 26
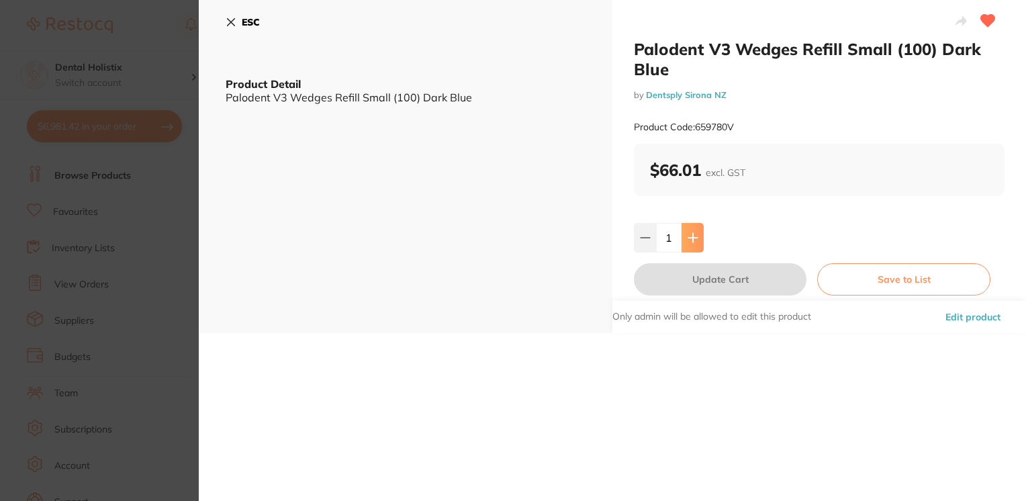
click at [697, 243] on button at bounding box center [692, 238] width 22 height 30
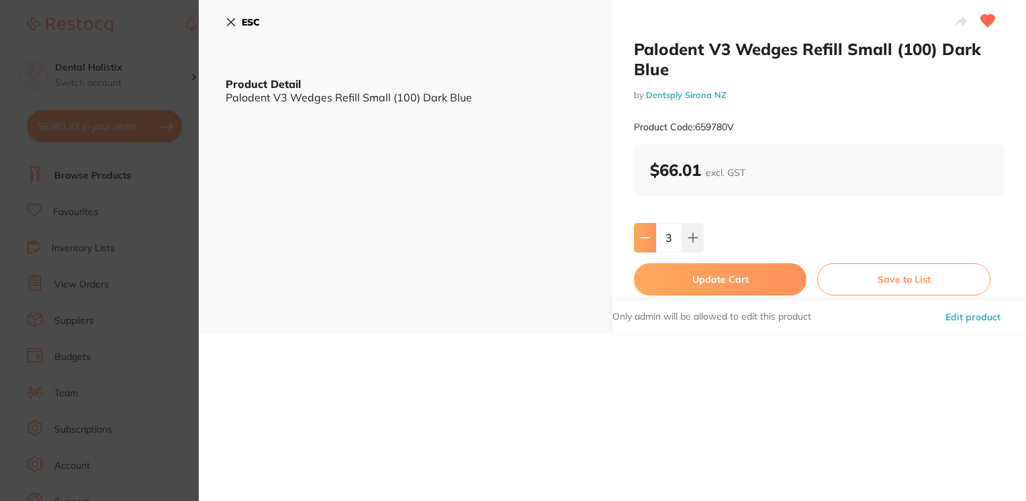
click at [639, 244] on button at bounding box center [645, 238] width 22 height 30
type input "2"
click at [693, 277] on button "Update Cart" at bounding box center [720, 279] width 172 height 32
type input "2"
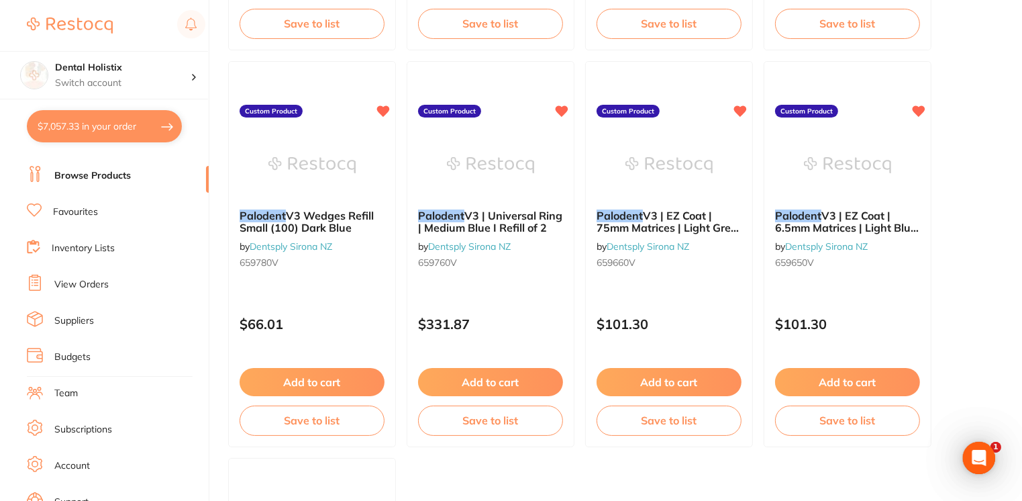
drag, startPoint x: 1022, startPoint y: 332, endPoint x: 1013, endPoint y: 162, distance: 170.0
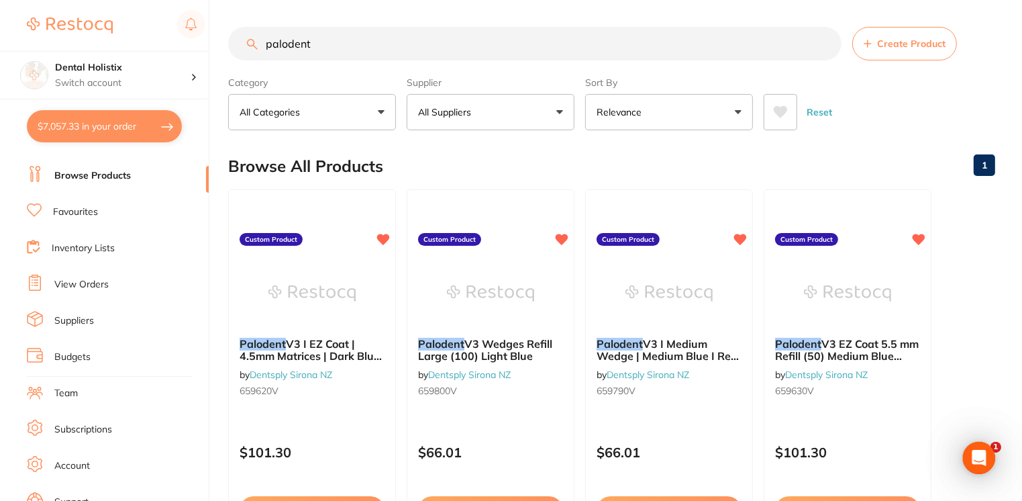
scroll to position [0, 0]
drag, startPoint x: 360, startPoint y: 50, endPoint x: 209, endPoint y: 59, distance: 150.6
click at [209, 59] on div "$7,057.33 Dental Holistix Switch account Dental Holistix $7,057.33 in your orde…" at bounding box center [511, 250] width 1022 height 501
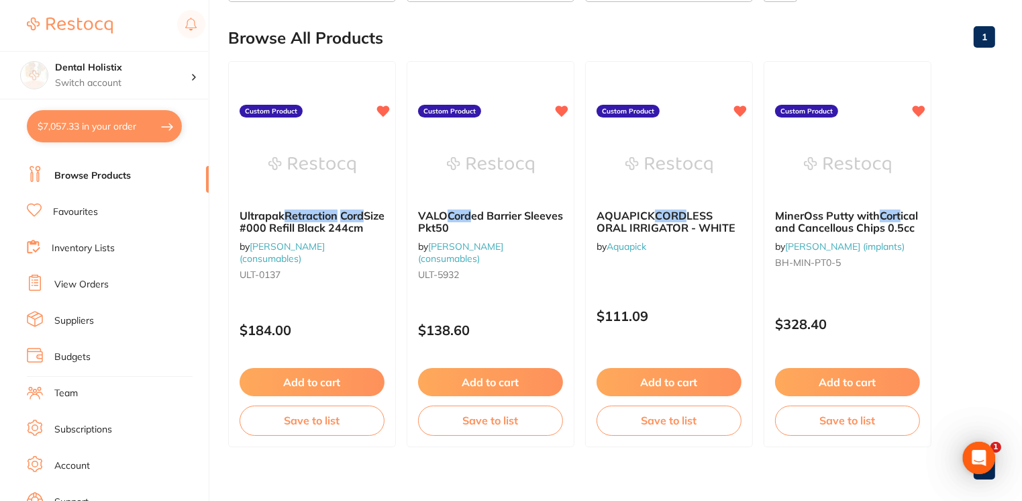
scroll to position [144, 0]
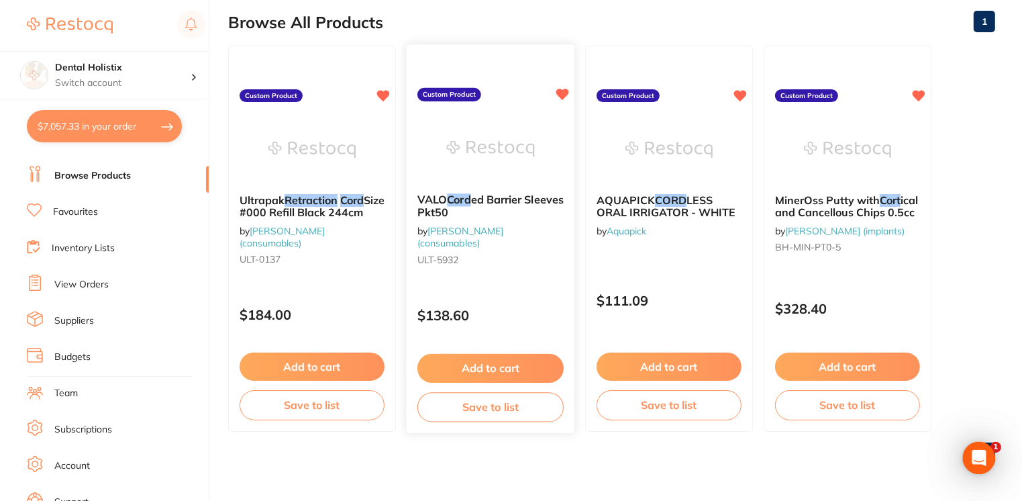
type input "pascal retraction cord"
click at [532, 368] on button "Add to cart" at bounding box center [490, 368] width 146 height 29
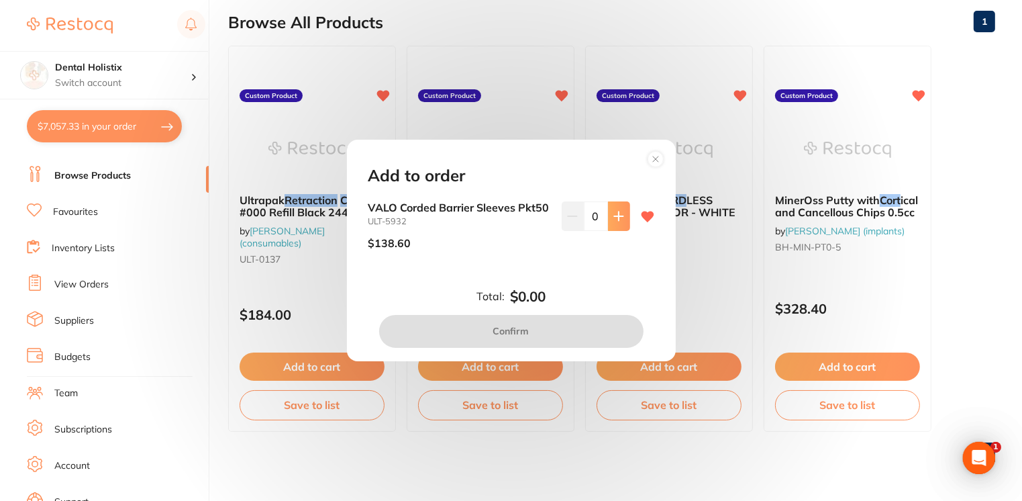
click at [609, 220] on button at bounding box center [619, 216] width 22 height 30
type input "1"
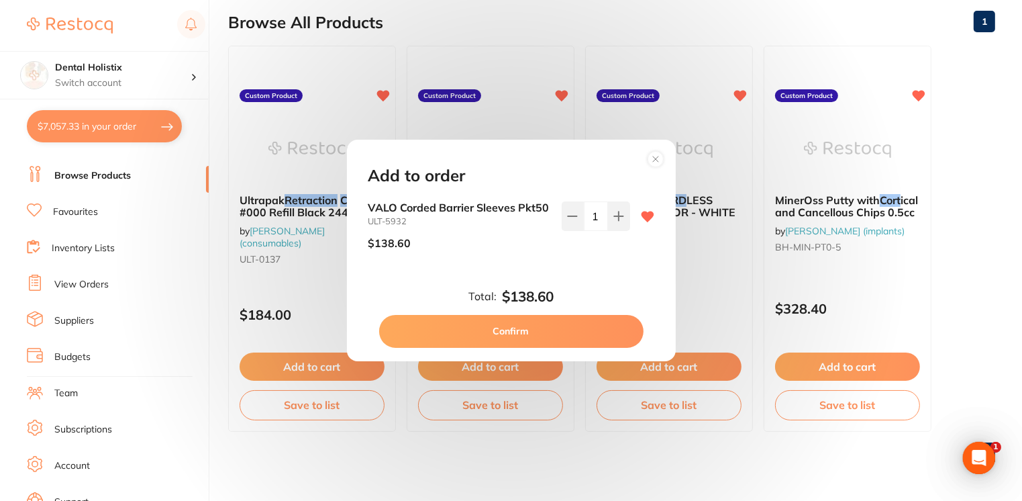
click at [545, 332] on button "Confirm" at bounding box center [511, 331] width 264 height 32
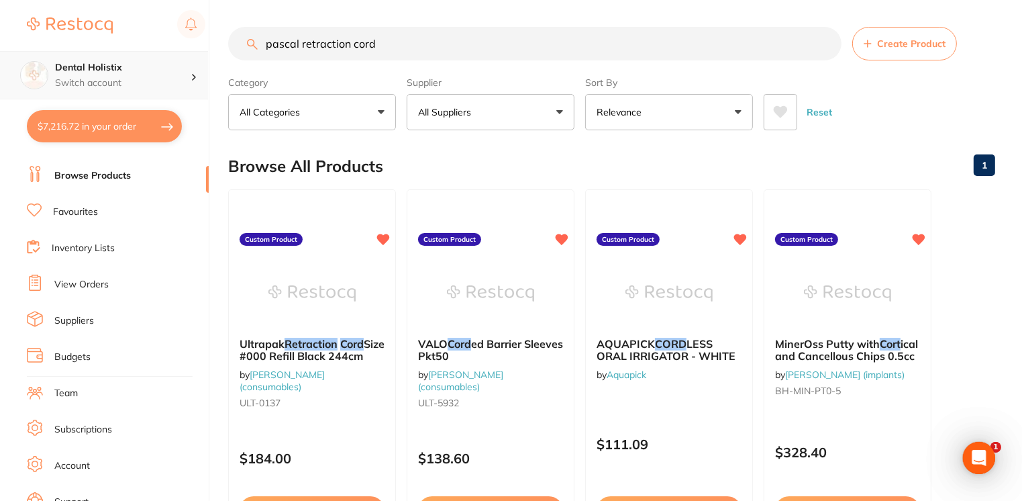
drag, startPoint x: 403, startPoint y: 42, endPoint x: 81, endPoint y: 71, distance: 322.9
click at [81, 71] on div "$7,216.72 Dental Holistix Switch account Dental Holistix $7,216.72 in your orde…" at bounding box center [511, 250] width 1022 height 501
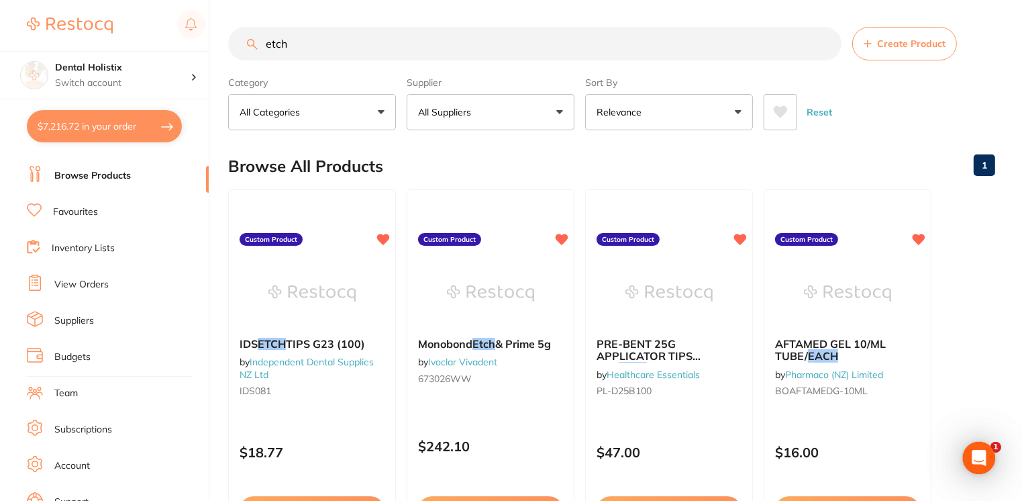
drag, startPoint x: 315, startPoint y: 47, endPoint x: 254, endPoint y: 34, distance: 62.5
click at [254, 34] on input "etch" at bounding box center [534, 44] width 613 height 34
click at [266, 47] on input "etch" at bounding box center [534, 44] width 613 height 34
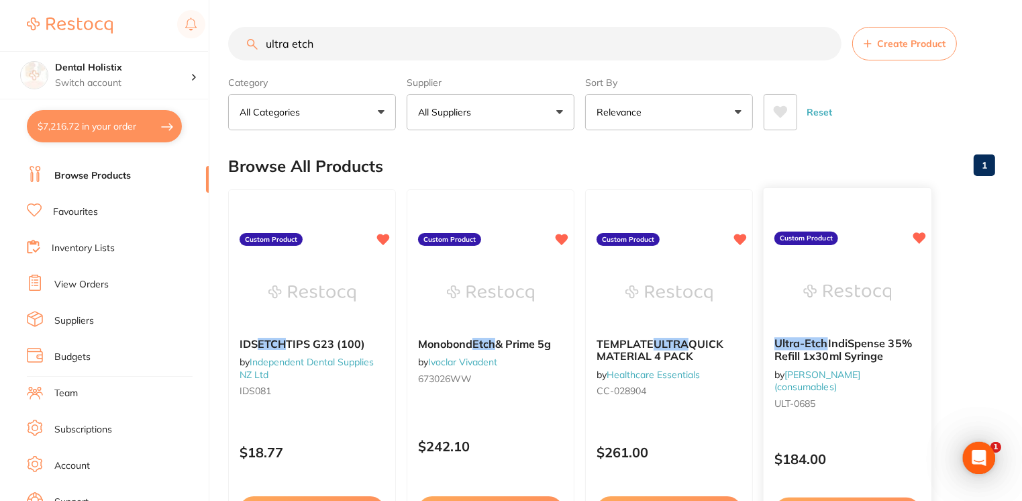
type input "ultra etch"
click at [864, 346] on span "IndiSpense 35% Refill 1x30ml Syringe" at bounding box center [844, 349] width 138 height 26
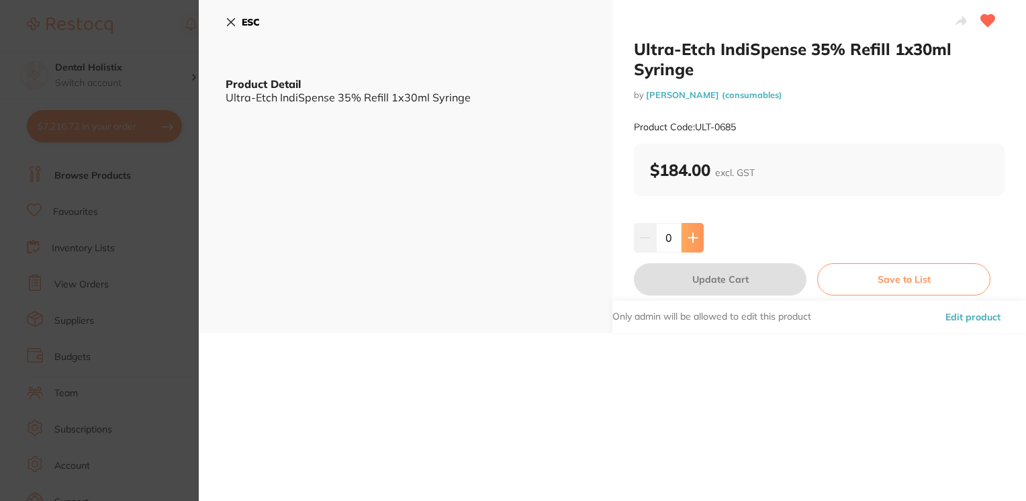
click at [691, 232] on icon at bounding box center [692, 237] width 11 height 11
type input "1"
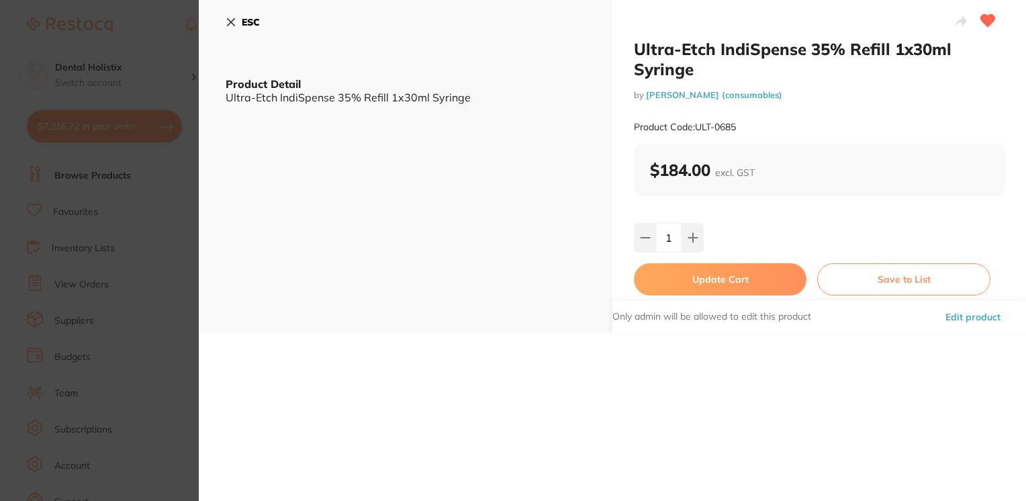
click at [703, 287] on button "Update Cart" at bounding box center [720, 279] width 172 height 32
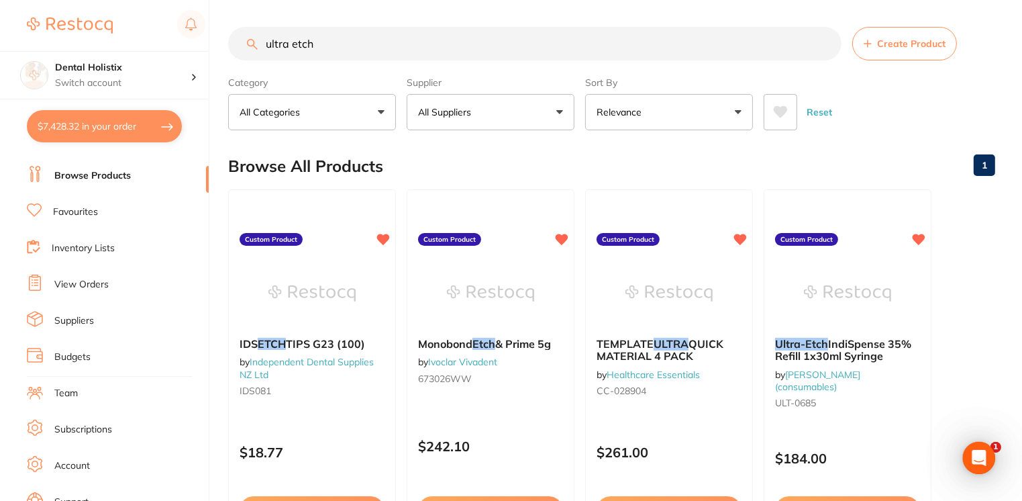
drag, startPoint x: 328, startPoint y: 40, endPoint x: 209, endPoint y: 44, distance: 118.9
click at [209, 44] on div "$7,428.32 Dental Holistix Switch account Dental Holistix $7,428.32 in your orde…" at bounding box center [511, 250] width 1022 height 501
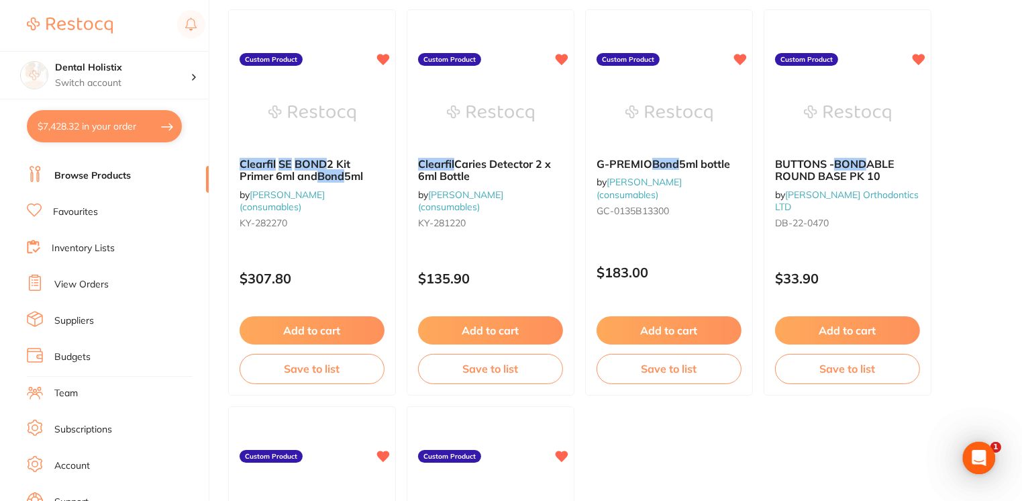
scroll to position [181, 0]
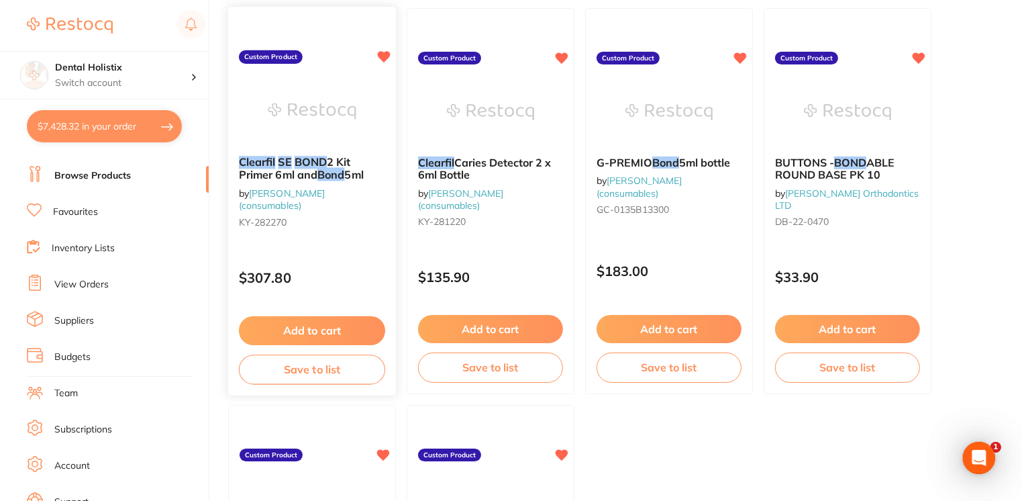
type input "clearfil SE bond"
click at [293, 330] on button "Add to cart" at bounding box center [312, 330] width 146 height 29
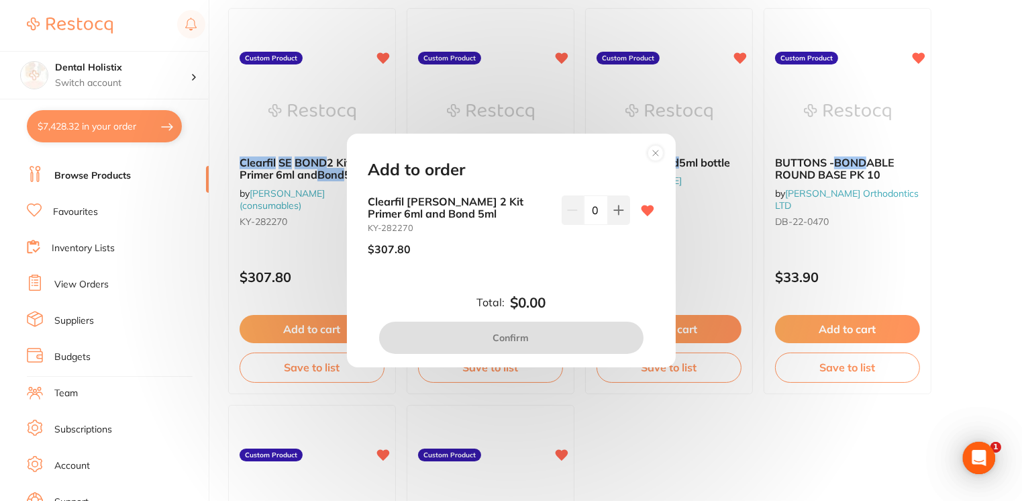
scroll to position [0, 0]
click at [617, 217] on button at bounding box center [619, 210] width 22 height 30
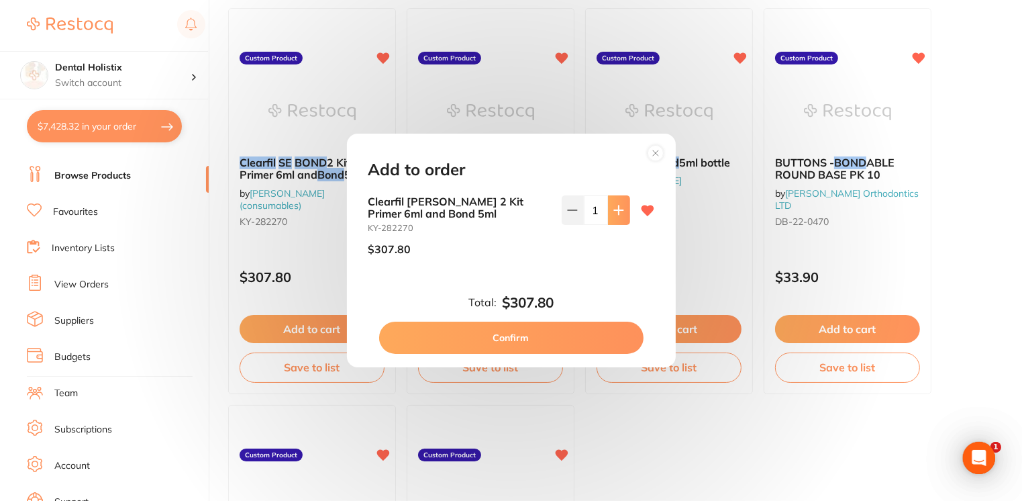
click at [617, 217] on button at bounding box center [619, 210] width 22 height 30
type input "2"
click at [524, 341] on button "Confirm" at bounding box center [511, 338] width 264 height 32
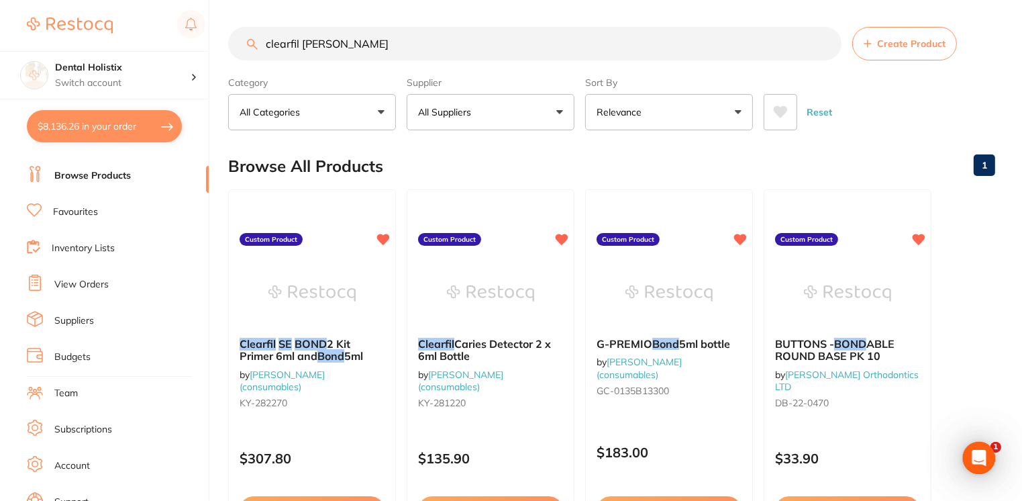
drag, startPoint x: 389, startPoint y: 54, endPoint x: 224, endPoint y: 48, distance: 164.6
click at [224, 48] on div "$8,136.26 Dental Holistix Switch account Dental Holistix $8,136.26 in your orde…" at bounding box center [511, 250] width 1022 height 501
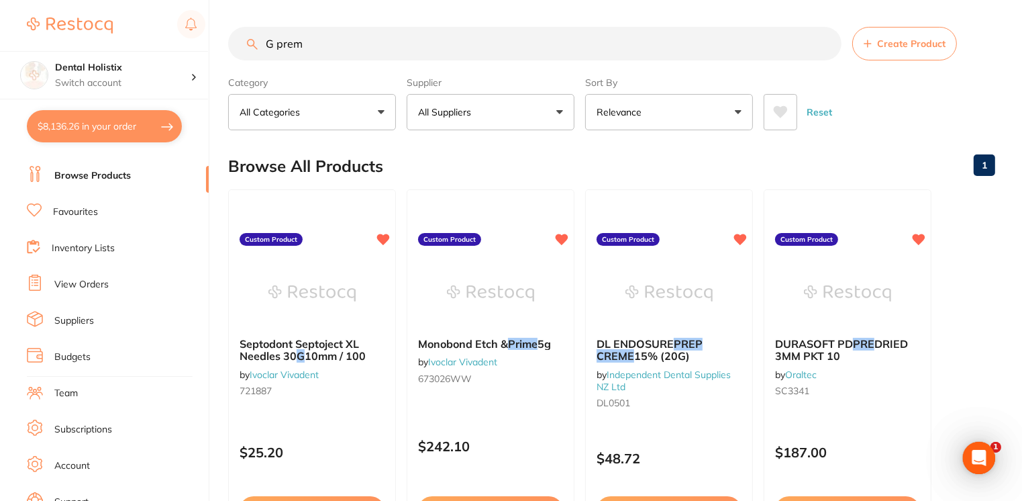
type input "G prem"
drag, startPoint x: 1022, startPoint y: 93, endPoint x: 1013, endPoint y: 194, distance: 101.1
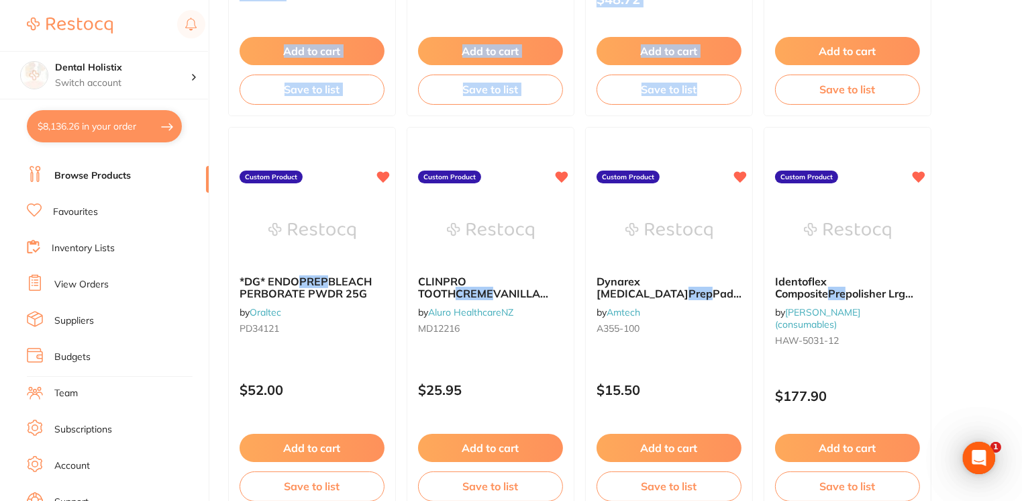
scroll to position [473, 0]
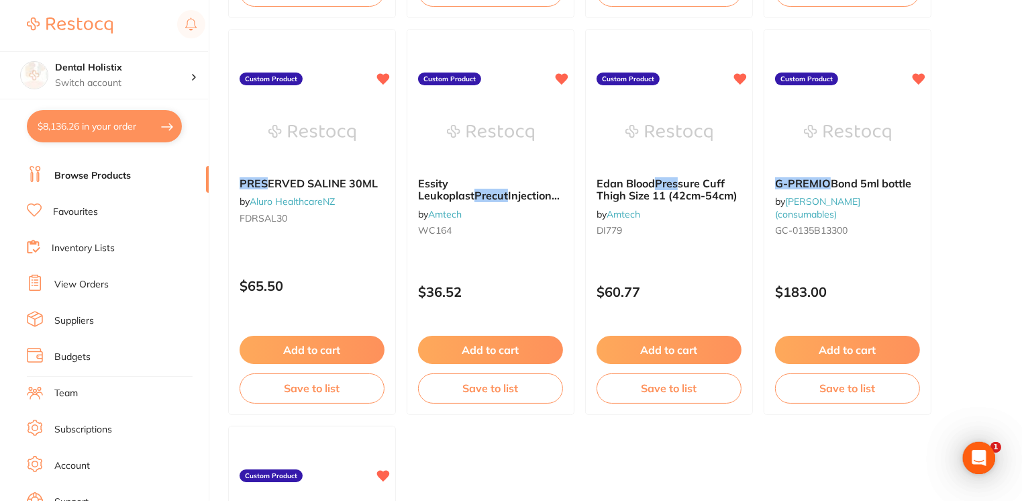
scroll to position [1355, 0]
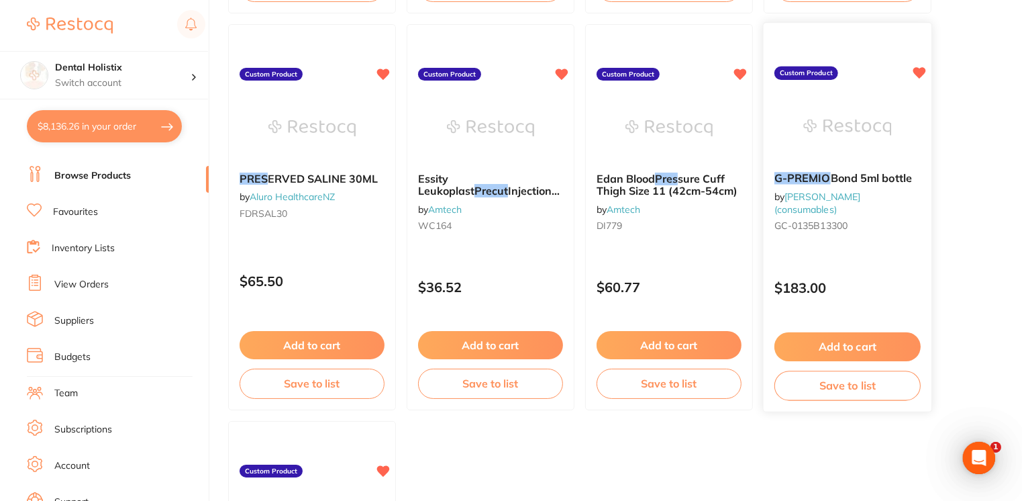
click at [846, 348] on button "Add to cart" at bounding box center [848, 346] width 146 height 29
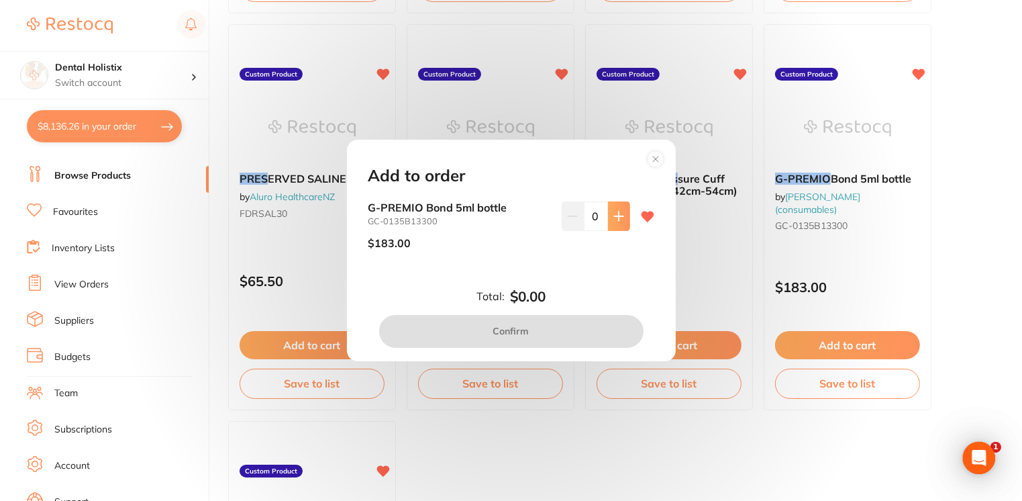
scroll to position [0, 0]
click at [618, 213] on icon at bounding box center [618, 216] width 11 height 11
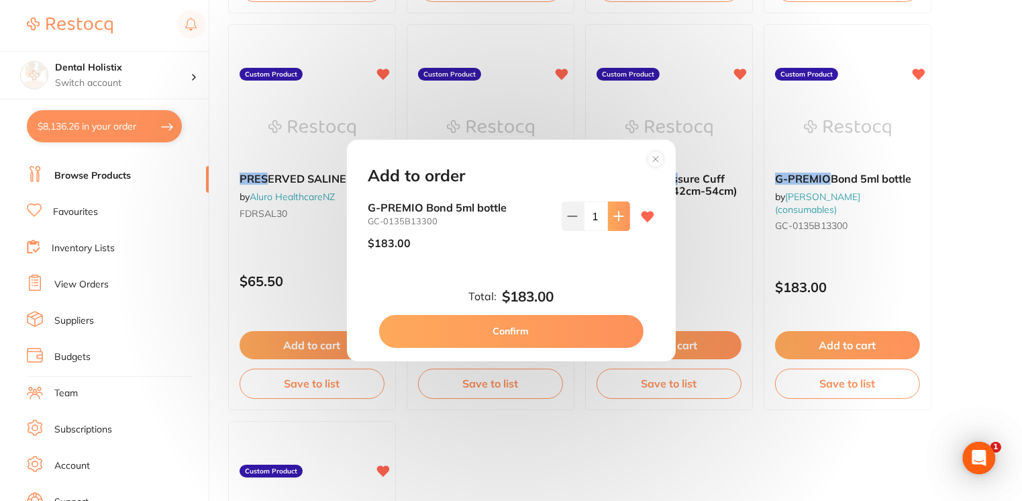
click at [618, 213] on icon at bounding box center [618, 216] width 11 height 11
type input "2"
click at [534, 330] on button "Confirm" at bounding box center [511, 331] width 264 height 32
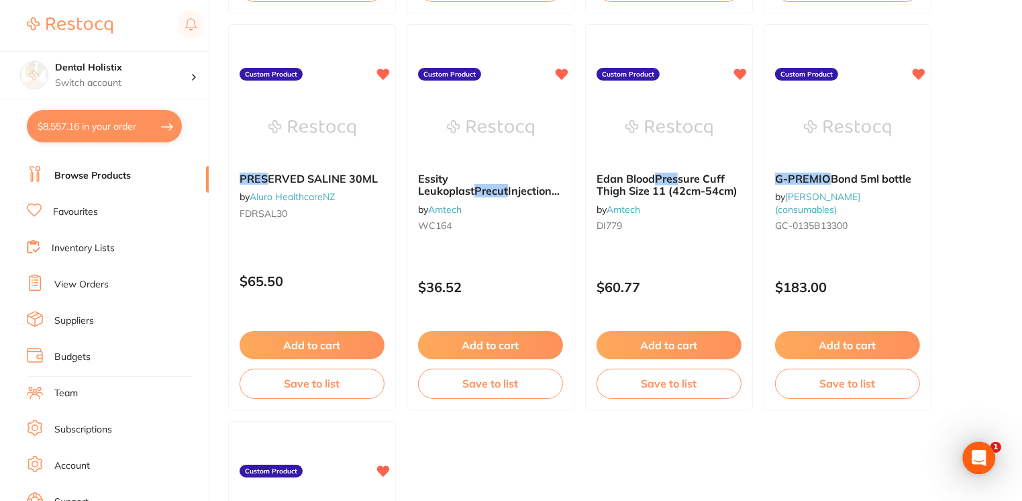
drag, startPoint x: 1021, startPoint y: 410, endPoint x: 1023, endPoint y: 428, distance: 18.2
drag, startPoint x: 1023, startPoint y: 428, endPoint x: 1003, endPoint y: 466, distance: 42.9
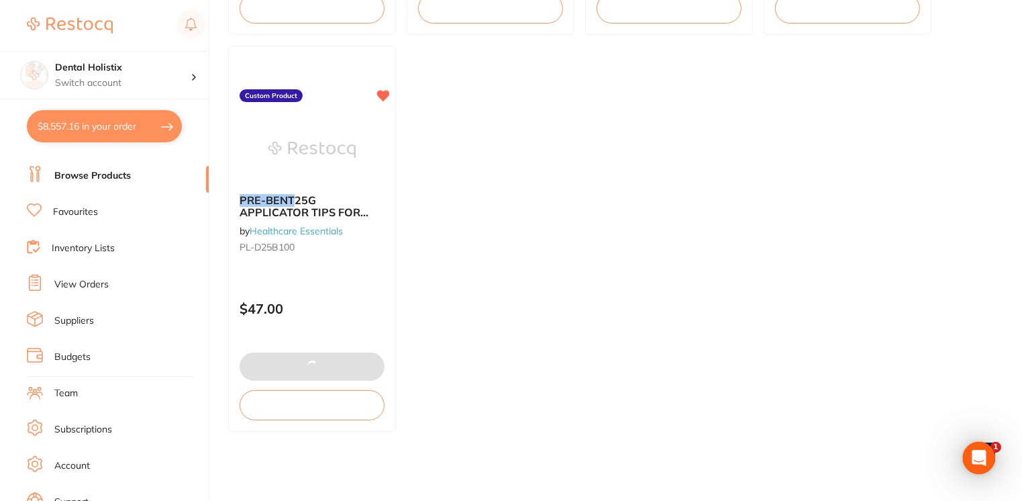
drag, startPoint x: 1024, startPoint y: 444, endPoint x: 1020, endPoint y: 33, distance: 411.5
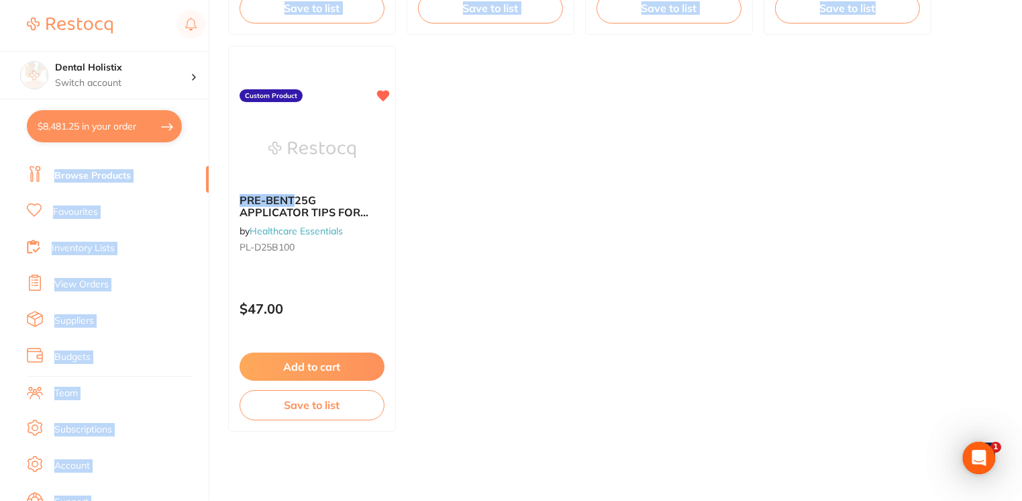
type input "2"
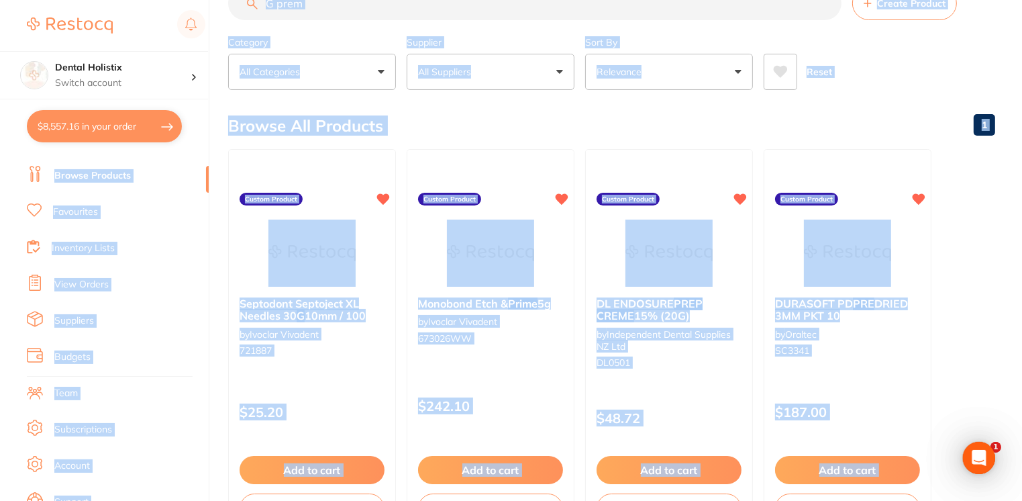
scroll to position [0, 0]
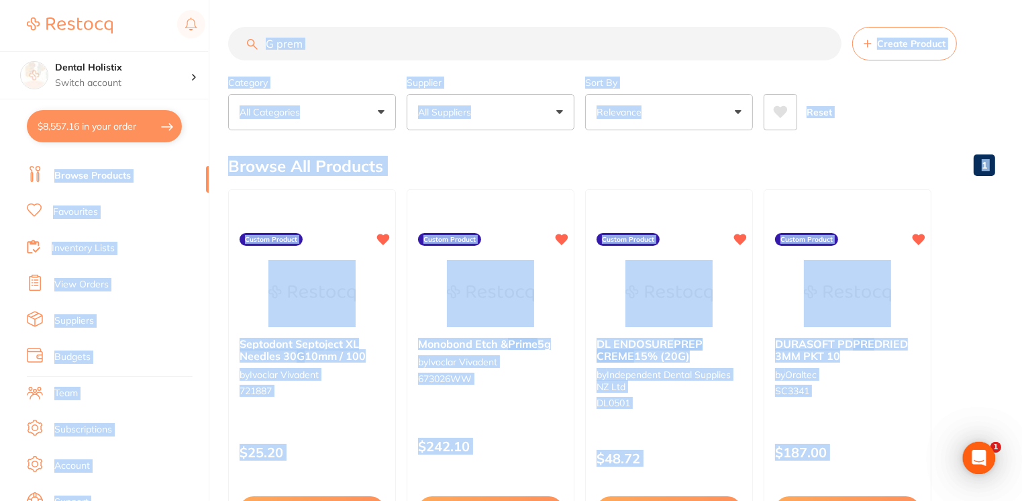
click at [435, 30] on input "G prem" at bounding box center [534, 44] width 613 height 34
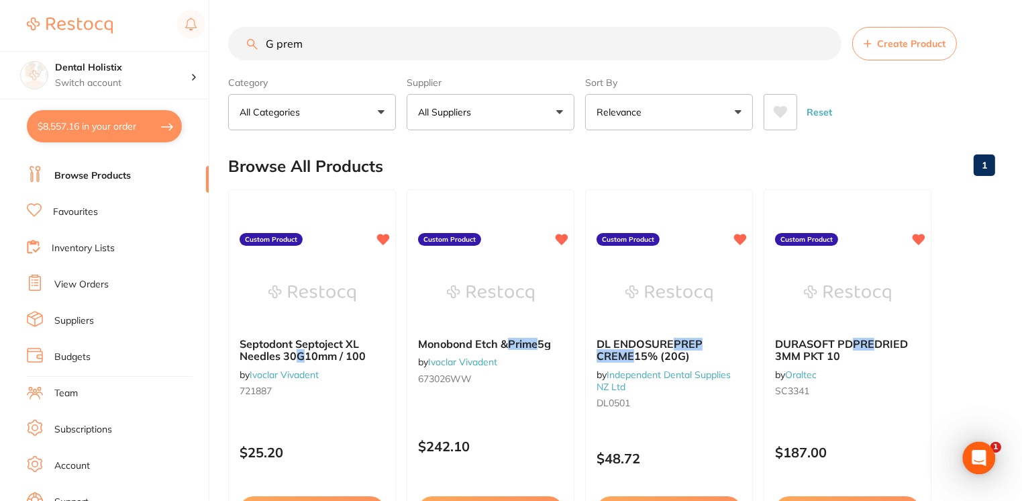
drag, startPoint x: 342, startPoint y: 46, endPoint x: 238, endPoint y: 50, distance: 104.8
click at [238, 50] on input "G prem" at bounding box center [534, 44] width 613 height 34
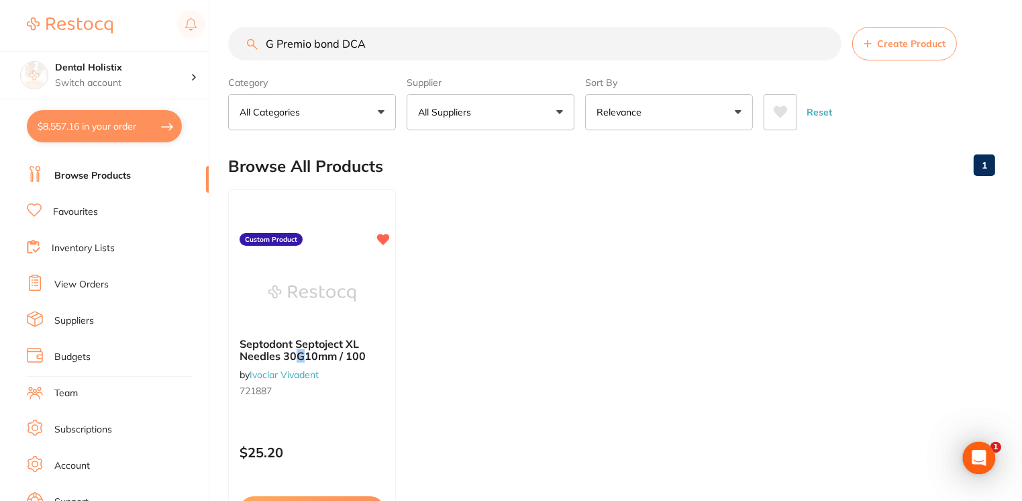
click at [421, 50] on input "G Premio bond DCA" at bounding box center [534, 44] width 613 height 34
click at [279, 46] on input "G Premio bond DCA" at bounding box center [534, 44] width 613 height 34
click at [419, 45] on input "G-Premio bond DCA" at bounding box center [534, 44] width 613 height 34
drag, startPoint x: 384, startPoint y: 44, endPoint x: 277, endPoint y: 49, distance: 107.5
click at [277, 49] on input "G-Premio bond DCA" at bounding box center [534, 44] width 613 height 34
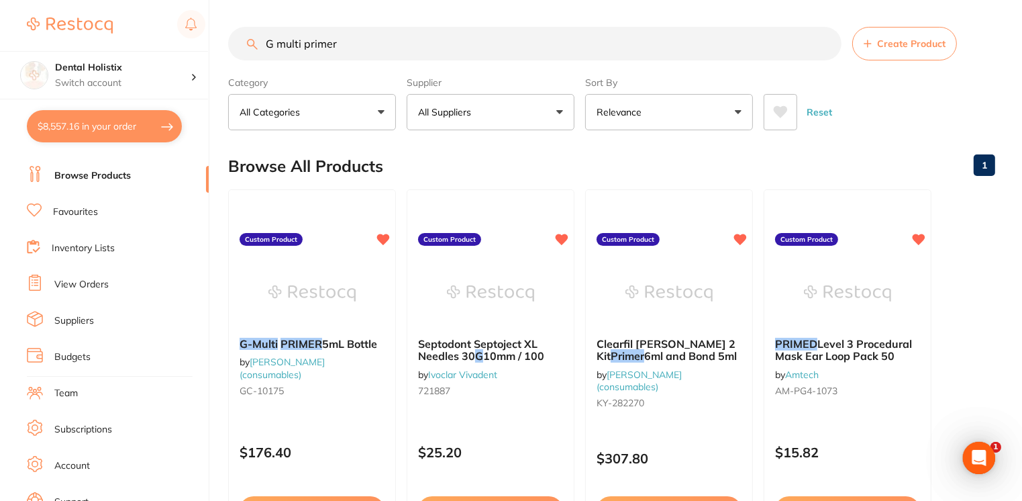
type input "G multi primer"
drag, startPoint x: 1024, startPoint y: 64, endPoint x: 293, endPoint y: 345, distance: 783.2
click at [293, 345] on em "PRIMER" at bounding box center [302, 342] width 42 height 13
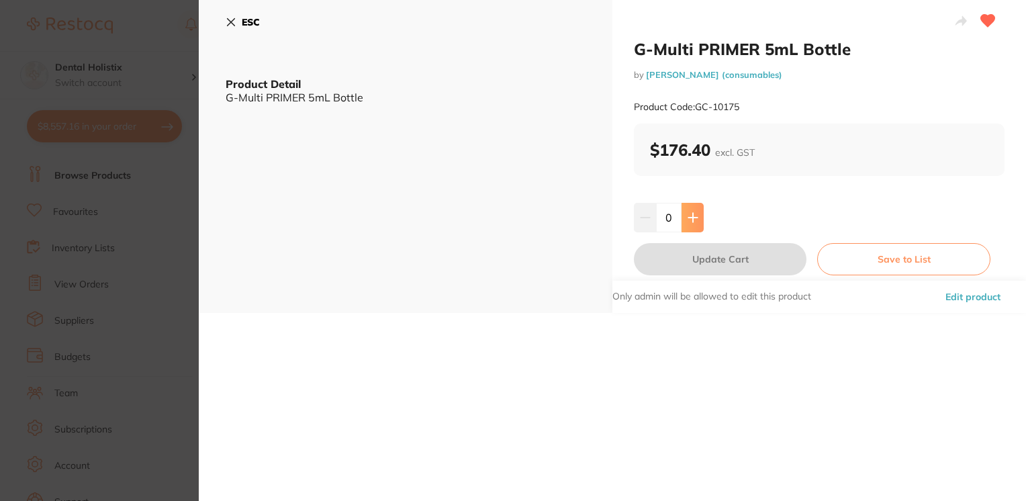
click at [693, 221] on icon at bounding box center [692, 217] width 11 height 11
type input "1"
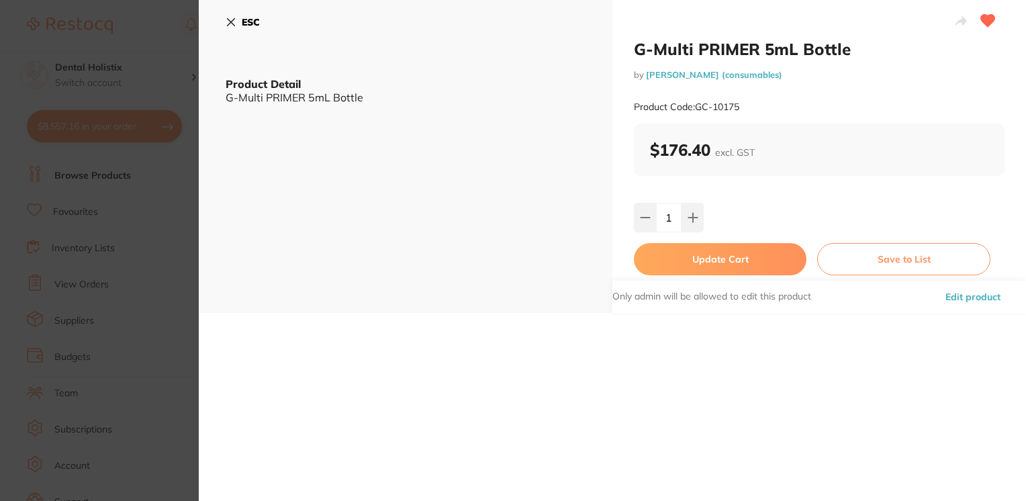
click at [703, 262] on button "Update Cart" at bounding box center [720, 259] width 172 height 32
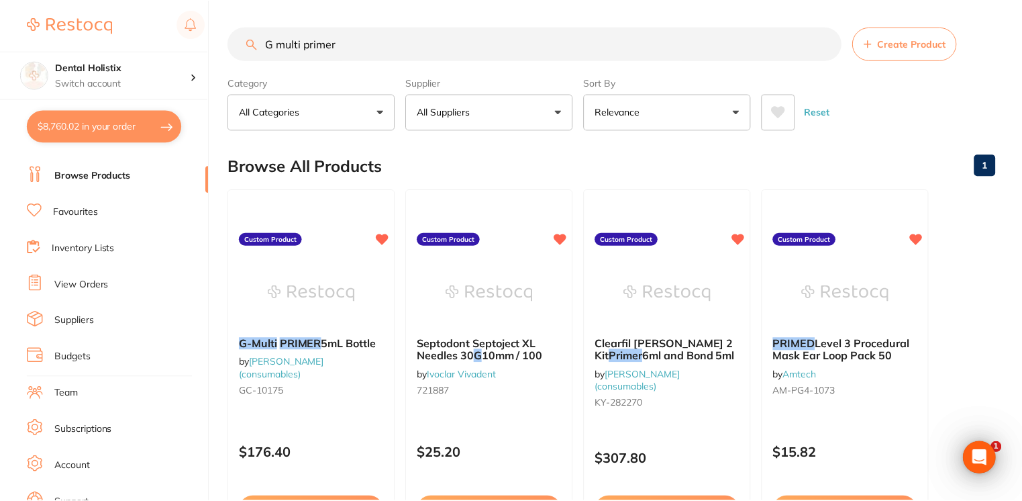
scroll to position [1, 0]
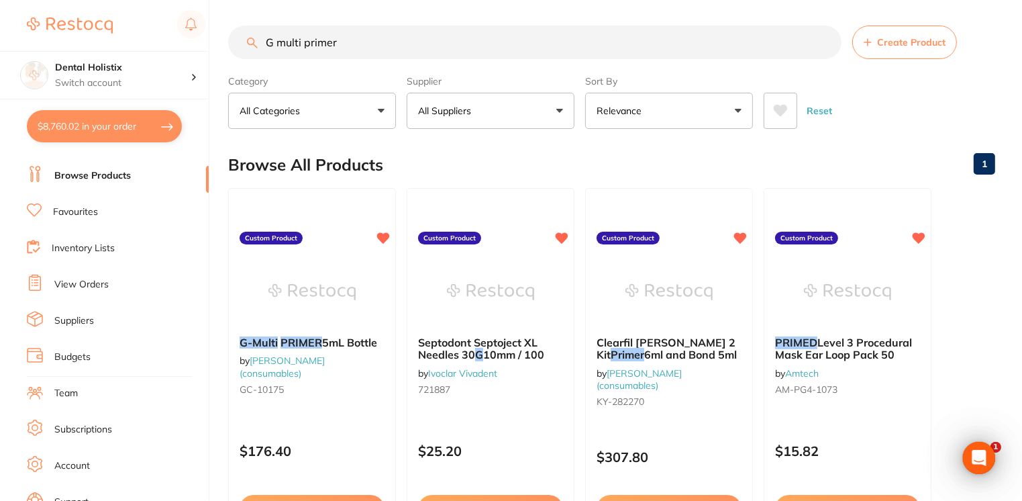
drag, startPoint x: 384, startPoint y: 49, endPoint x: 259, endPoint y: 73, distance: 127.2
click at [259, 73] on section "G multi primer Create Product Category All Categories All Categories No categor…" at bounding box center [611, 77] width 767 height 103
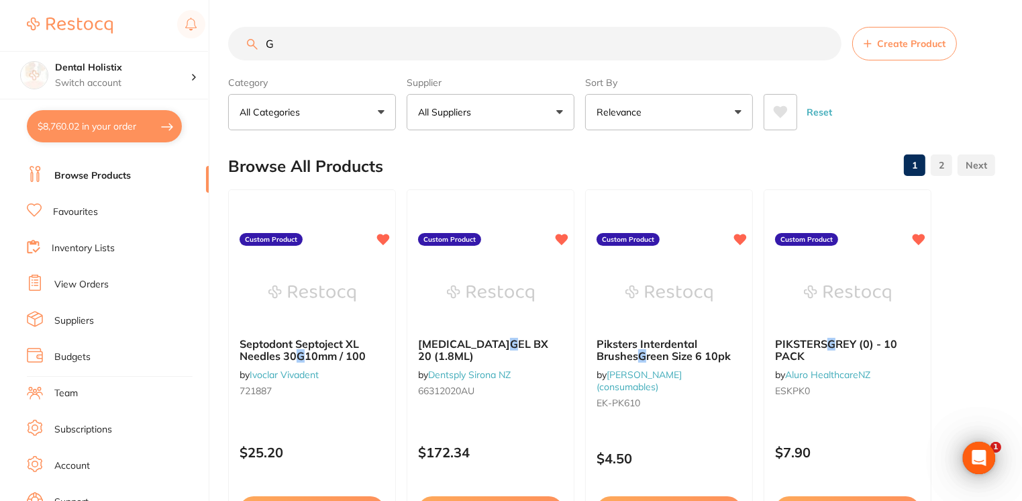
click at [259, 73] on div "Category All Categories All Categories No categories found Clear" at bounding box center [312, 100] width 168 height 59
click at [293, 56] on input "G" at bounding box center [534, 44] width 613 height 34
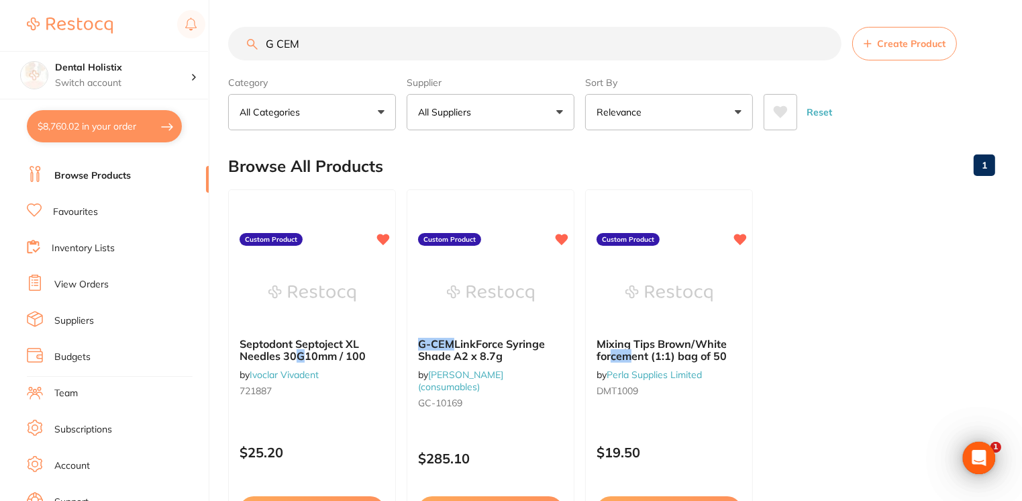
type input "G CEM"
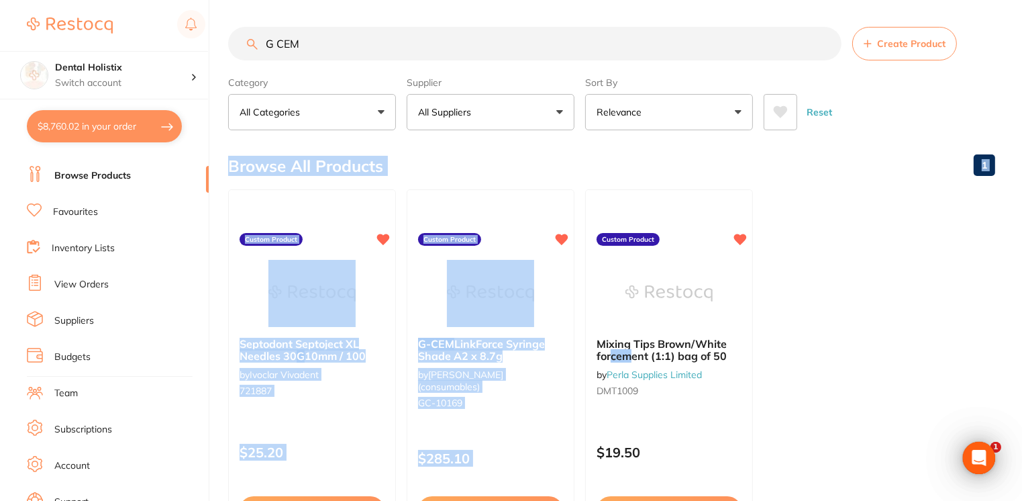
drag, startPoint x: 1022, startPoint y: 128, endPoint x: 1011, endPoint y: 215, distance: 88.6
click at [1011, 215] on main "G CEM Create Product Category All Categories All Categories No categories found…" at bounding box center [625, 322] width 794 height 645
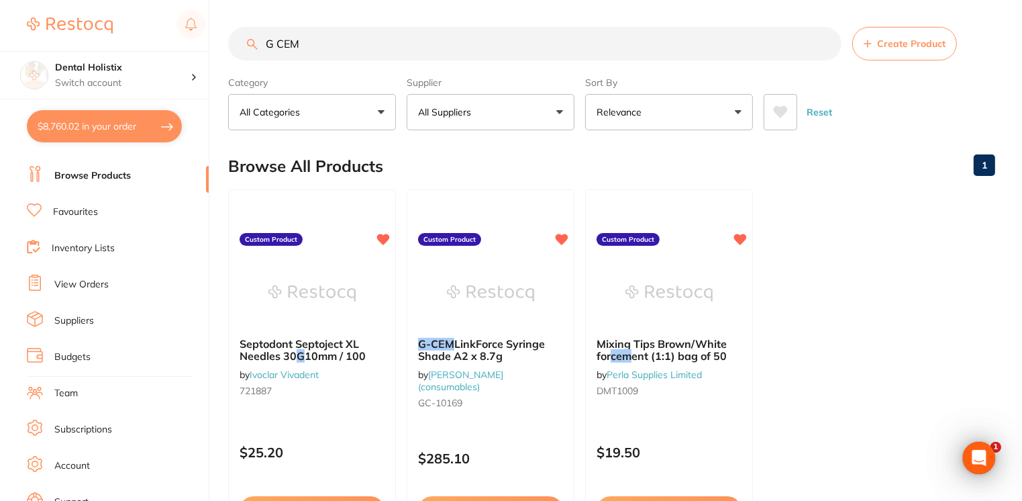
drag, startPoint x: 330, startPoint y: 42, endPoint x: 217, endPoint y: 39, distance: 112.8
click at [217, 39] on div "$8,760.02 Dental Holistix Switch account Dental Holistix $8,760.02 in your orde…" at bounding box center [511, 250] width 1022 height 501
click at [121, 125] on button "$8,760.02 in your order" at bounding box center [104, 126] width 155 height 32
checkbox input "true"
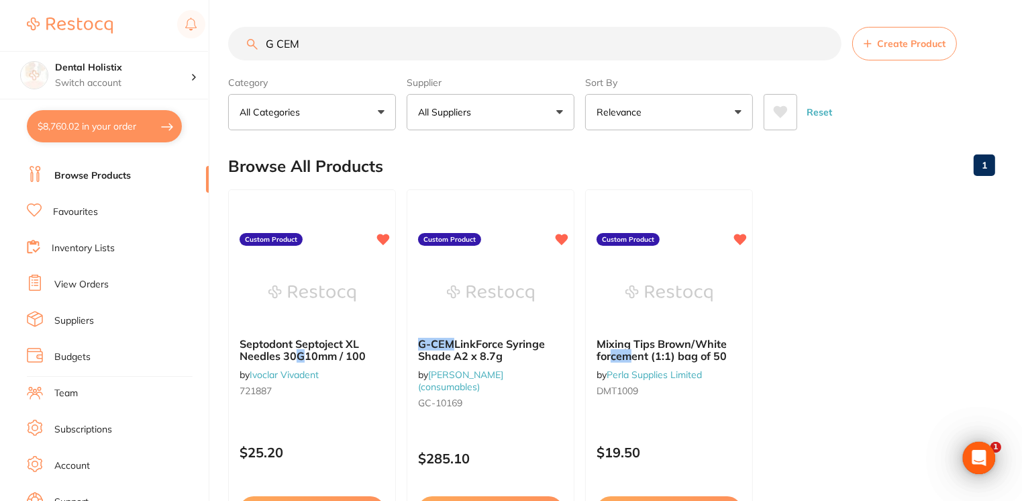
checkbox input "true"
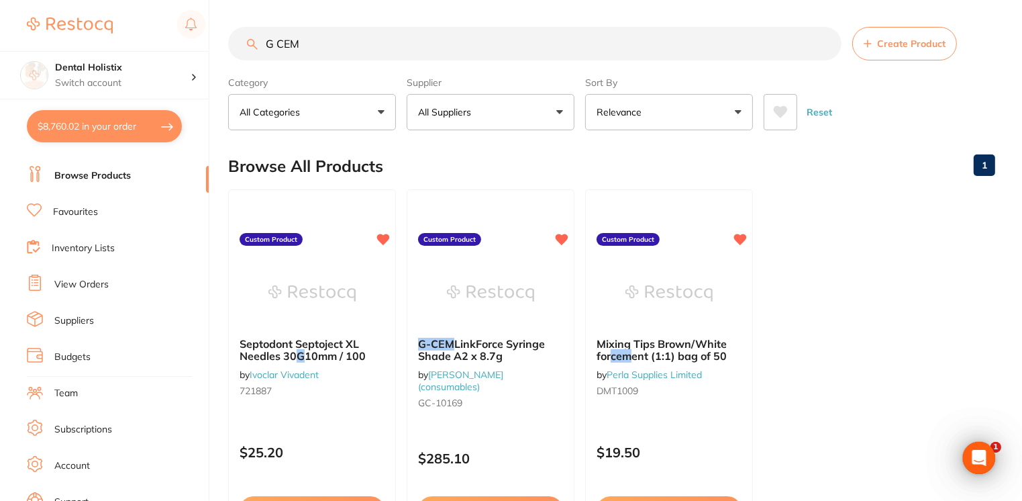
checkbox input "true"
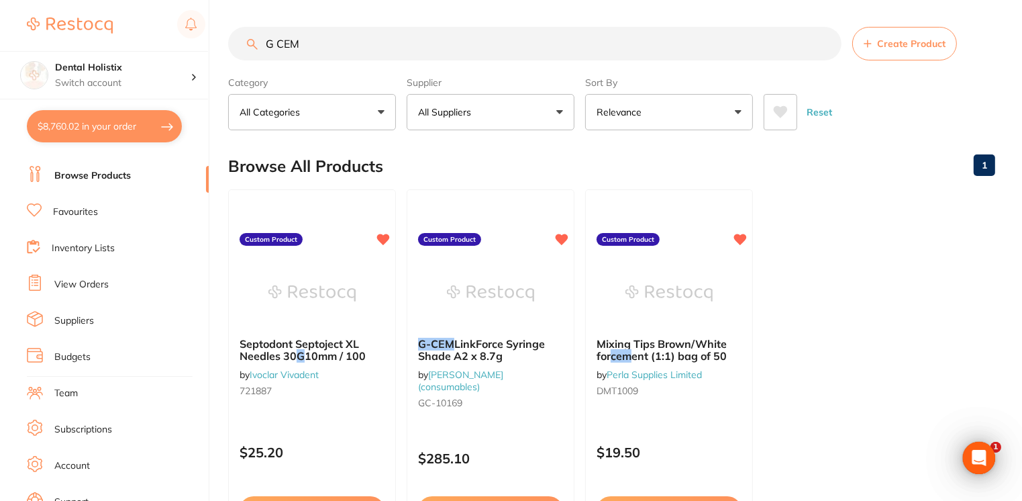
checkbox input "true"
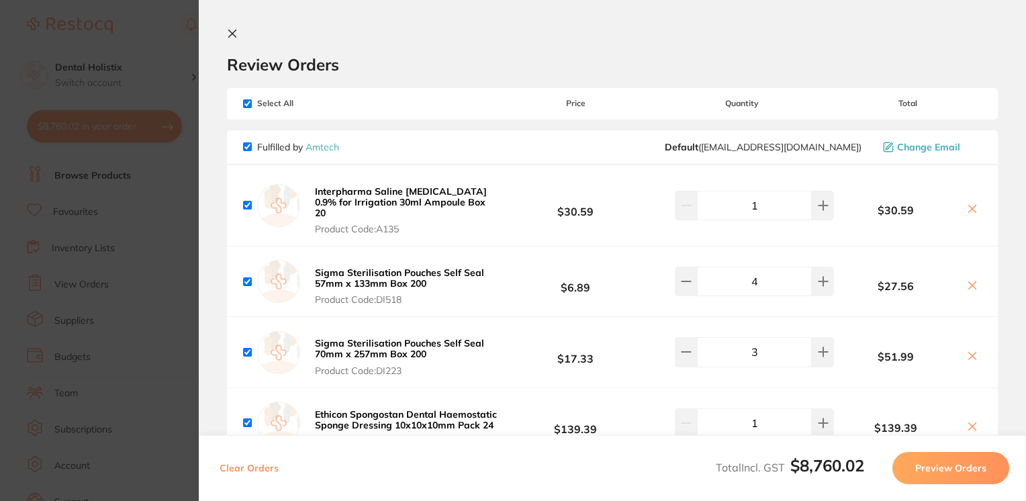
click at [248, 102] on input "checkbox" at bounding box center [247, 103] width 9 height 9
checkbox input "false"
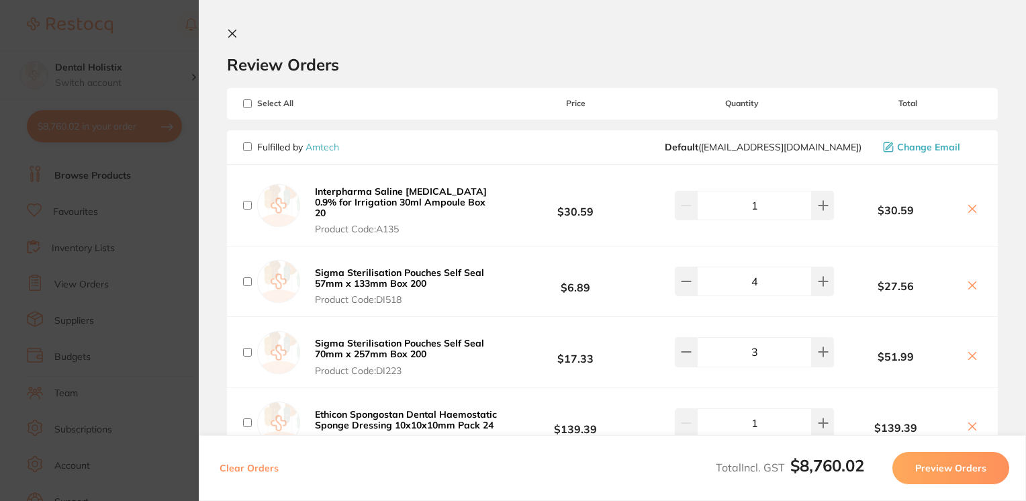
checkbox input "false"
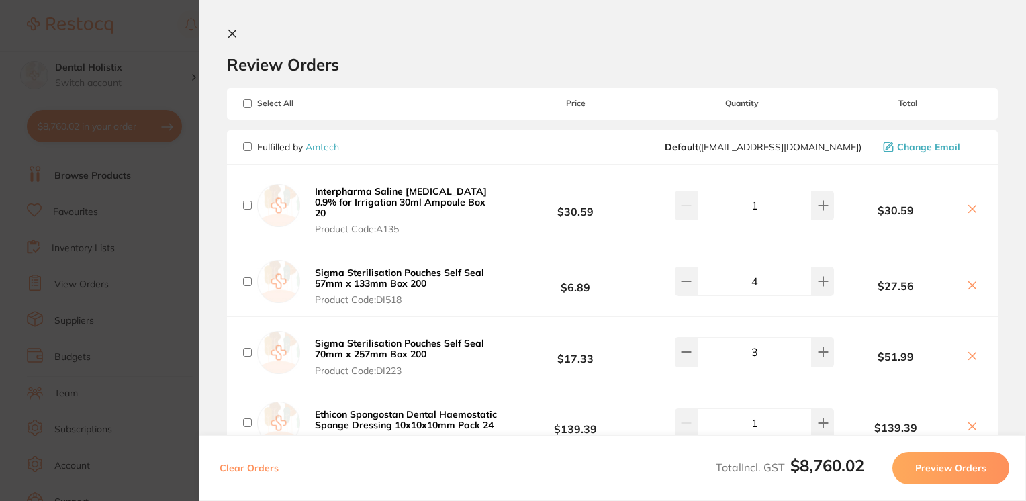
checkbox input "false"
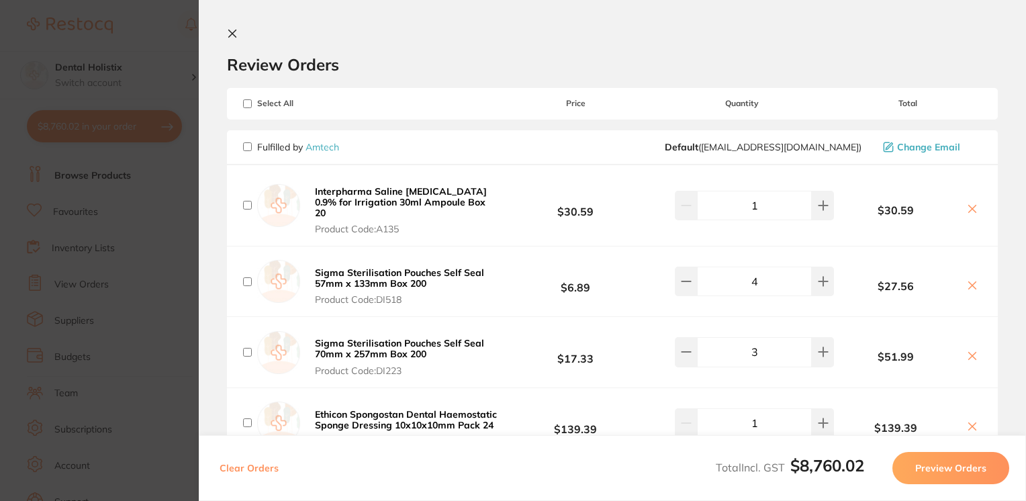
checkbox input "false"
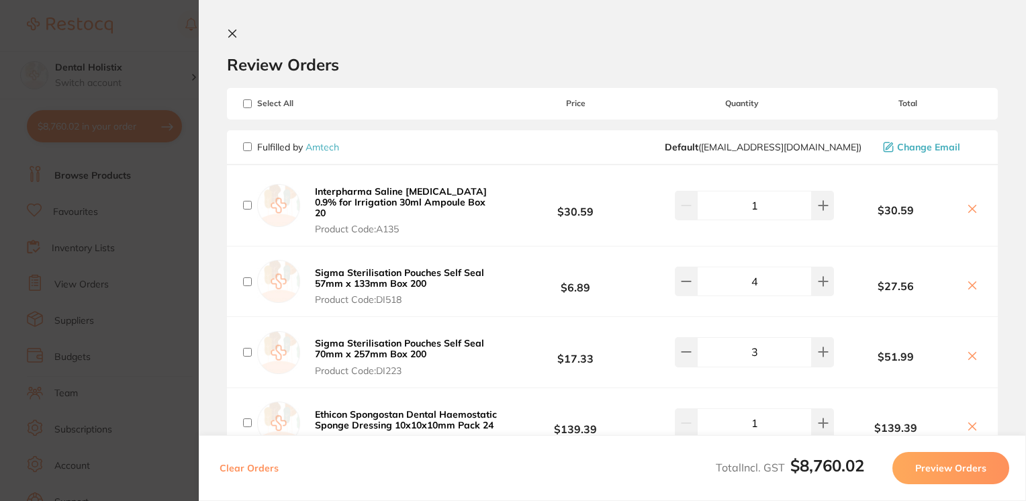
checkbox input "false"
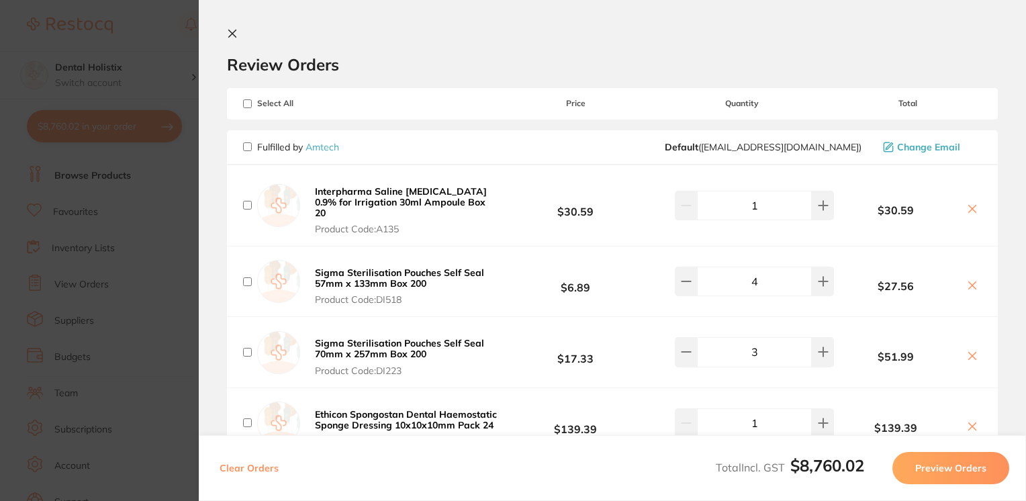
checkbox input "false"
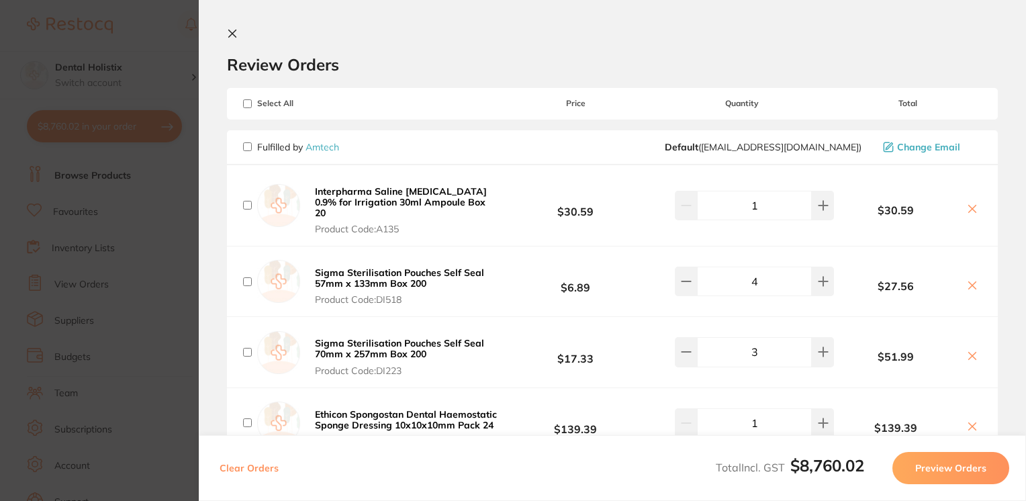
checkbox input "false"
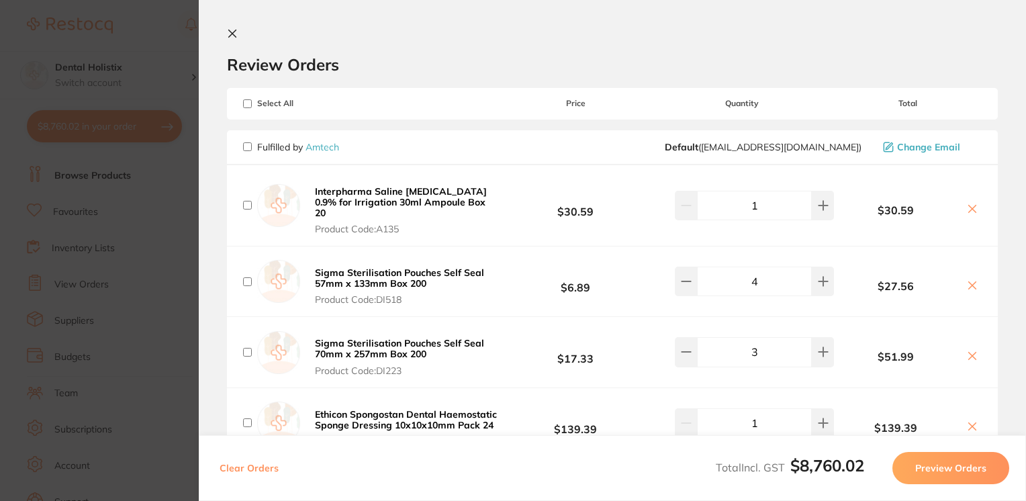
checkbox input "false"
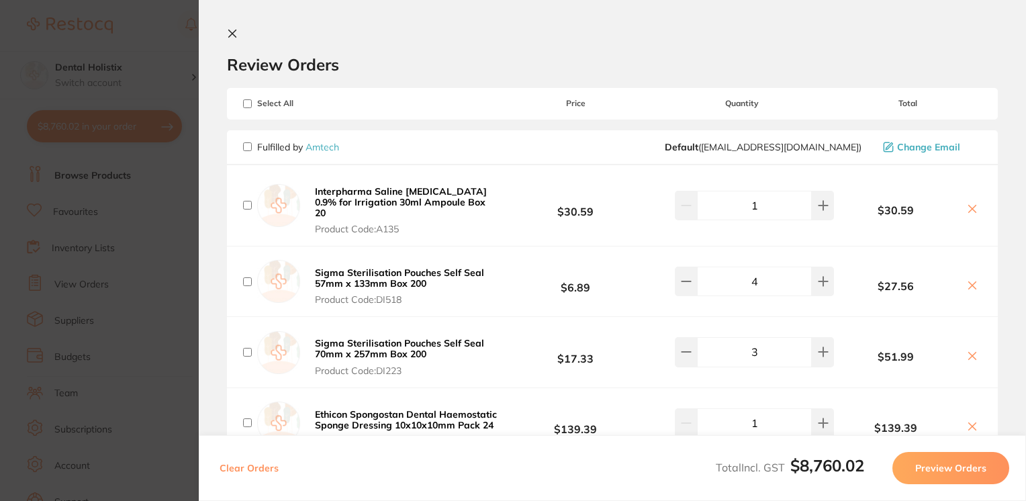
checkbox input "false"
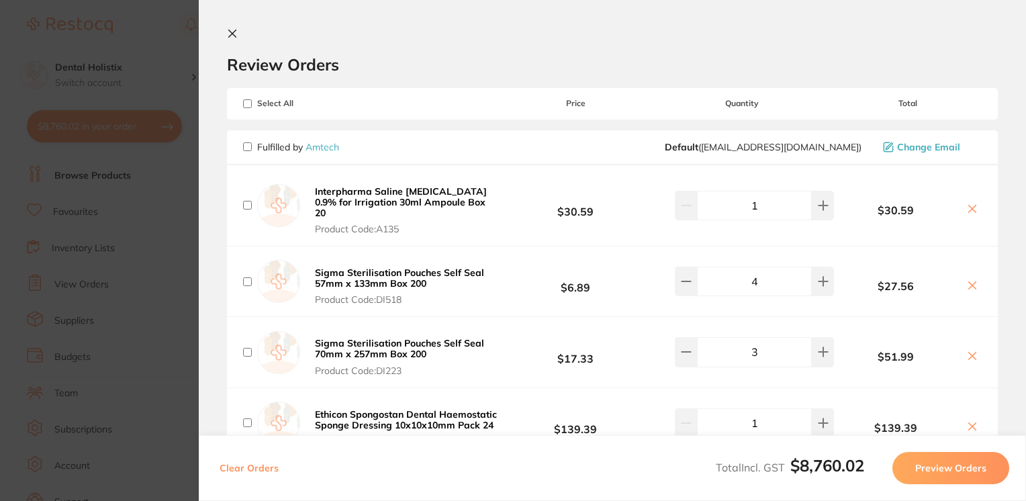
checkbox input "false"
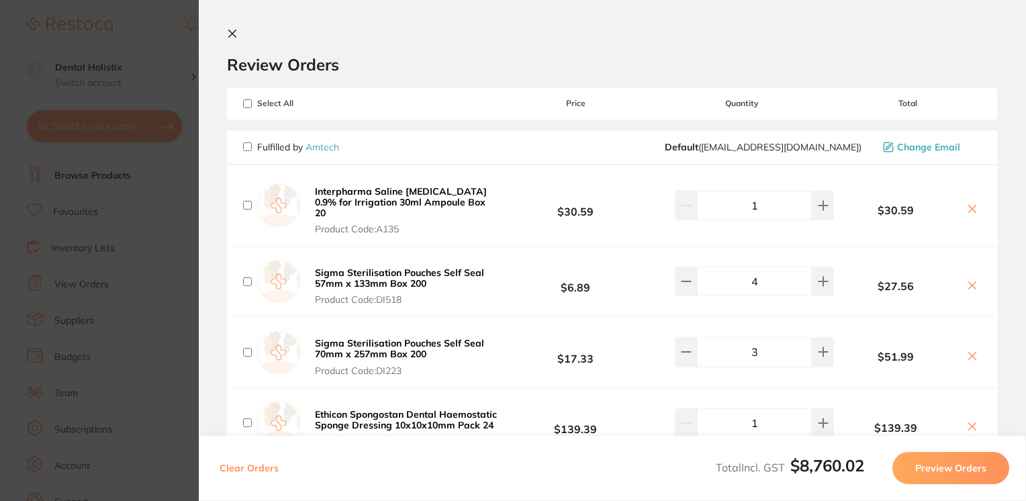
checkbox input "false"
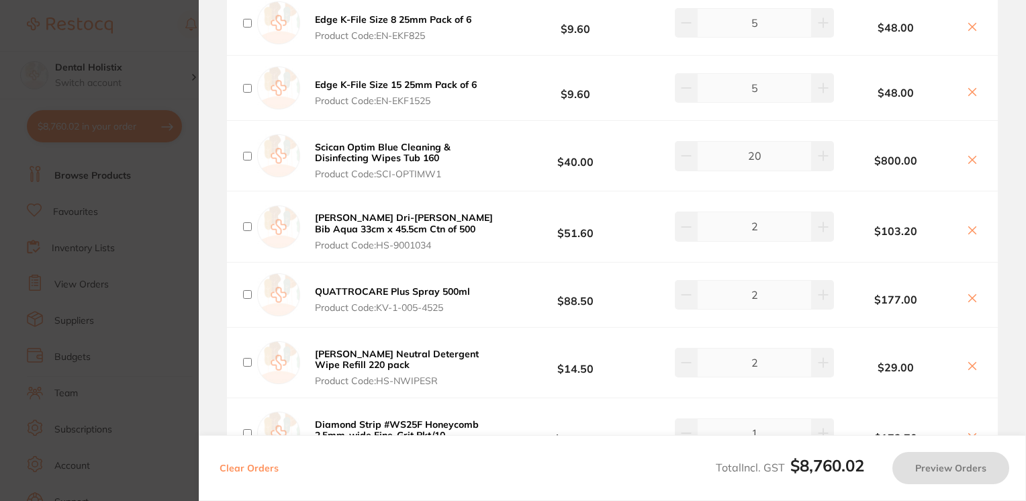
scroll to position [1665, 0]
click at [246, 158] on input "checkbox" at bounding box center [247, 155] width 9 height 9
checkbox input "true"
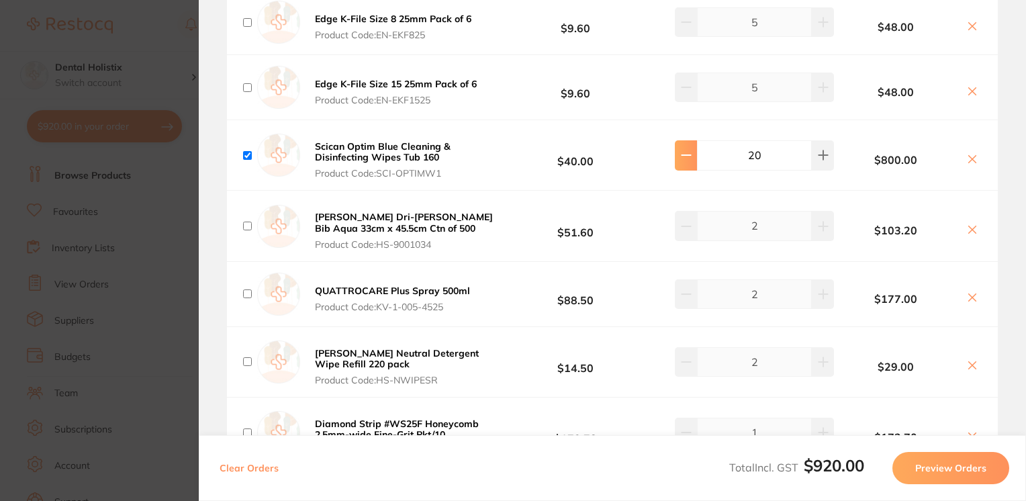
click at [682, 155] on icon at bounding box center [685, 155] width 9 height 0
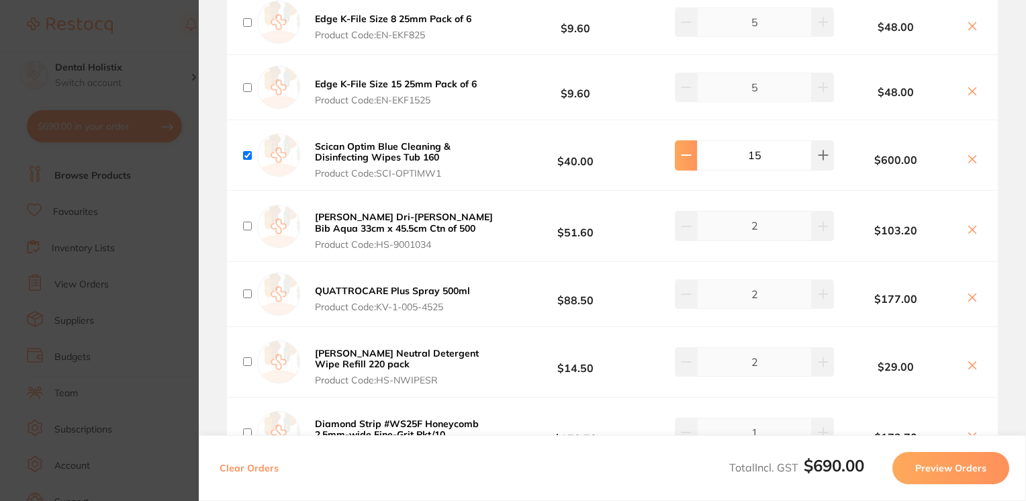
click at [682, 155] on icon at bounding box center [685, 155] width 9 height 0
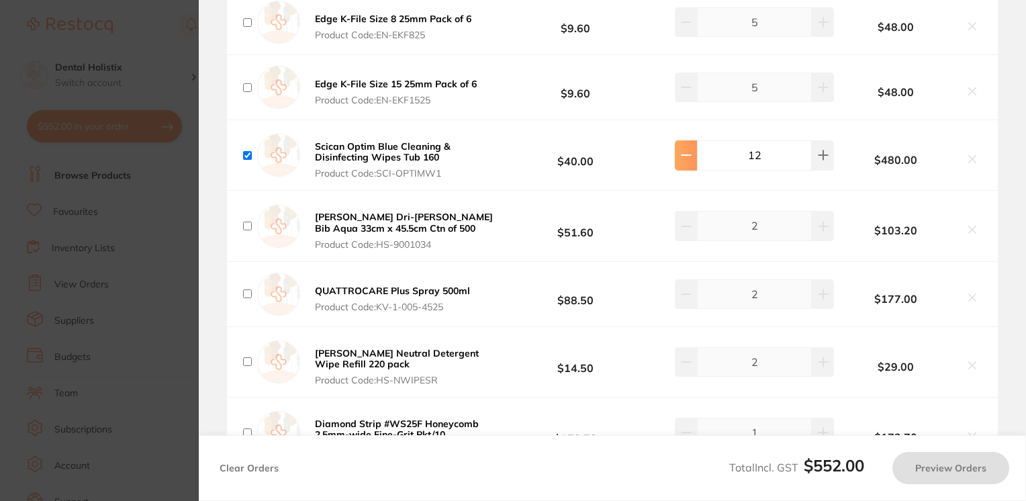
click at [682, 155] on icon at bounding box center [685, 155] width 9 height 0
type input "10"
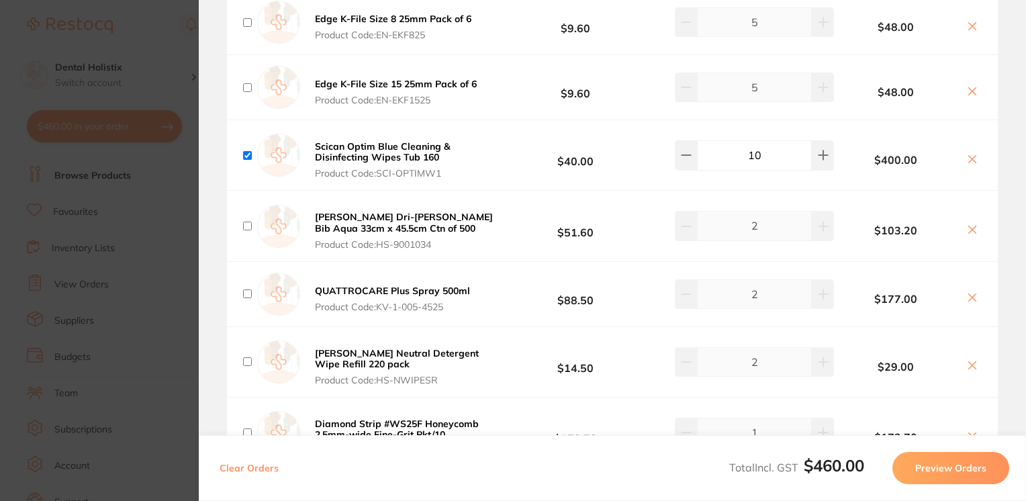
click at [250, 160] on input "checkbox" at bounding box center [247, 155] width 9 height 9
checkbox input "false"
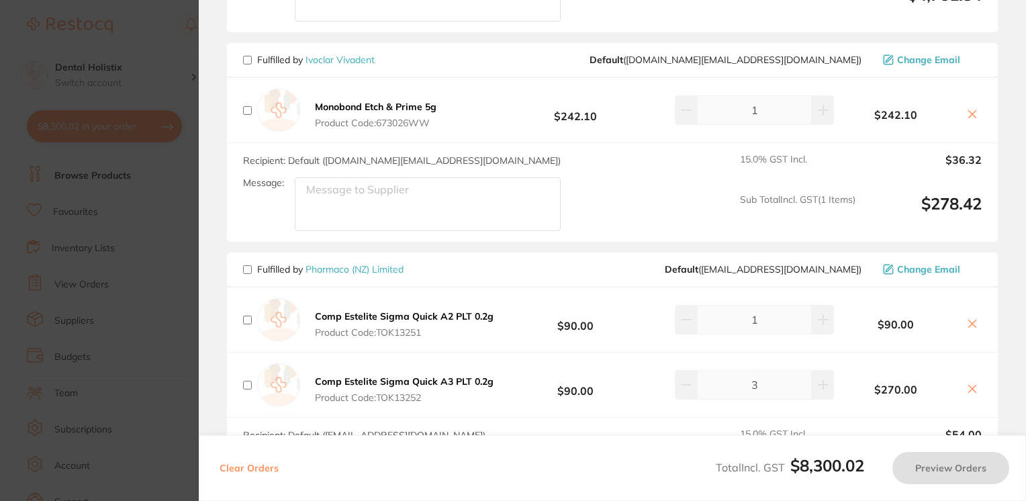
scroll to position [3122, 0]
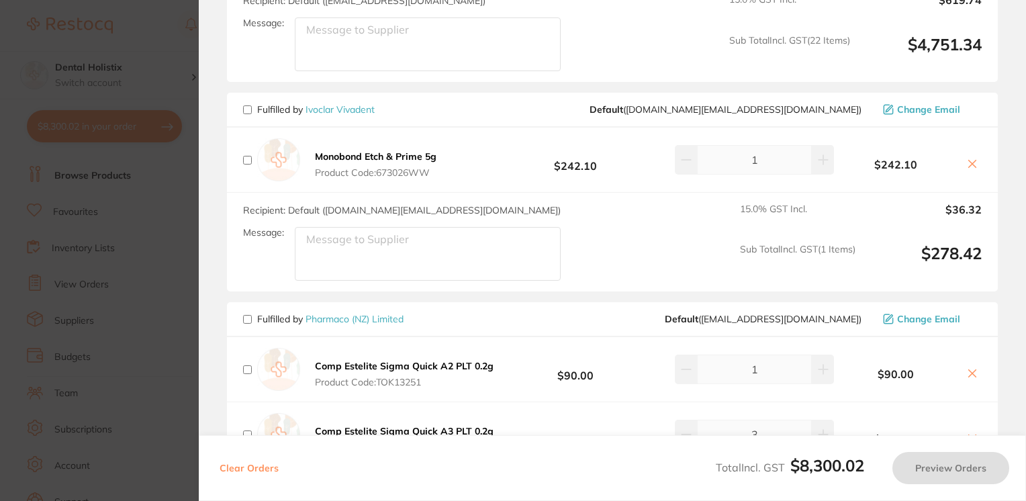
click at [969, 166] on icon at bounding box center [972, 163] width 7 height 7
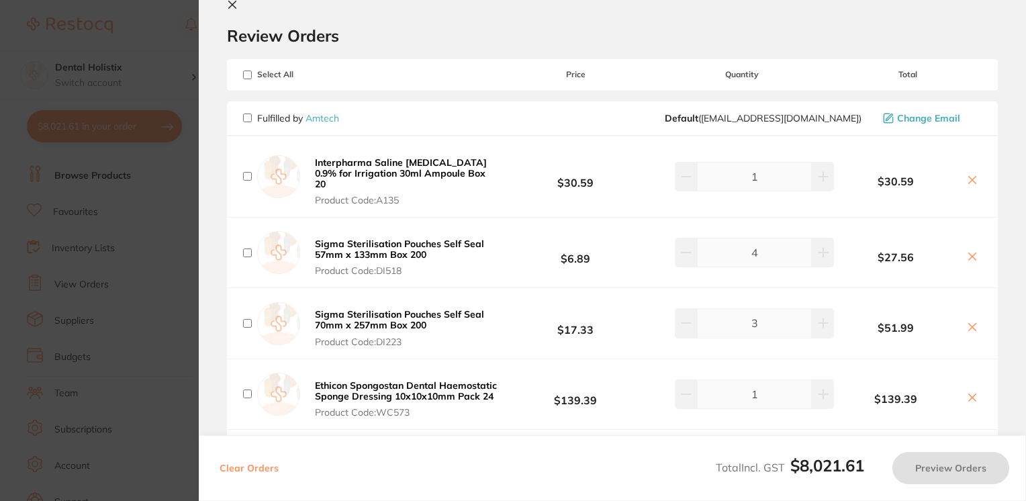
scroll to position [0, 0]
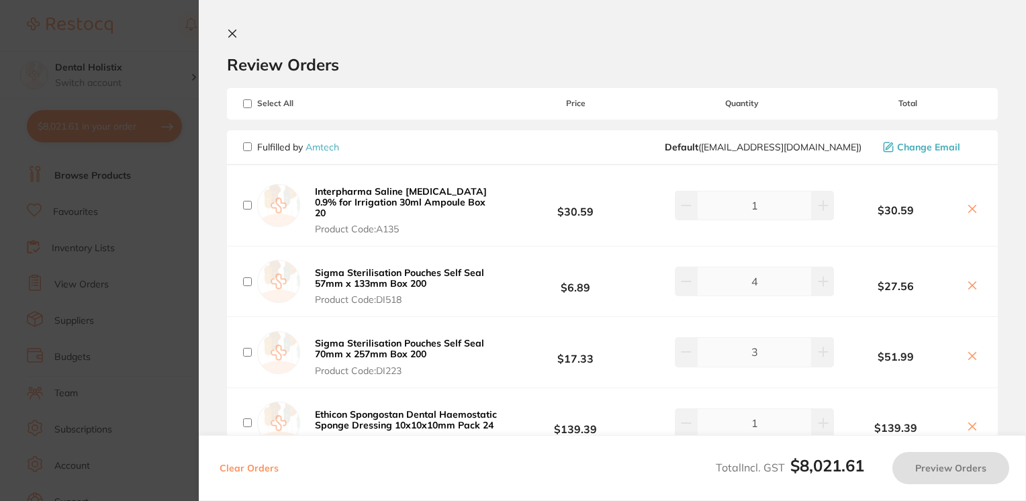
click at [228, 31] on icon at bounding box center [232, 33] width 11 height 11
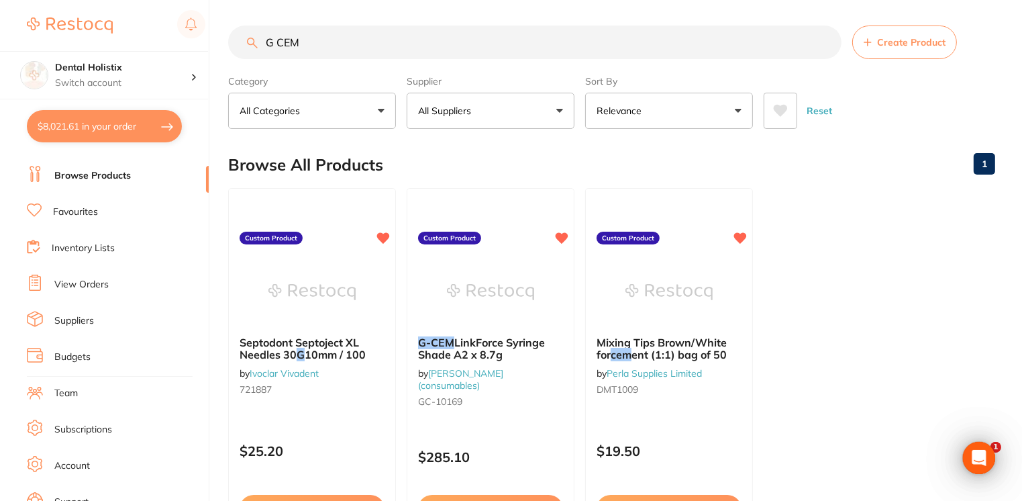
drag, startPoint x: 336, startPoint y: 44, endPoint x: 181, endPoint y: 47, distance: 155.1
click at [181, 47] on div "$8,021.61 Dental Holistix Switch account Dental Holistix $8,021.61 in your orde…" at bounding box center [511, 249] width 1022 height 501
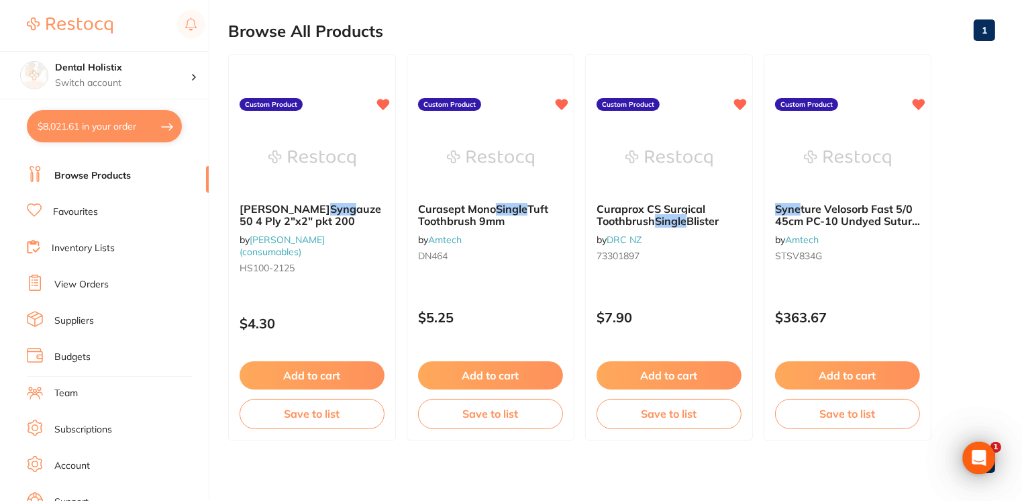
scroll to position [134, 0]
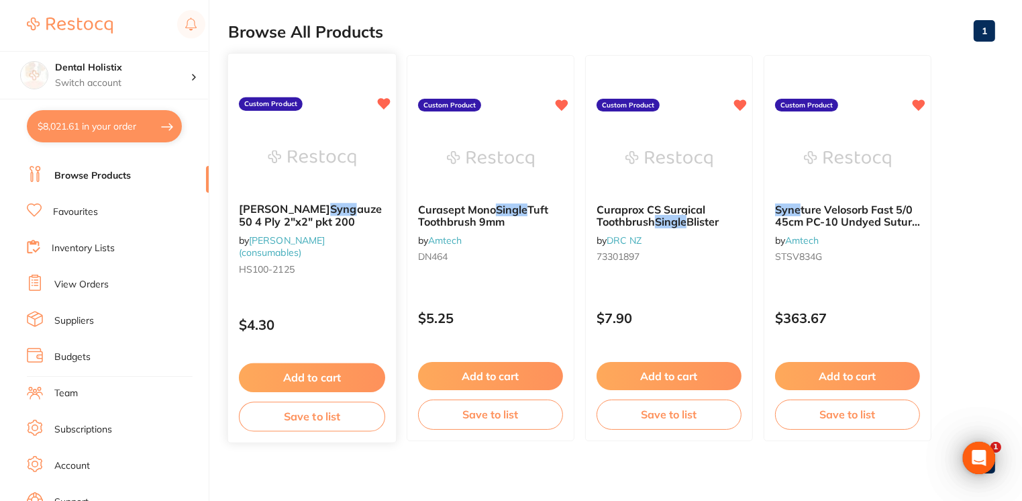
type input "syng"
click at [347, 375] on button "Add to cart" at bounding box center [312, 377] width 146 height 29
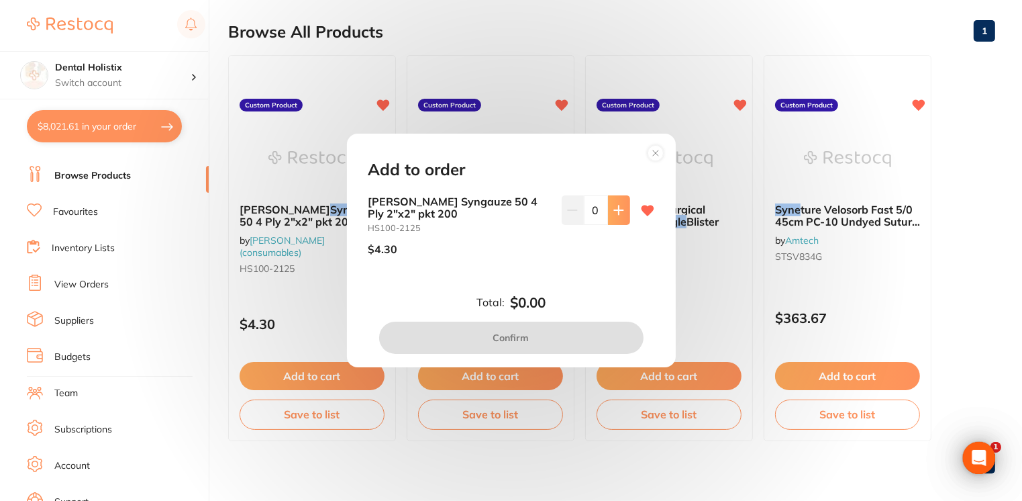
click at [618, 207] on icon at bounding box center [618, 210] width 11 height 11
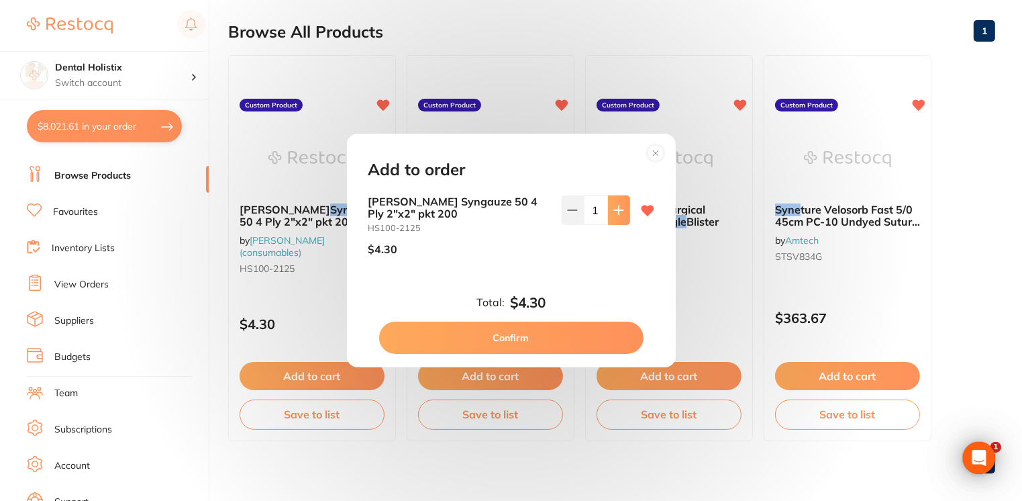
click at [618, 207] on icon at bounding box center [618, 210] width 11 height 11
type input "4"
click at [530, 345] on button "Confirm" at bounding box center [511, 338] width 264 height 32
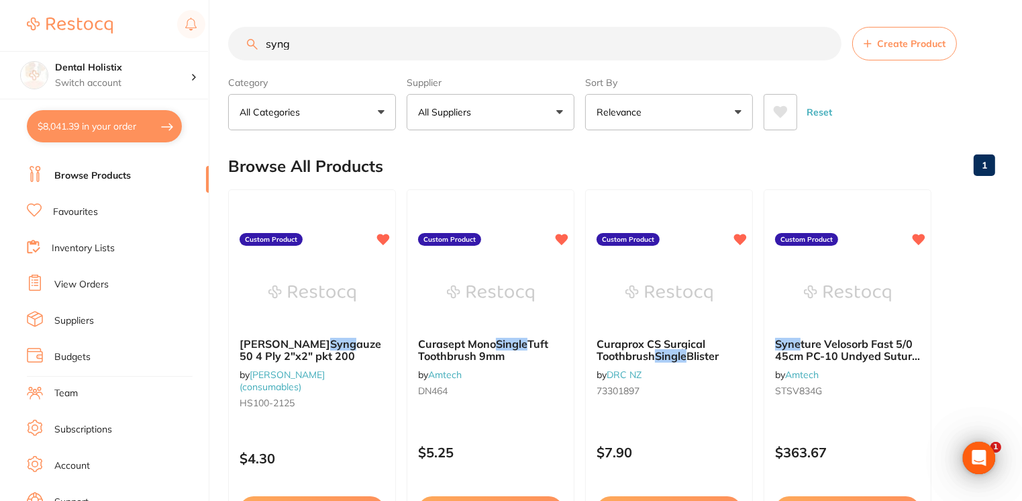
drag, startPoint x: 325, startPoint y: 52, endPoint x: 232, endPoint y: 54, distance: 92.6
click at [232, 54] on input "syng" at bounding box center [534, 44] width 613 height 34
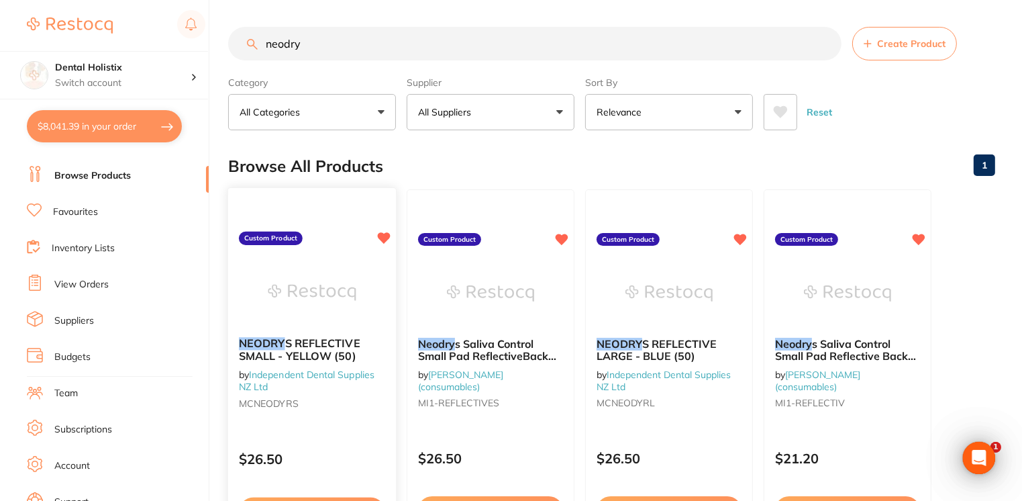
type input "neodry"
click at [322, 370] on link "Independent Dental Supplies NZ Ltd" at bounding box center [307, 380] width 136 height 25
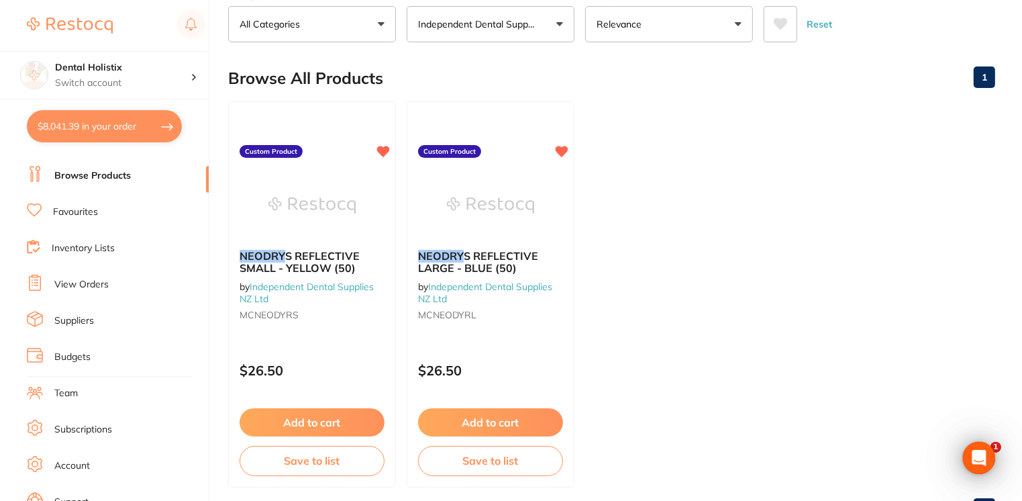
scroll to position [107, 0]
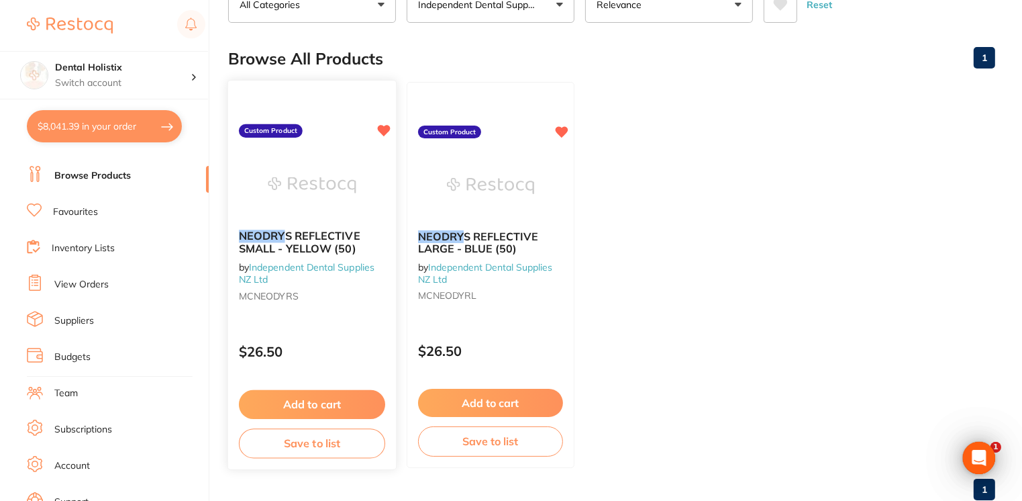
click at [319, 400] on button "Add to cart" at bounding box center [312, 404] width 146 height 29
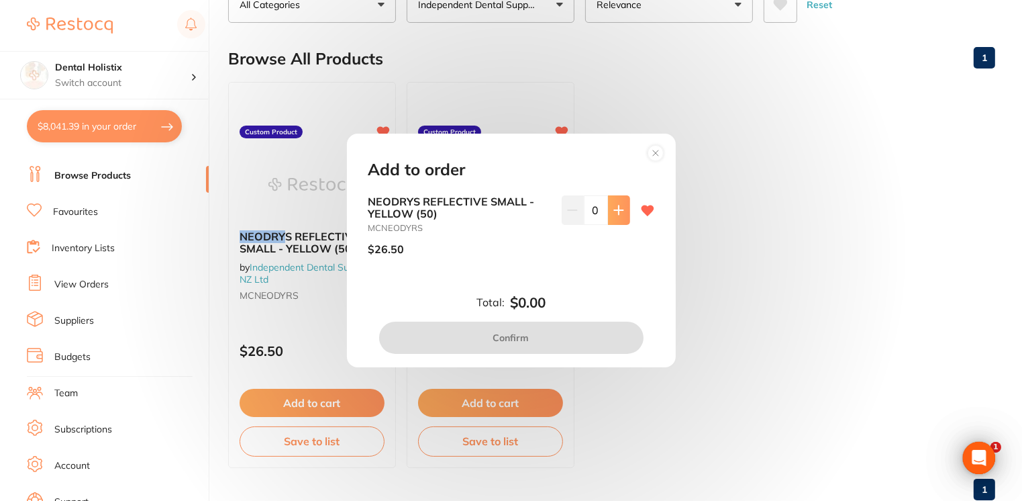
scroll to position [0, 0]
click at [613, 213] on icon at bounding box center [618, 210] width 11 height 11
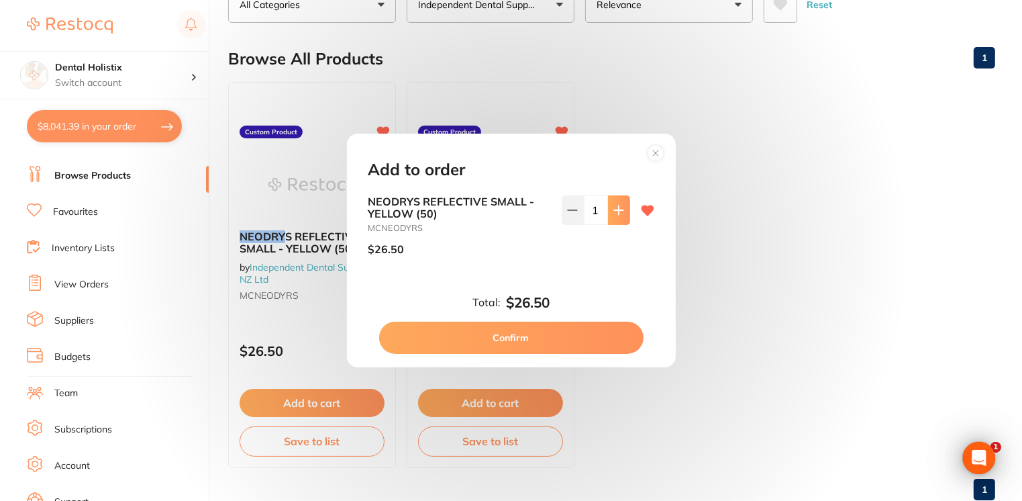
click at [613, 213] on icon at bounding box center [618, 210] width 11 height 11
type input "2"
click at [536, 337] on button "Confirm" at bounding box center [511, 338] width 264 height 32
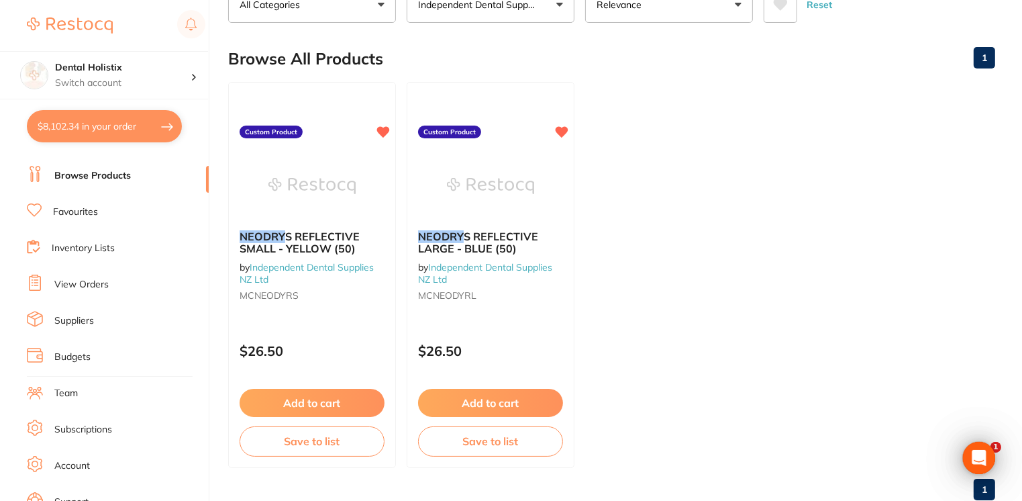
drag, startPoint x: 1020, startPoint y: 123, endPoint x: 910, endPoint y: 85, distance: 116.1
click at [910, 85] on ul "NEODRY S REFLECTIVE SMALL - YELLOW (50) by Independent Dental Supplies NZ Ltd M…" at bounding box center [611, 275] width 767 height 386
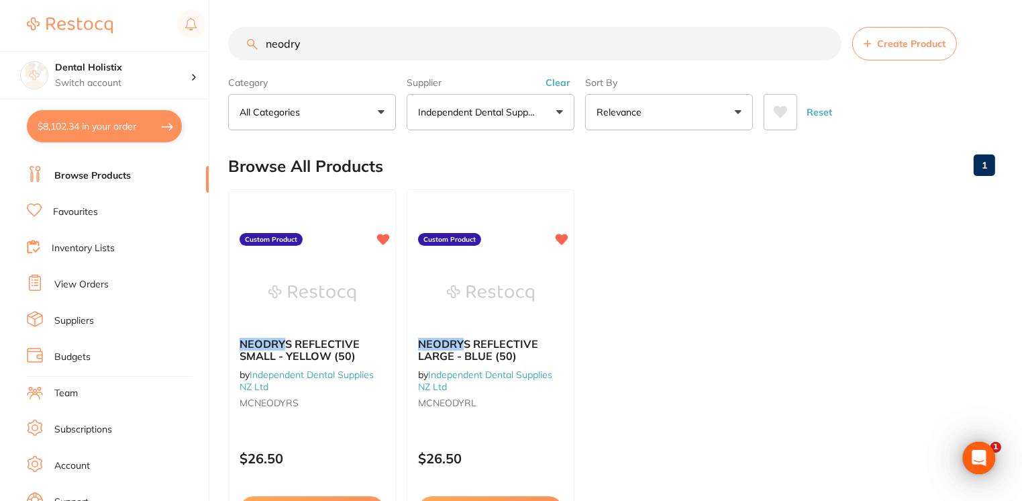
drag, startPoint x: 317, startPoint y: 49, endPoint x: 228, endPoint y: 56, distance: 88.9
click at [228, 56] on div "neodry Create Product" at bounding box center [611, 44] width 767 height 34
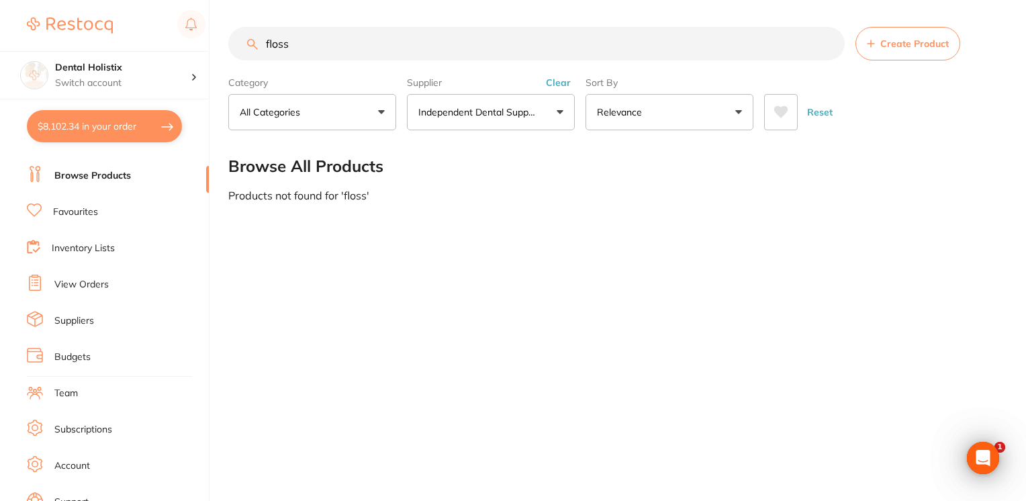
click at [265, 42] on input "floss" at bounding box center [536, 44] width 616 height 34
drag, startPoint x: 345, startPoint y: 40, endPoint x: 59, endPoint y: 55, distance: 286.3
click at [59, 55] on div "$8,102.34 Dental Holistix Switch account Dental Holistix $8,102.34 in your orde…" at bounding box center [513, 250] width 1026 height 501
drag, startPoint x: 338, startPoint y: 48, endPoint x: 188, endPoint y: 42, distance: 149.8
click at [188, 42] on div "$8,102.34 Dental Holistix Switch account Dental Holistix $8,102.34 in your orde…" at bounding box center [513, 250] width 1026 height 501
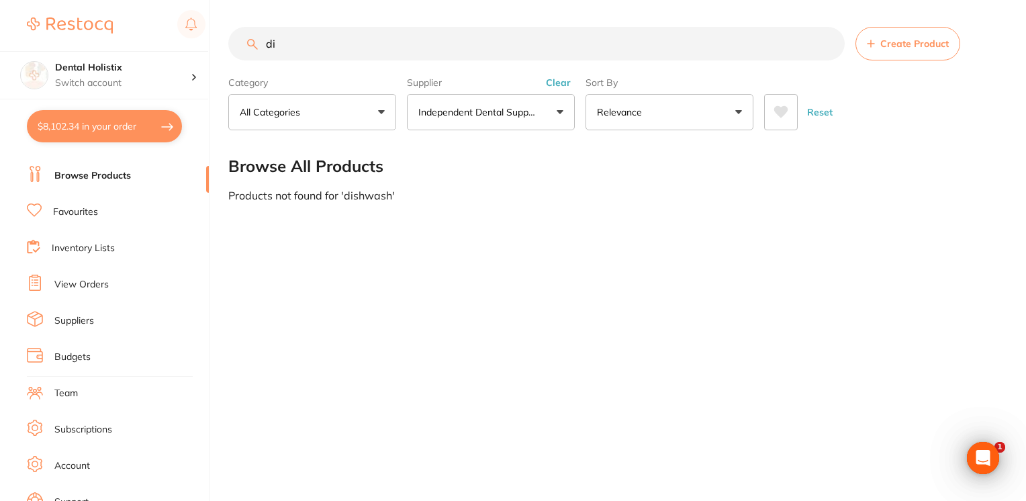
type input "d"
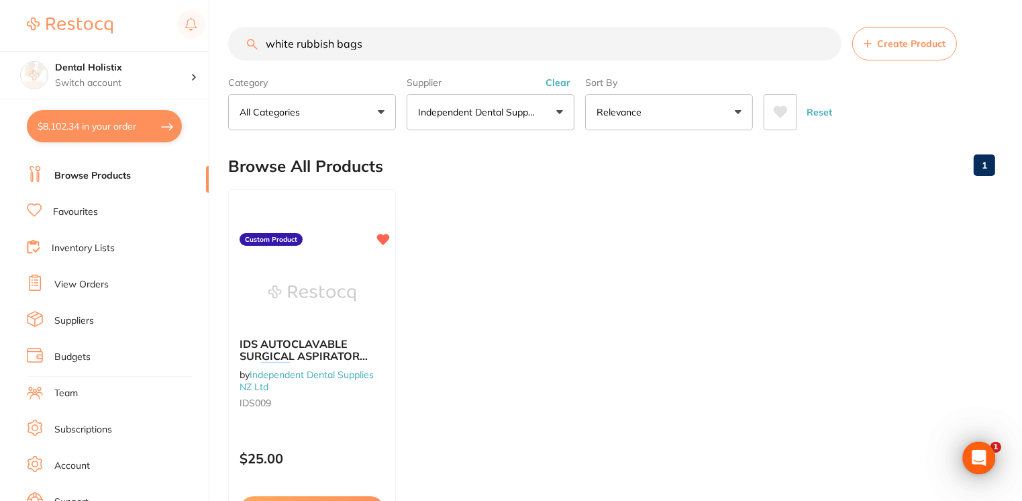
type input "white rubbish bags"
click at [85, 216] on link "Favourites" at bounding box center [75, 211] width 45 height 13
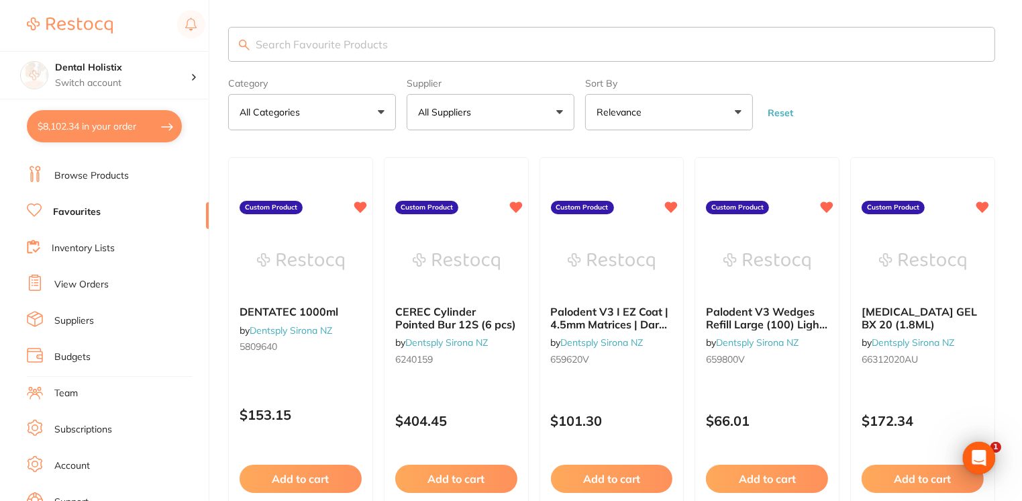
click at [328, 48] on input "search" at bounding box center [611, 44] width 767 height 35
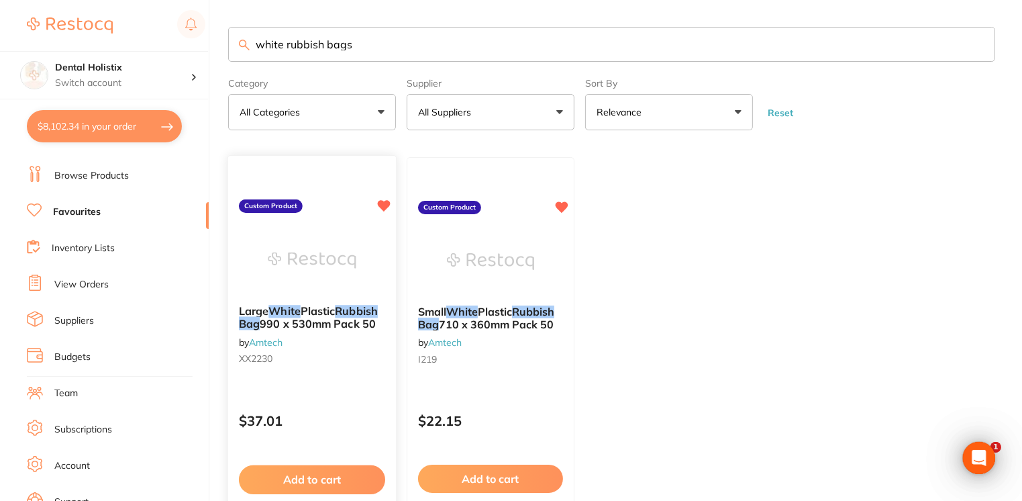
type input "white rubbish bags"
click at [356, 471] on button "Add to cart" at bounding box center [312, 479] width 146 height 29
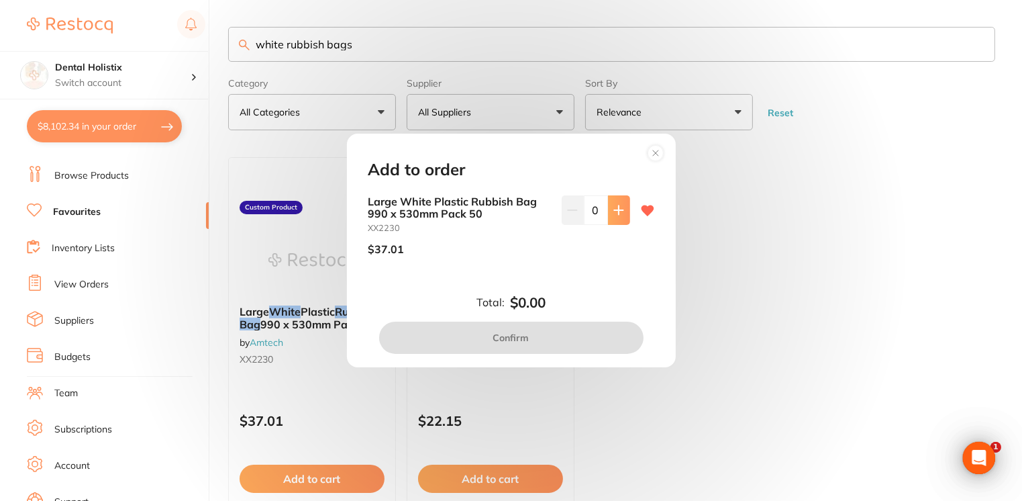
click at [617, 213] on icon at bounding box center [618, 210] width 11 height 11
type input "1"
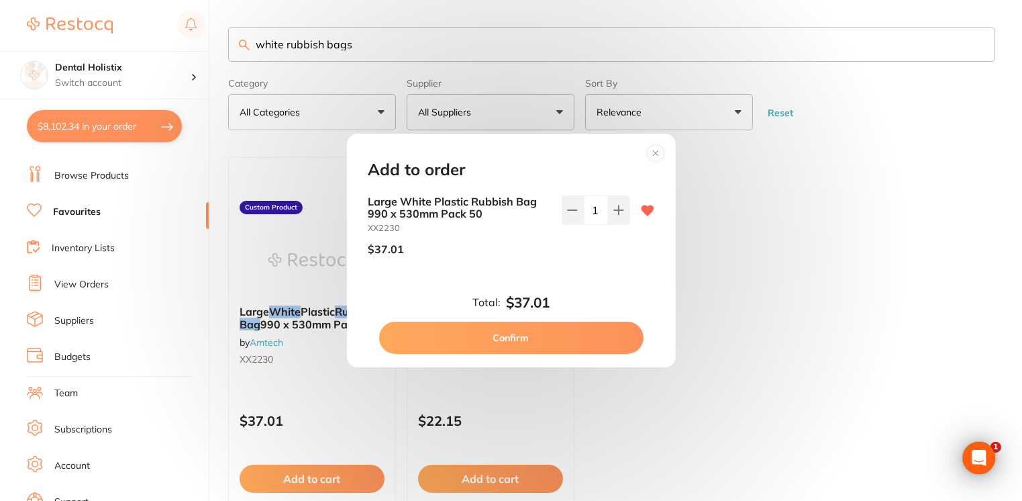
click at [542, 345] on button "Confirm" at bounding box center [511, 338] width 264 height 32
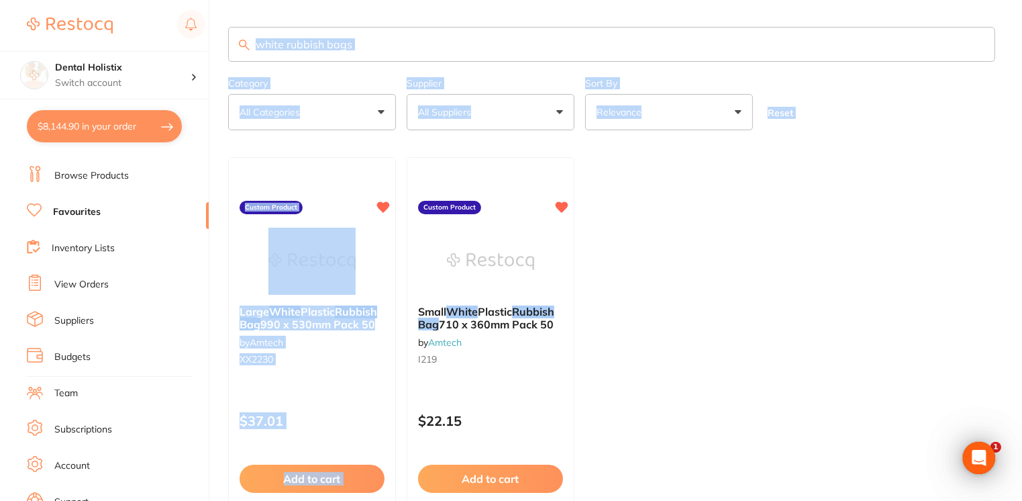
drag, startPoint x: 1020, startPoint y: 185, endPoint x: 1028, endPoint y: 124, distance: 60.9
click at [1022, 124] on html "$8,144.90 Dental Holistix Switch account Dental Holistix $8,144.90 in your orde…" at bounding box center [511, 250] width 1022 height 501
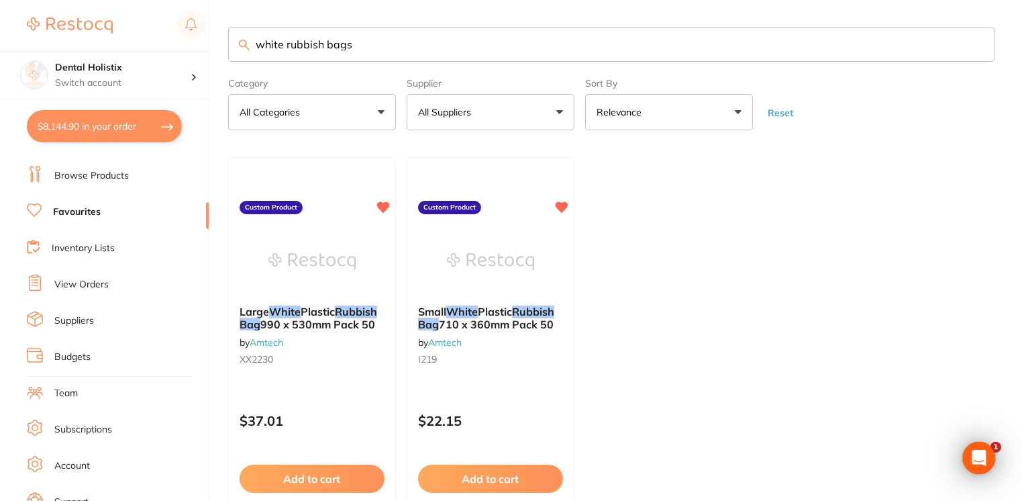
click at [762, 232] on ul "Large White Plastic Rubbish Bag 990 x 530mm Pack 50 by Amtech XX2230 Custom Pro…" at bounding box center [611, 350] width 767 height 386
click at [102, 130] on button "$8,144.90 in your order" at bounding box center [104, 126] width 155 height 32
checkbox input "true"
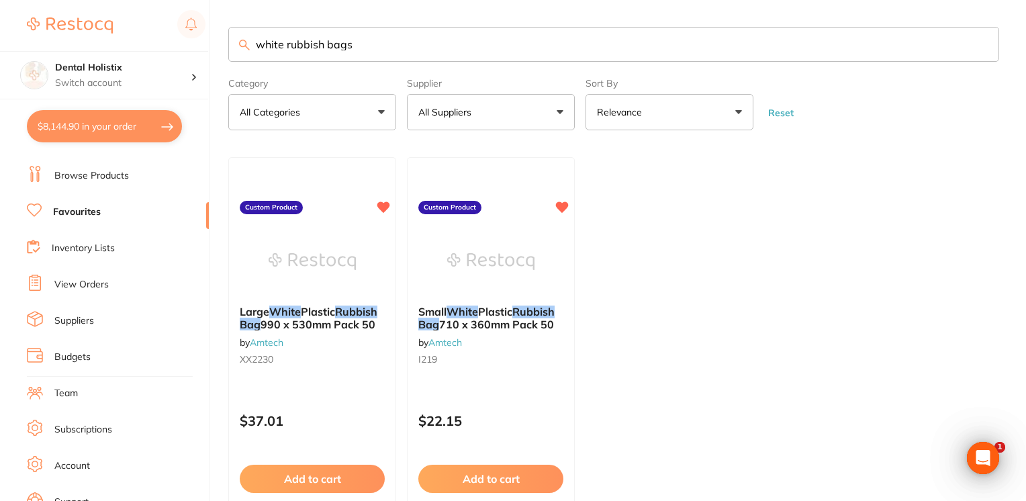
checkbox input "true"
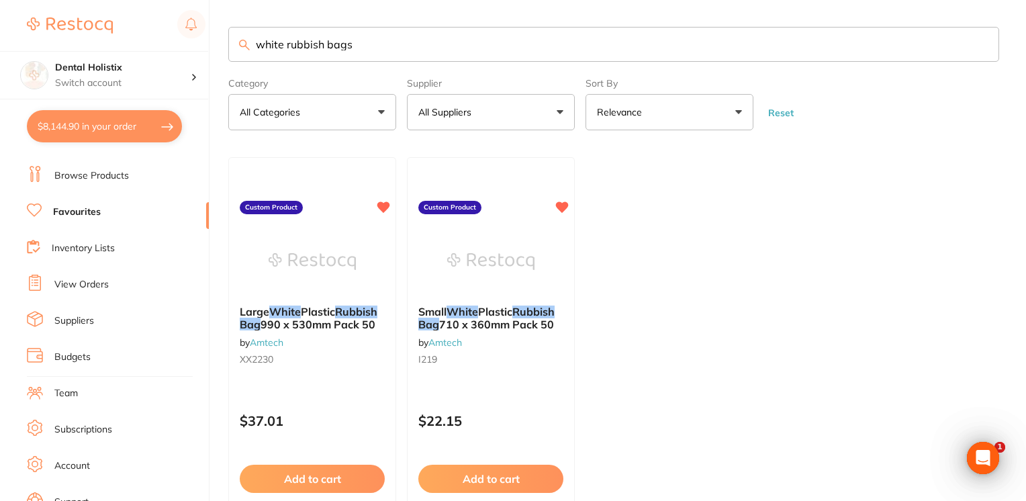
checkbox input "true"
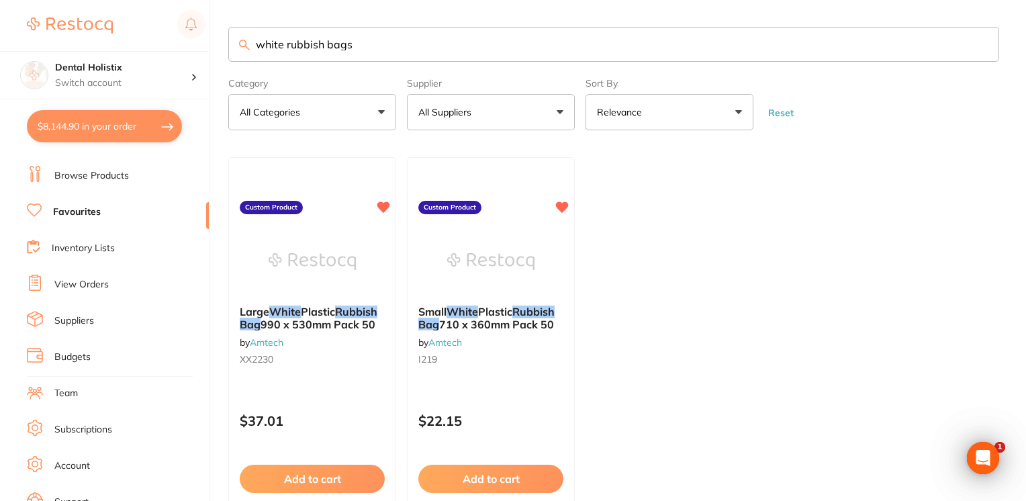
checkbox input "true"
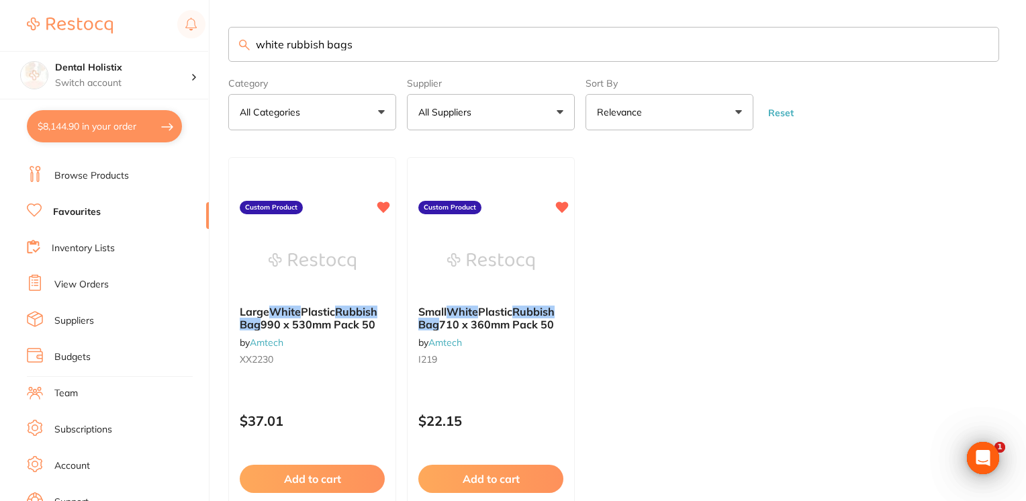
checkbox input "true"
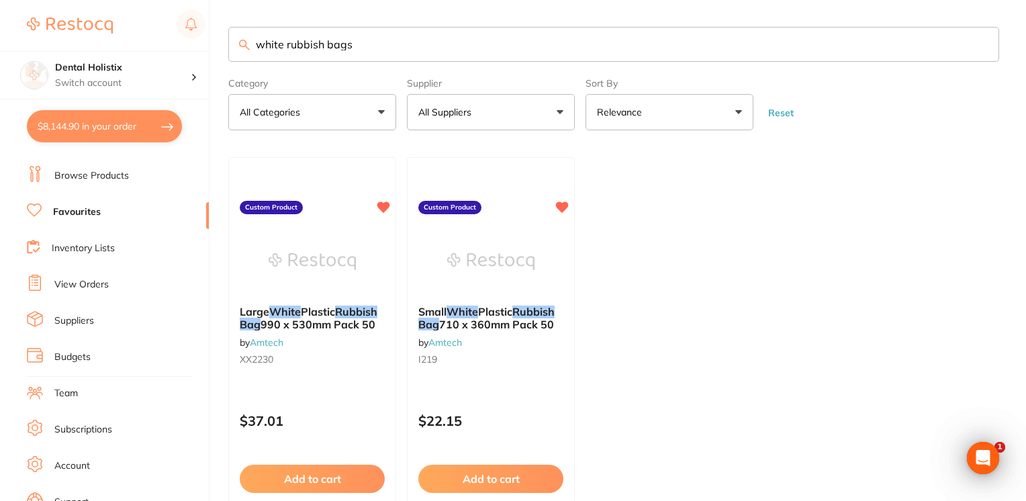
checkbox input "true"
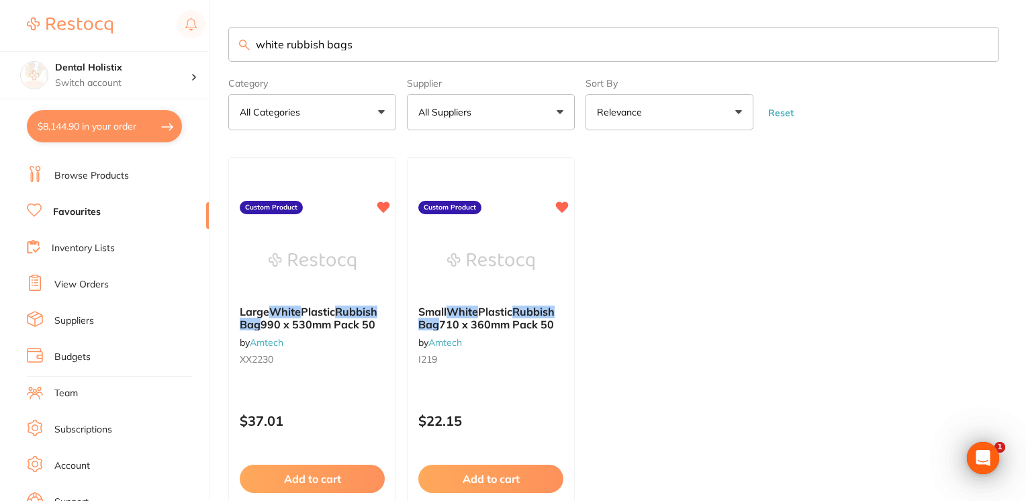
checkbox input "true"
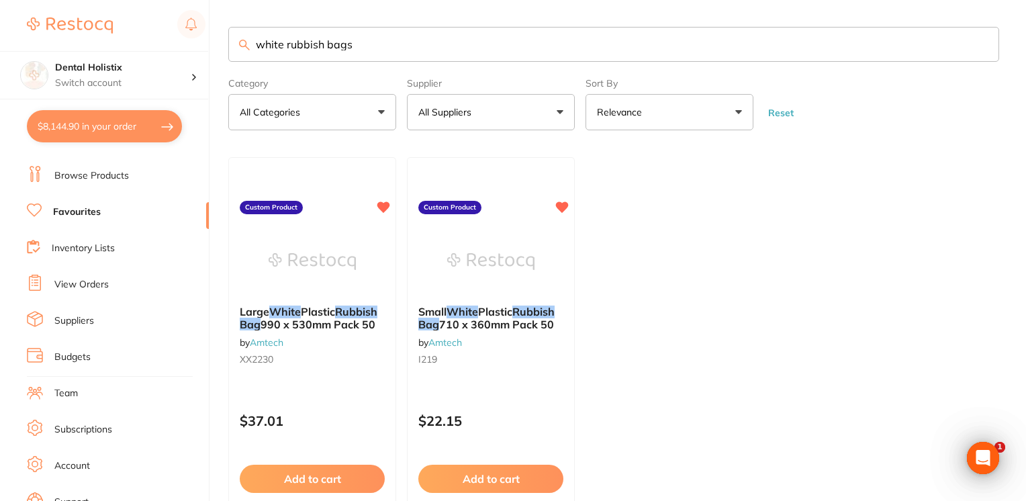
checkbox input "true"
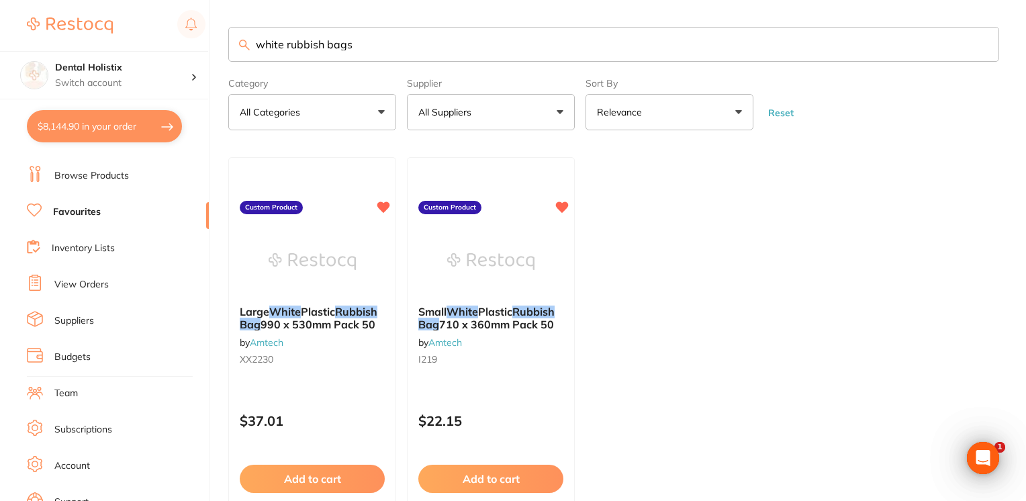
checkbox input "true"
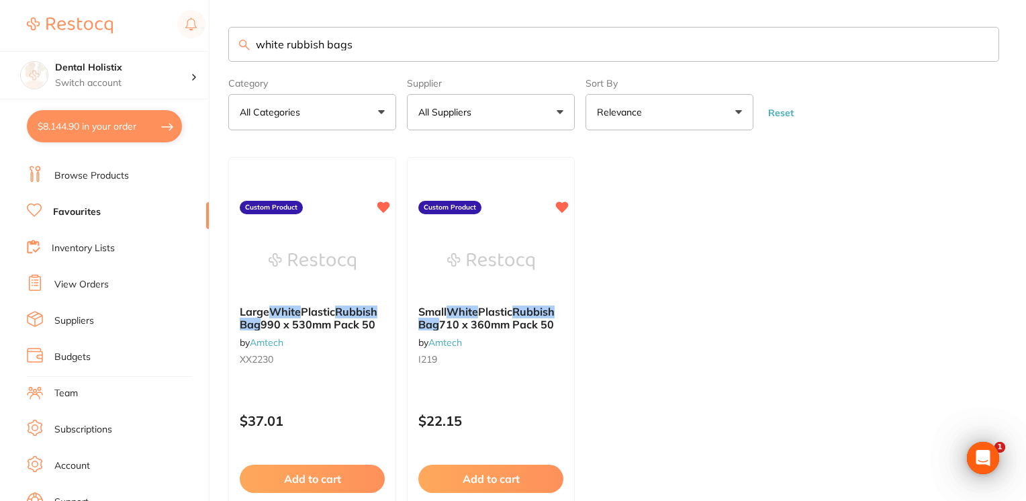
checkbox input "true"
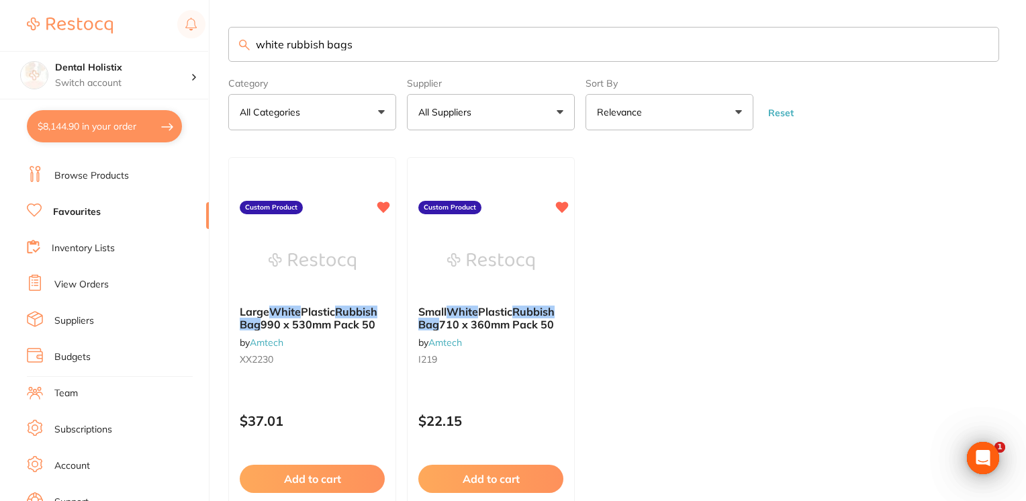
checkbox input "true"
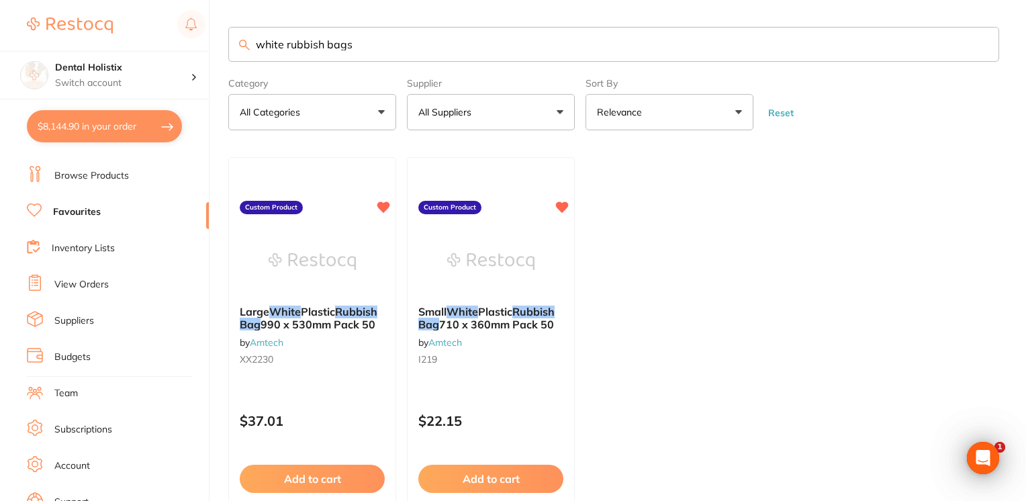
checkbox input "true"
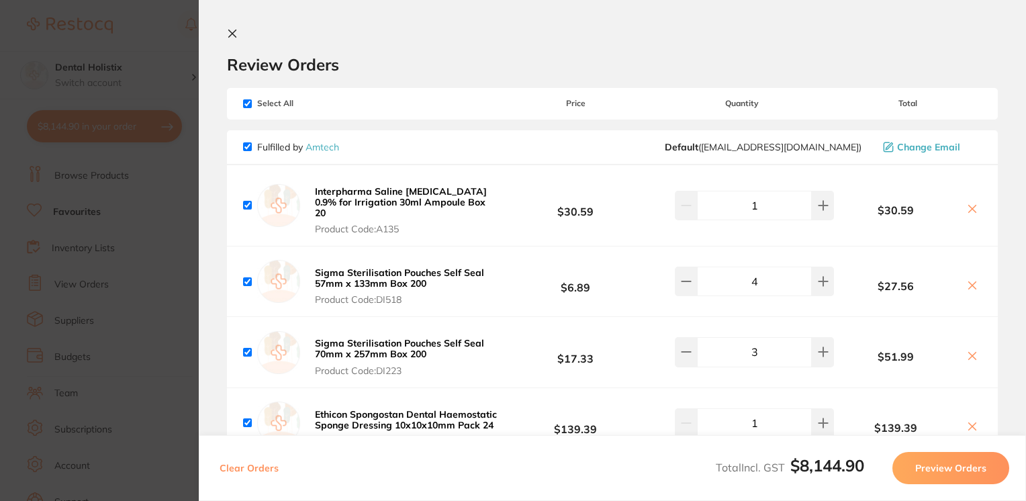
click at [654, 35] on div "Review Orders" at bounding box center [612, 51] width 771 height 46
click at [236, 30] on icon at bounding box center [232, 33] width 11 height 11
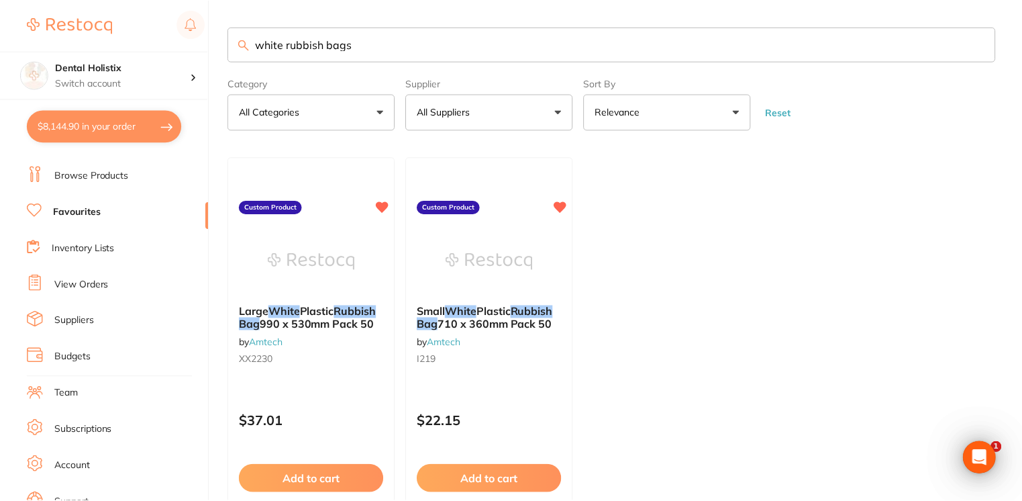
scroll to position [1, 0]
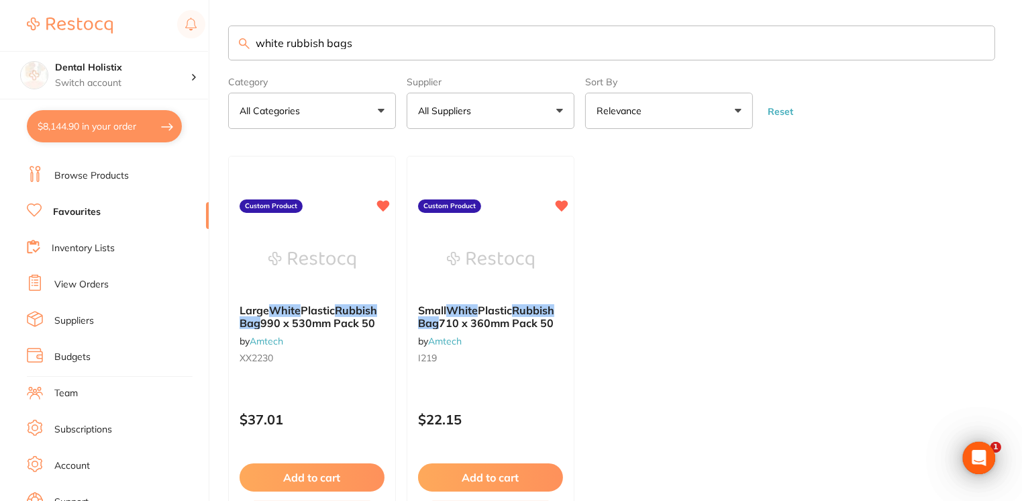
drag, startPoint x: 379, startPoint y: 50, endPoint x: 171, endPoint y: 32, distance: 208.2
click at [171, 32] on div "$8,144.90 Dental Holistix Switch account Dental Holistix $8,144.90 in your orde…" at bounding box center [511, 249] width 1022 height 501
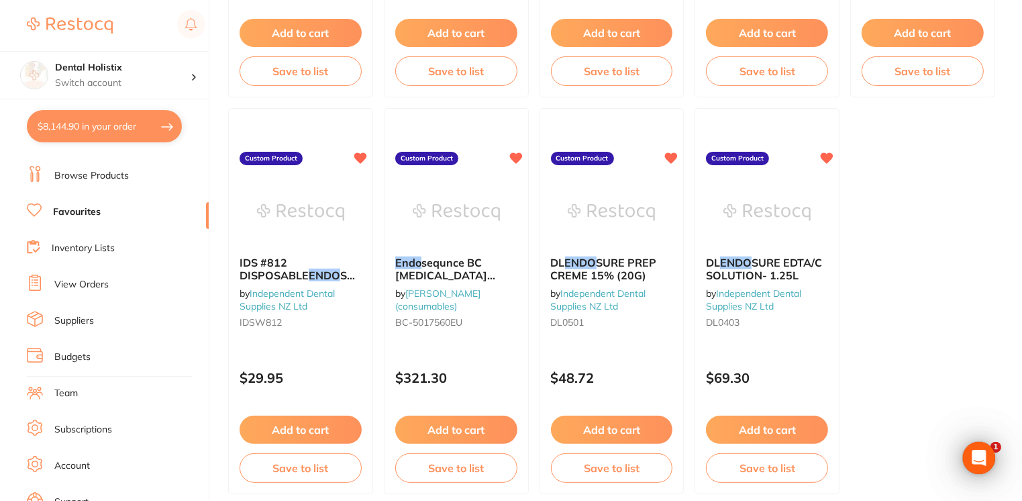
scroll to position [471, 0]
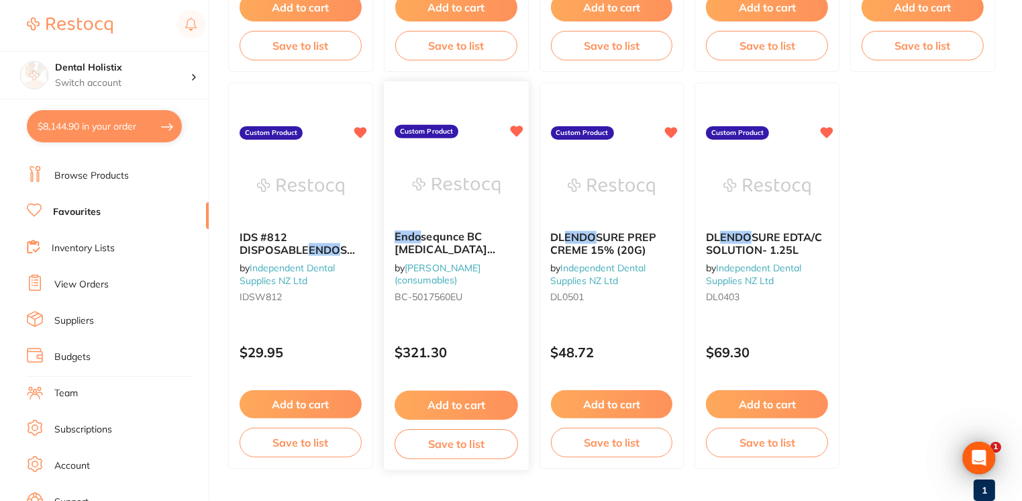
type input "endo"
click at [475, 320] on div "Endo sequnce BC [MEDICAL_DATA] Sealer 2g Syringe & 15tips by [PERSON_NAME] (con…" at bounding box center [456, 276] width 146 height 390
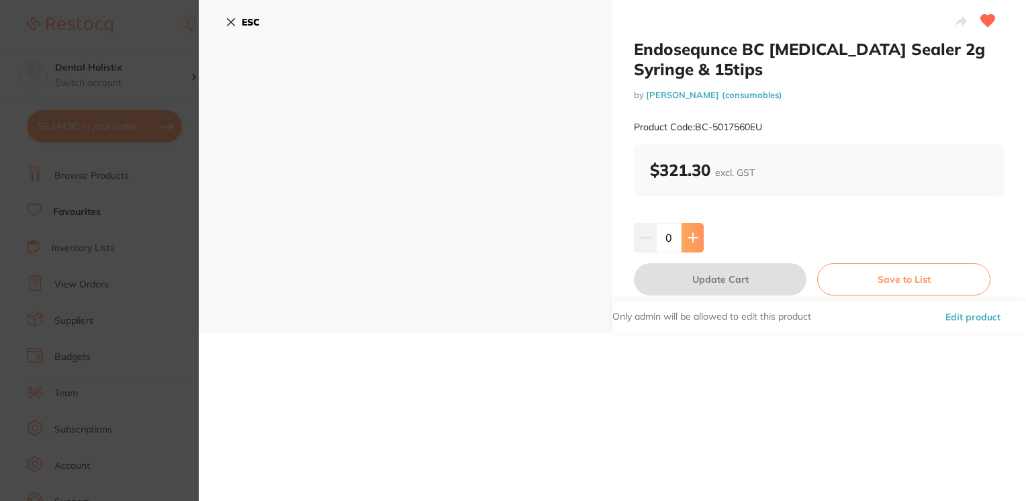
click at [693, 246] on button at bounding box center [692, 238] width 22 height 30
type input "1"
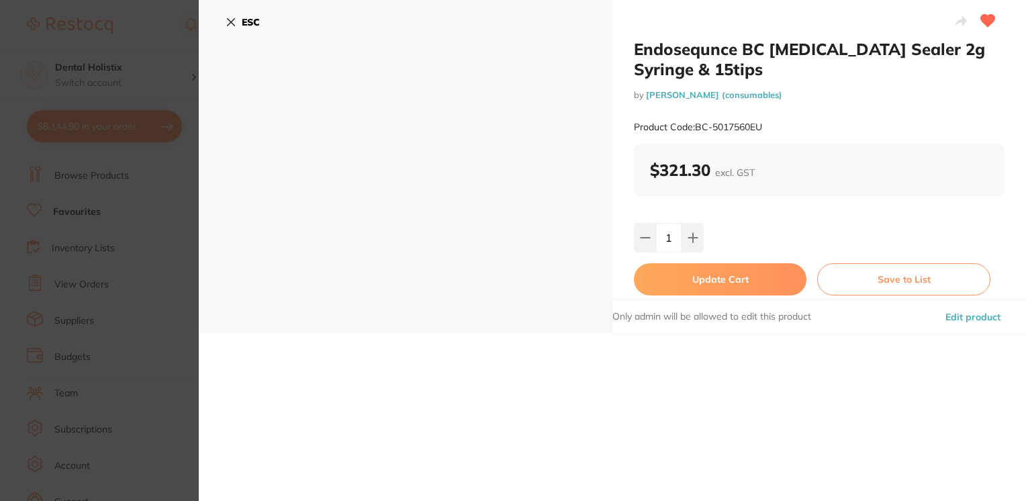
click at [693, 279] on button "Update Cart" at bounding box center [720, 279] width 172 height 32
checkbox input "false"
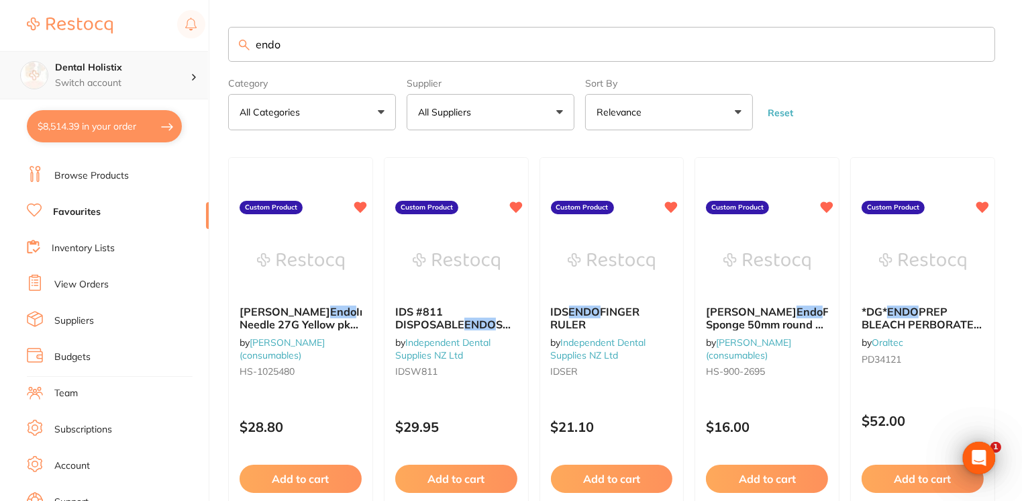
drag, startPoint x: 301, startPoint y: 44, endPoint x: 159, endPoint y: 56, distance: 142.8
click at [159, 56] on div "$8,514.39 Dental Holistix Switch account Dental Holistix $8,514.39 in your orde…" at bounding box center [511, 250] width 1022 height 501
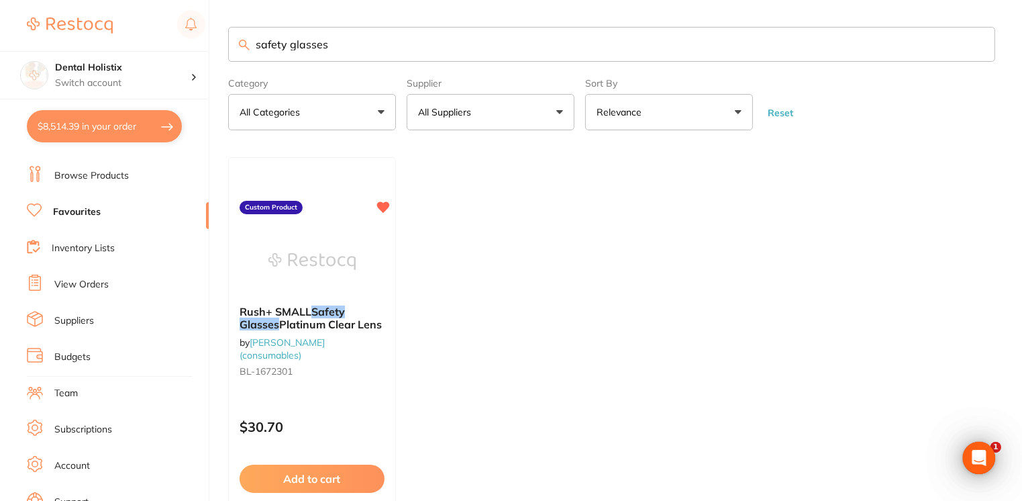
click at [287, 46] on input "safety glasses" at bounding box center [611, 44] width 767 height 35
click at [364, 48] on input "glasses" at bounding box center [611, 44] width 767 height 35
type input "glasses"
click at [317, 34] on input "glasses" at bounding box center [611, 44] width 767 height 35
drag, startPoint x: 315, startPoint y: 48, endPoint x: 169, endPoint y: 55, distance: 146.5
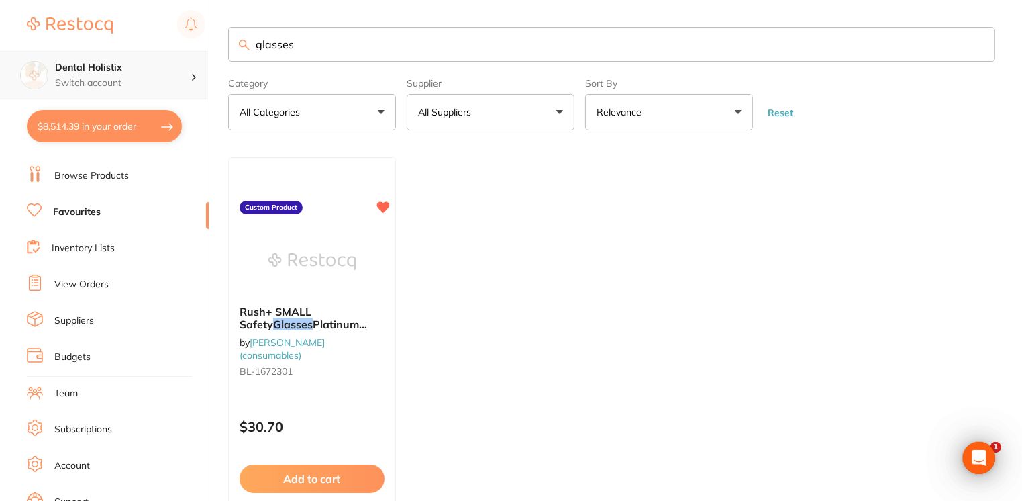
click at [169, 55] on div "$8,514.39 Dental Holistix Switch account Dental Holistix $8,514.39 in your orde…" at bounding box center [511, 250] width 1022 height 501
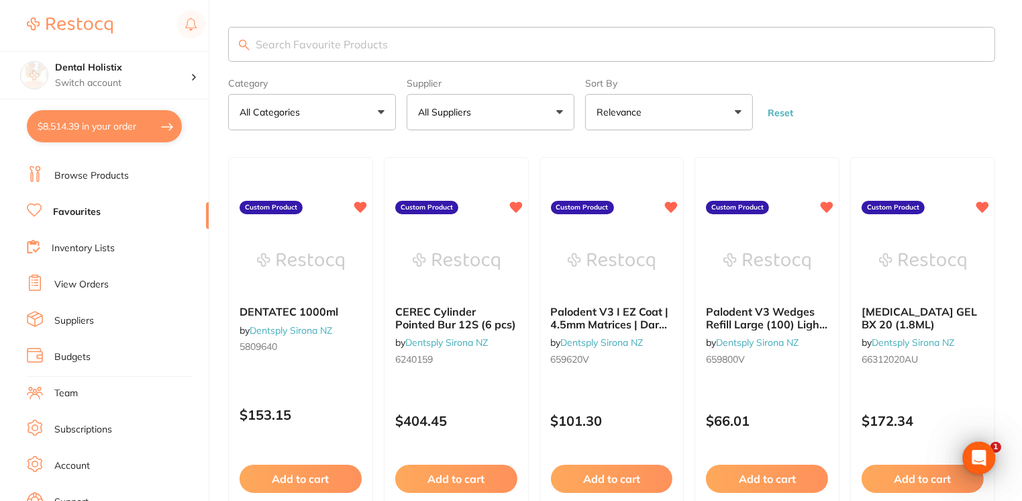
click at [64, 128] on button "$8,514.39 in your order" at bounding box center [104, 126] width 155 height 32
checkbox input "true"
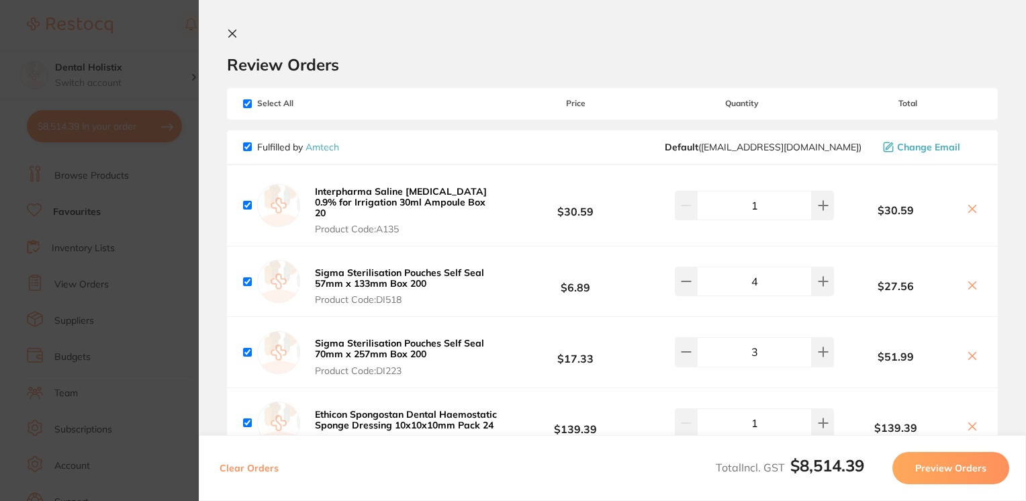
click at [248, 101] on input "checkbox" at bounding box center [247, 103] width 9 height 9
checkbox input "false"
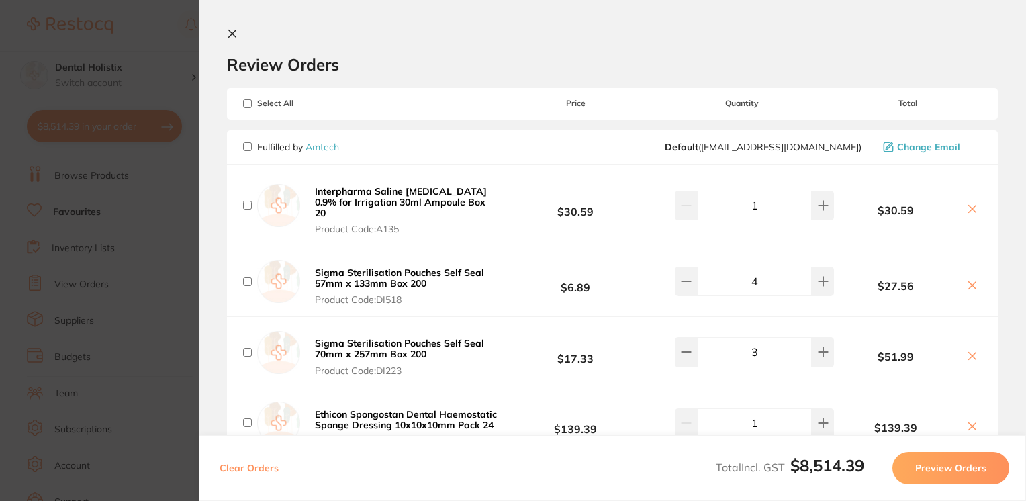
checkbox input "false"
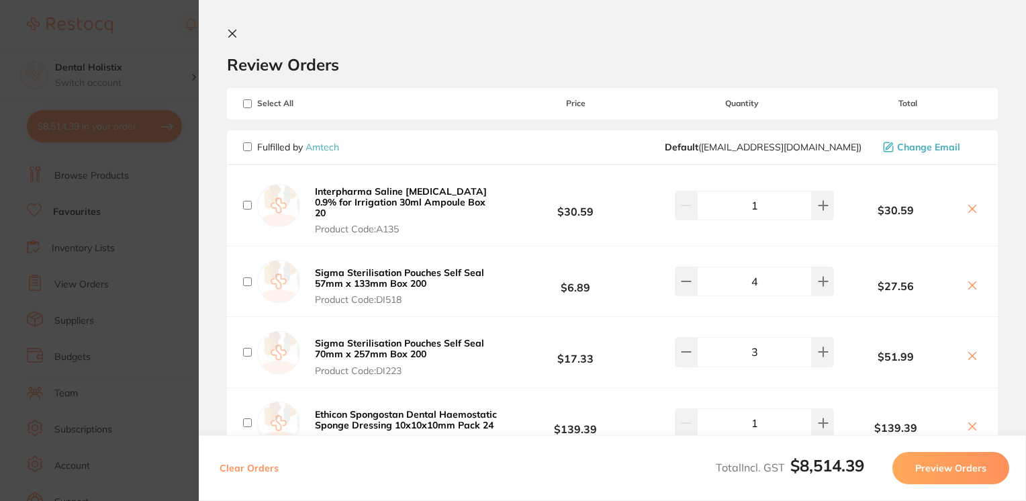
checkbox input "false"
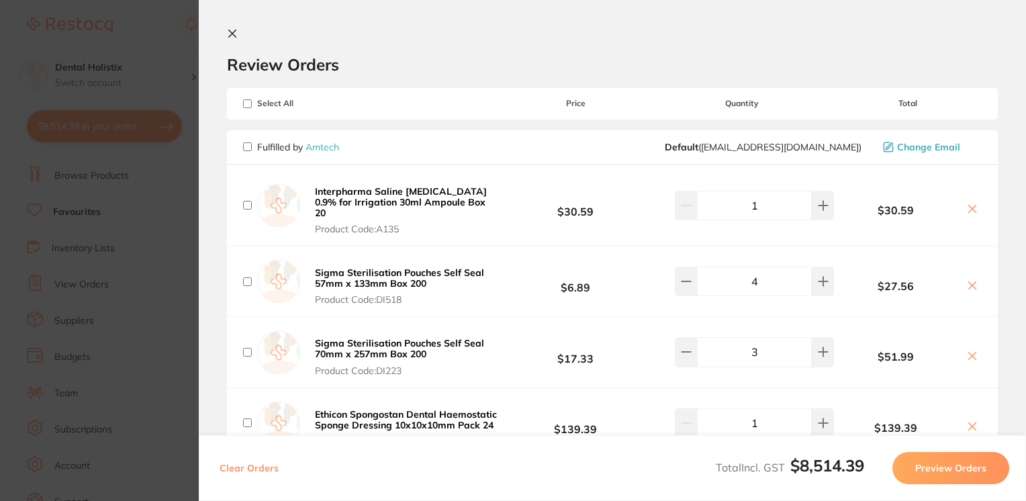
checkbox input "false"
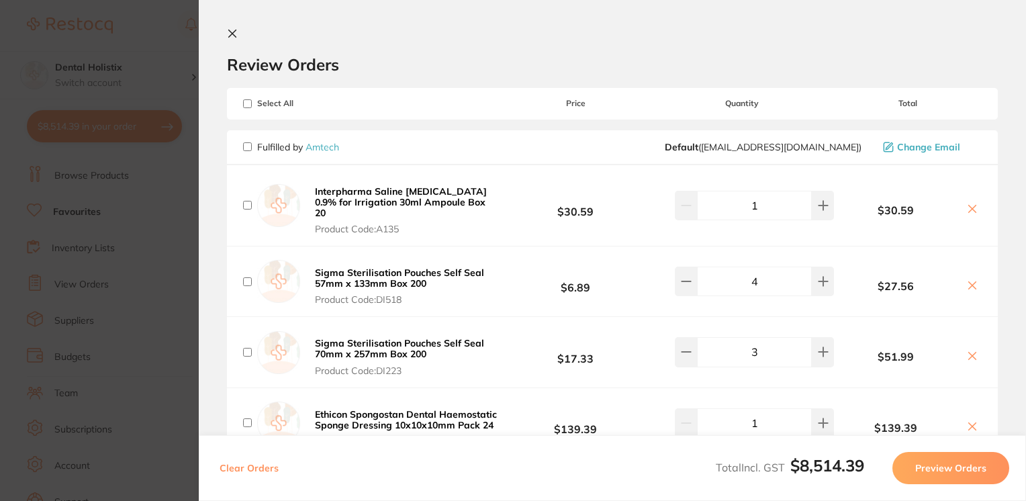
checkbox input "false"
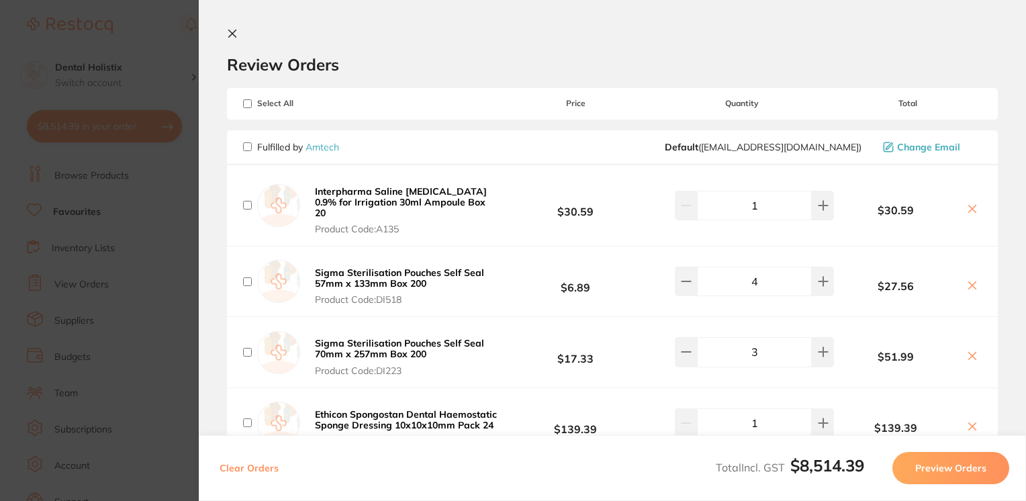
checkbox input "false"
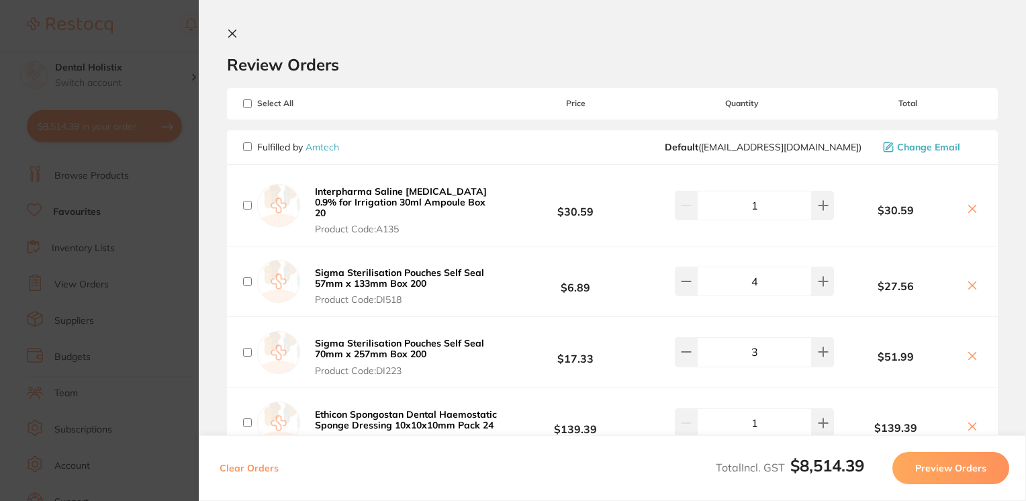
checkbox input "false"
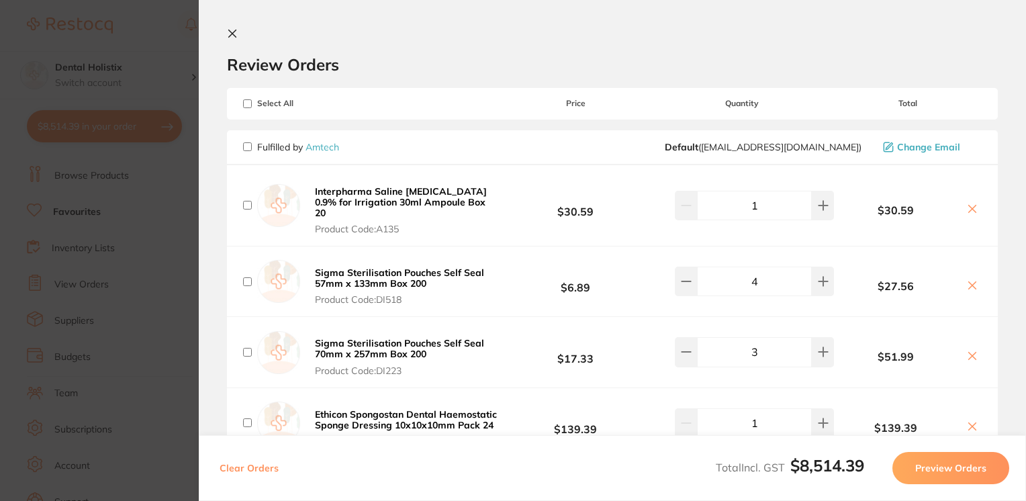
checkbox input "false"
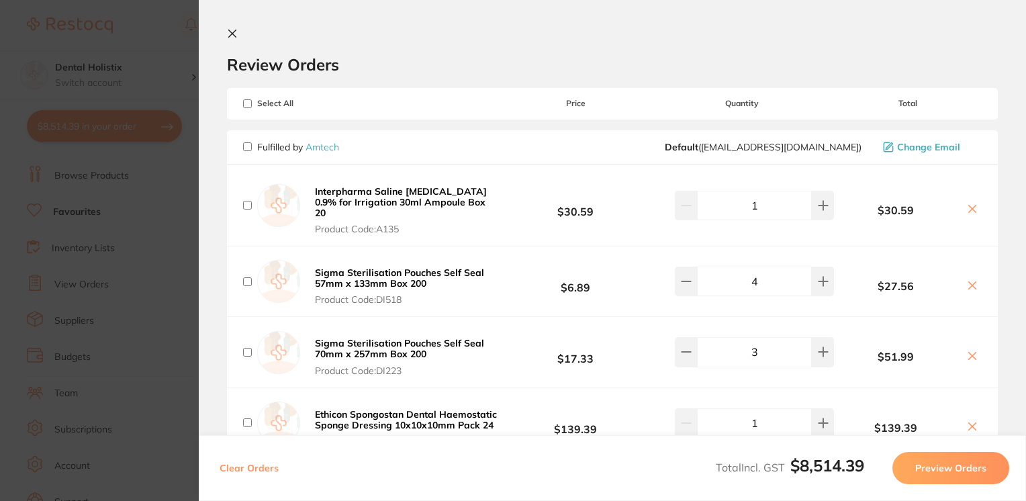
checkbox input "false"
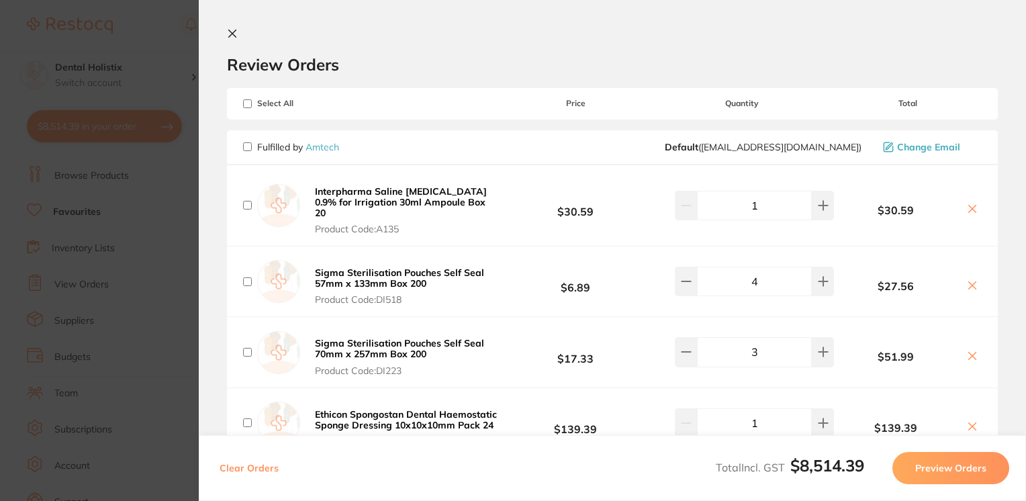
checkbox input "false"
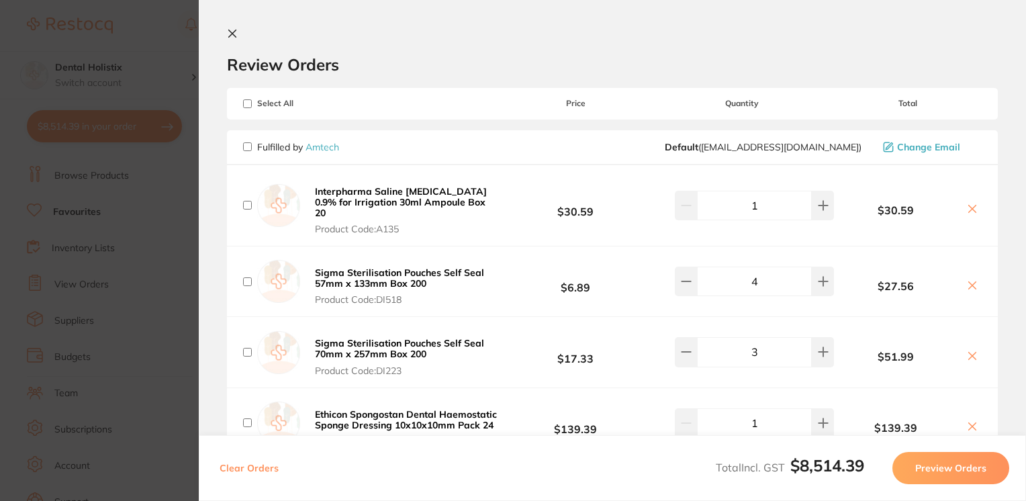
checkbox input "false"
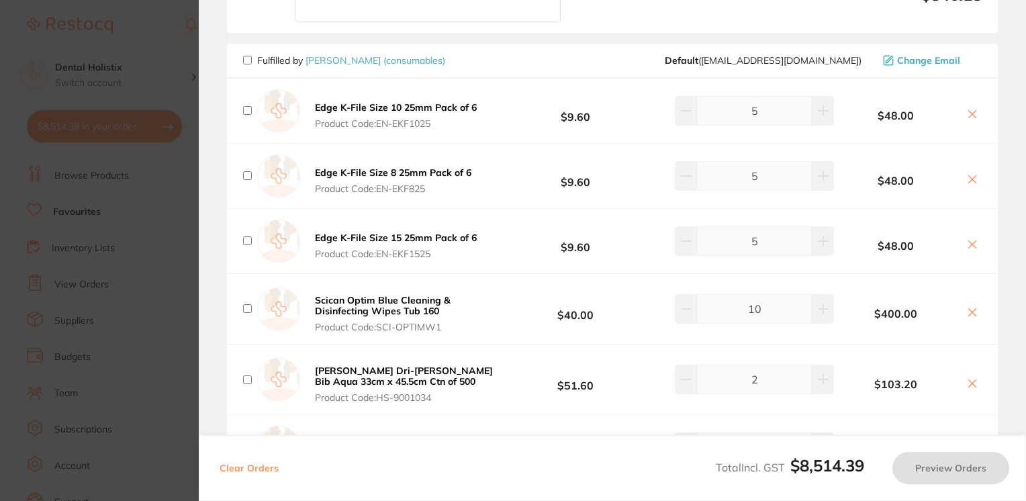
scroll to position [1673, 0]
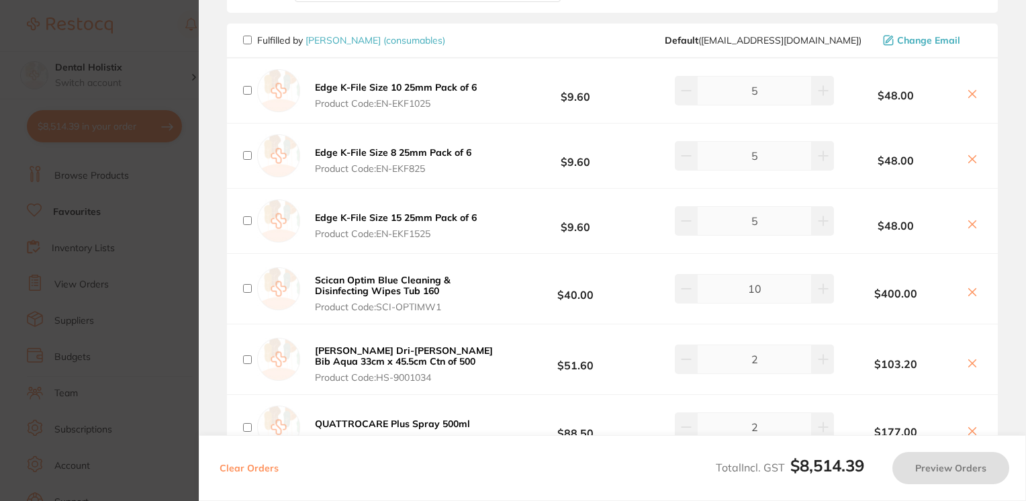
click at [402, 103] on span "Product Code: EN-EKF1025" at bounding box center [396, 103] width 162 height 11
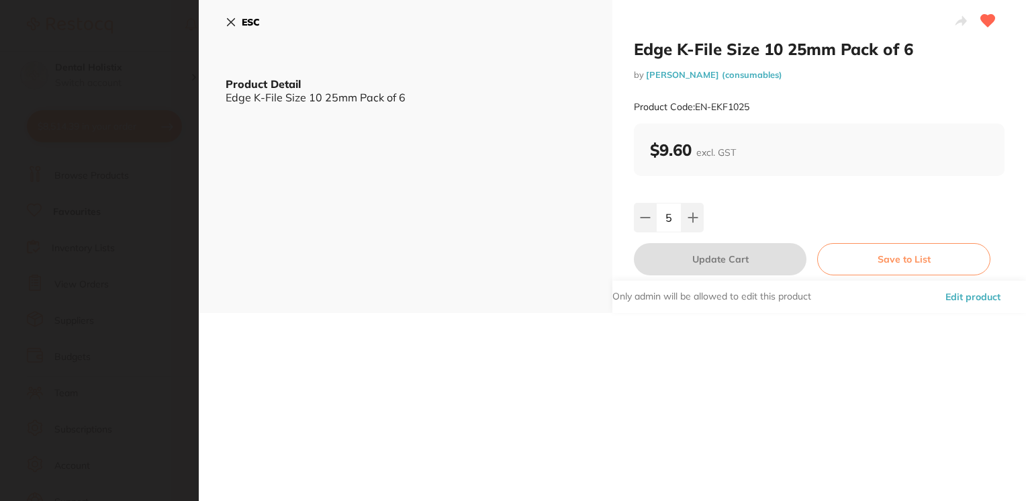
scroll to position [0, 0]
click at [232, 24] on icon at bounding box center [231, 22] width 11 height 11
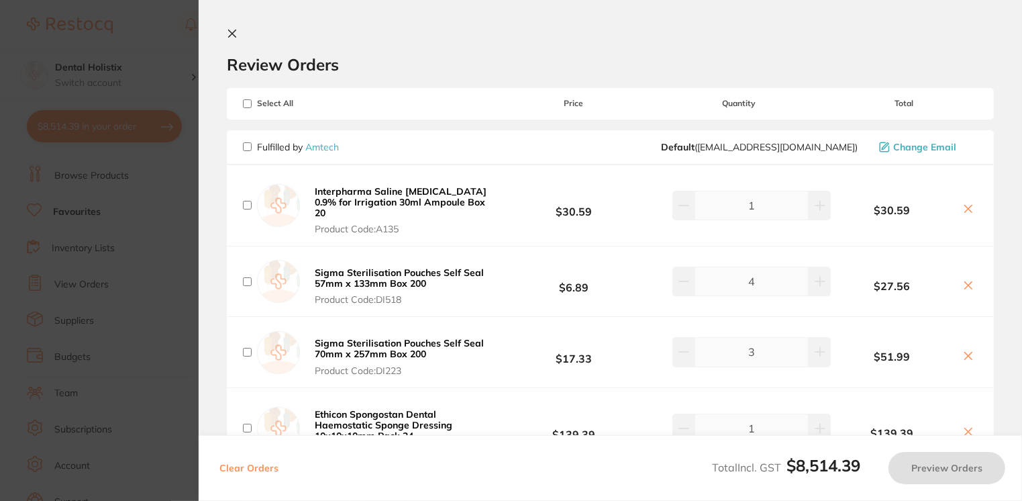
click at [228, 38] on icon at bounding box center [232, 33] width 11 height 11
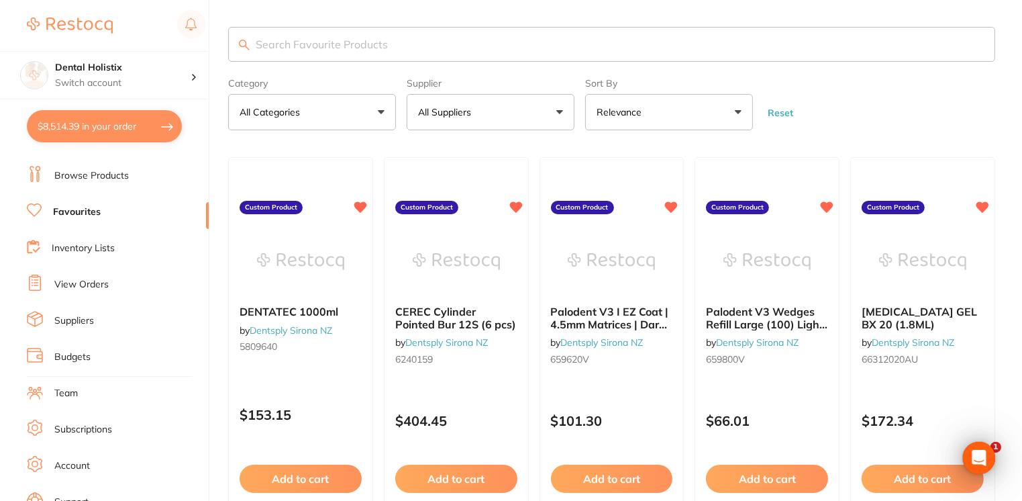
click at [310, 52] on input "search" at bounding box center [611, 44] width 767 height 35
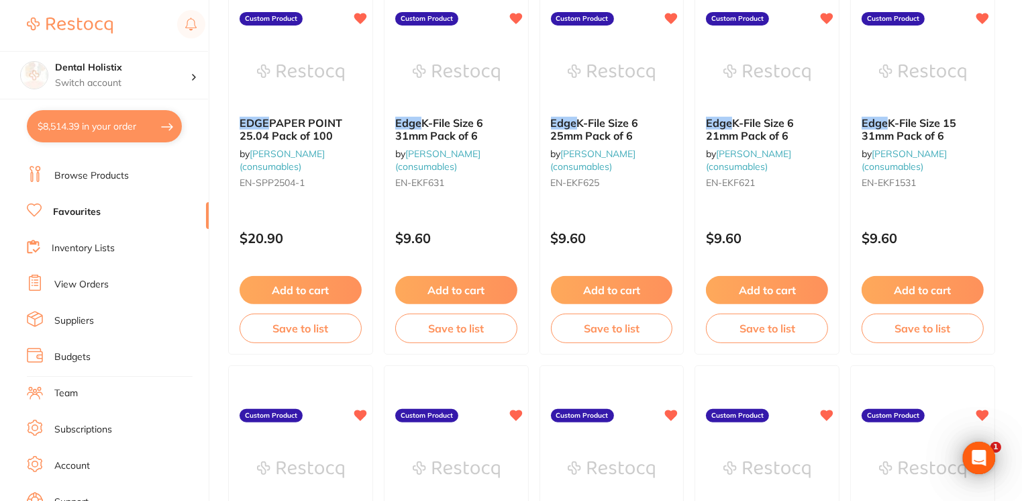
scroll to position [587, 0]
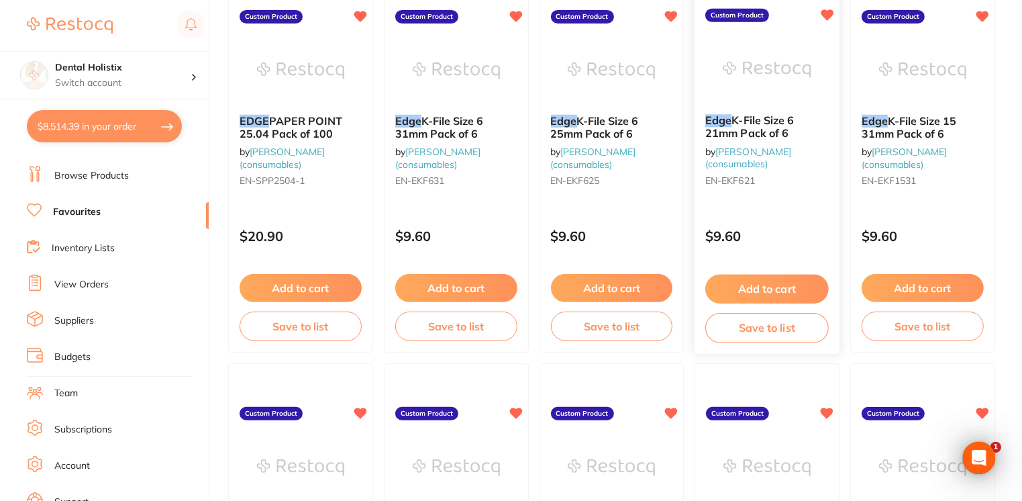
click at [744, 291] on button "Add to cart" at bounding box center [766, 289] width 123 height 29
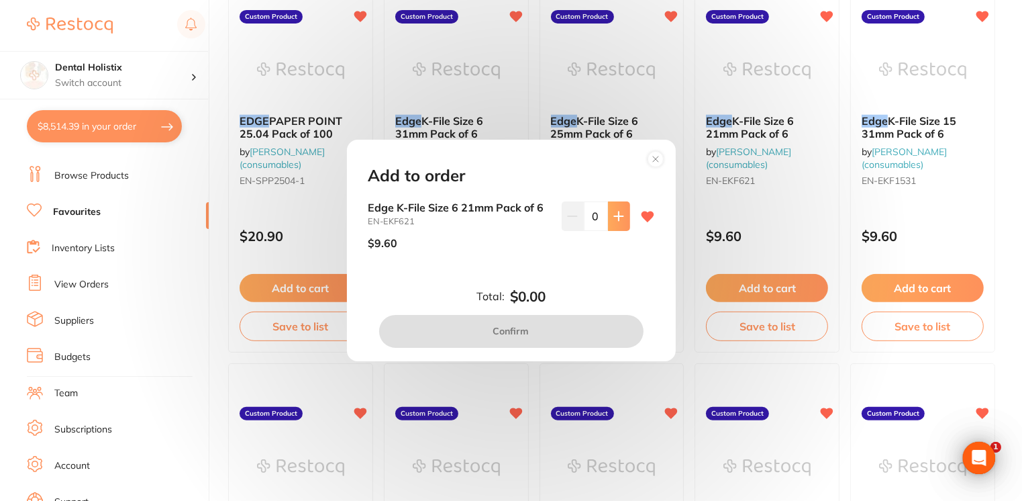
scroll to position [0, 0]
click at [613, 215] on icon at bounding box center [618, 216] width 11 height 11
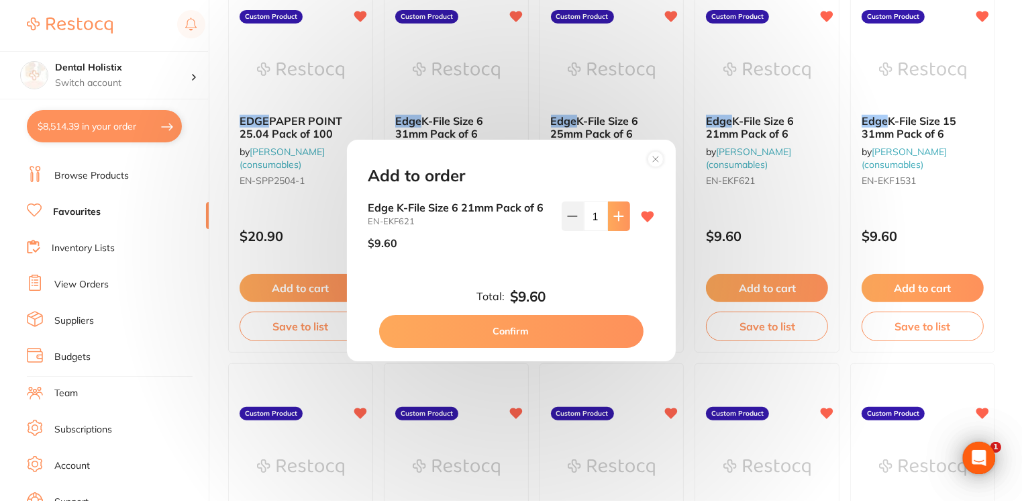
click at [613, 215] on icon at bounding box center [618, 216] width 11 height 11
click at [536, 331] on button "Confirm" at bounding box center [511, 331] width 264 height 32
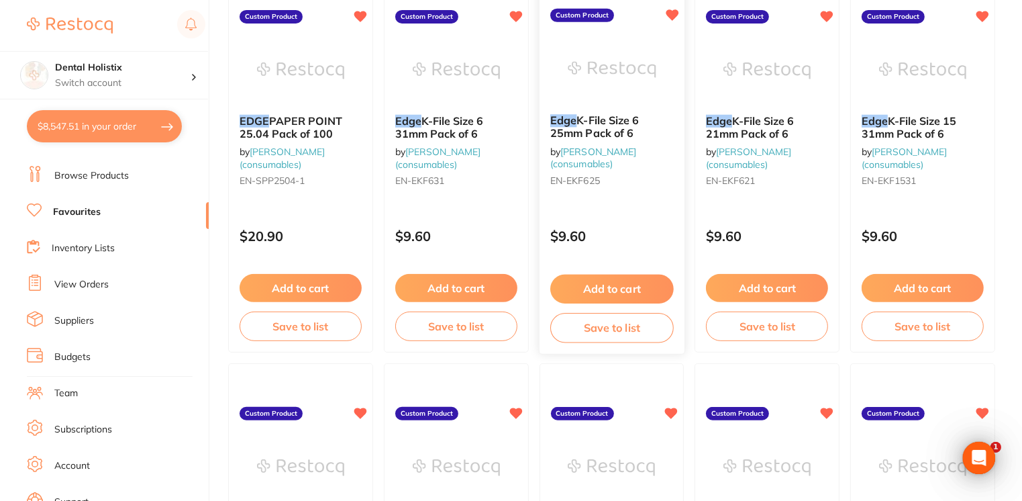
click at [607, 289] on button "Add to cart" at bounding box center [611, 289] width 123 height 29
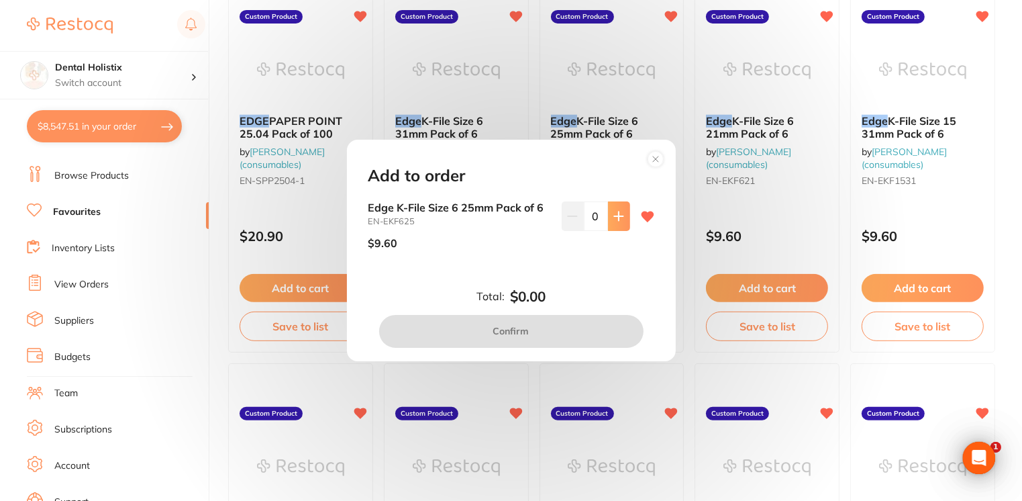
click at [608, 225] on button at bounding box center [619, 216] width 22 height 30
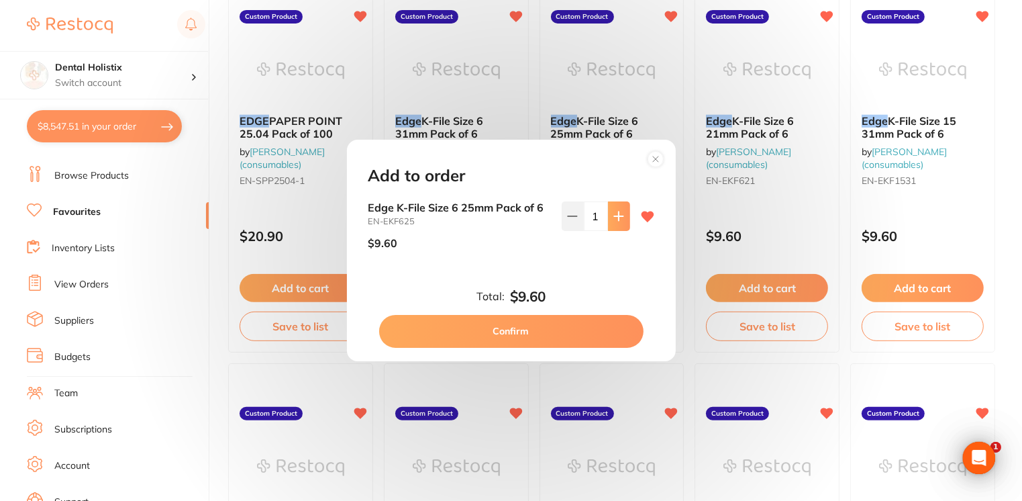
click at [608, 225] on button at bounding box center [619, 216] width 22 height 30
click at [544, 330] on button "Confirm" at bounding box center [511, 331] width 264 height 32
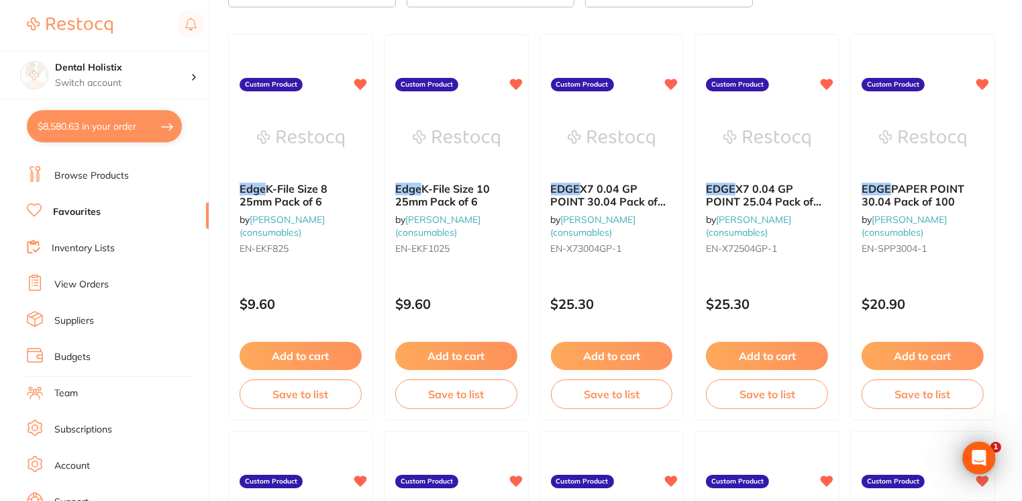
scroll to position [167, 0]
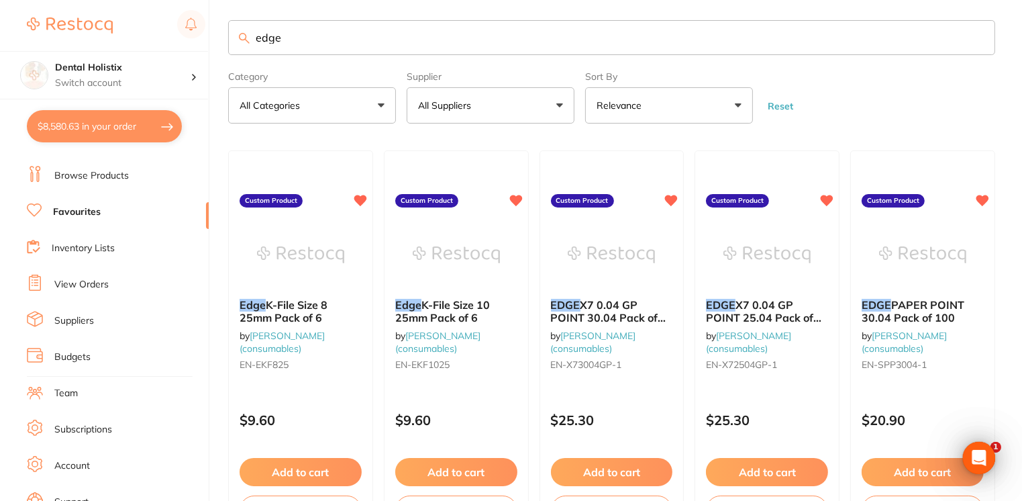
scroll to position [0, 0]
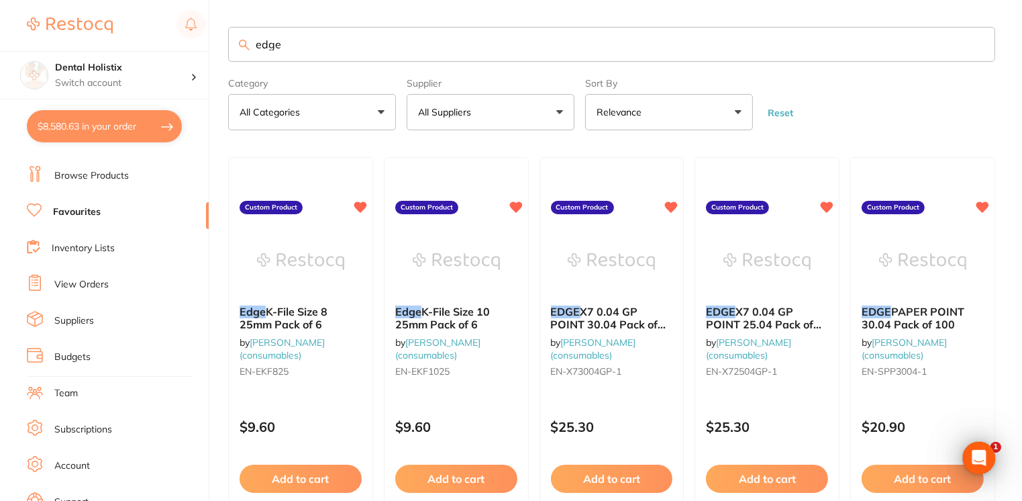
drag, startPoint x: 311, startPoint y: 48, endPoint x: 201, endPoint y: 44, distance: 110.1
click at [201, 44] on div "$8,580.63 Dental Holistix Switch account Dental Holistix $8,580.63 in your orde…" at bounding box center [511, 250] width 1022 height 501
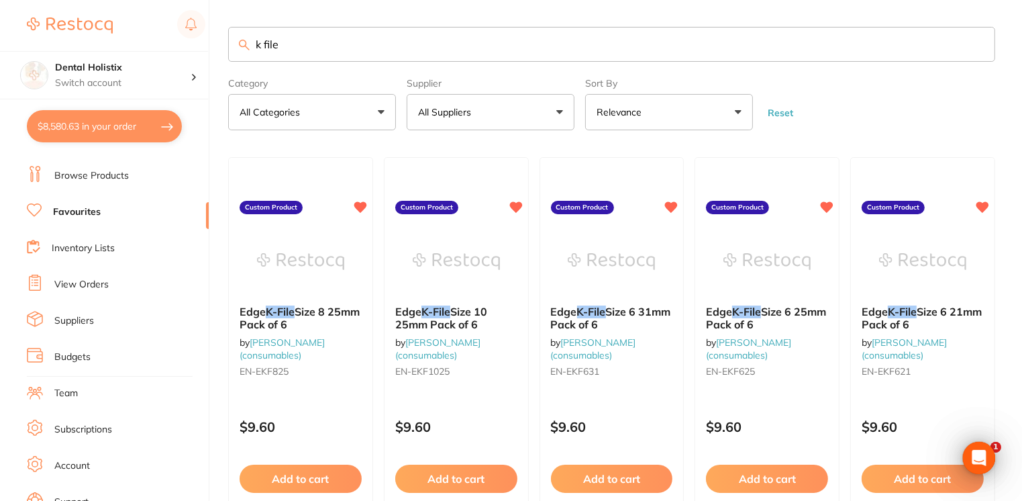
click at [89, 213] on link "Favourites" at bounding box center [77, 211] width 48 height 13
click at [89, 215] on link "Favourites" at bounding box center [77, 211] width 48 height 13
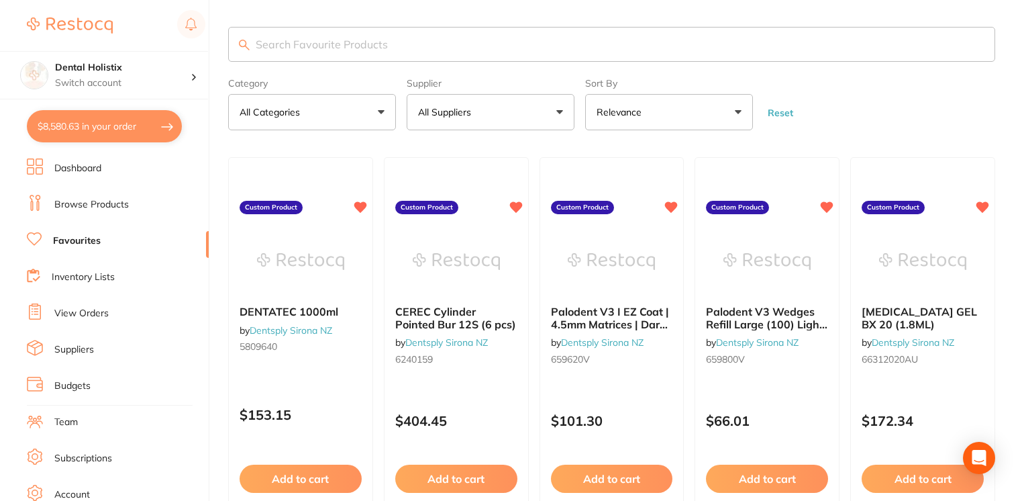
click at [295, 52] on input "search" at bounding box center [611, 44] width 767 height 35
type input "k file"
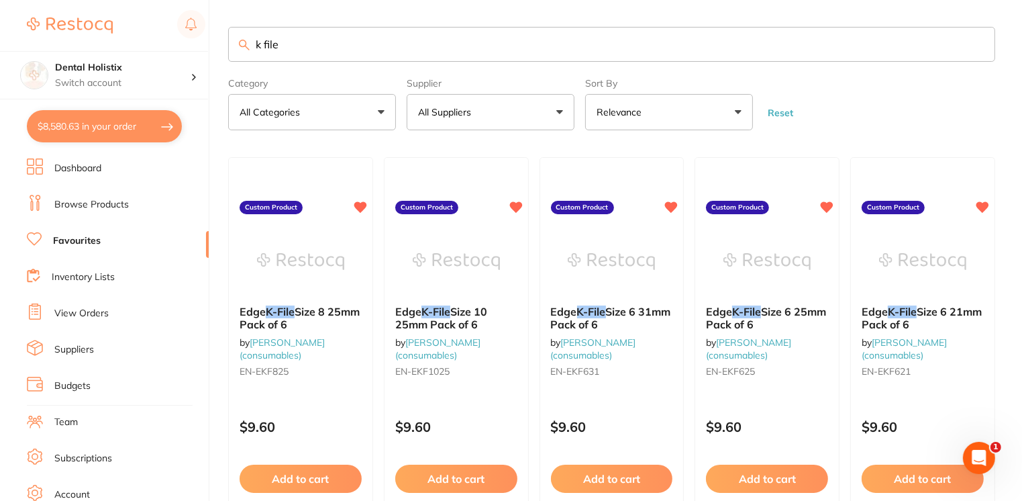
drag, startPoint x: 1020, startPoint y: 150, endPoint x: 1000, endPoint y: 218, distance: 71.4
click at [1000, 218] on main "k file Category All Categories All Categories No categories found Clear Categor…" at bounding box center [625, 504] width 794 height 1009
click at [113, 203] on link "Browse Products" at bounding box center [91, 204] width 75 height 13
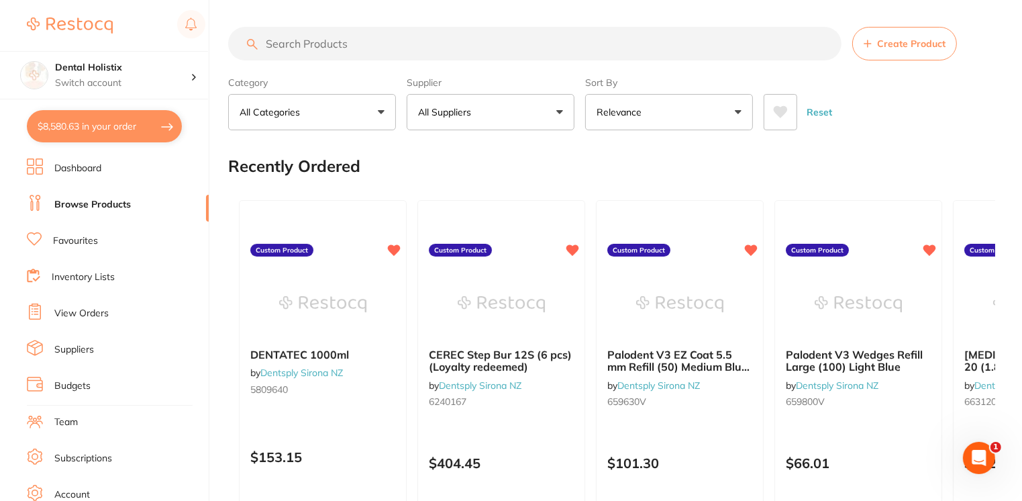
click at [378, 52] on input "search" at bounding box center [534, 44] width 613 height 34
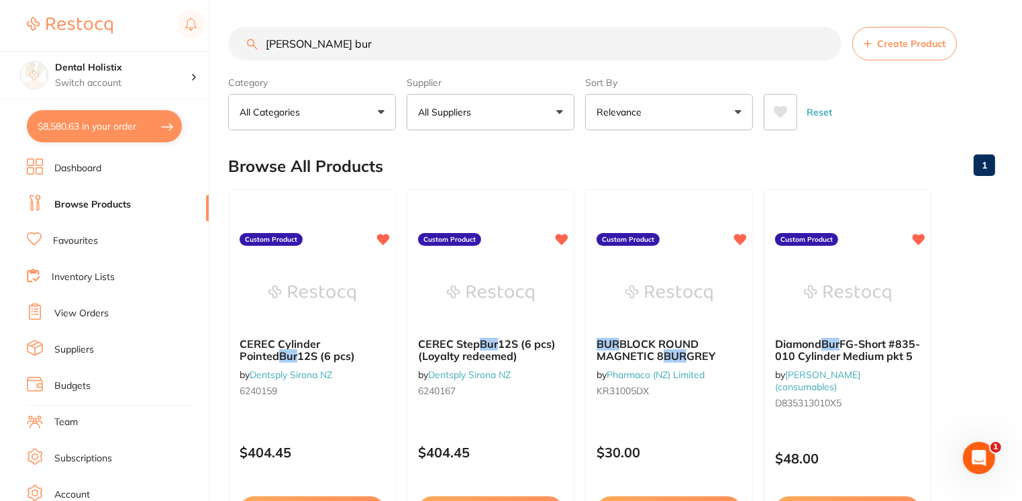
click at [262, 42] on input "[PERSON_NAME] bur" at bounding box center [534, 44] width 613 height 34
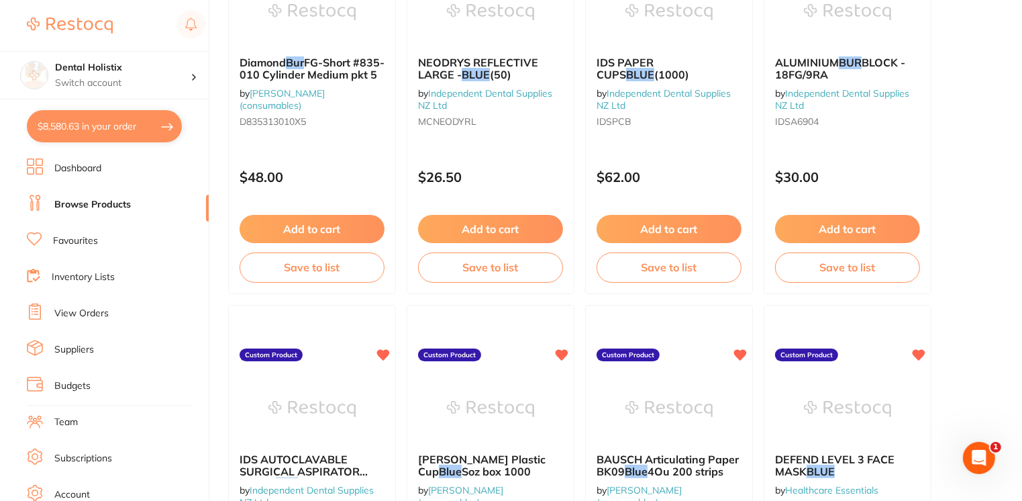
scroll to position [1477, 0]
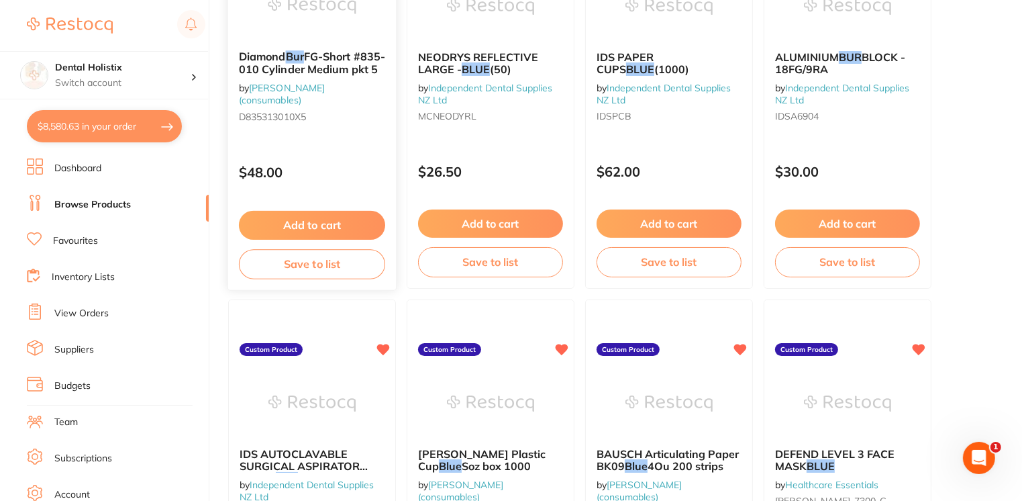
type input "blue [PERSON_NAME] bur"
click at [319, 68] on span "FG-Short #835-010 Cylinder Medium pkt 5" at bounding box center [312, 63] width 146 height 26
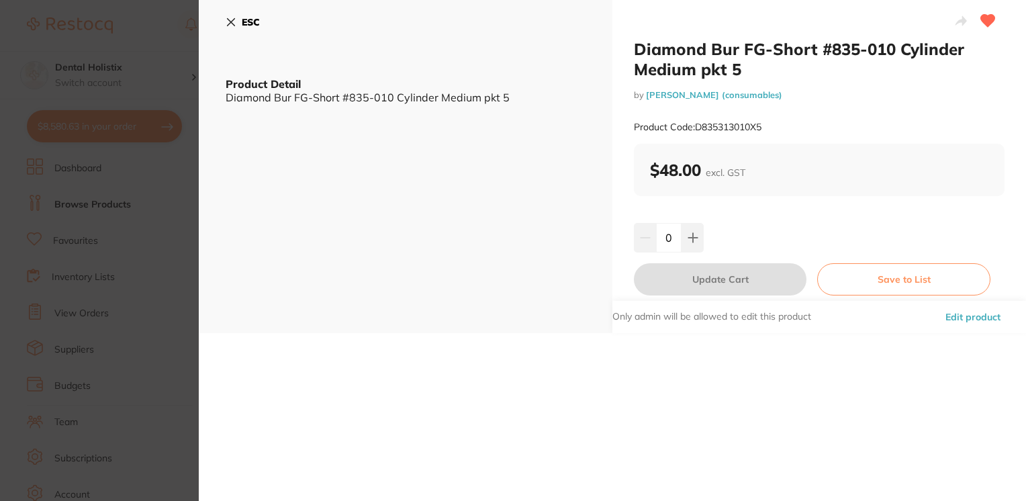
click at [232, 22] on icon at bounding box center [231, 22] width 11 height 11
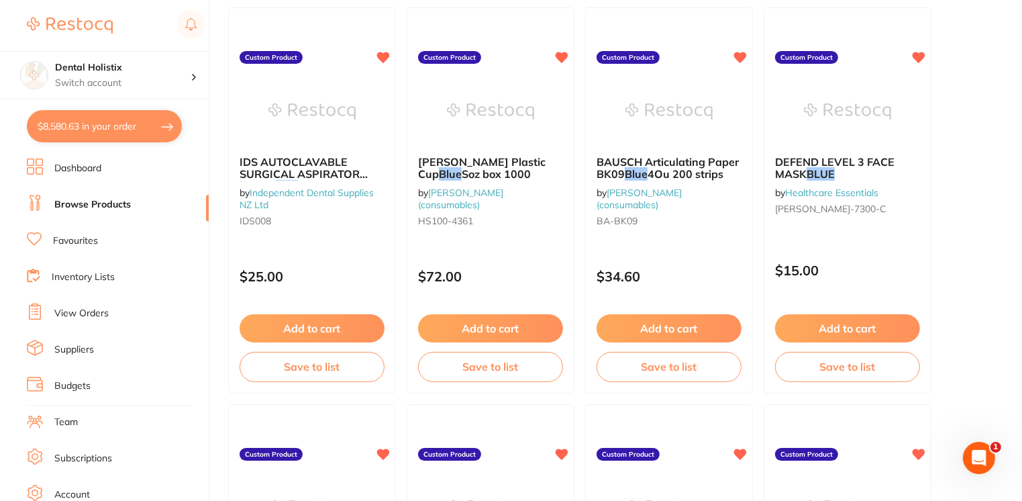
scroll to position [1773, 0]
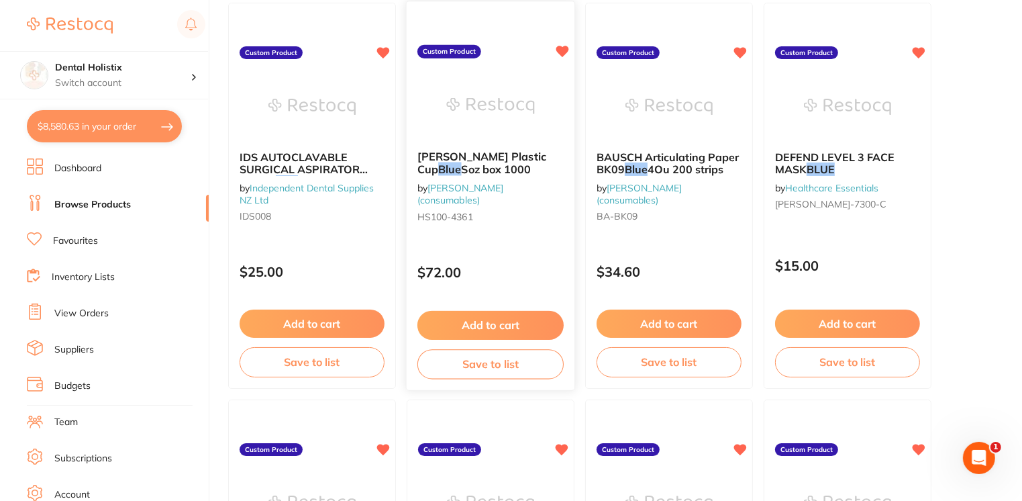
click at [494, 315] on button "Add to cart" at bounding box center [490, 325] width 146 height 29
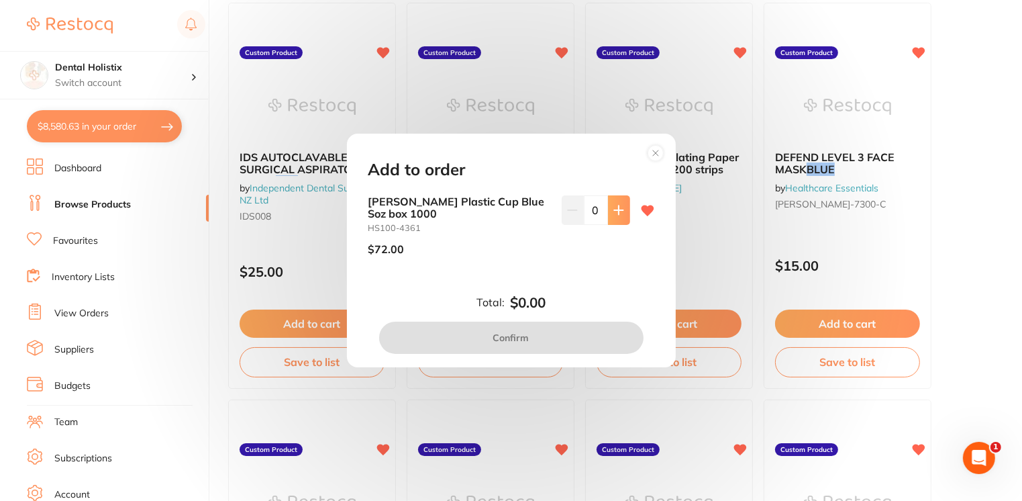
scroll to position [0, 0]
click at [617, 205] on icon at bounding box center [618, 210] width 11 height 11
type input "1"
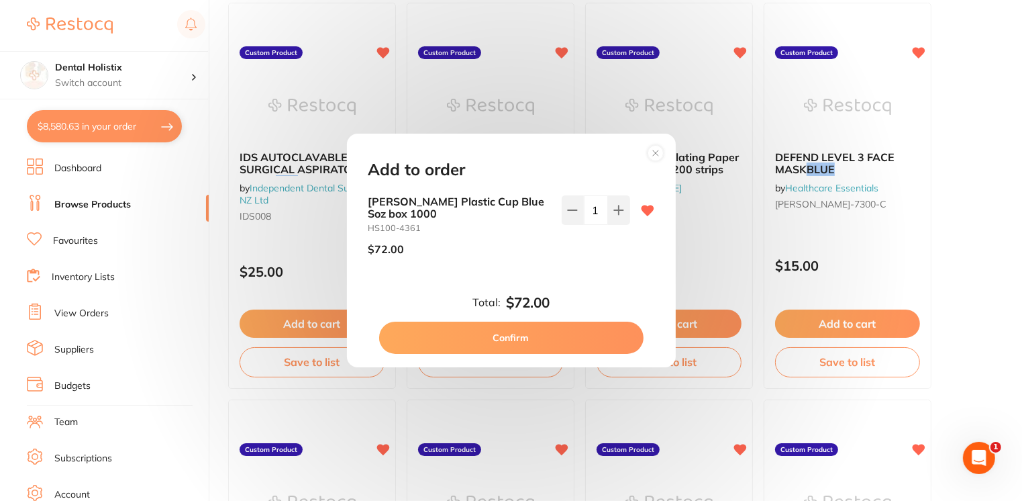
click at [544, 350] on button "Confirm" at bounding box center [511, 338] width 264 height 32
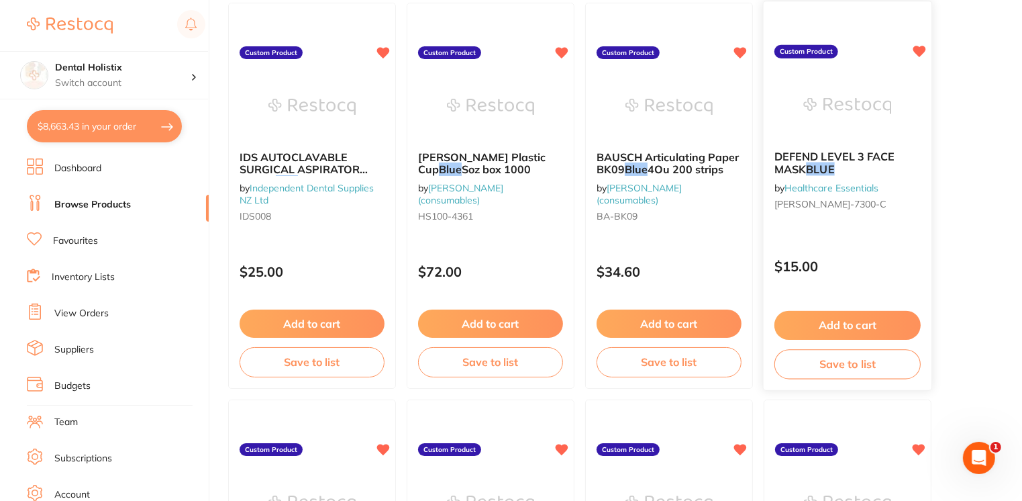
click at [820, 188] on link "Healthcare Essentials" at bounding box center [832, 187] width 94 height 12
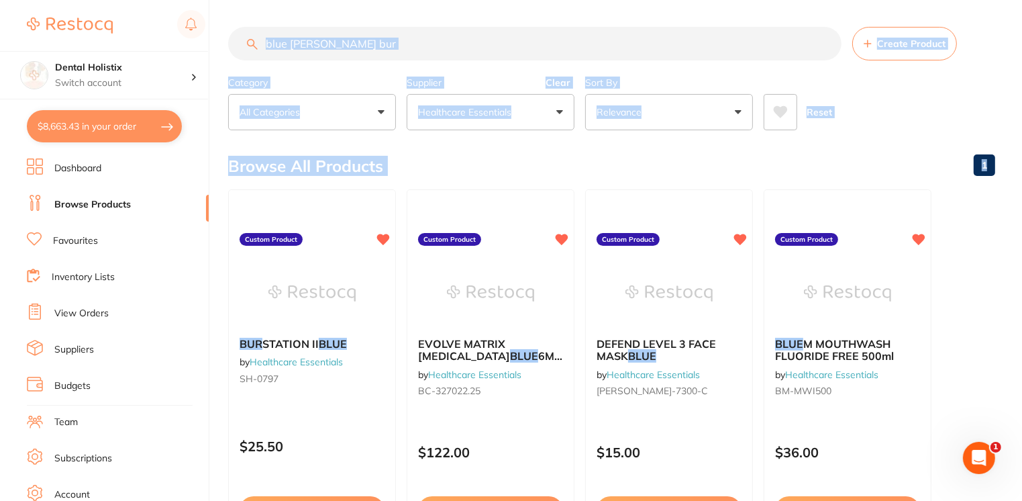
drag, startPoint x: 1021, startPoint y: 181, endPoint x: 1028, endPoint y: 123, distance: 58.1
click at [1022, 123] on html "$8,663.43 Dental Holistix Switch account Dental Holistix $8,663.43 in your orde…" at bounding box center [511, 250] width 1022 height 501
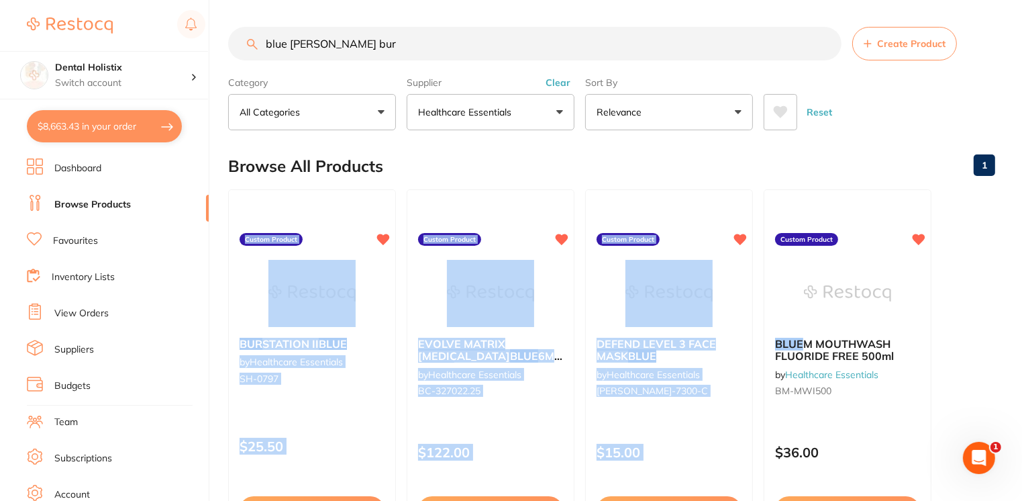
drag, startPoint x: 1022, startPoint y: 172, endPoint x: 1007, endPoint y: 233, distance: 62.2
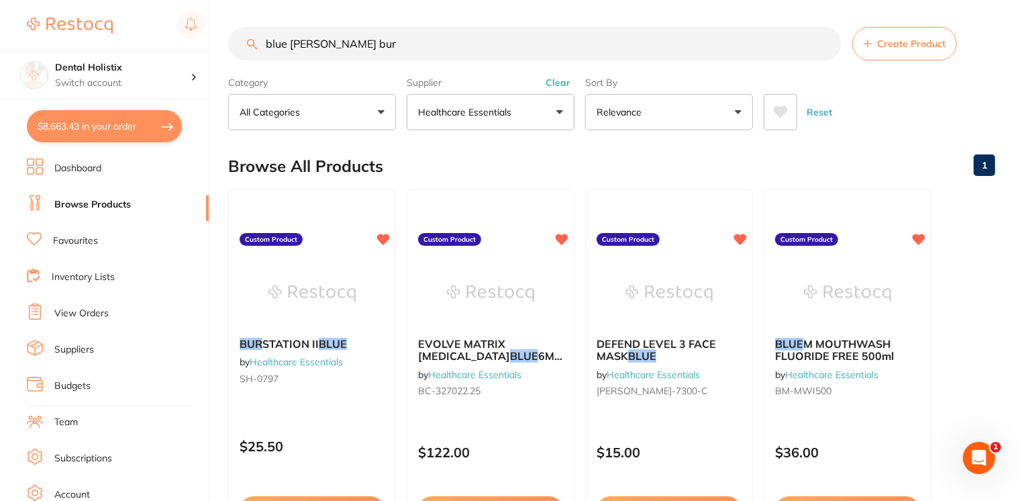
click at [281, 38] on input "blue [PERSON_NAME] bur" at bounding box center [534, 44] width 613 height 34
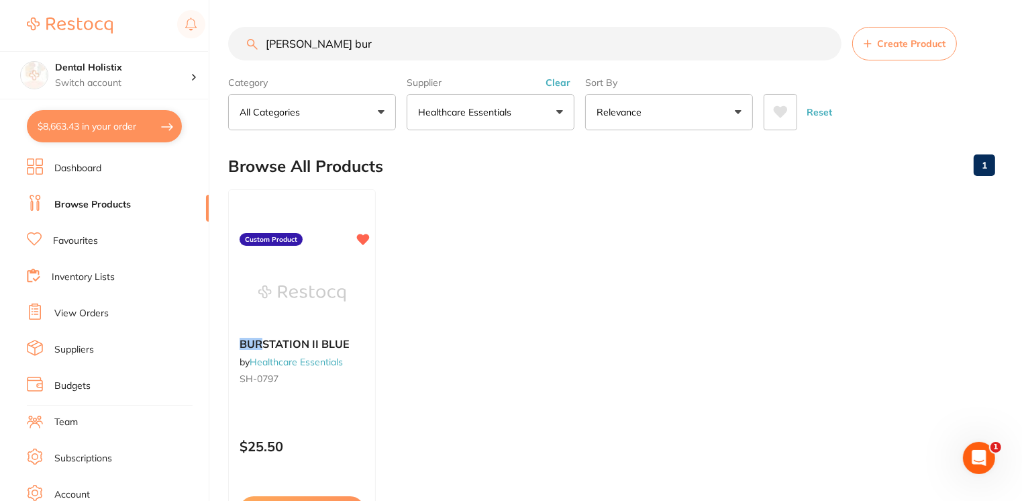
click at [348, 59] on input "[PERSON_NAME] bur" at bounding box center [534, 44] width 613 height 34
click at [301, 48] on input "[PERSON_NAME] bur" at bounding box center [534, 44] width 613 height 34
click at [683, 44] on input "bur" at bounding box center [534, 44] width 613 height 34
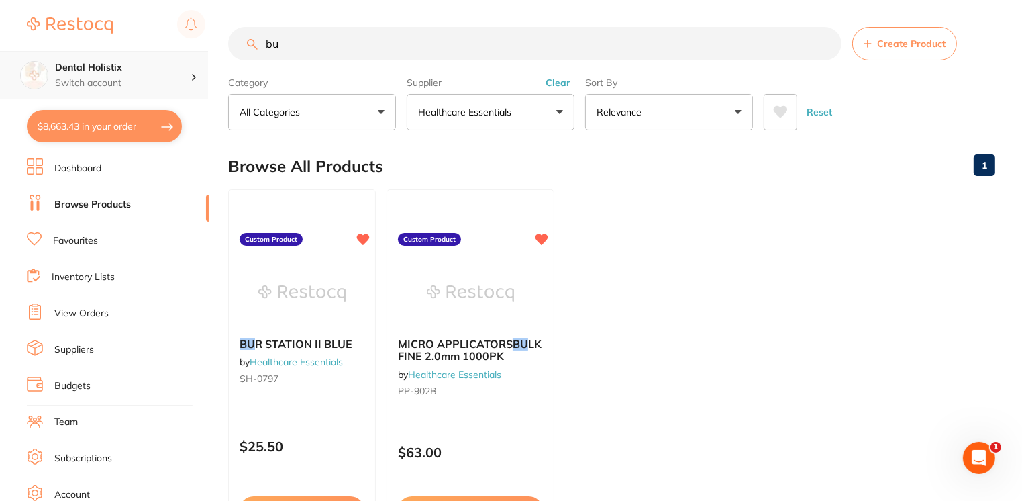
drag, startPoint x: 303, startPoint y: 38, endPoint x: 122, endPoint y: 56, distance: 182.1
click at [122, 56] on div "$8,663.43 Dental Holistix Switch account Dental Holistix $8,663.43 in your orde…" at bounding box center [511, 250] width 1022 height 501
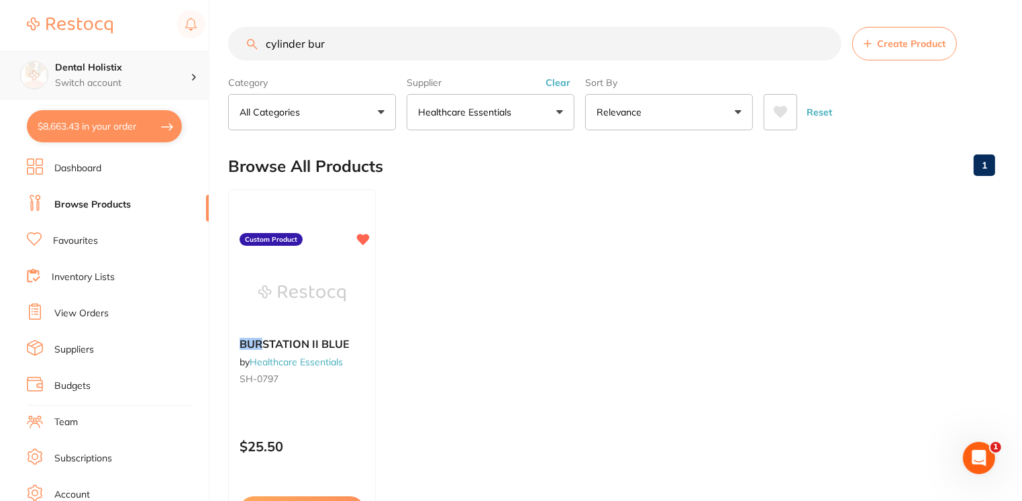
drag, startPoint x: 362, startPoint y: 40, endPoint x: 191, endPoint y: 56, distance: 171.9
click at [191, 56] on div "$8,663.43 Dental Holistix Switch account Dental Holistix $8,663.43 in your orde…" at bounding box center [511, 250] width 1022 height 501
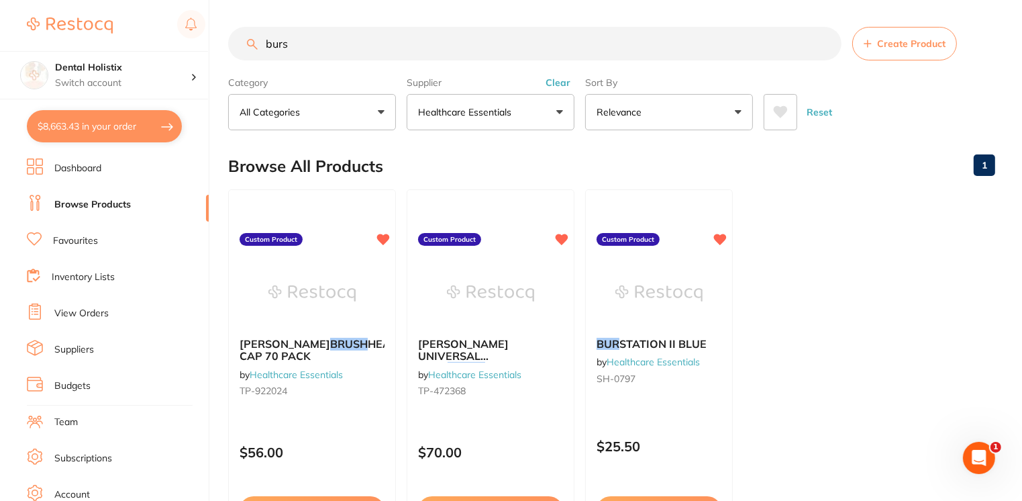
click at [105, 197] on li "Browse Products" at bounding box center [118, 205] width 182 height 20
click at [309, 58] on input "burs" at bounding box center [534, 44] width 613 height 34
type input "b"
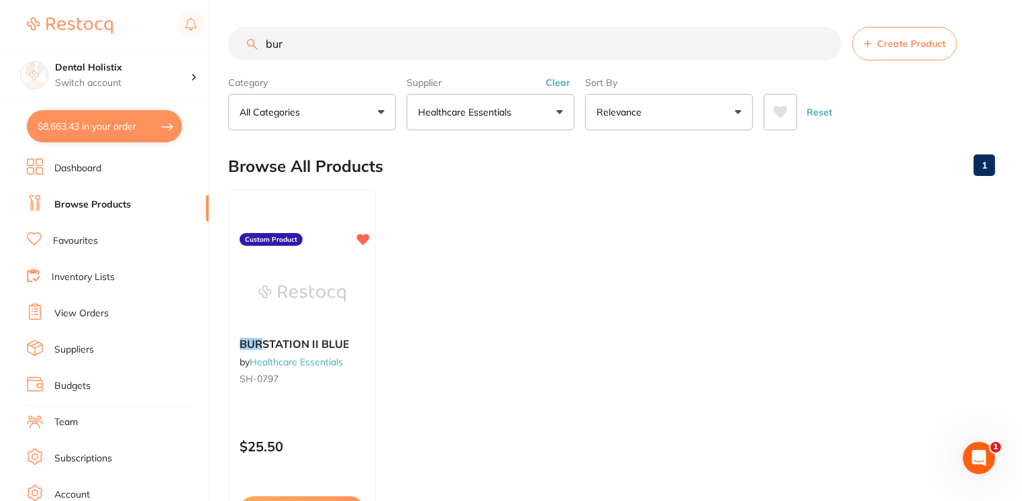
type input "bur"
